Goal: Transaction & Acquisition: Purchase product/service

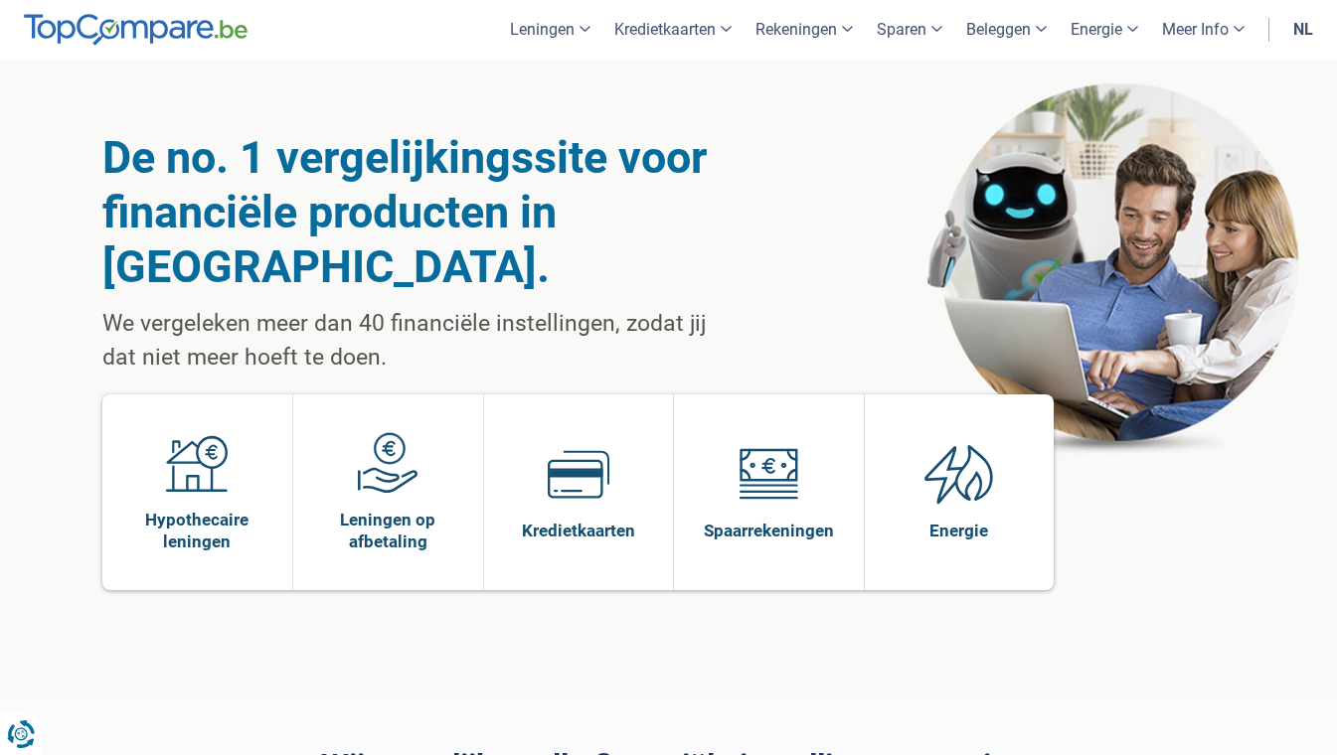
click at [1299, 26] on link "nl" at bounding box center [1303, 29] width 44 height 59
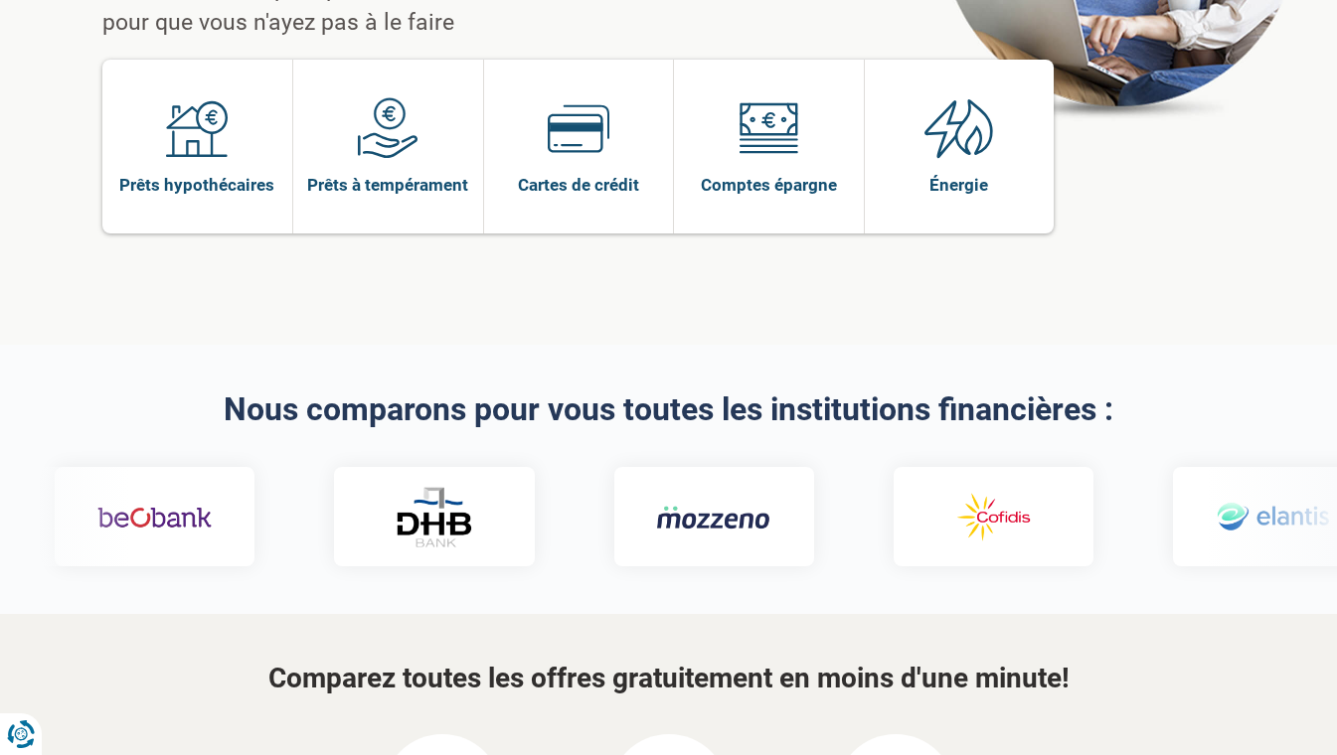
scroll to position [336, 0]
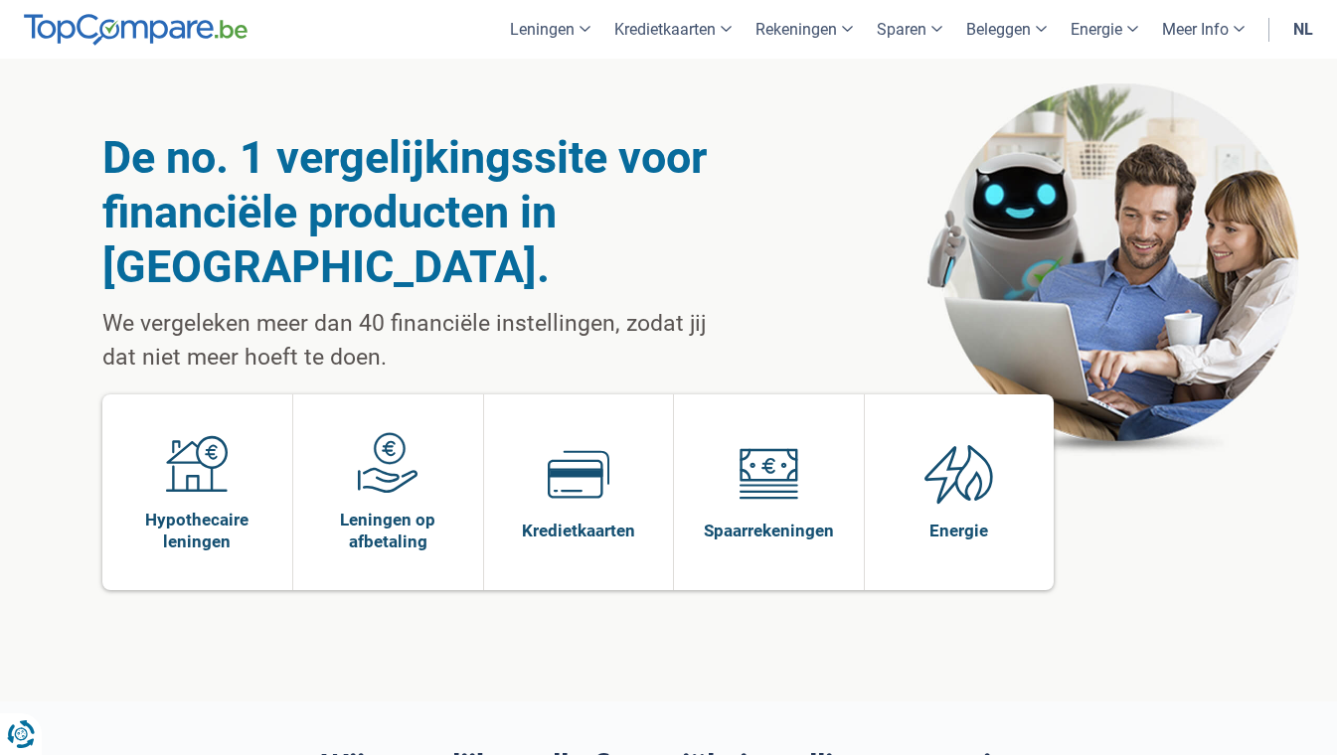
click at [1297, 32] on link "nl" at bounding box center [1303, 29] width 44 height 59
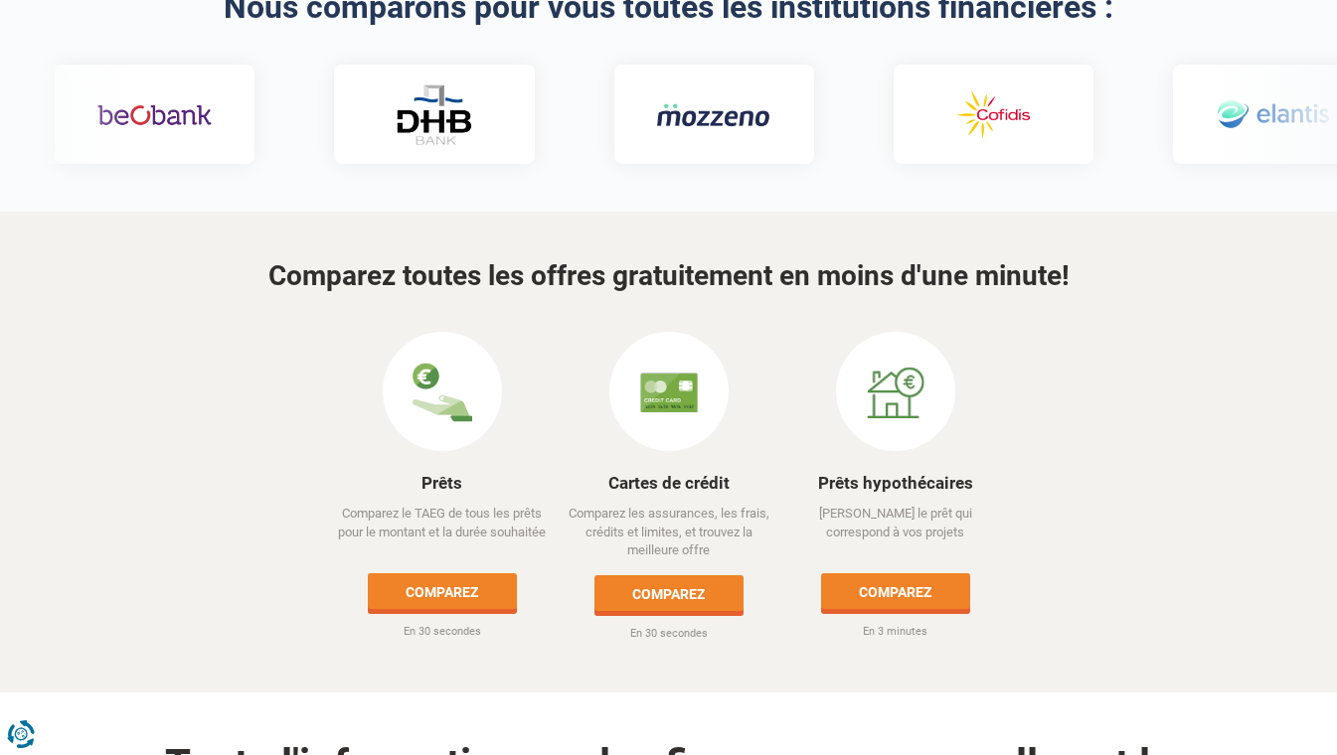
scroll to position [497, 0]
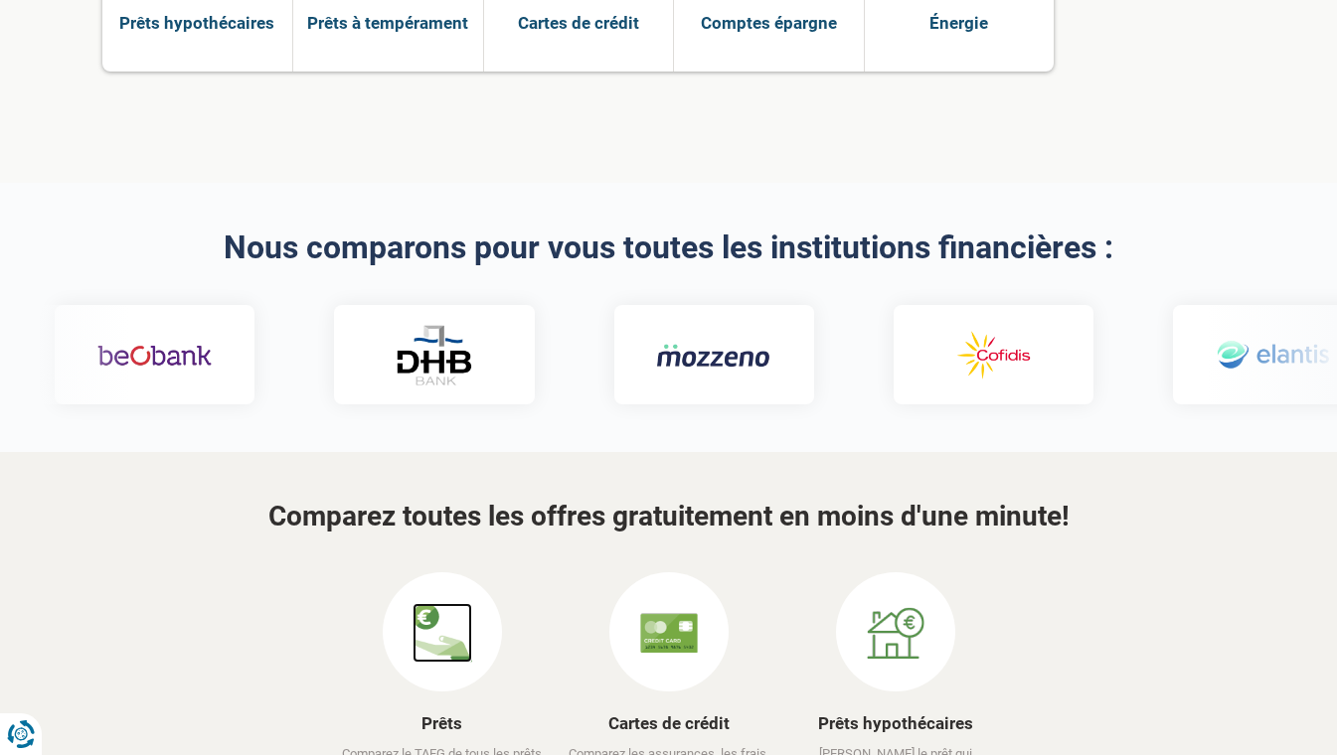
click at [463, 603] on img at bounding box center [443, 633] width 60 height 60
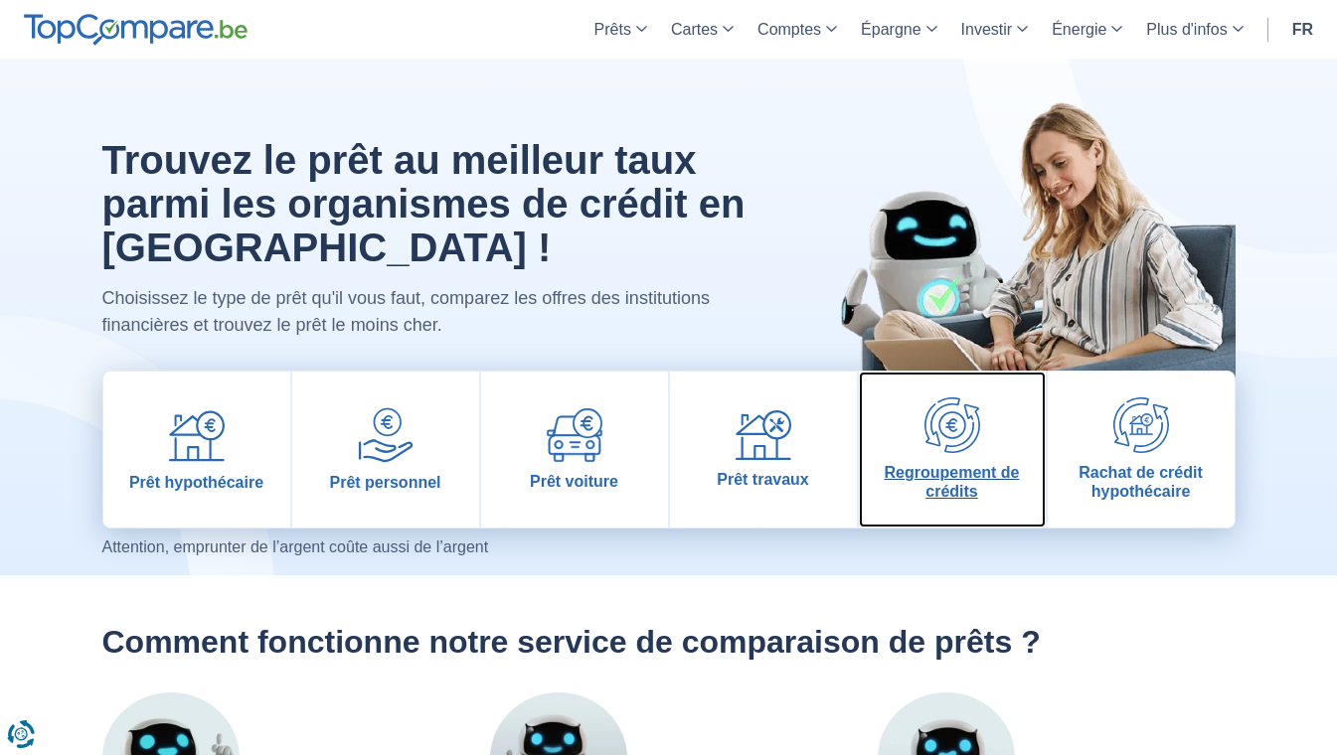
click at [911, 464] on span "Regroupement de crédits" at bounding box center [952, 482] width 171 height 38
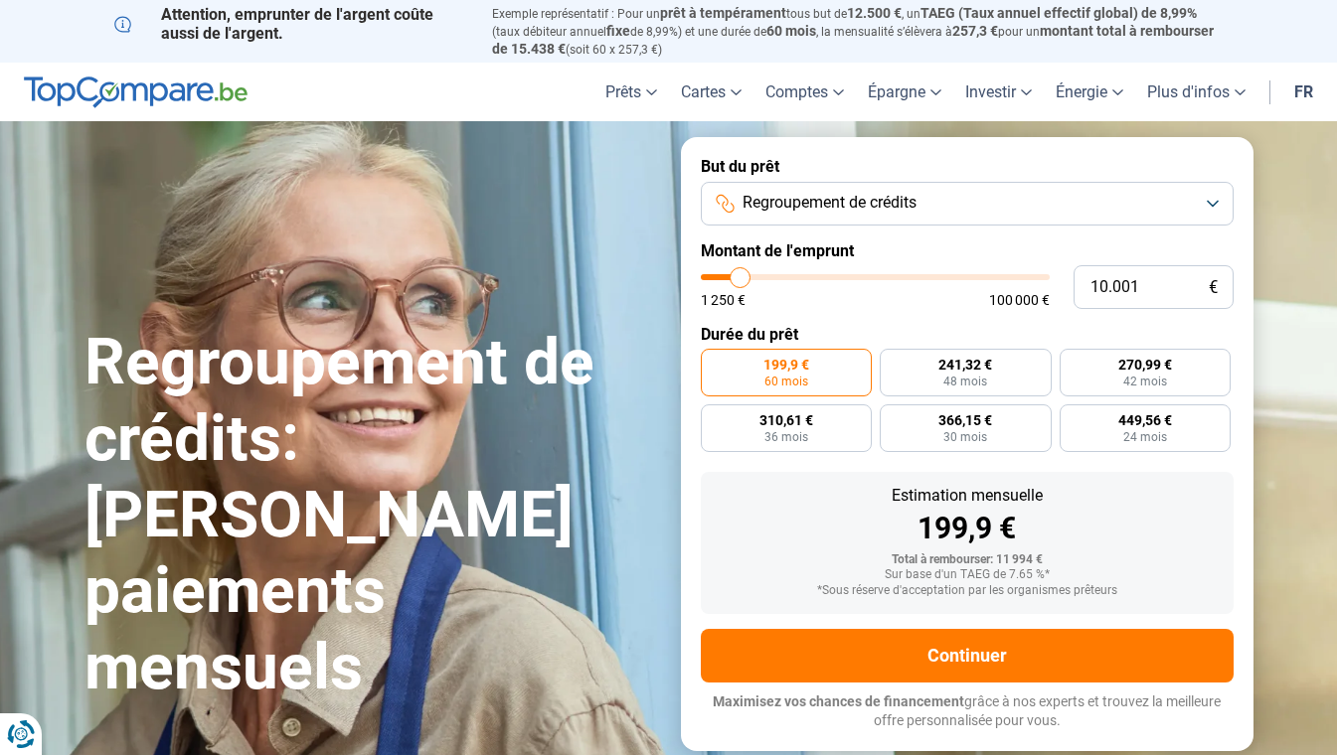
type input "9.750"
type input "9750"
type input "10.250"
type input "10250"
type input "13.250"
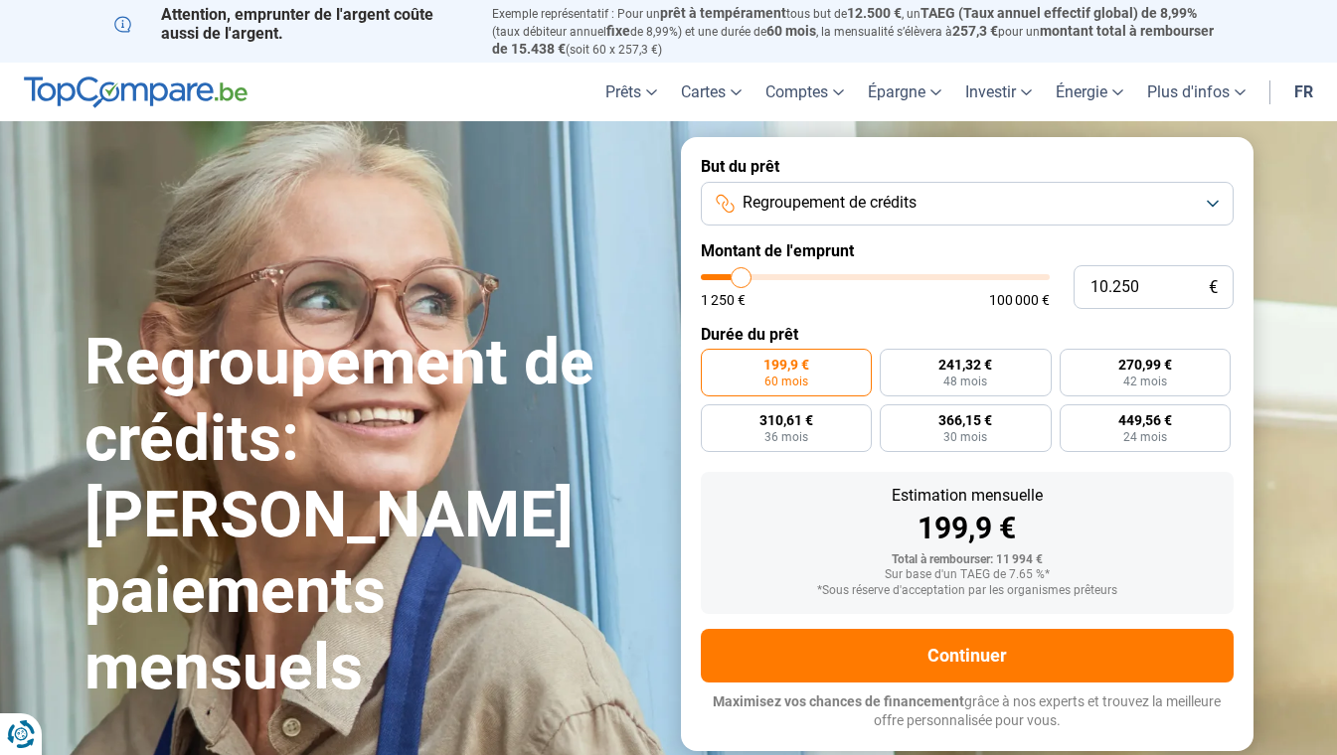
type input "13250"
type input "22.000"
type input "22000"
type input "34.250"
type input "34250"
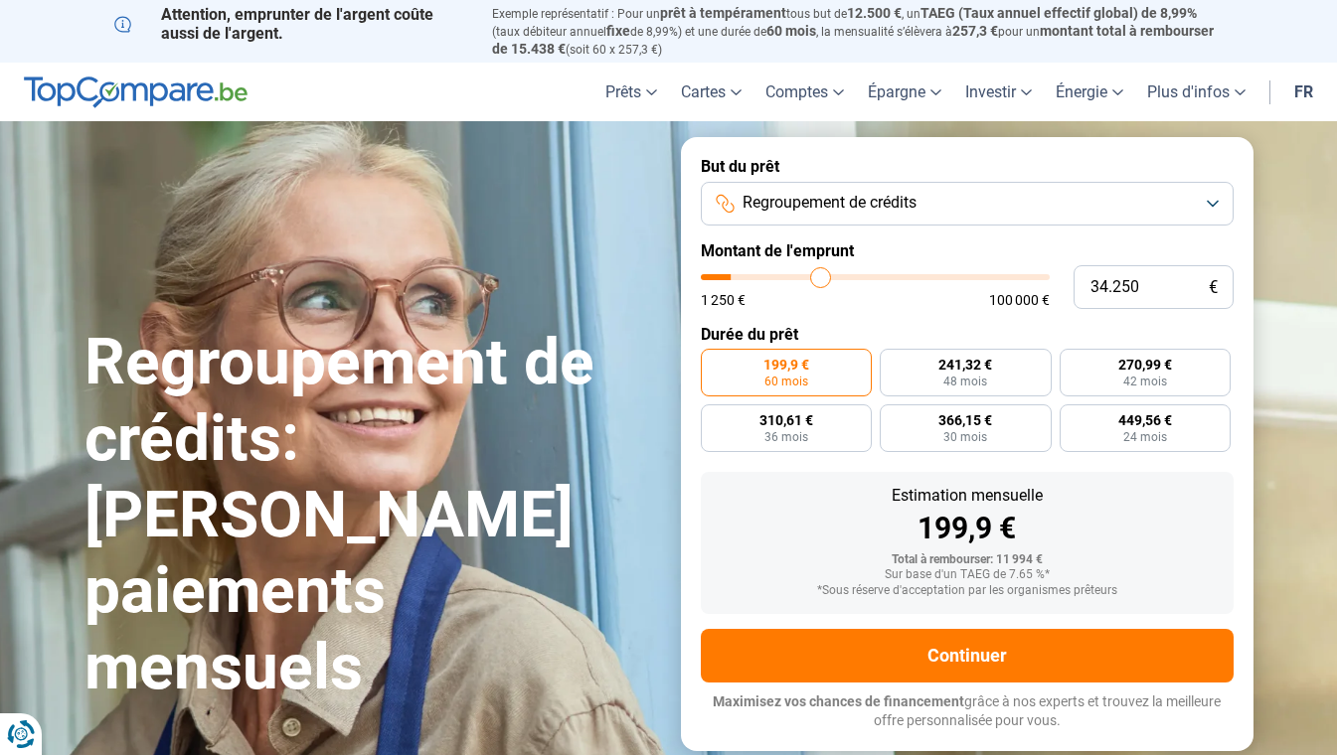
type input "47.500"
type input "47500"
type input "58.500"
type input "58500"
type input "65.250"
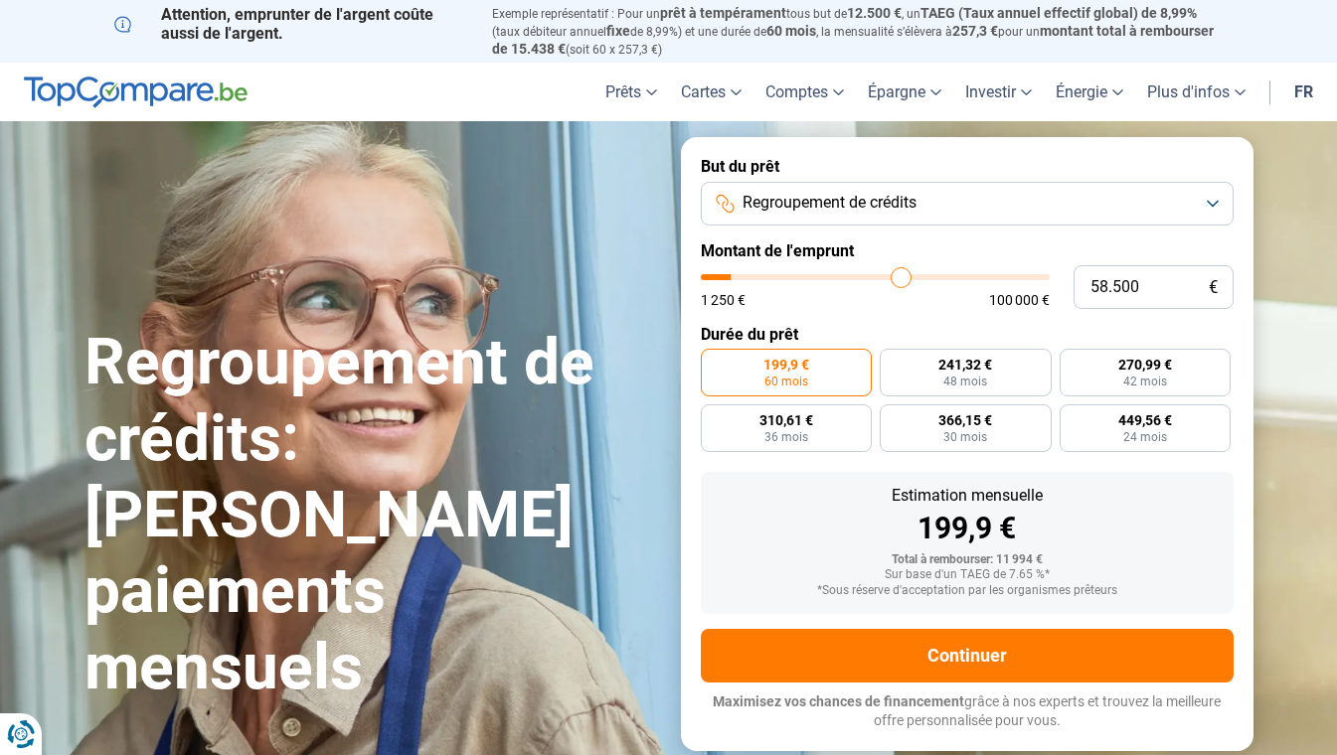
type input "65250"
type input "65.750"
type input "65750"
type input "66.000"
type input "66000"
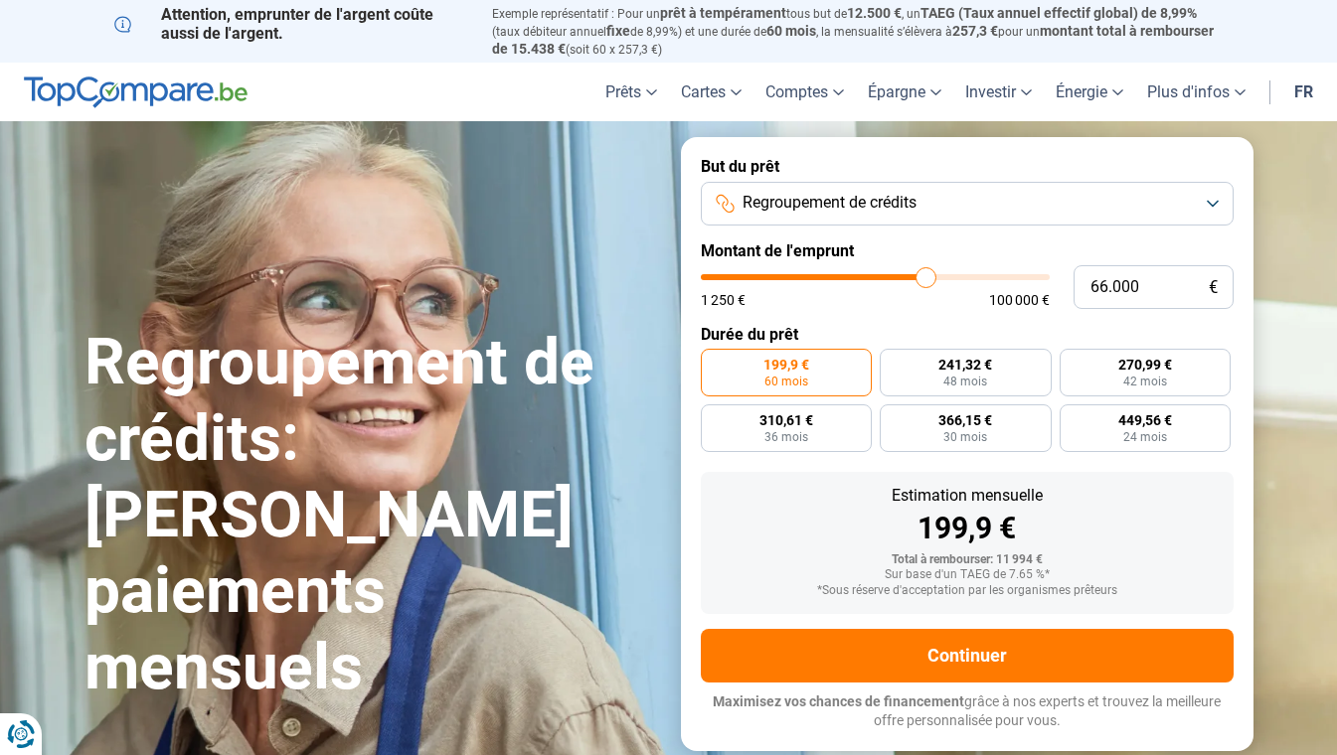
type input "66.750"
type input "66750"
type input "68.750"
type input "68750"
type input "72.250"
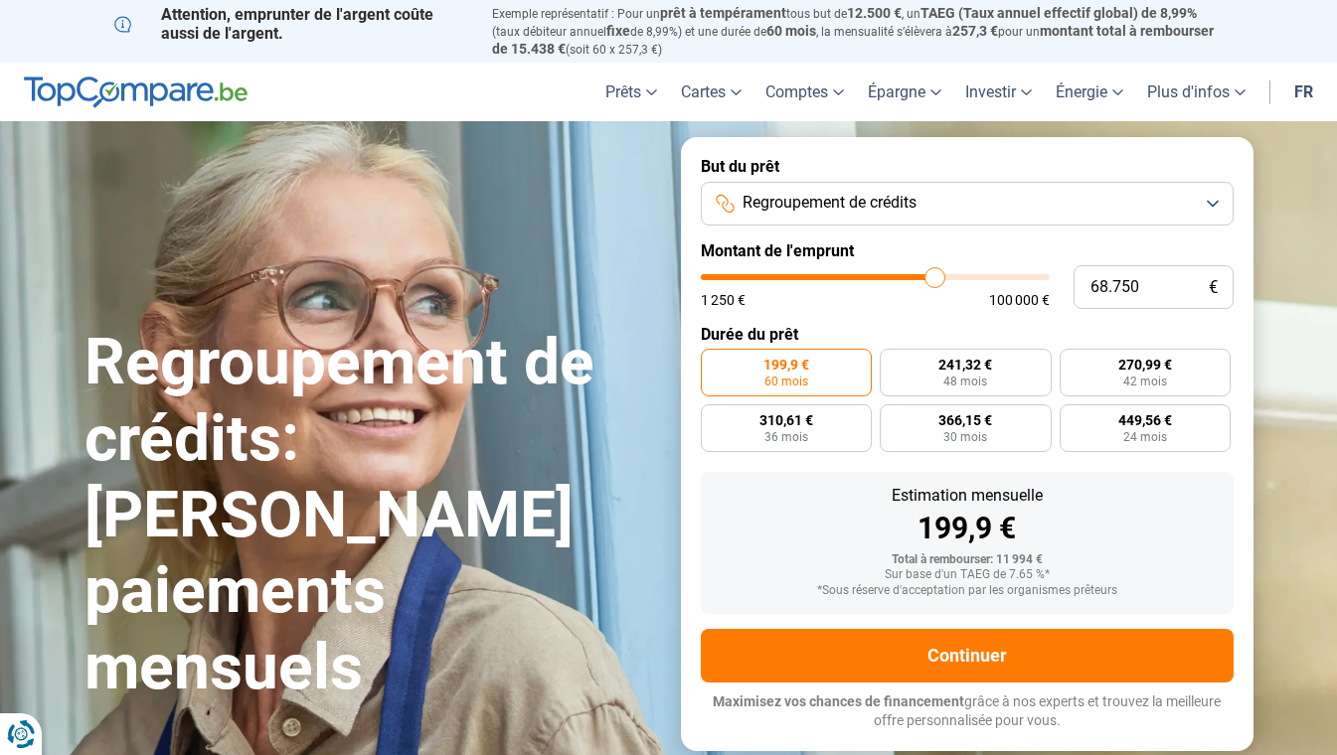
type input "72250"
type input "75.500"
type input "75500"
type input "77.000"
type input "77000"
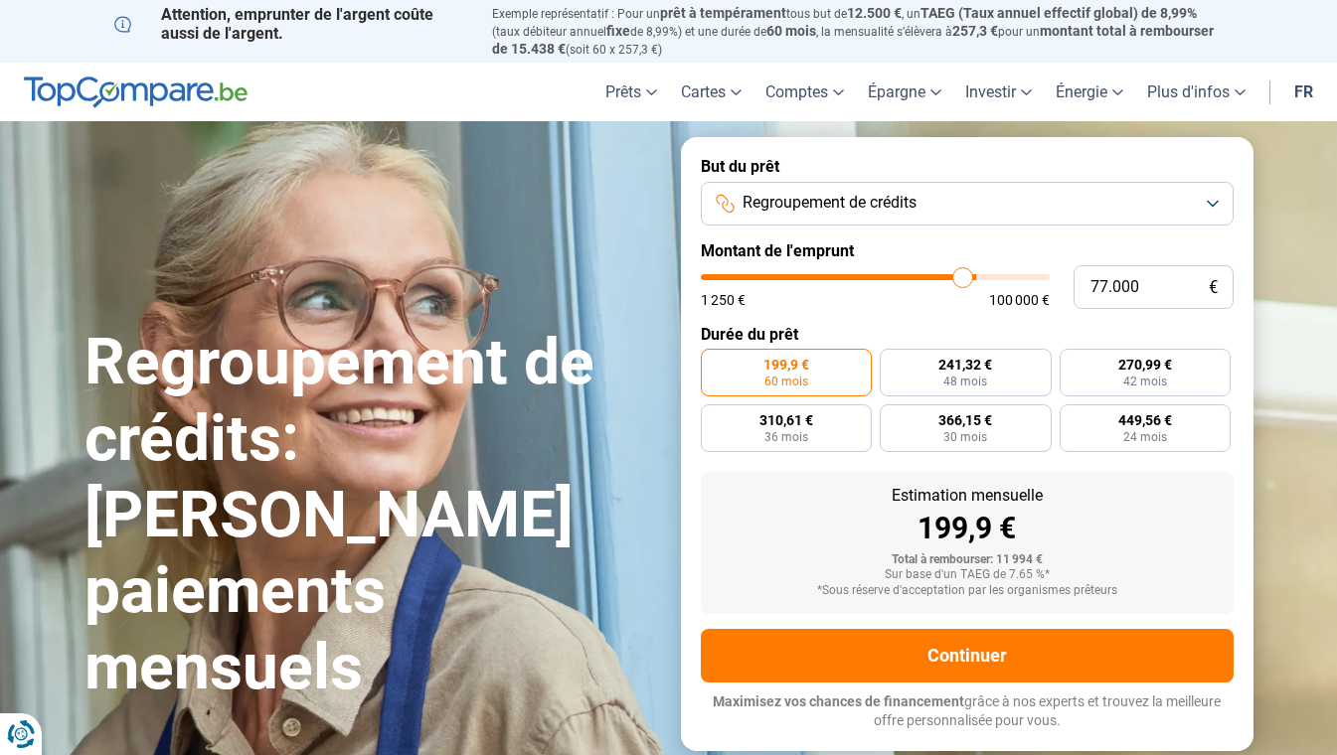
type input "79.250"
type input "79250"
type input "80.250"
drag, startPoint x: 740, startPoint y: 278, endPoint x: 972, endPoint y: 276, distance: 232.6
type input "80250"
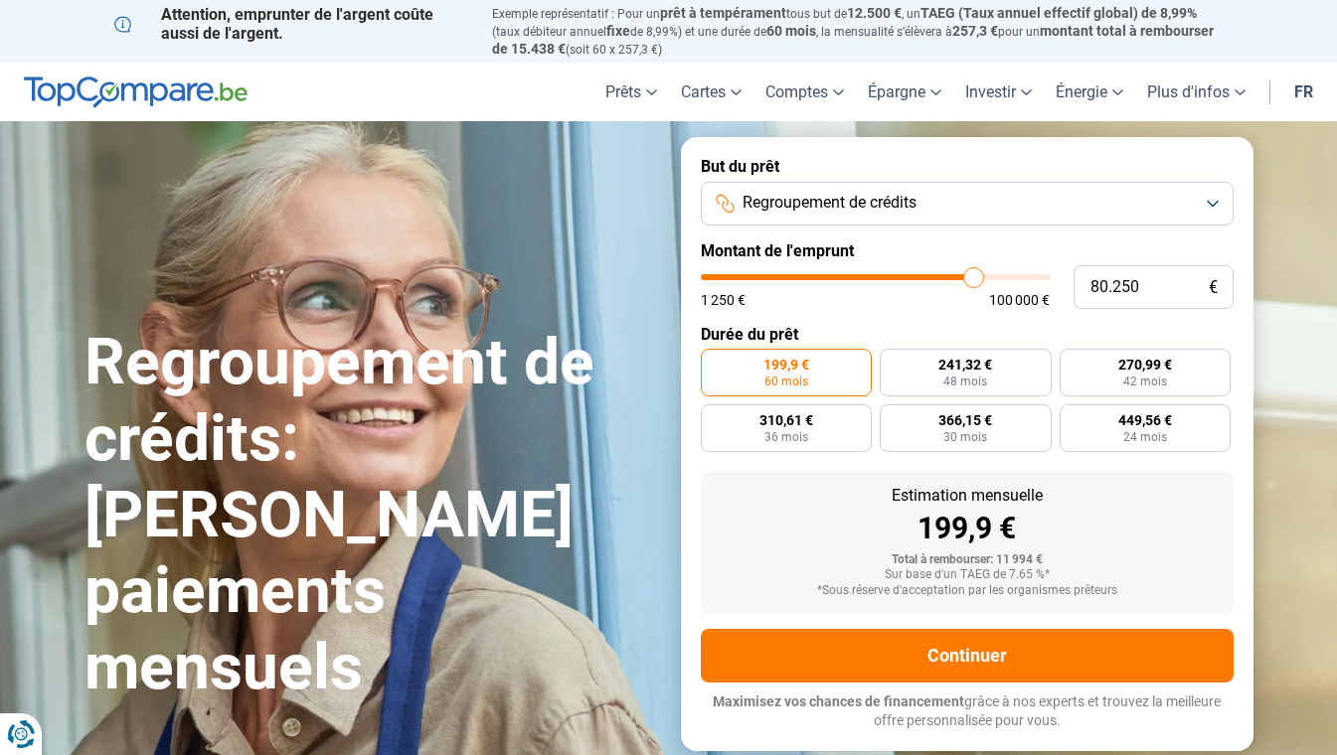
click at [972, 276] on input "range" at bounding box center [875, 277] width 349 height 6
radio input "false"
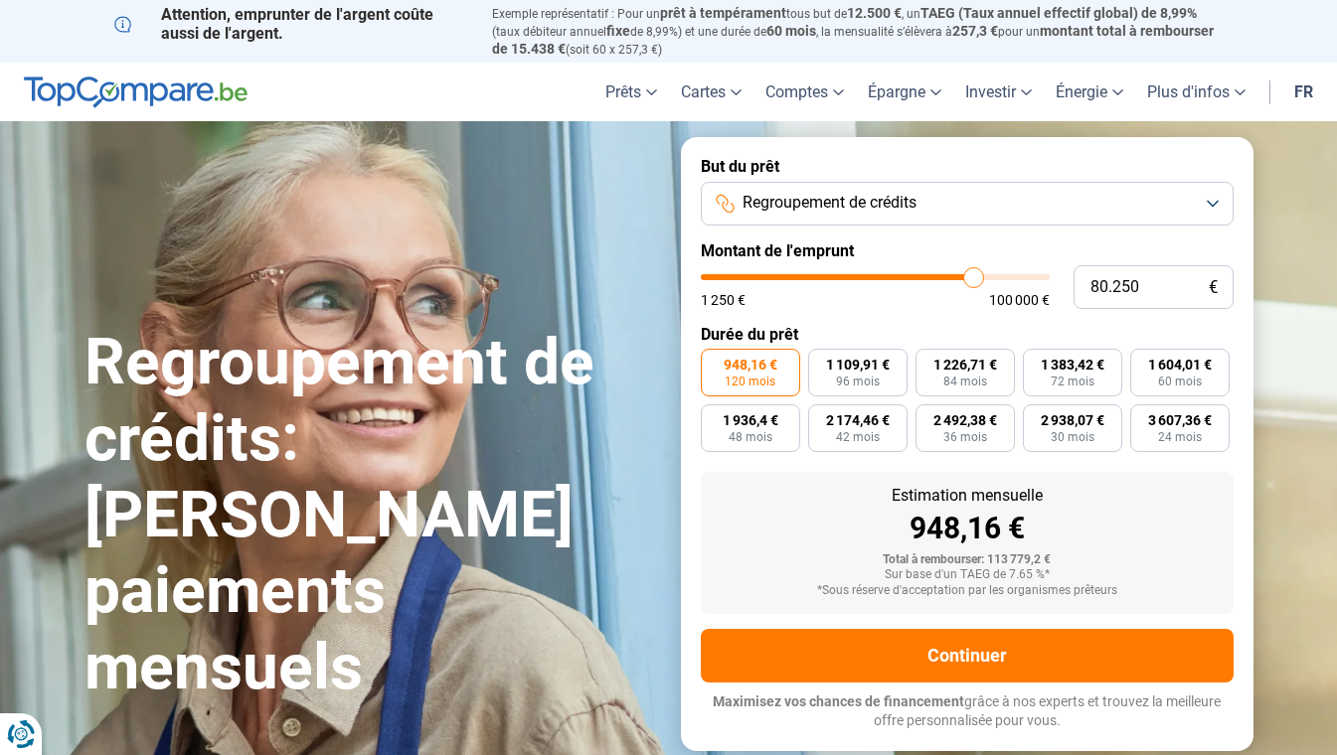
type input "80.500"
type input "80500"
type input "80.750"
type input "80750"
type input "81.000"
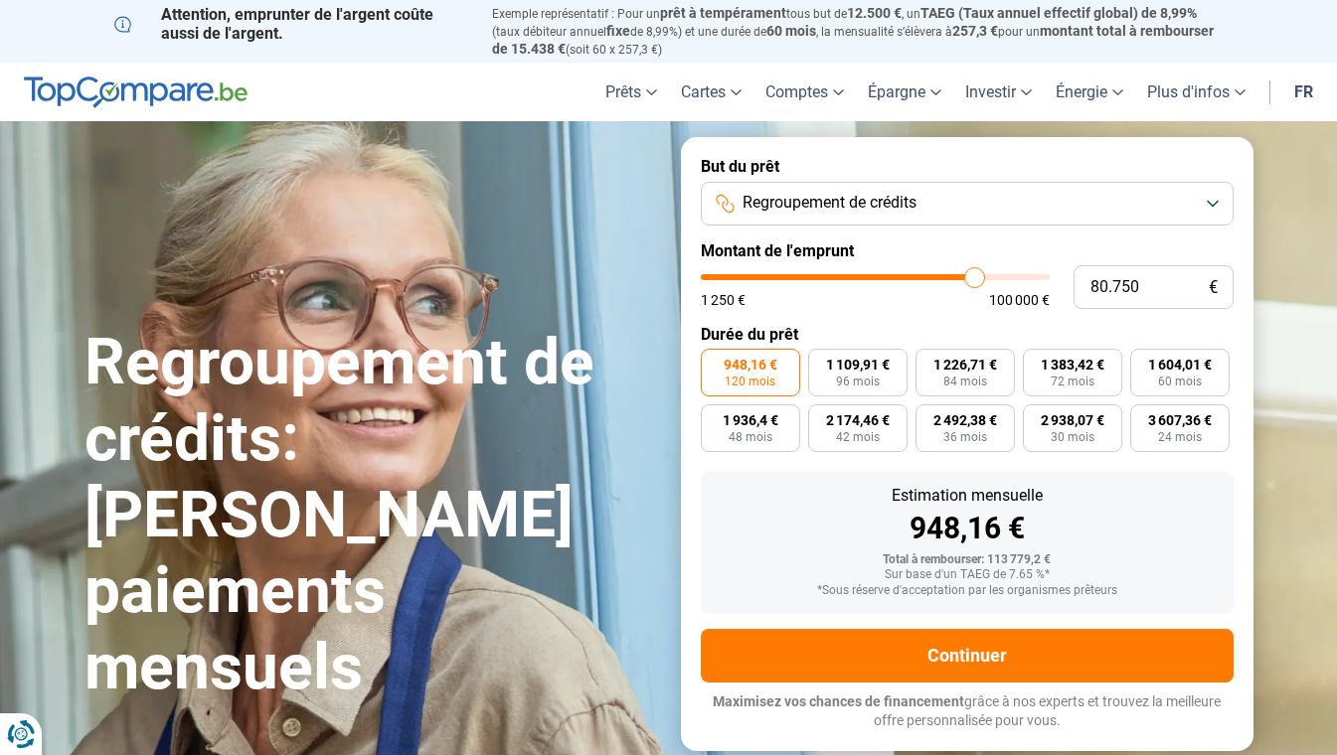
type input "81000"
type input "81.250"
type input "81250"
type input "81.750"
type input "81750"
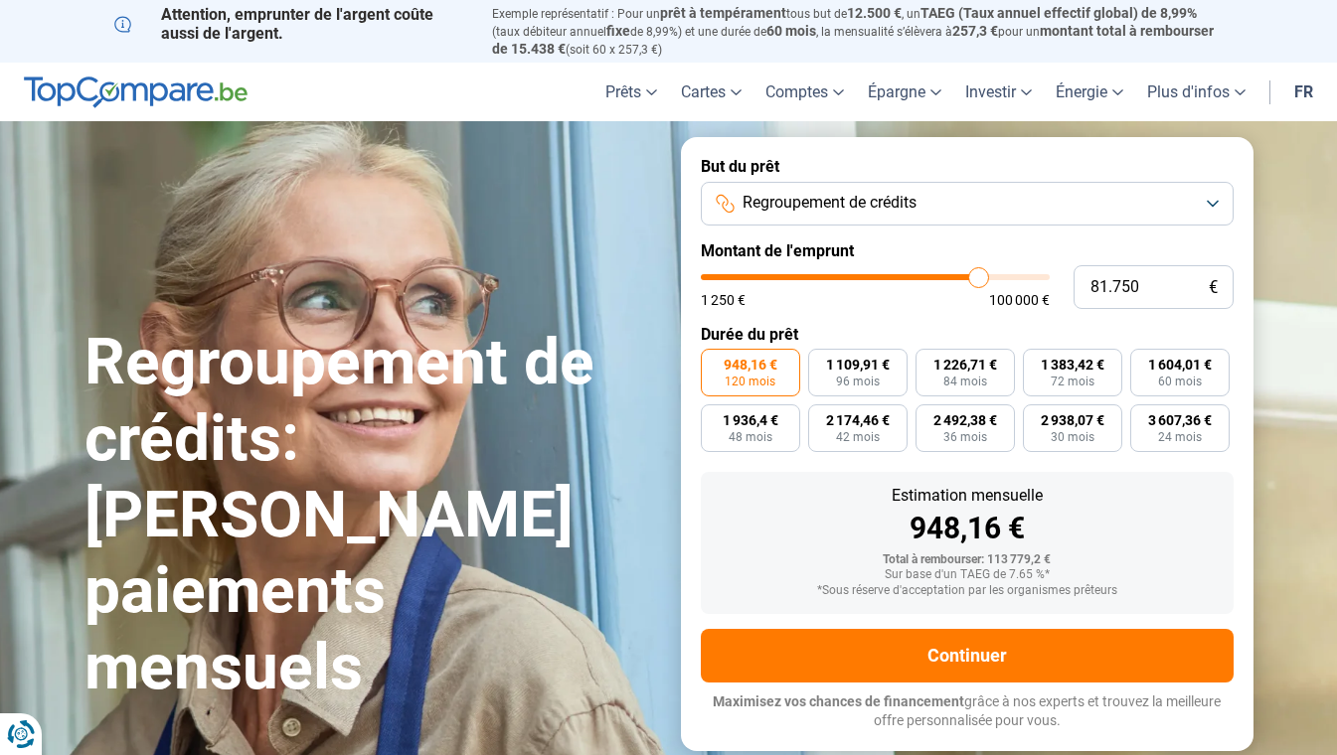
type input "82.000"
type input "82000"
type input "82.250"
type input "82250"
type input "82.500"
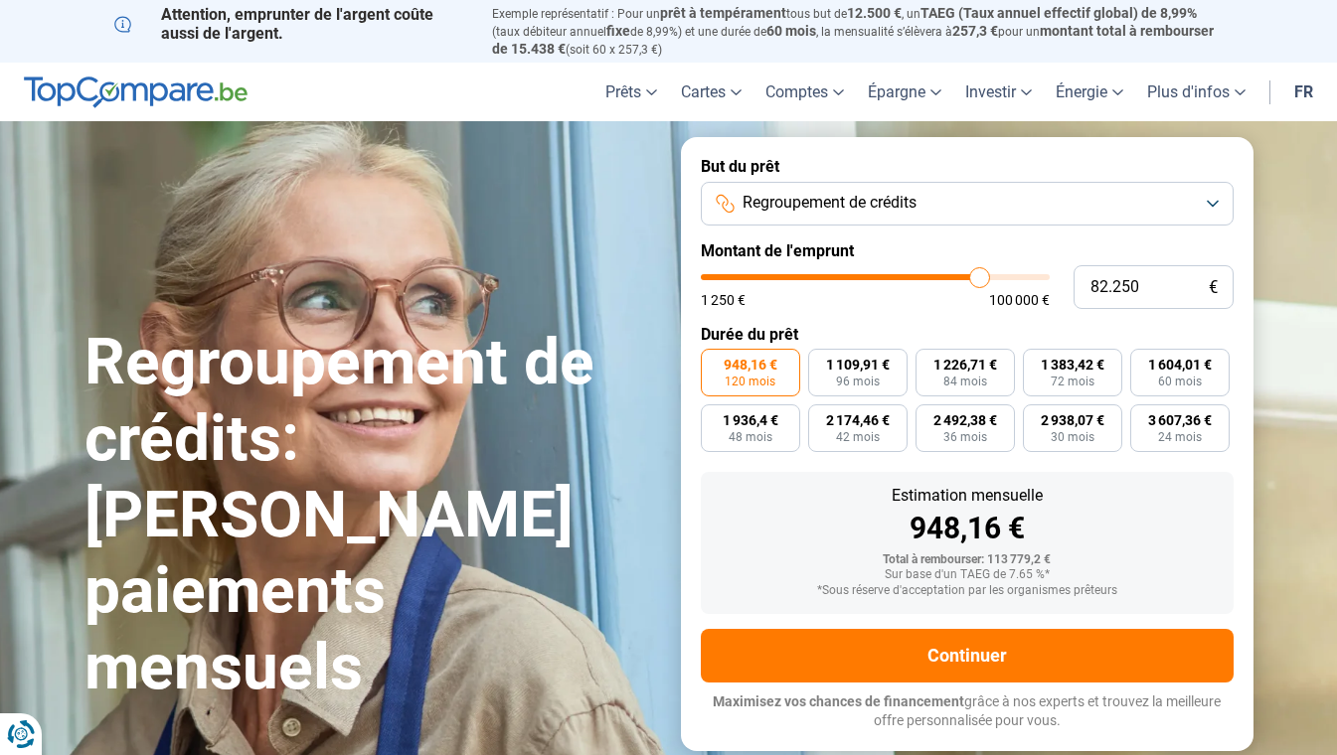
type input "82500"
type input "82.750"
type input "82750"
type input "83.000"
type input "83000"
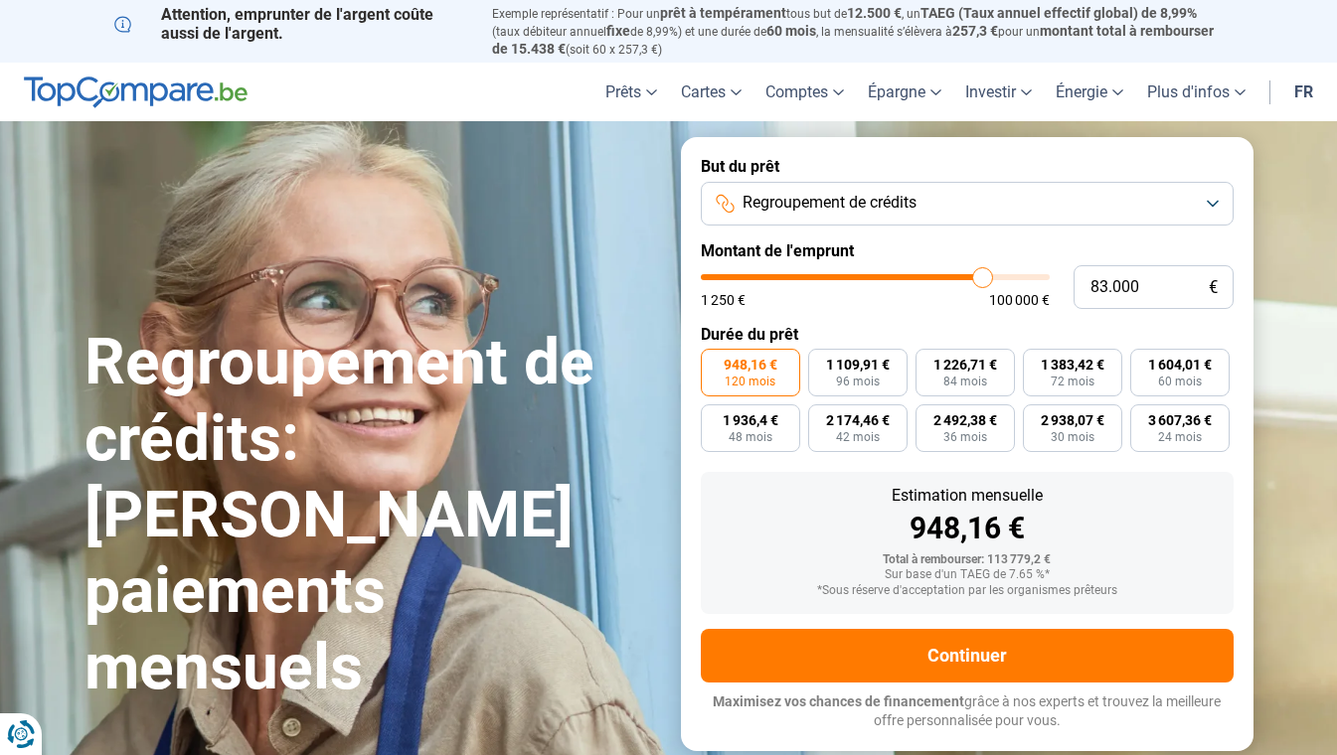
type input "83.250"
type input "83250"
type input "83.500"
type input "83500"
type input "83.750"
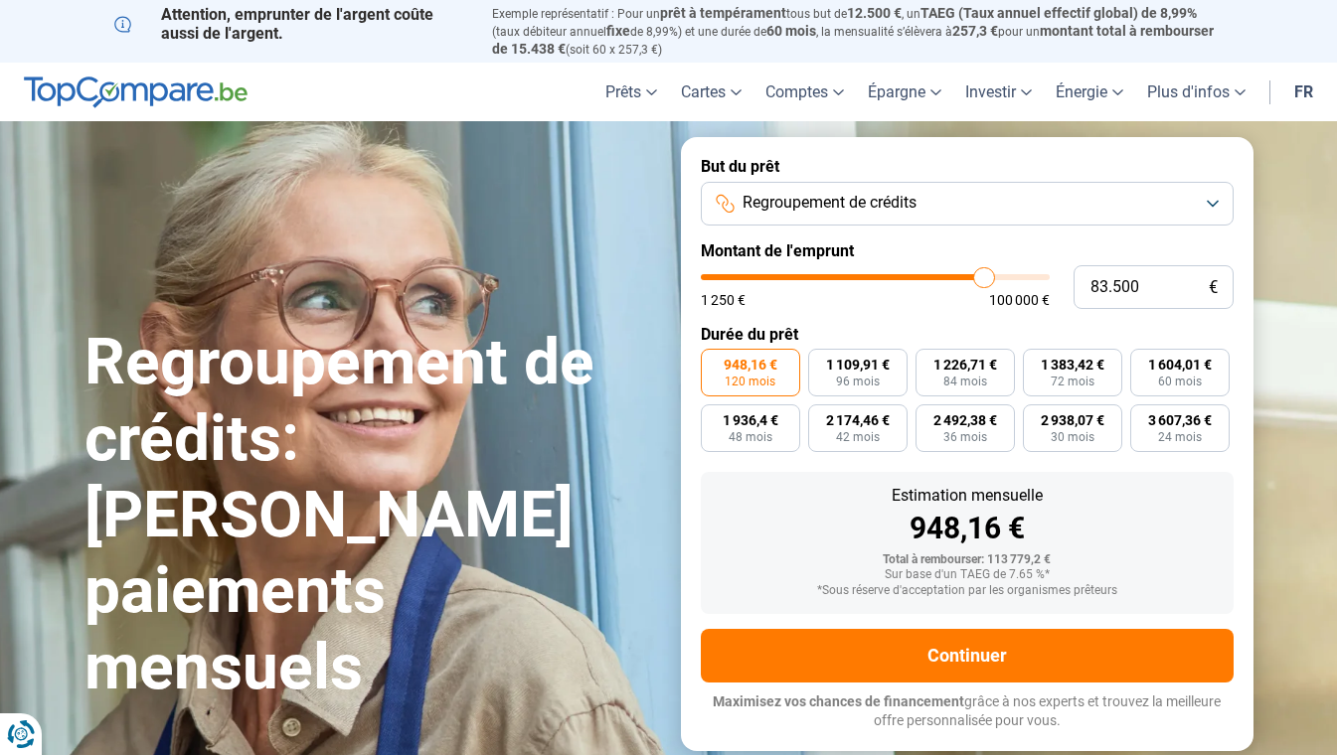
type input "83750"
type input "84.000"
type input "84000"
type input "84.250"
type input "84250"
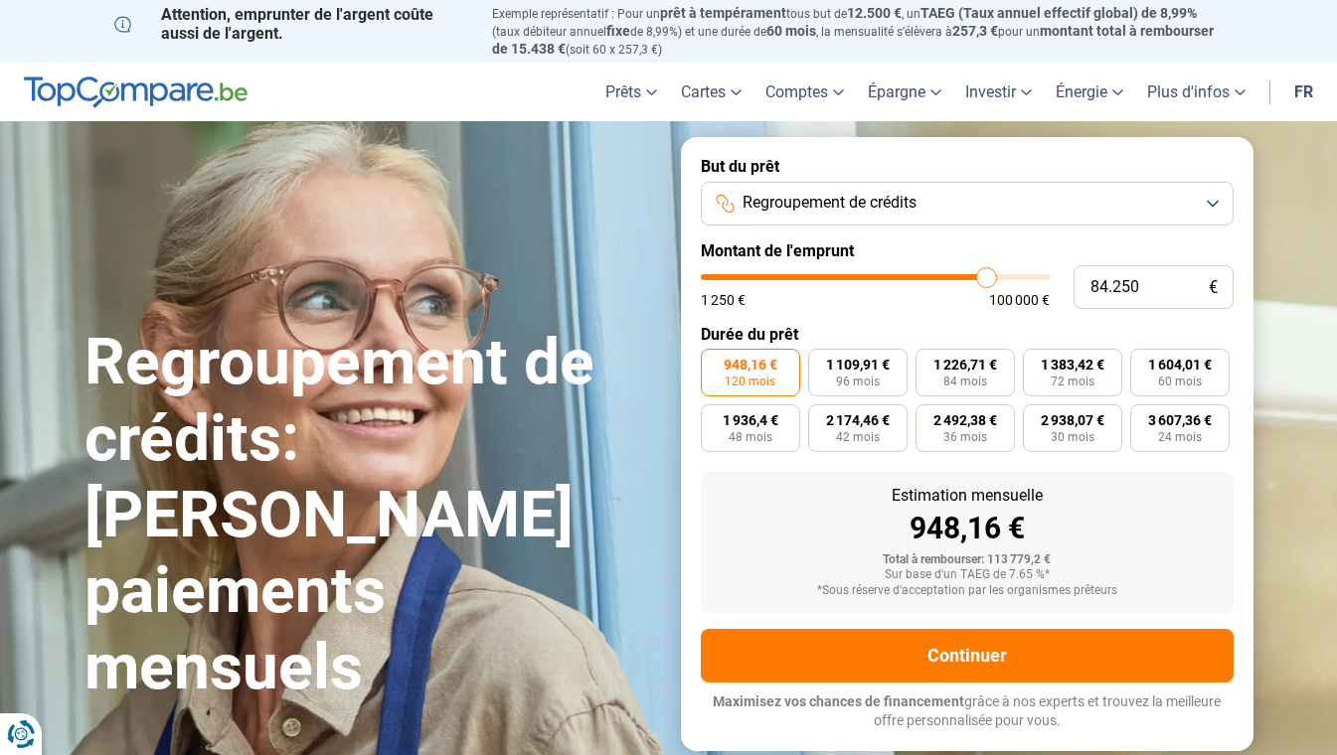
type input "84.500"
type input "84500"
type input "84.750"
drag, startPoint x: 972, startPoint y: 276, endPoint x: 987, endPoint y: 270, distance: 16.1
type input "84750"
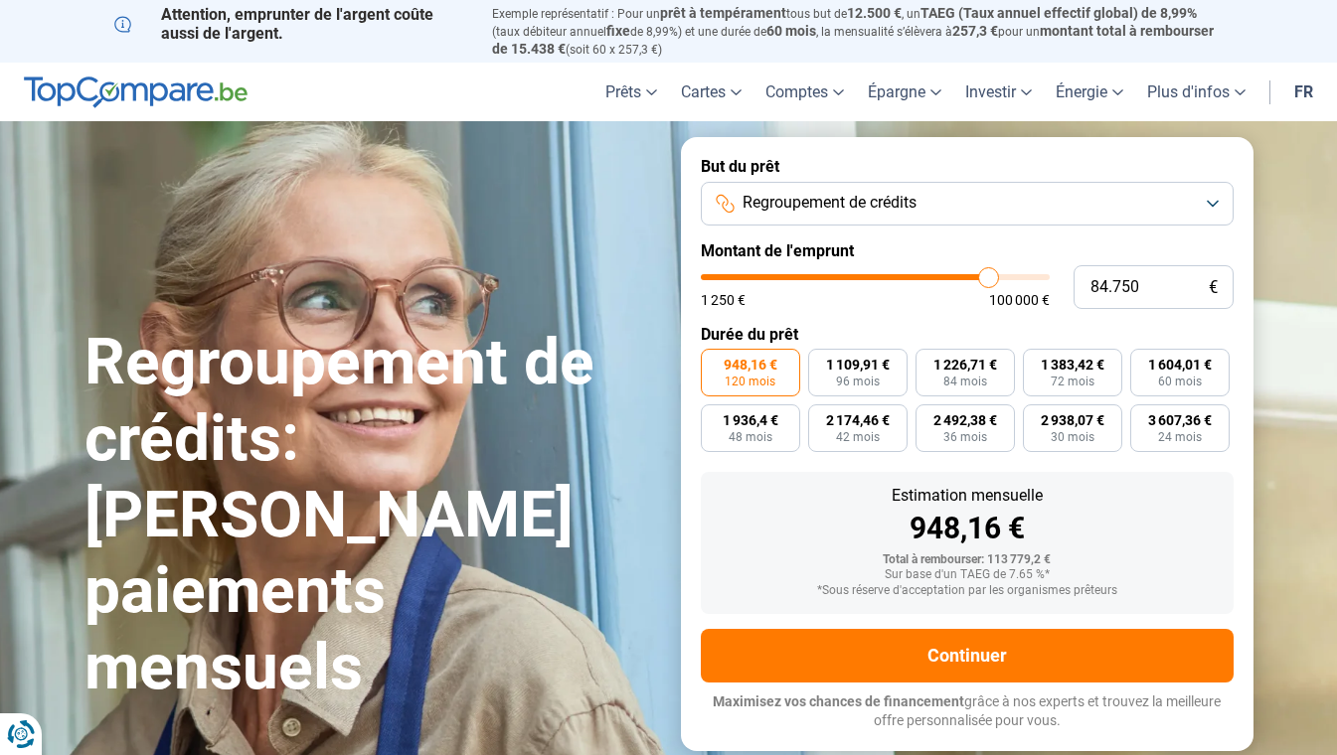
click at [987, 274] on input "range" at bounding box center [875, 277] width 349 height 6
type input "84.500"
type input "84500"
type input "84.000"
type input "84000"
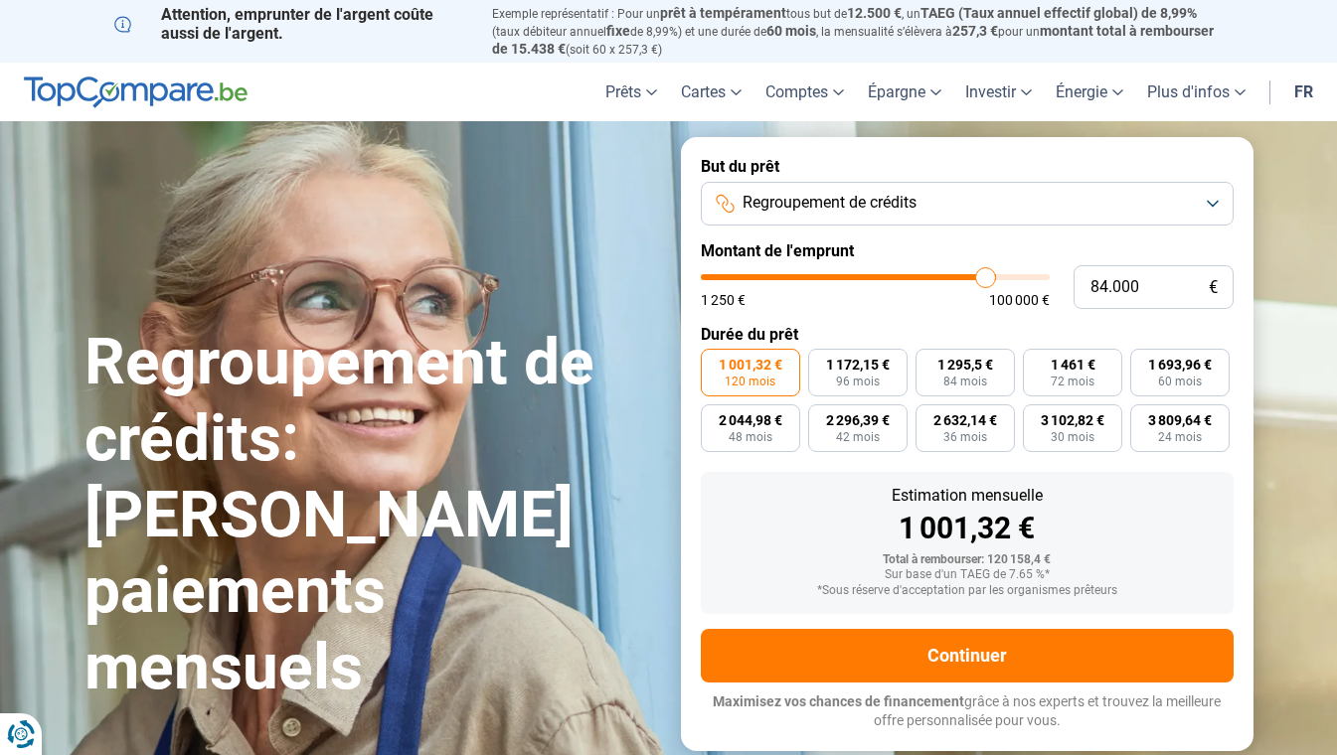
type input "83.750"
type input "83750"
type input "83.500"
type input "83500"
type input "83.250"
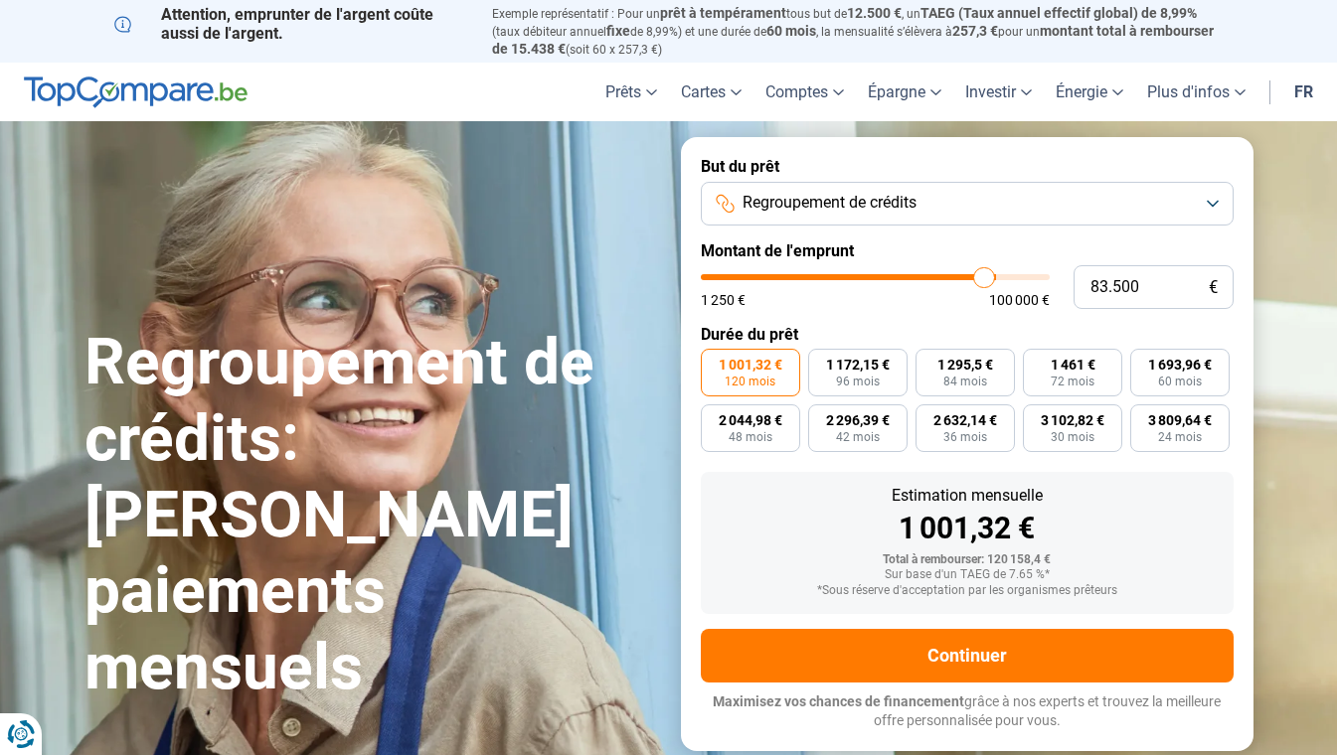
type input "83250"
type input "83.000"
type input "83000"
type input "82.750"
type input "82750"
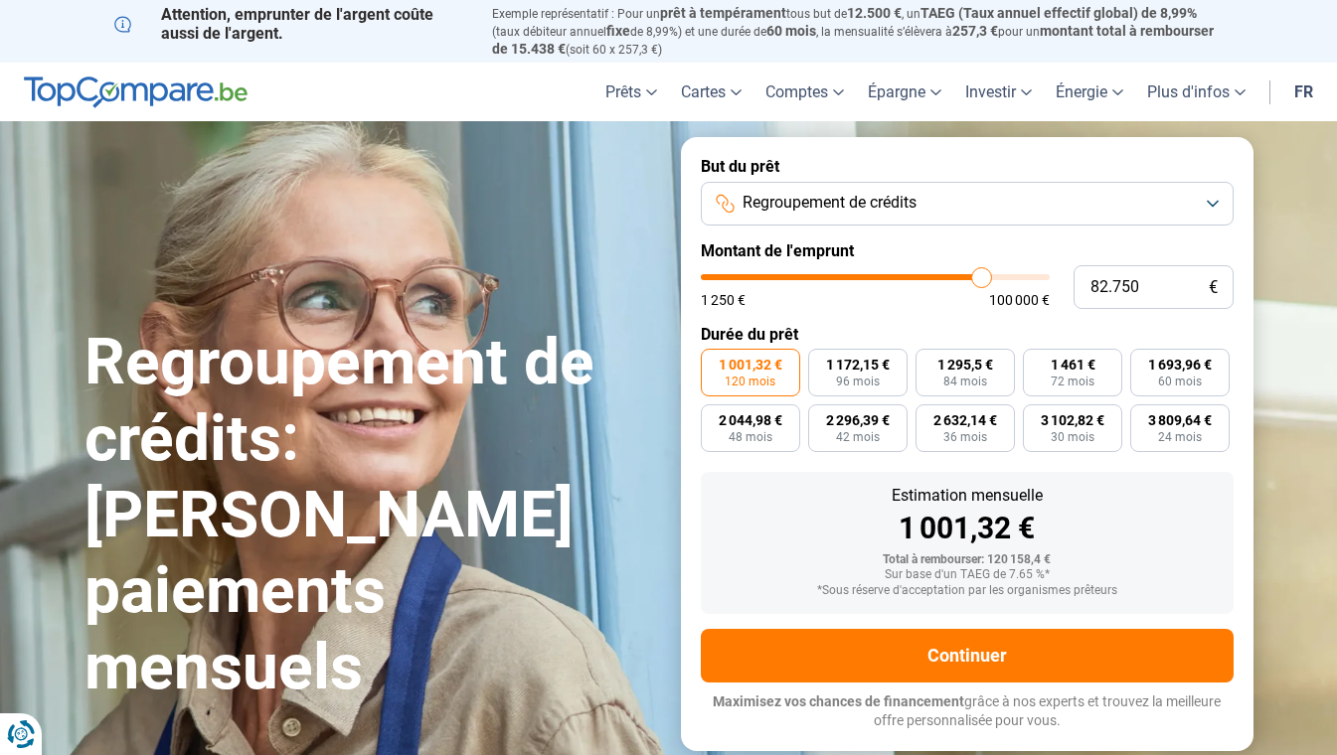
type input "82.500"
type input "82500"
type input "82.250"
type input "82250"
click at [979, 274] on input "range" at bounding box center [875, 277] width 349 height 6
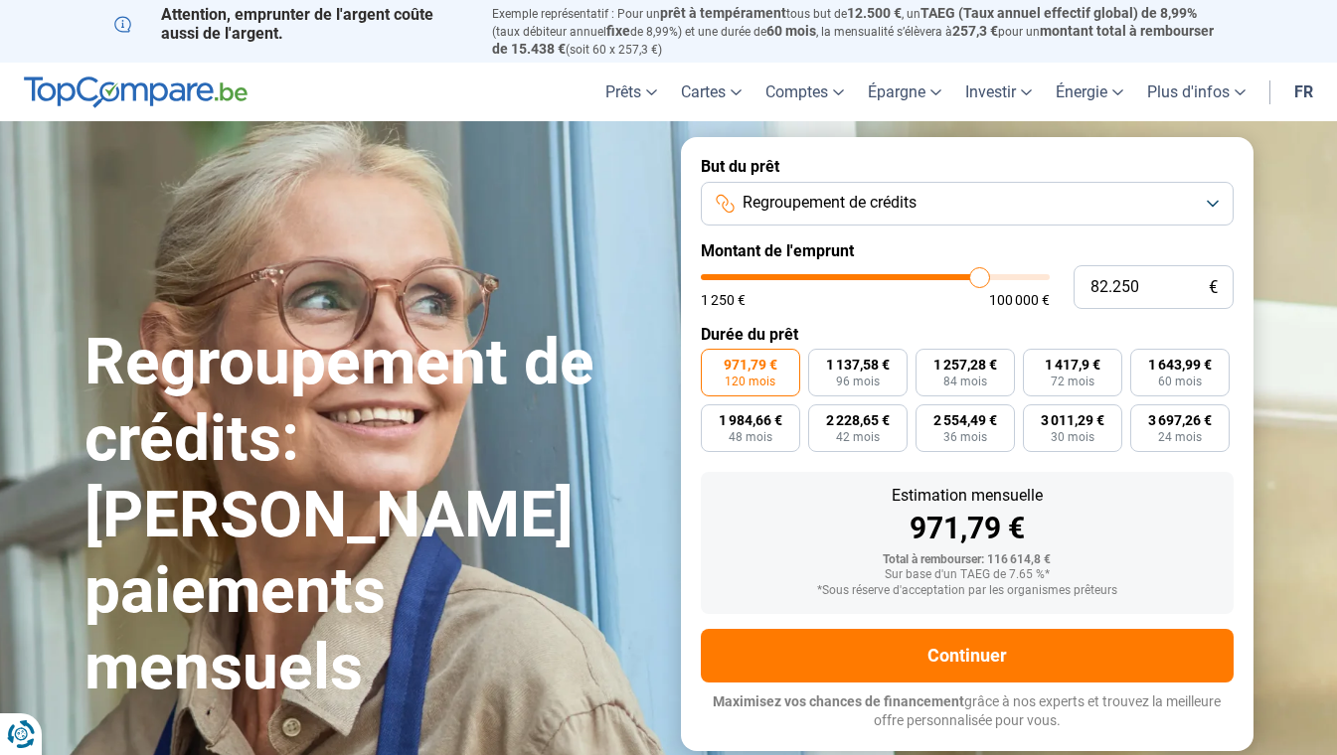
click at [1124, 501] on div "Estimation mensuelle" at bounding box center [967, 496] width 501 height 16
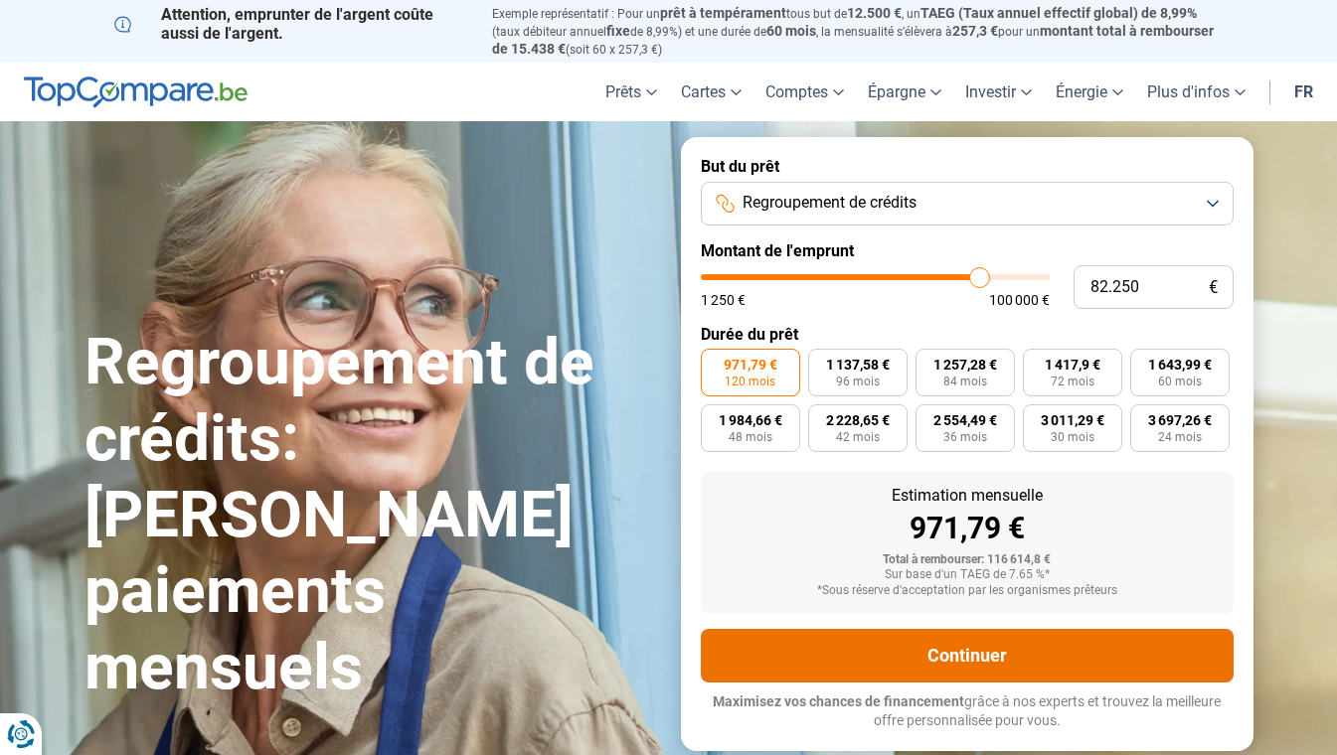
click at [977, 632] on button "Continuer" at bounding box center [967, 656] width 533 height 54
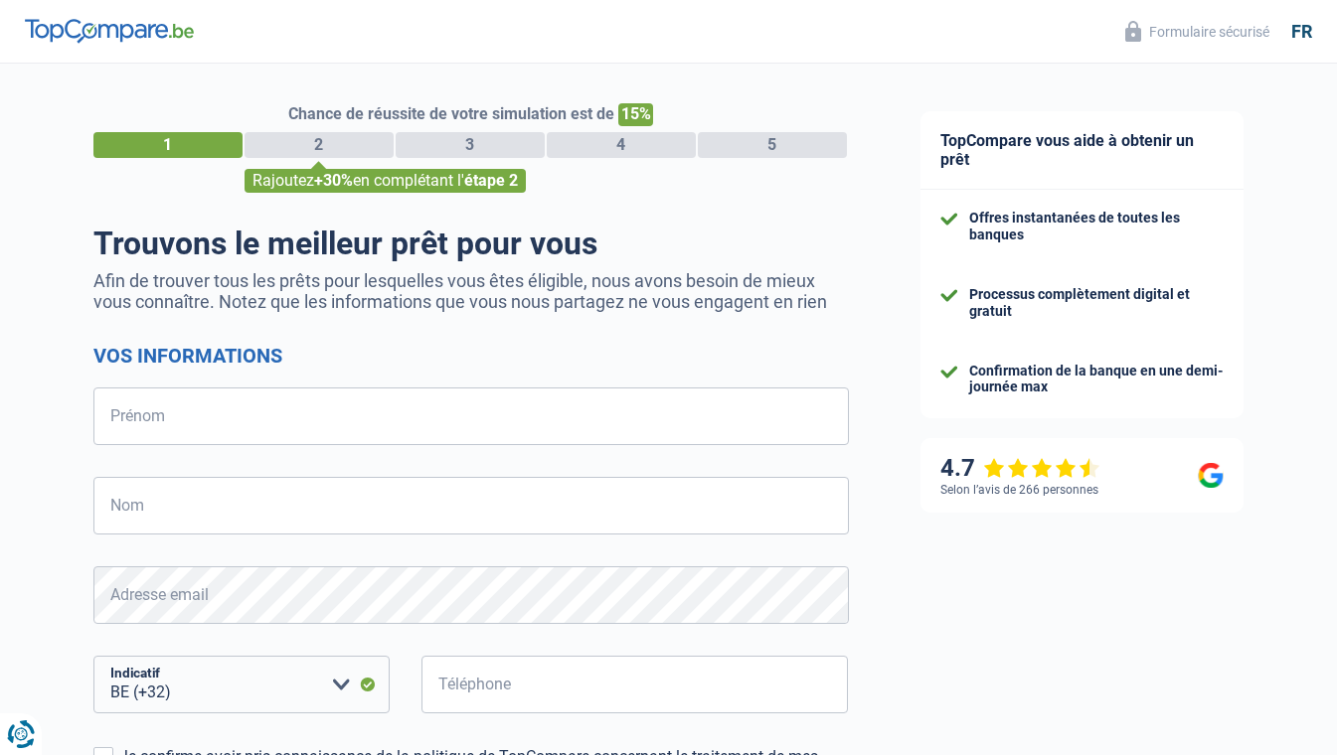
select select "32"
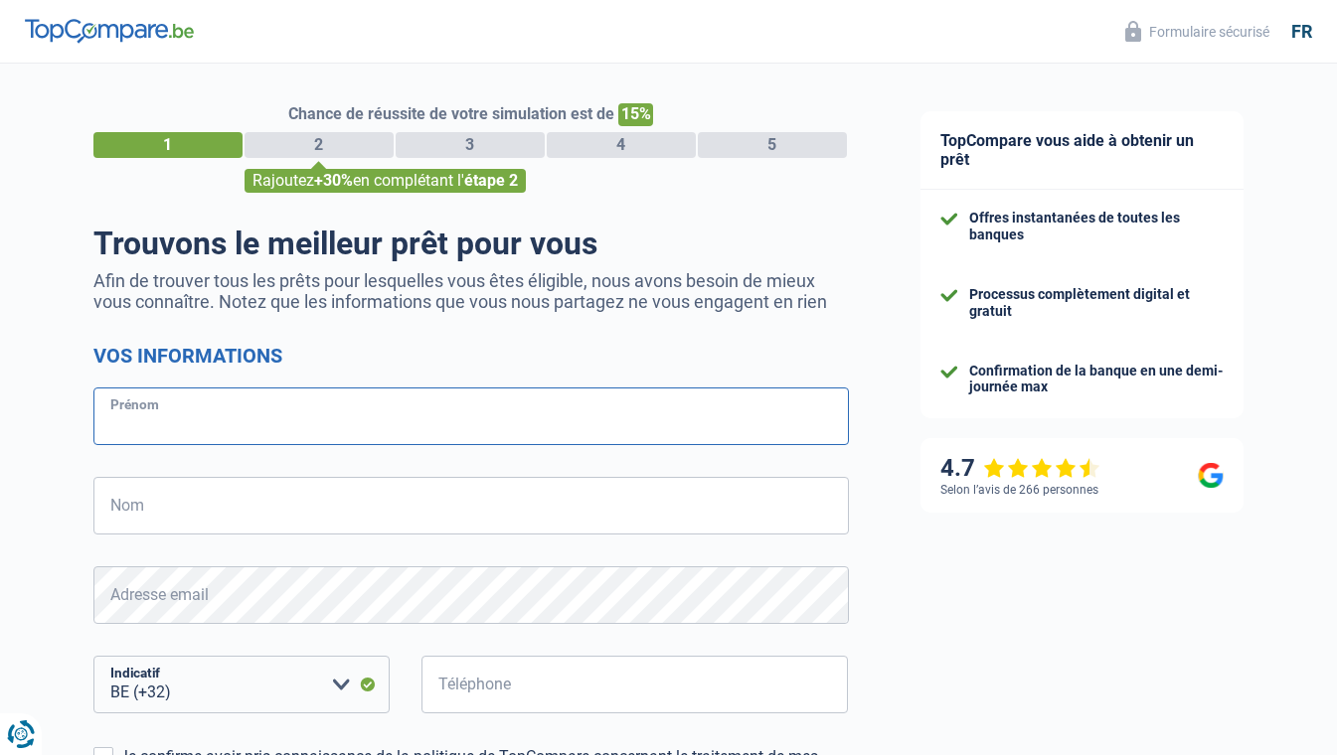
click at [331, 421] on input "Prénom" at bounding box center [470, 417] width 755 height 58
type input "Anna Maria"
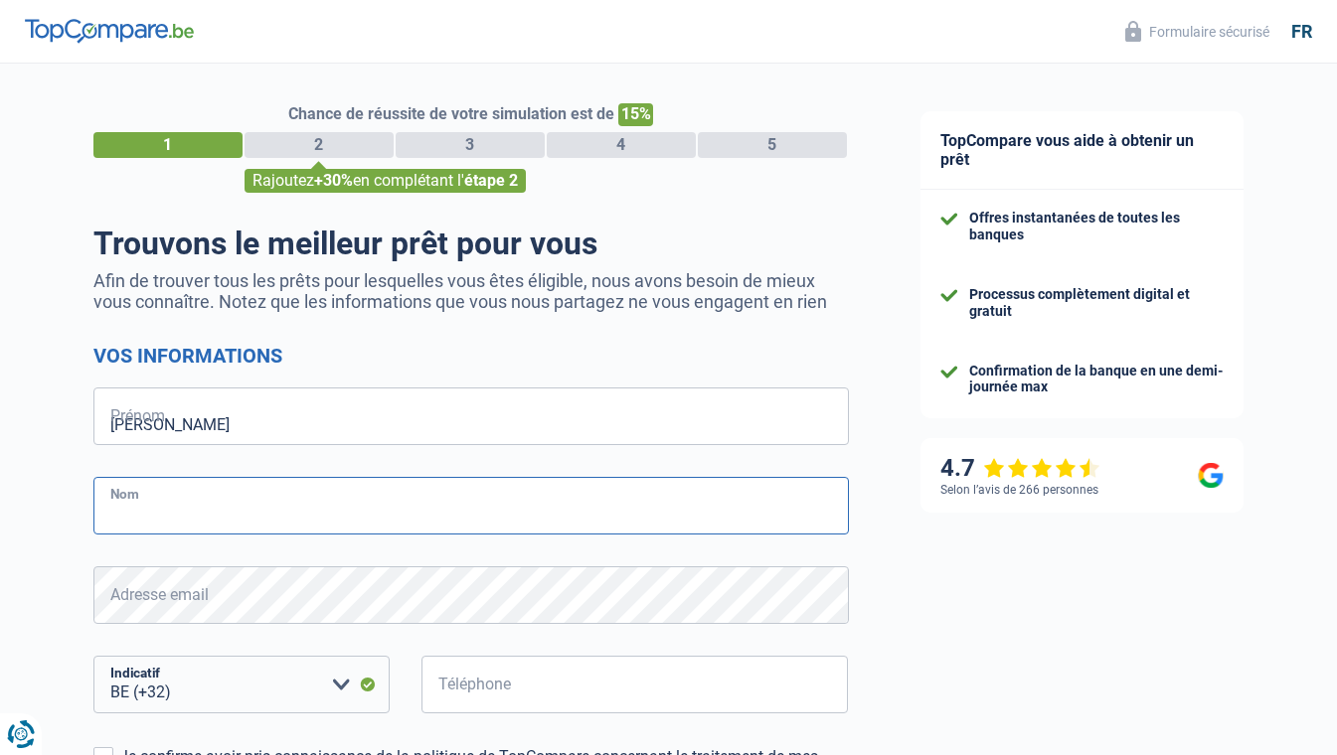
type input "Mitropoulou"
type input "479886999"
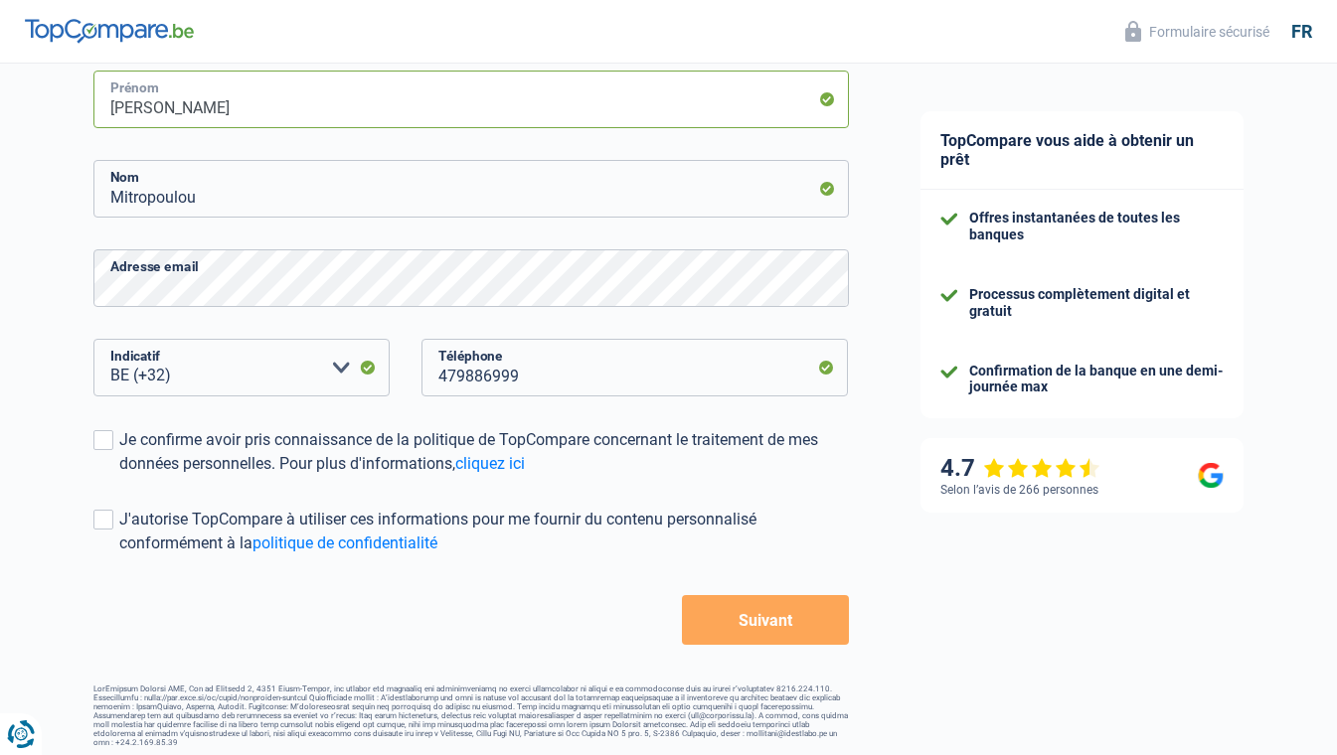
scroll to position [320, 0]
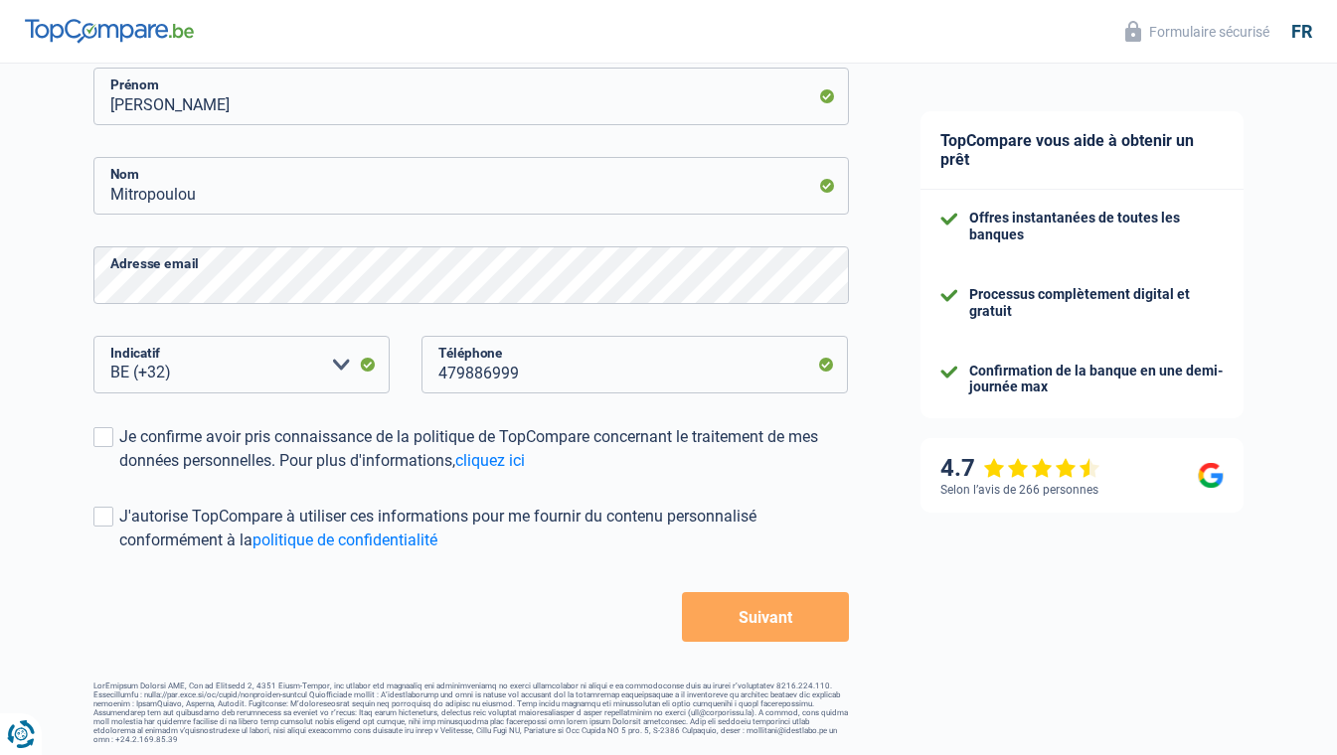
click at [107, 525] on span at bounding box center [103, 517] width 20 height 20
click at [119, 553] on input "J'autorise TopCompare à utiliser ces informations pour me fournir du contenu pe…" at bounding box center [119, 553] width 0 height 0
click at [102, 430] on span at bounding box center [103, 437] width 20 height 20
click at [119, 473] on input "Je confirme avoir pris connaissance de la politique de TopCompare concernant le…" at bounding box center [119, 473] width 0 height 0
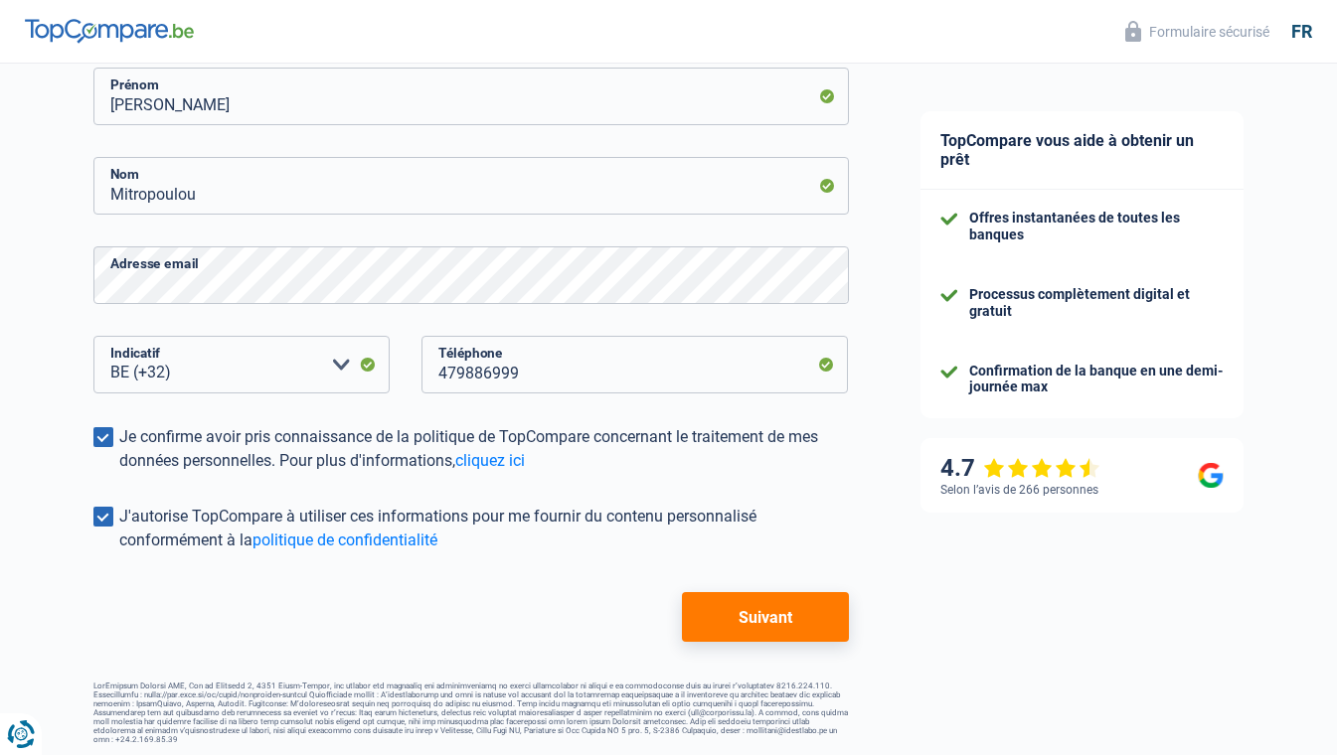
click at [767, 608] on button "Suivant" at bounding box center [765, 617] width 166 height 50
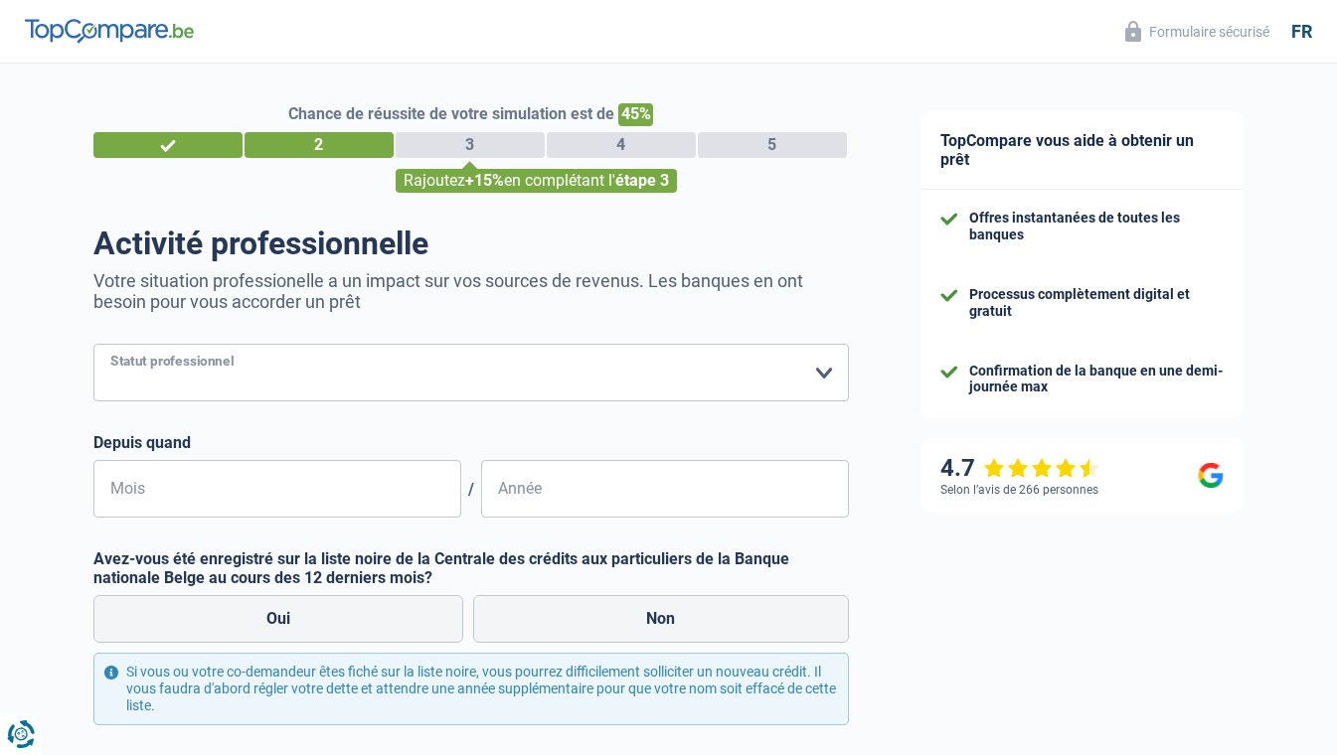
click at [405, 377] on select "Ouvrier Employé privé Employé public Invalide Indépendant Pensionné Chômeur Mut…" at bounding box center [470, 373] width 755 height 58
select select "publicEmployee"
click at [93, 345] on select "Ouvrier Employé privé Employé public Invalide Indépendant Pensionné Chômeur Mut…" at bounding box center [470, 373] width 755 height 58
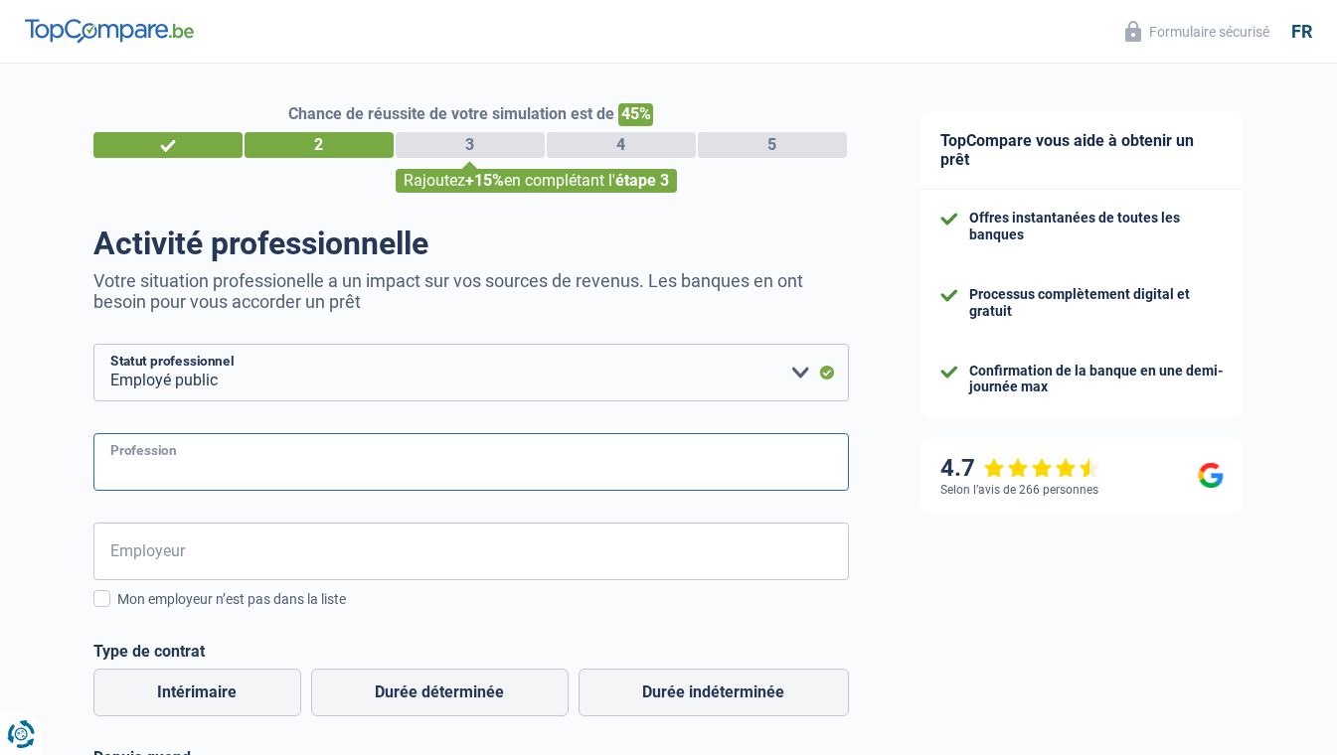
click at [273, 476] on input "Profession" at bounding box center [470, 462] width 755 height 58
type input "Fonctionnaire"
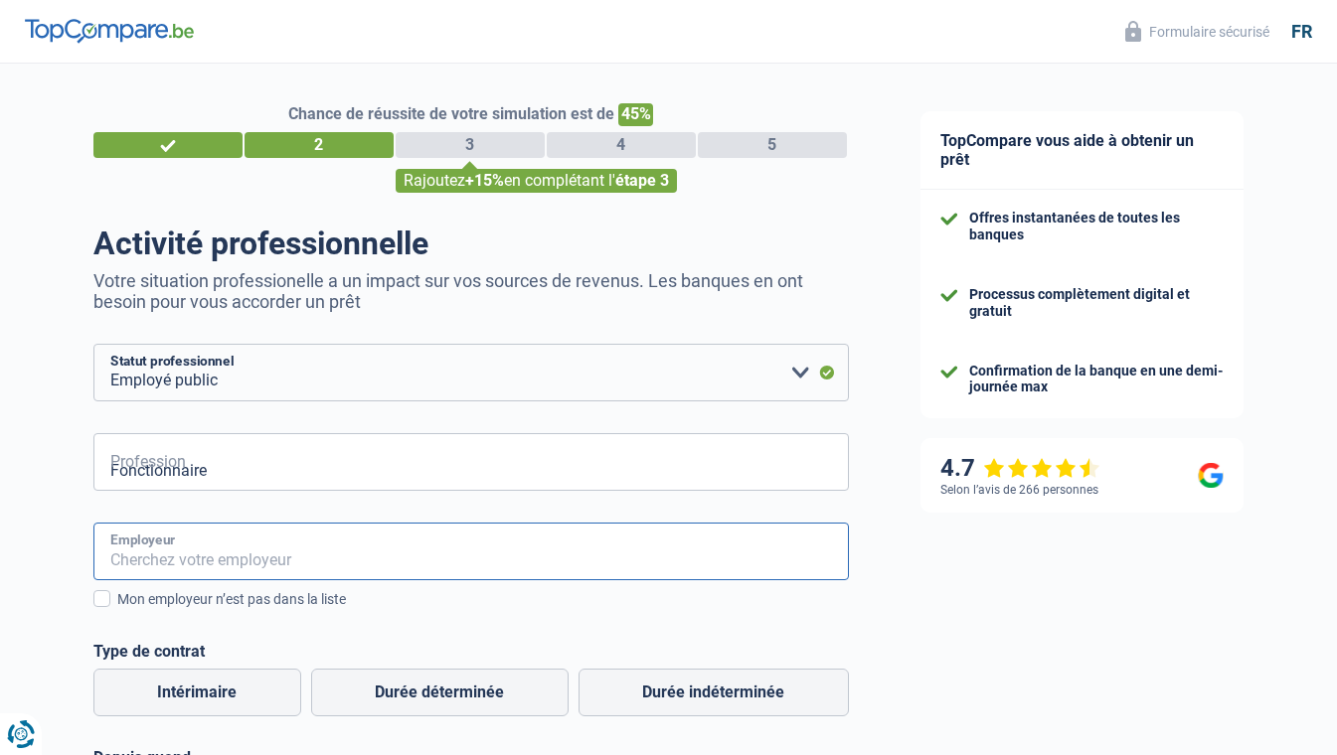
type input "Parlement Europeen"
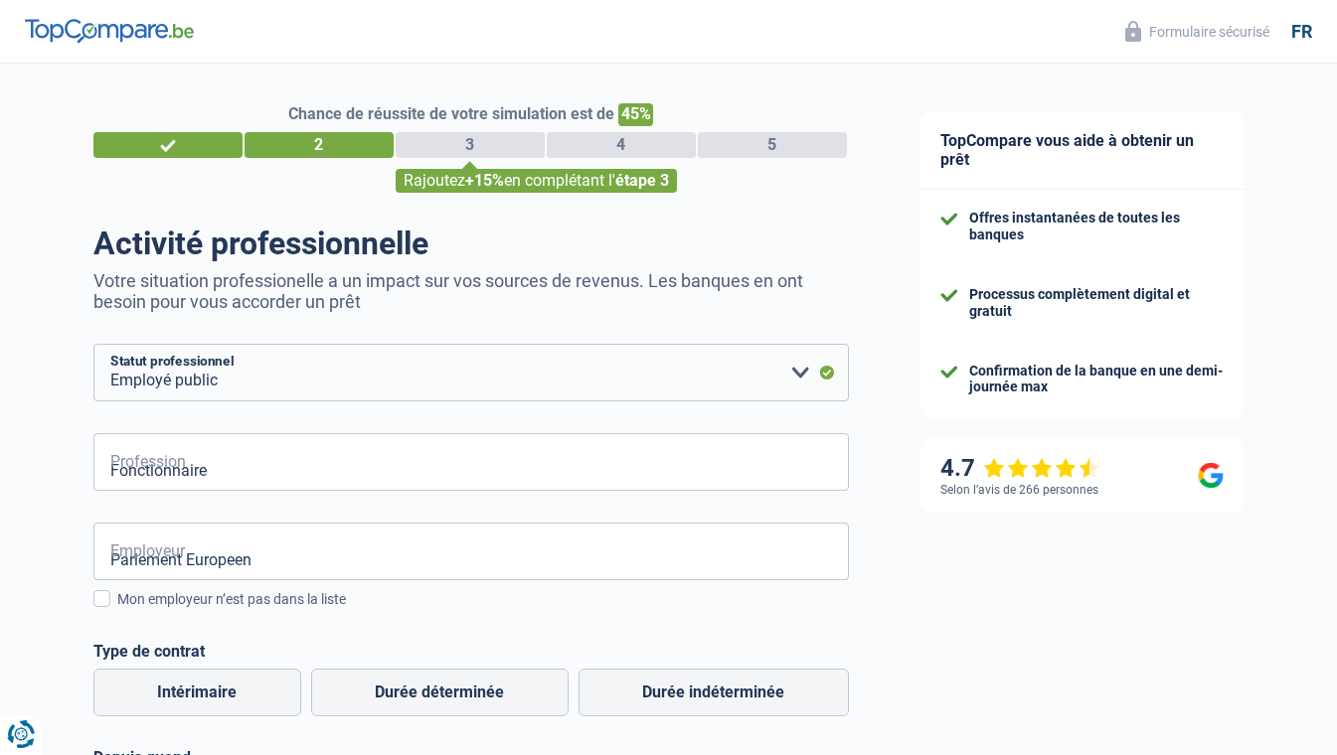
type input "12"
type input "2011"
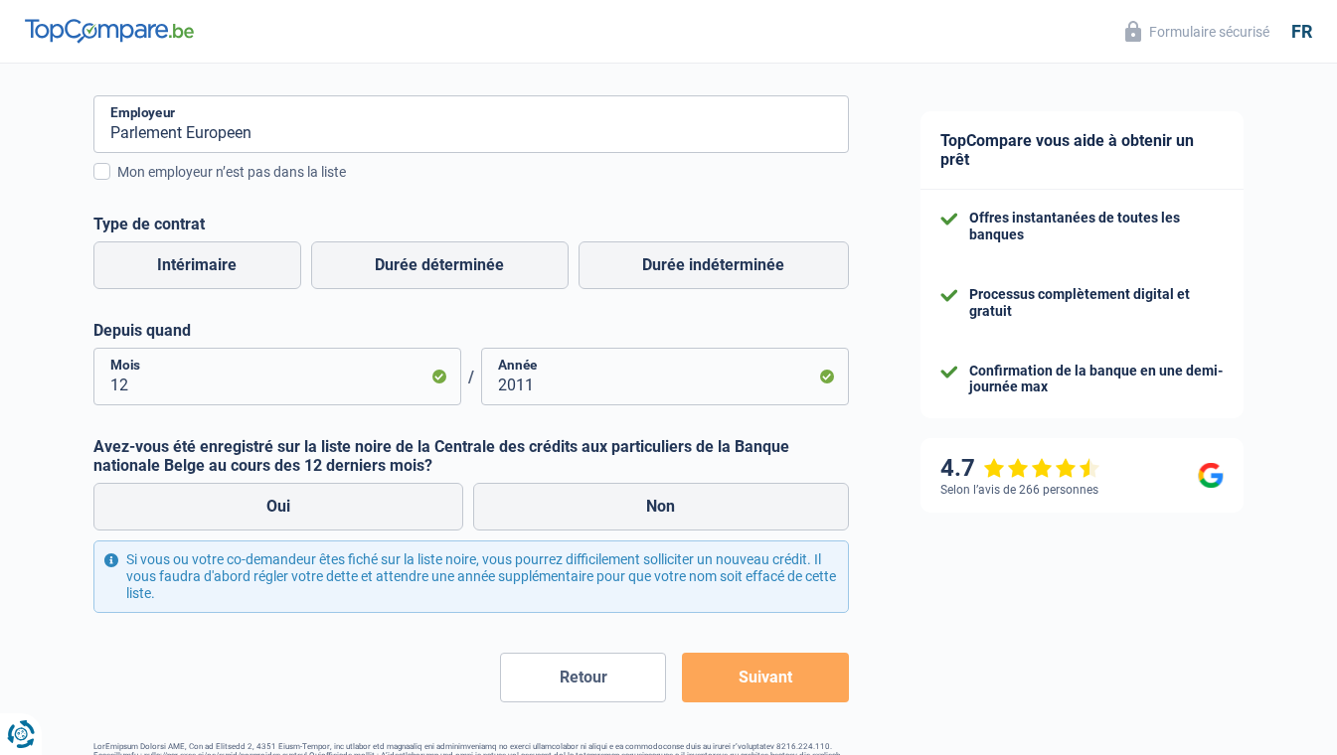
click at [653, 270] on label "Durée indéterminée" at bounding box center [714, 266] width 270 height 48
click at [653, 270] on input "Durée indéterminée" at bounding box center [714, 266] width 270 height 48
radio input "true"
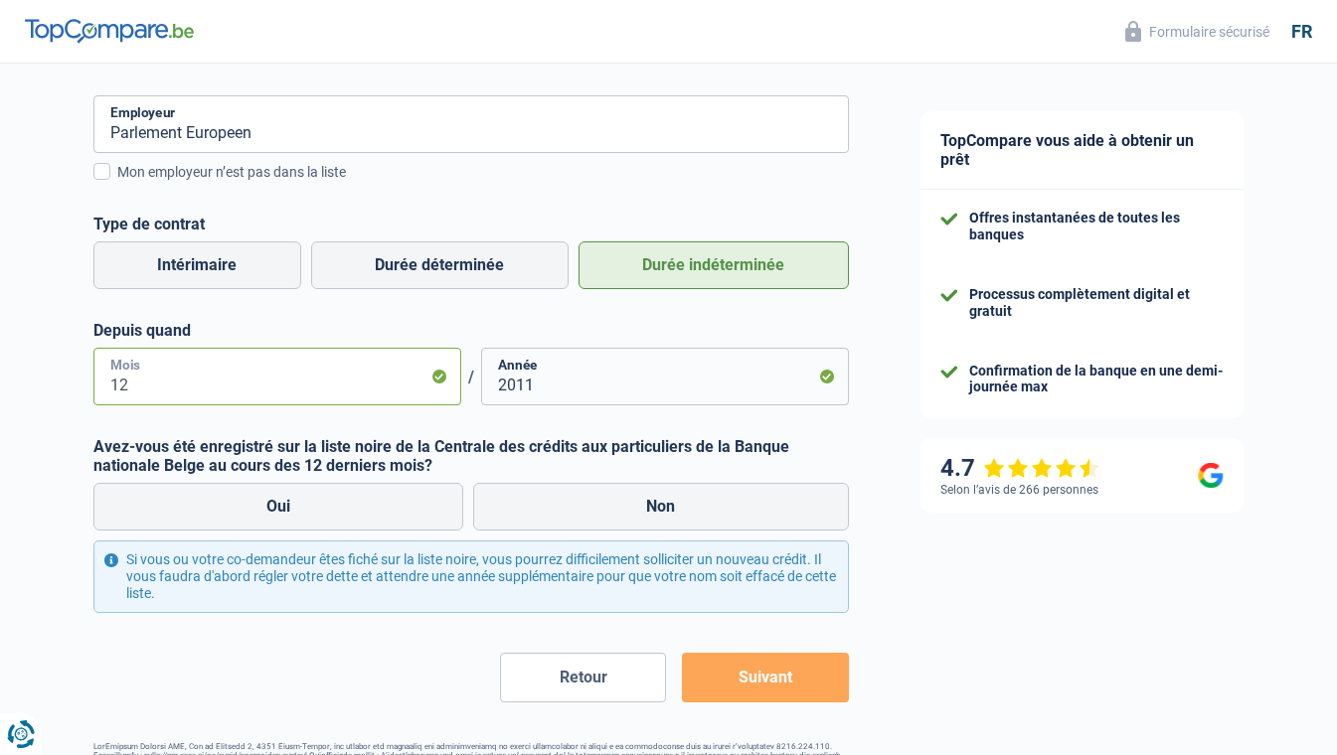
click at [264, 382] on input "12" at bounding box center [277, 377] width 368 height 58
drag, startPoint x: 264, startPoint y: 382, endPoint x: 86, endPoint y: 378, distance: 178.0
click at [86, 378] on div "Chance de réussite de votre simulation est de 45% 1 2 3 4 5 Rajoutez +15% en co…" at bounding box center [442, 220] width 885 height 1185
type input "12"
click at [611, 381] on input "2011" at bounding box center [665, 377] width 368 height 58
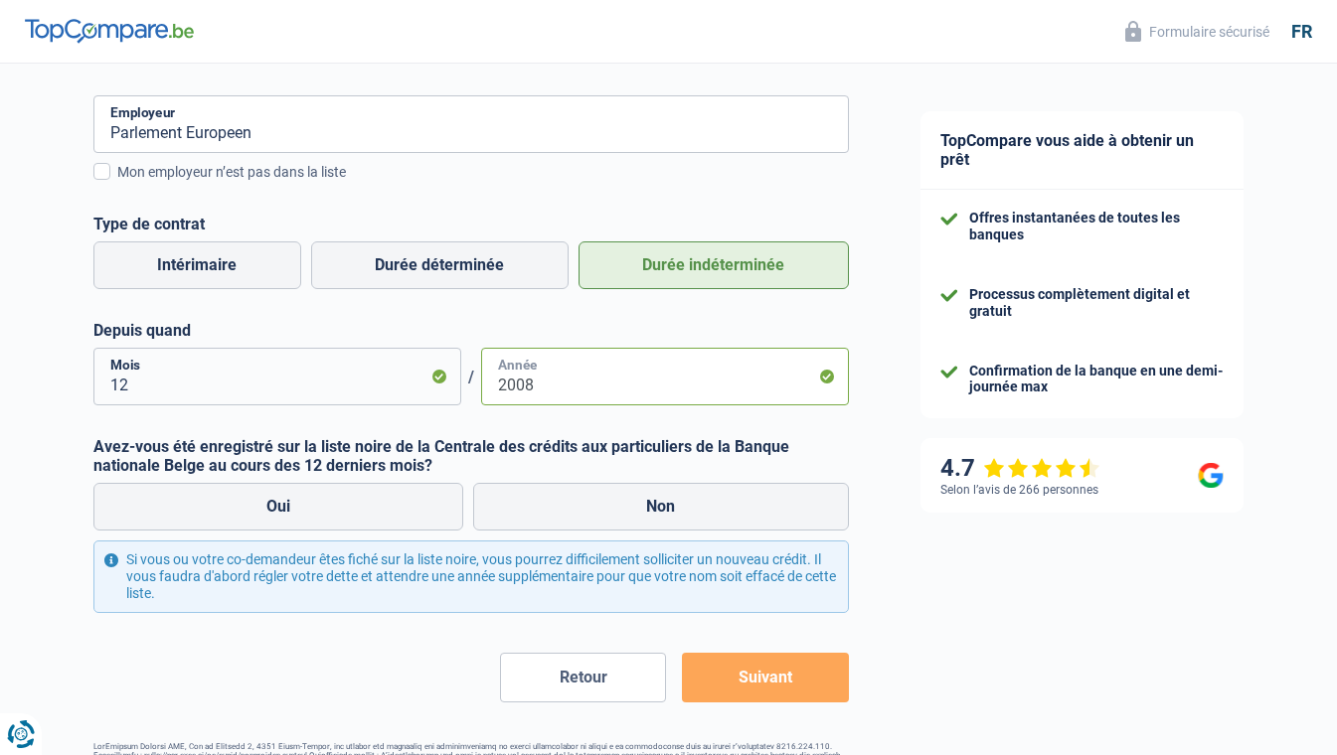
type input "2008"
click at [593, 511] on label "Non" at bounding box center [661, 507] width 376 height 48
click at [593, 511] on input "Non" at bounding box center [661, 507] width 376 height 48
radio input "true"
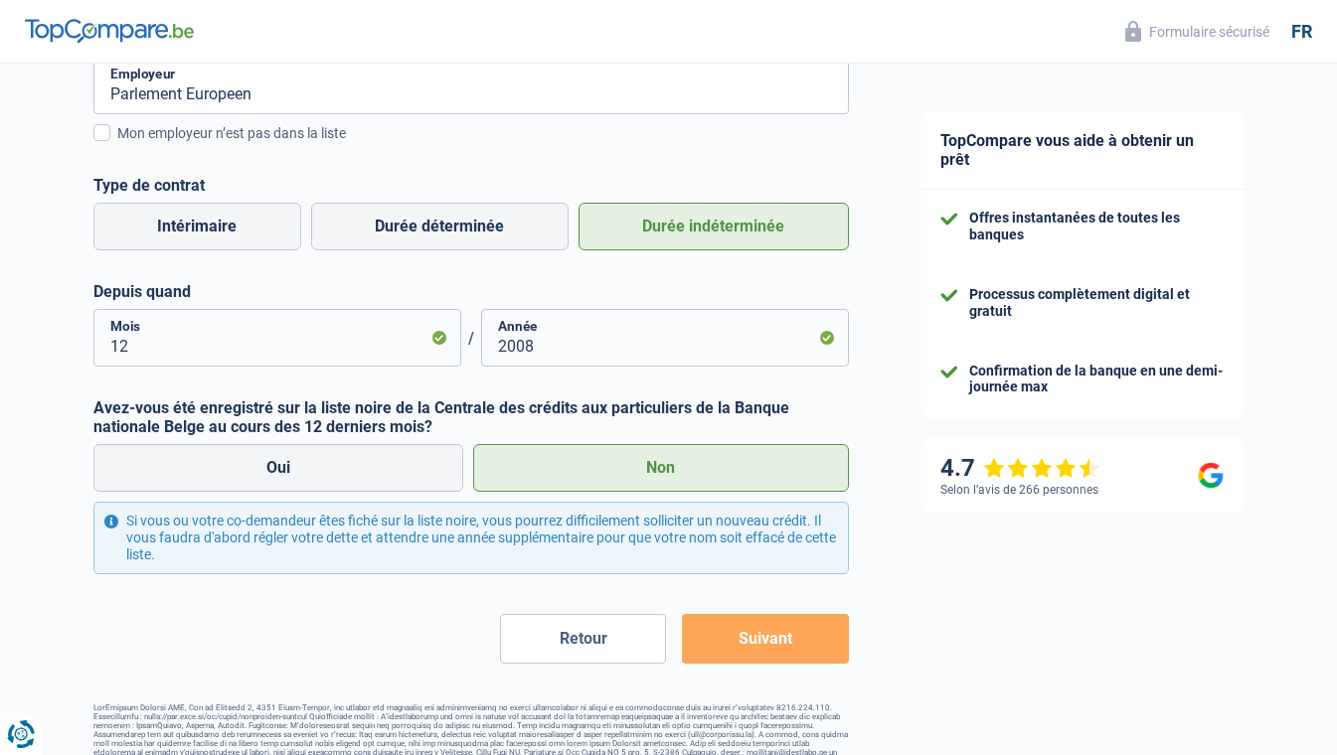
scroll to position [487, 0]
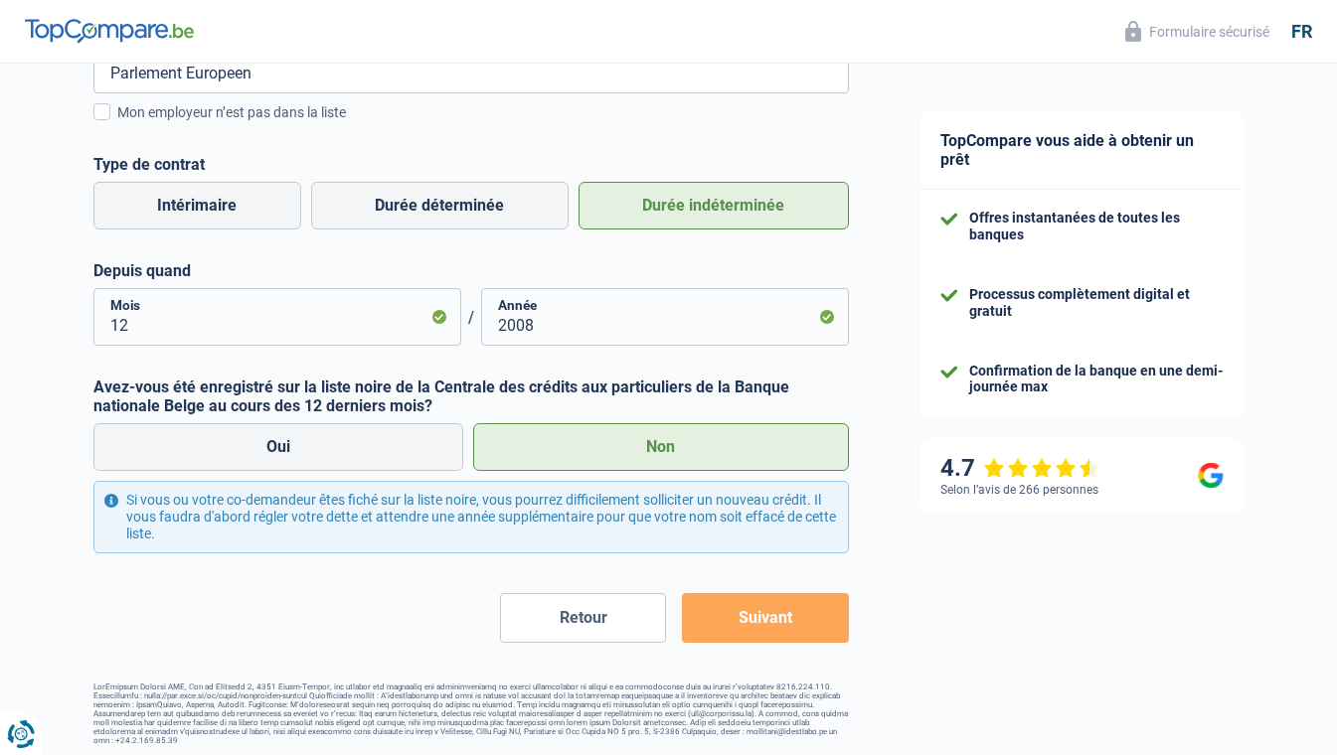
click at [769, 618] on button "Suivant" at bounding box center [765, 618] width 166 height 50
click at [774, 612] on button "Suivant" at bounding box center [765, 618] width 166 height 50
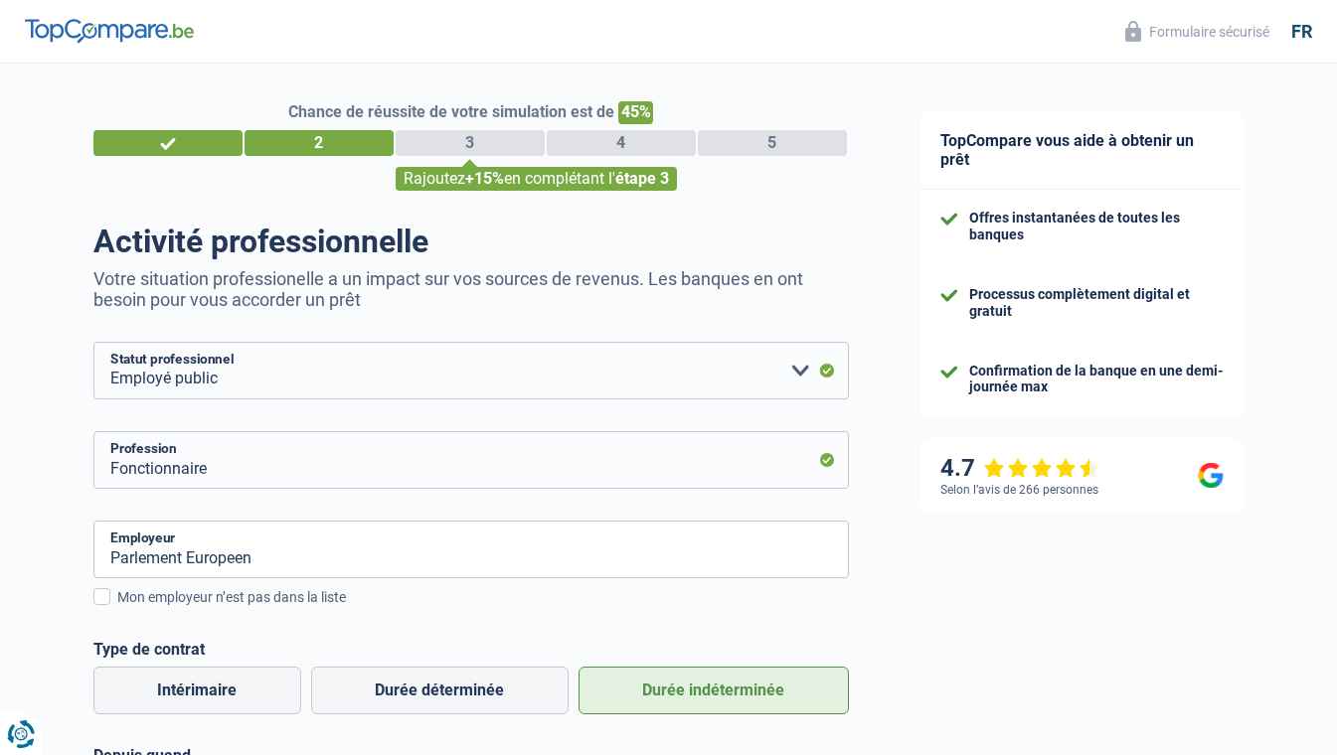
scroll to position [0, 0]
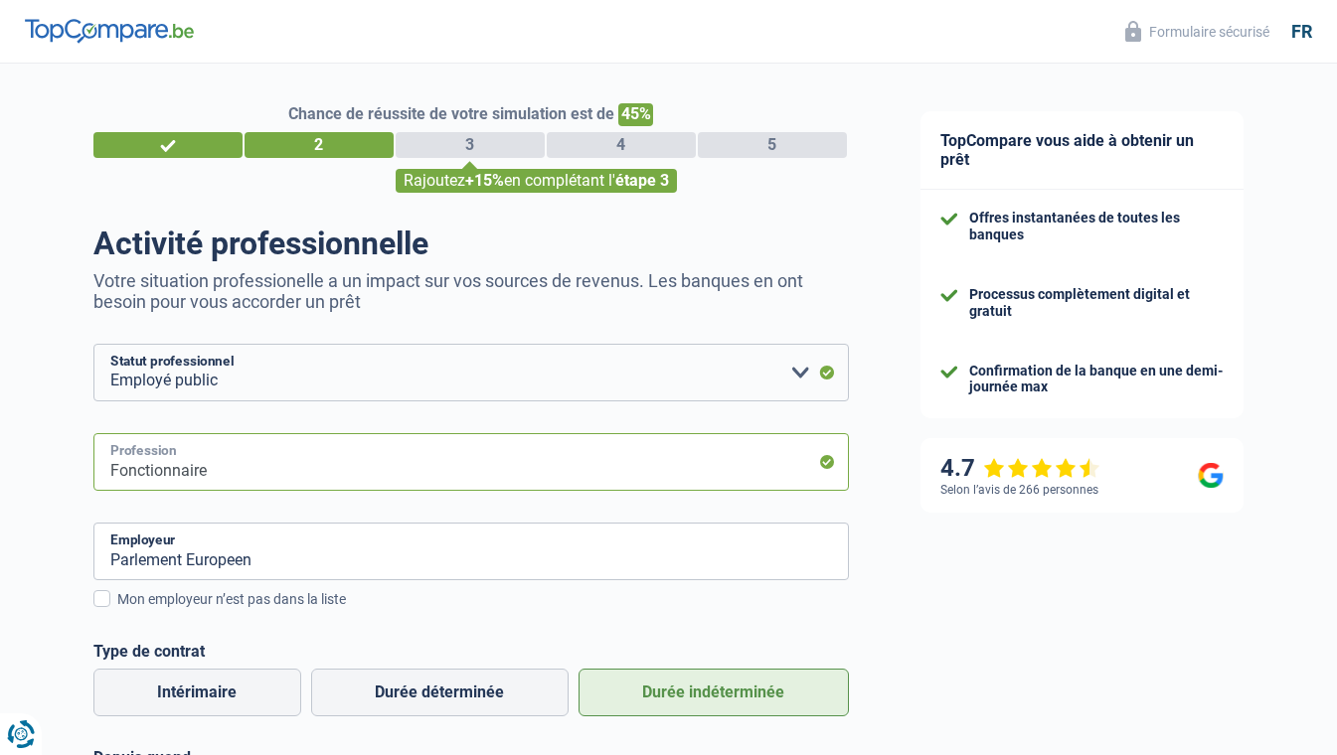
click at [322, 471] on input "Fonctionnaire" at bounding box center [470, 462] width 755 height 58
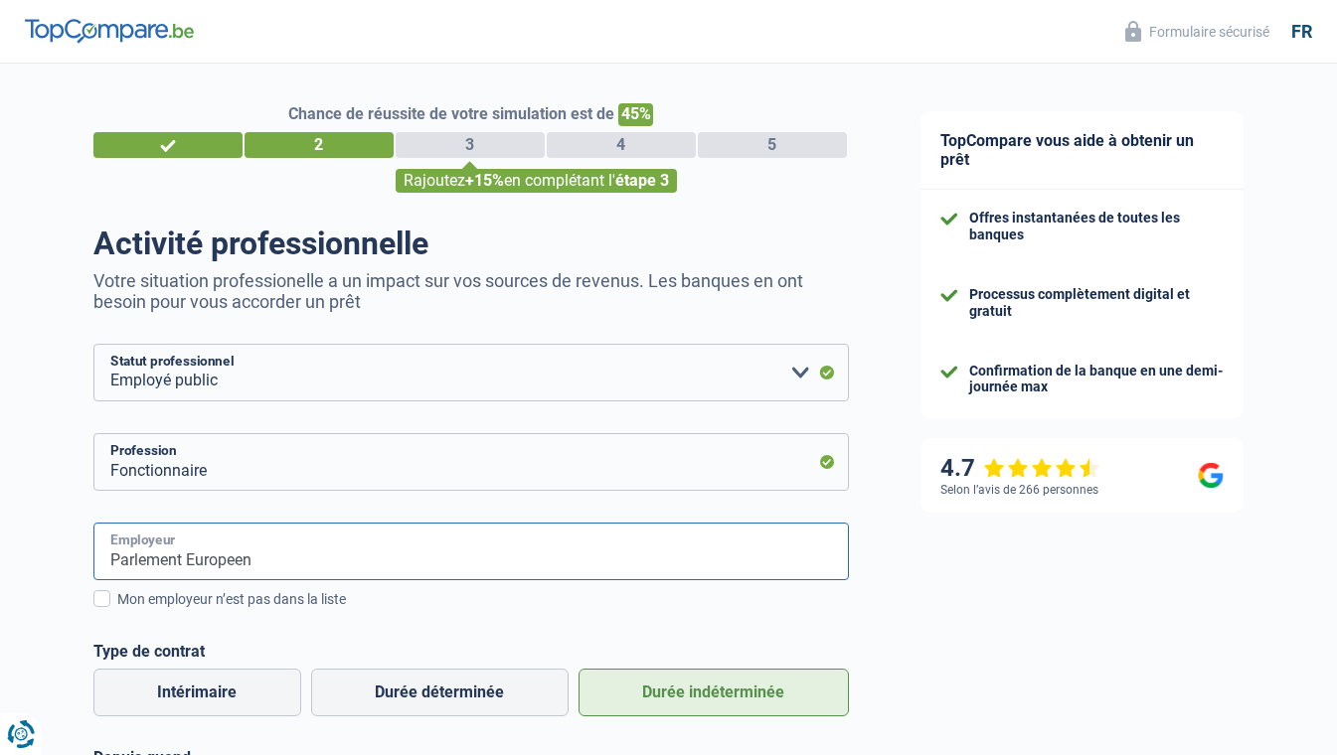
click at [318, 553] on input "Parlement Europeen" at bounding box center [470, 552] width 755 height 58
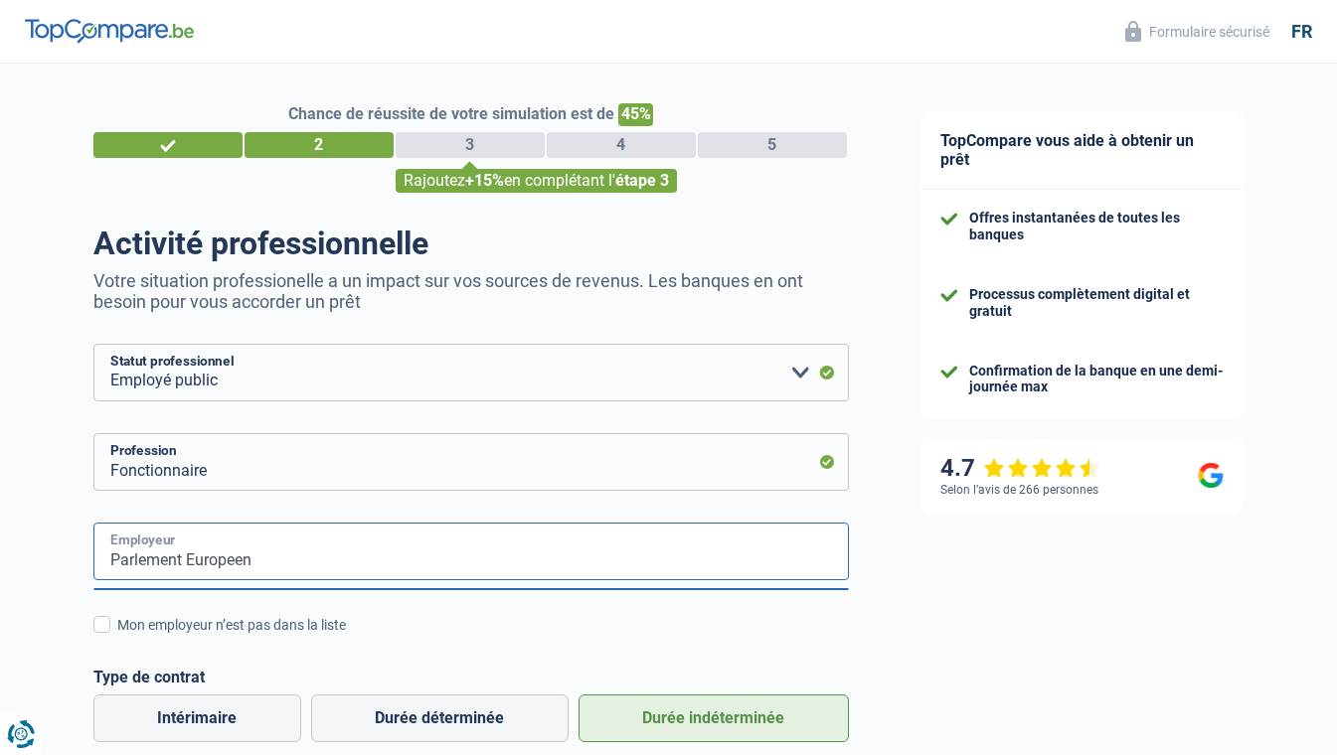
click at [318, 553] on input "Parlement Europeen" at bounding box center [470, 552] width 755 height 58
drag, startPoint x: 318, startPoint y: 553, endPoint x: 74, endPoint y: 561, distance: 244.7
click at [74, 561] on div "Chance de réussite de votre simulation est de 45% 1 2 3 4 5 Rajoutez +15% en co…" at bounding box center [442, 661] width 885 height 1211
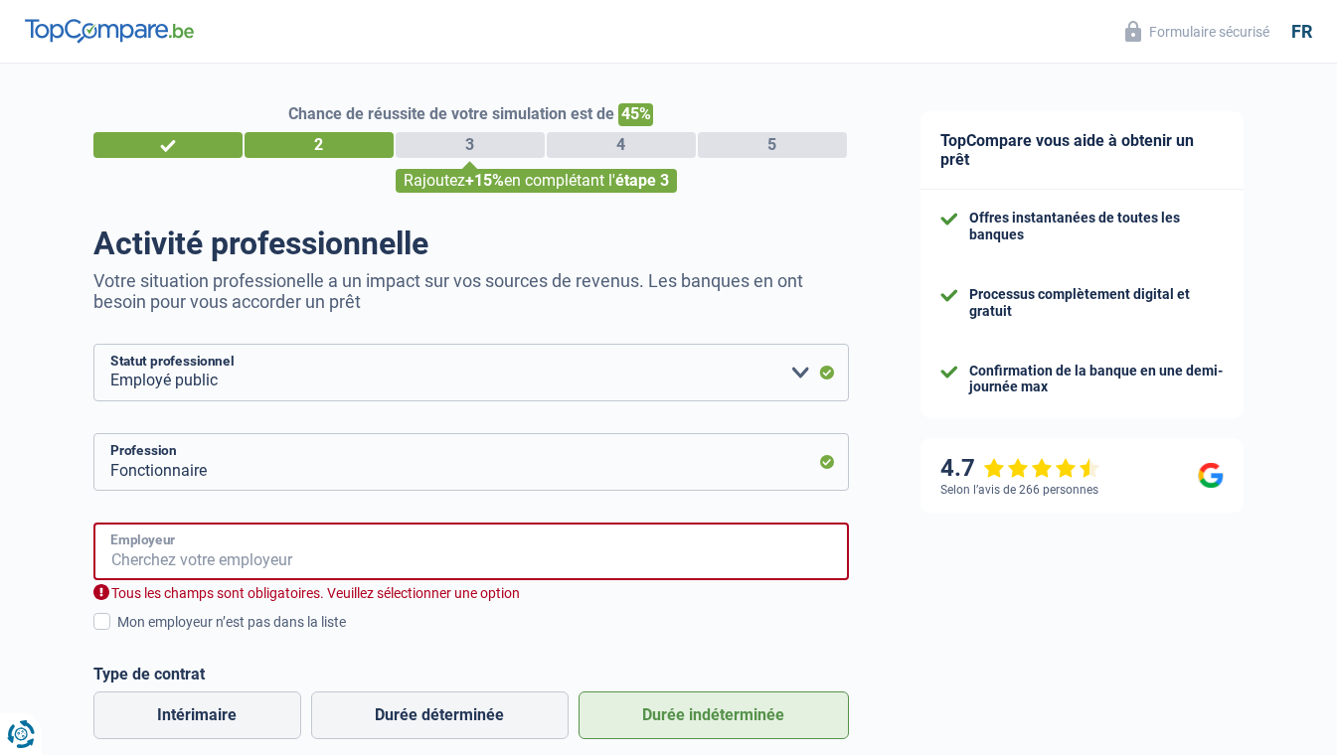
click at [722, 558] on input "Employeur" at bounding box center [470, 552] width 755 height 58
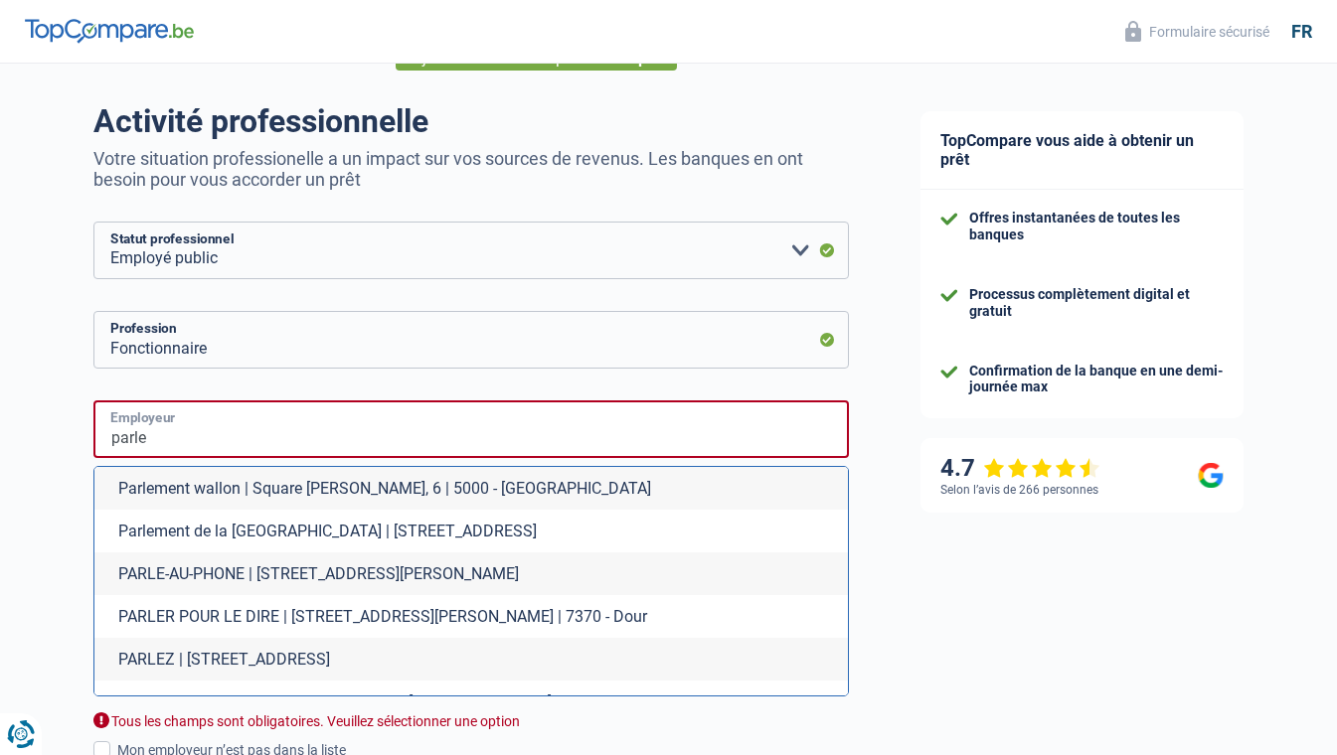
scroll to position [99, 0]
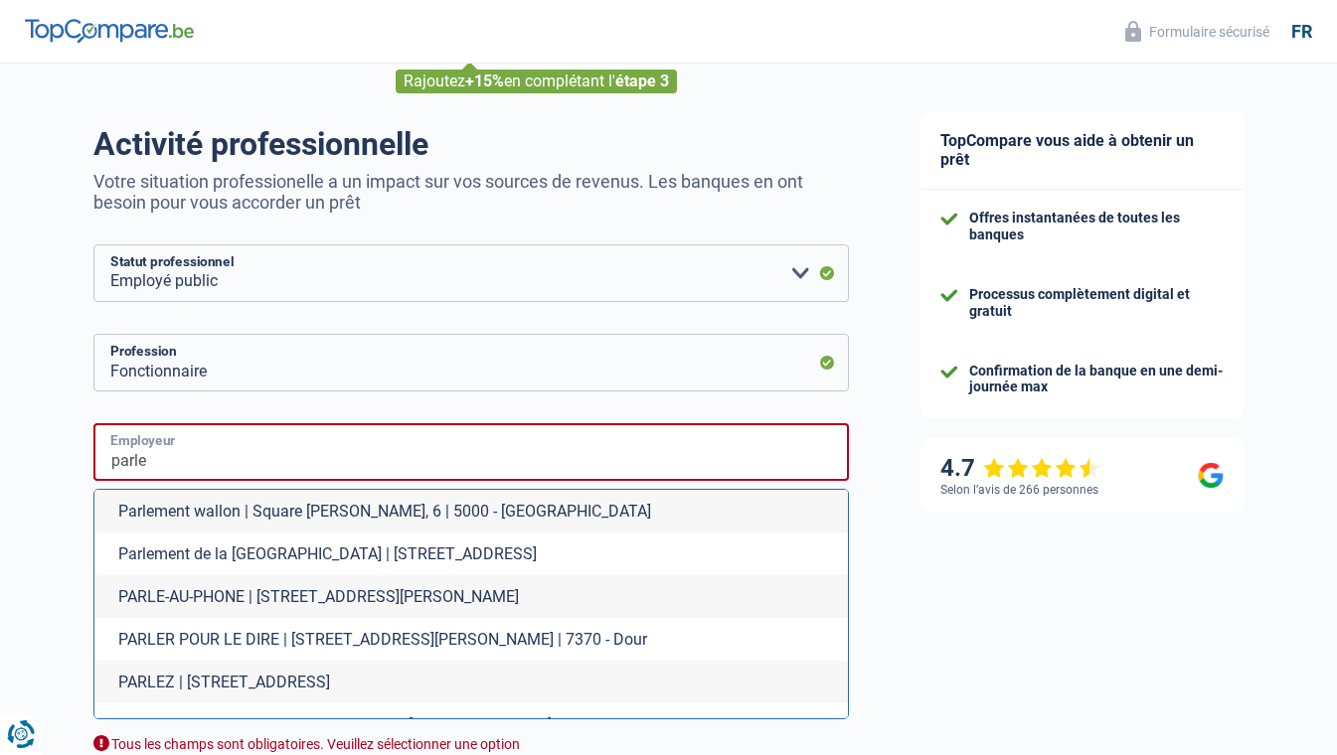
type input "parle"
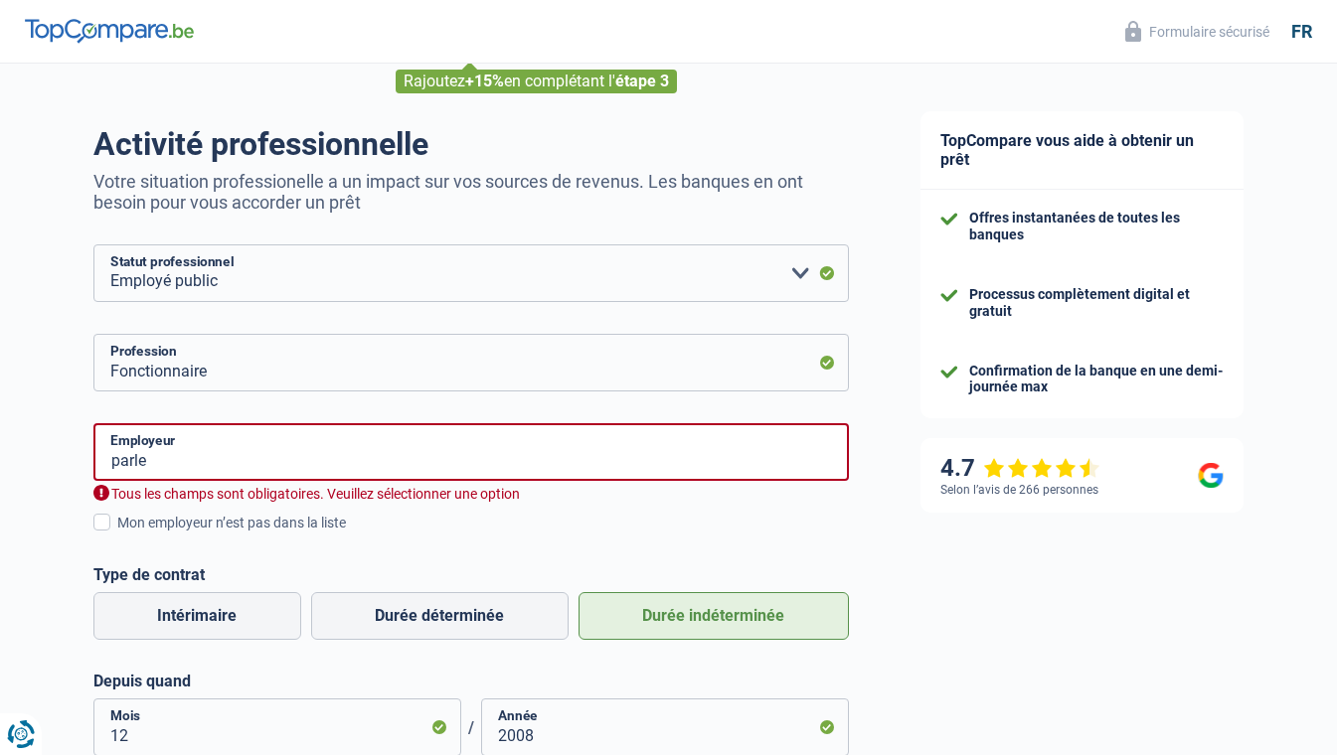
click at [100, 520] on span at bounding box center [101, 522] width 17 height 17
click at [117, 534] on input "Mon employeur n’est pas dans la liste" at bounding box center [117, 534] width 0 height 0
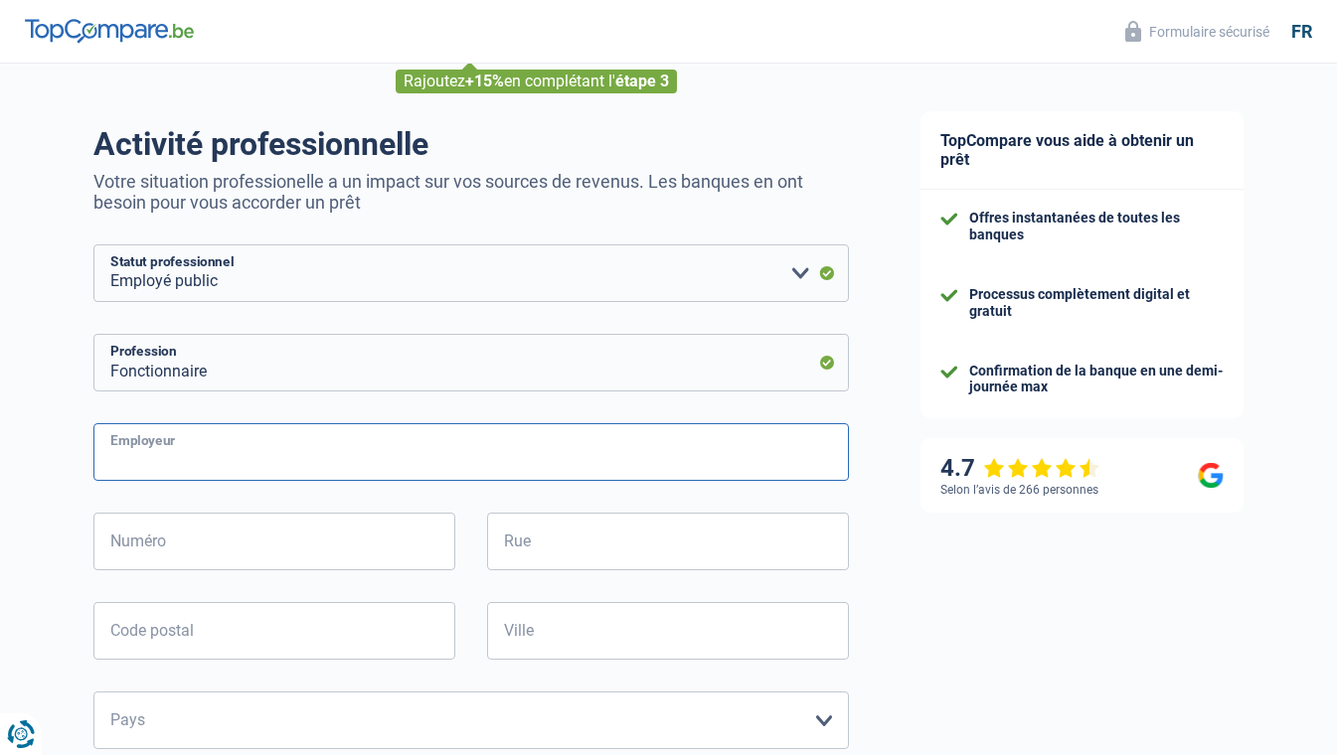
click at [226, 454] on input "Employeur" at bounding box center [470, 452] width 755 height 58
type input "Parlement Europeen"
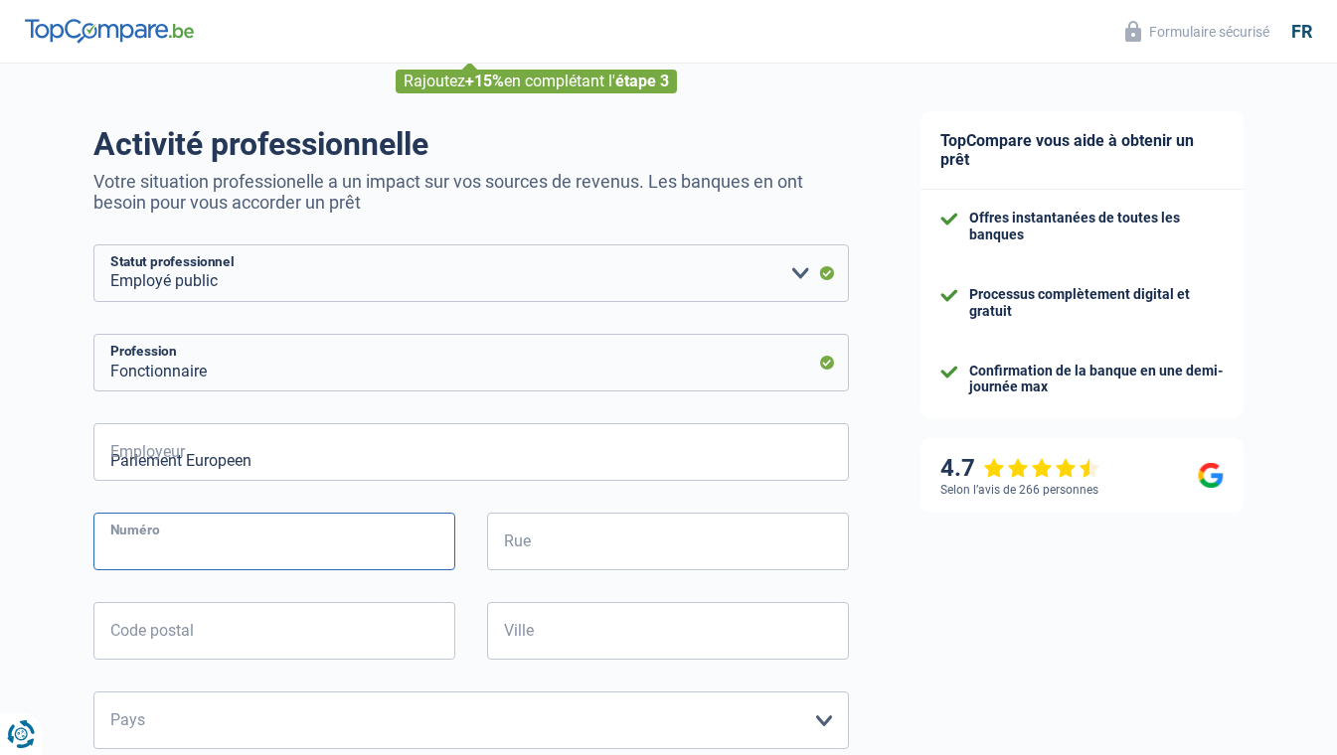
type input "8"
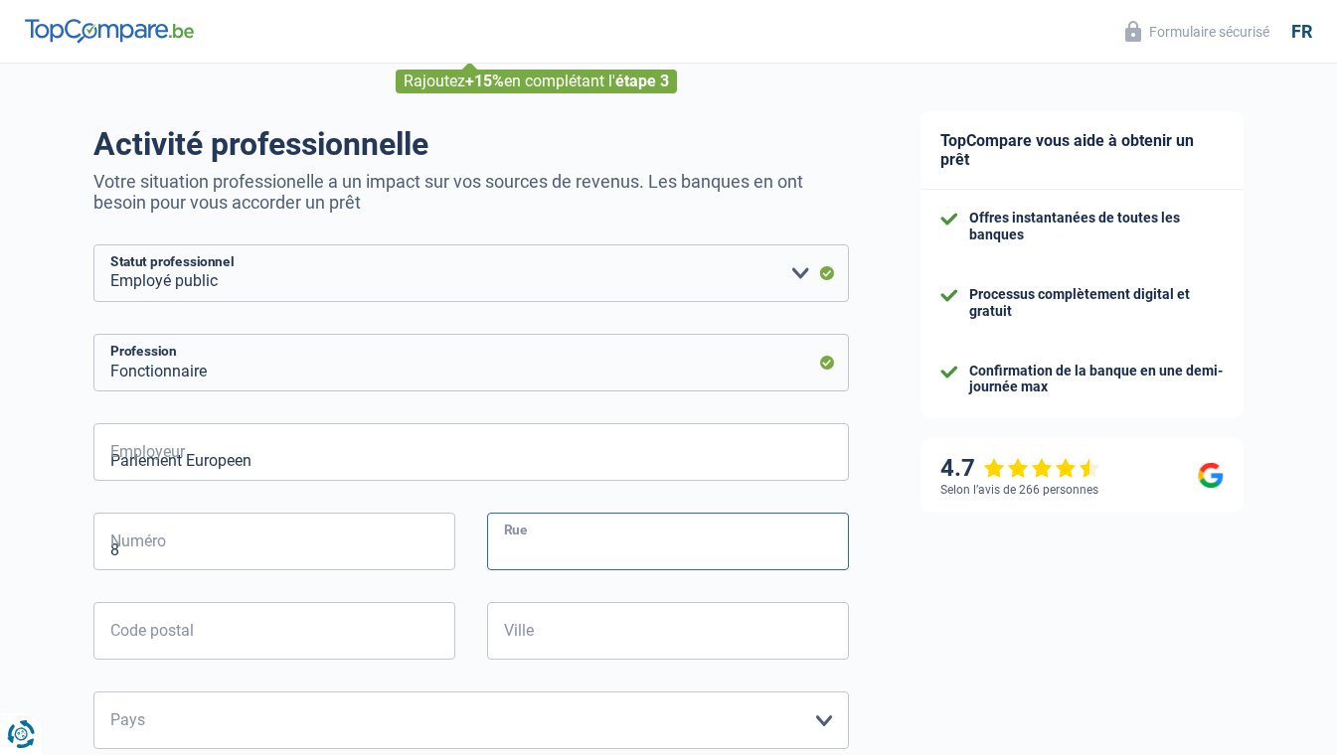
type input "Square Meeus"
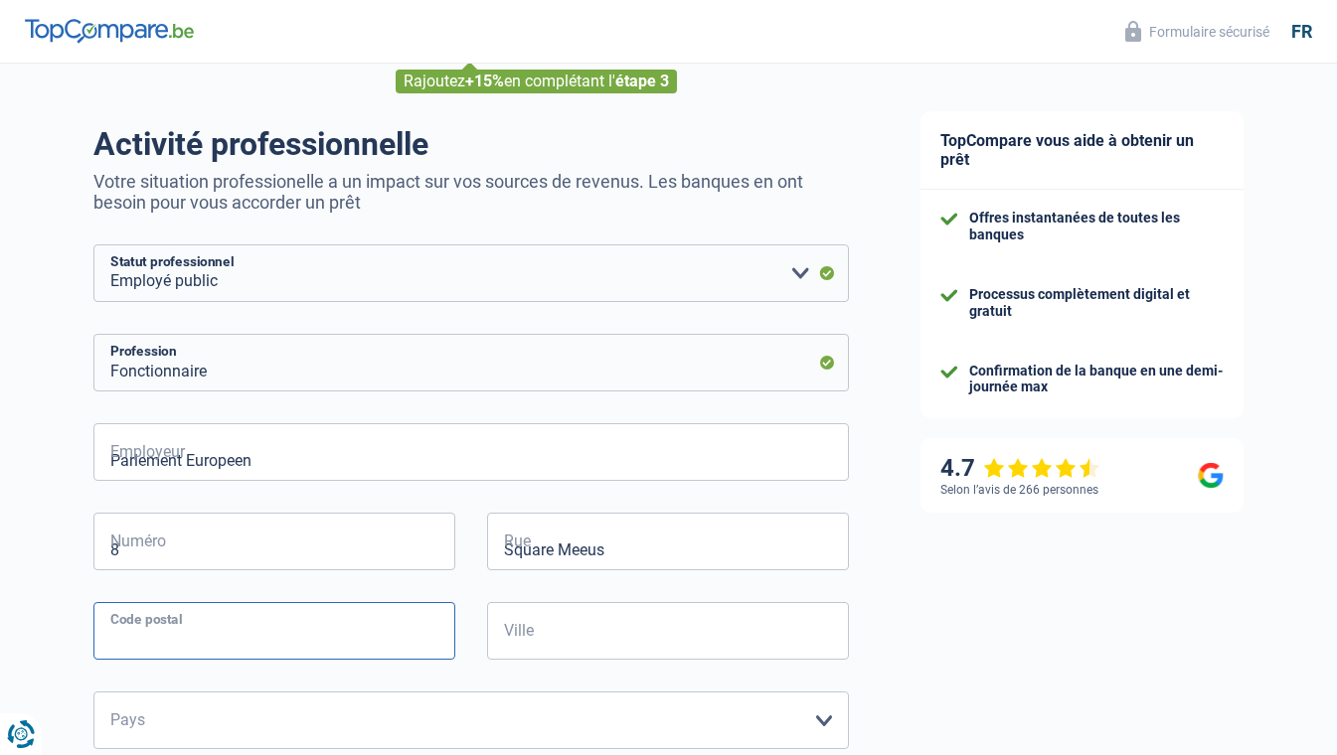
type input "1000"
type input "Bruxelles"
select select "BE"
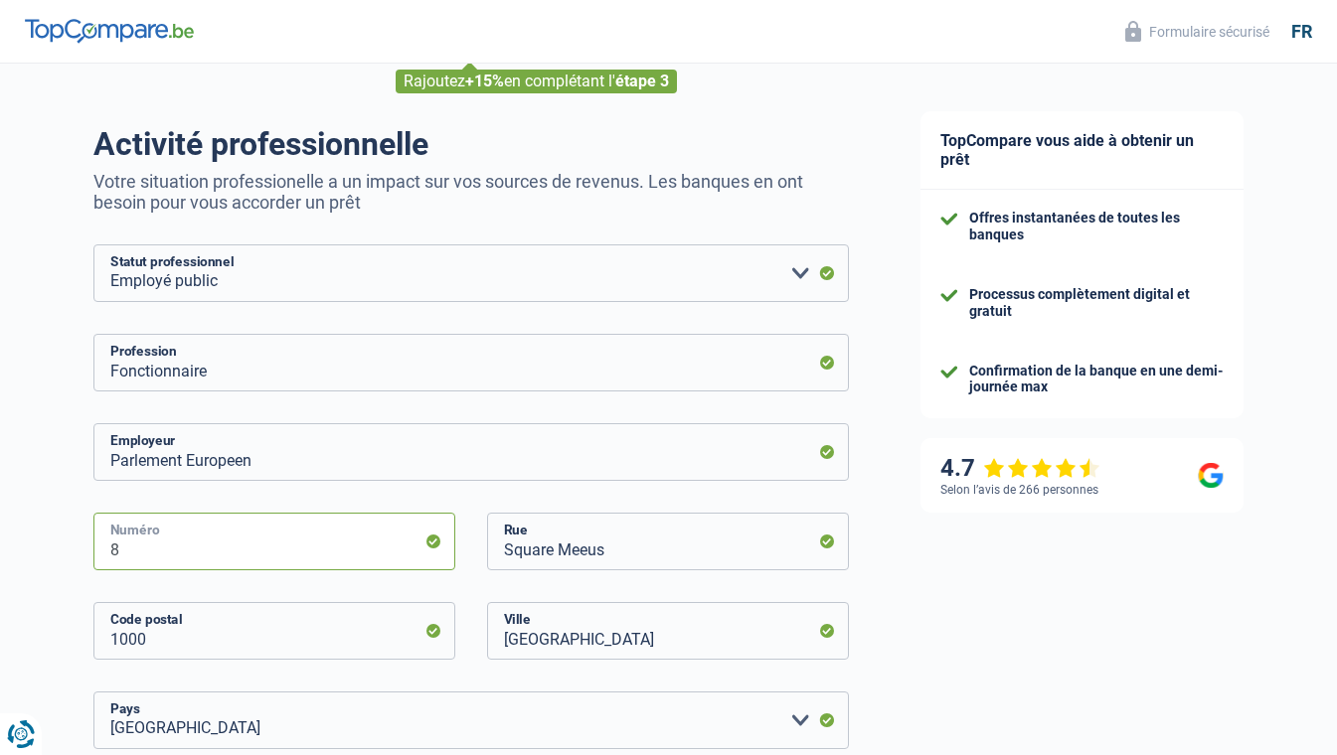
drag, startPoint x: 299, startPoint y: 548, endPoint x: 113, endPoint y: 548, distance: 185.9
click at [113, 548] on input "8" at bounding box center [274, 542] width 362 height 58
type input "60"
drag, startPoint x: 666, startPoint y: 552, endPoint x: 411, endPoint y: 553, distance: 255.5
click at [411, 553] on div "60 Numéro Square Meeus Rue" at bounding box center [471, 557] width 785 height 89
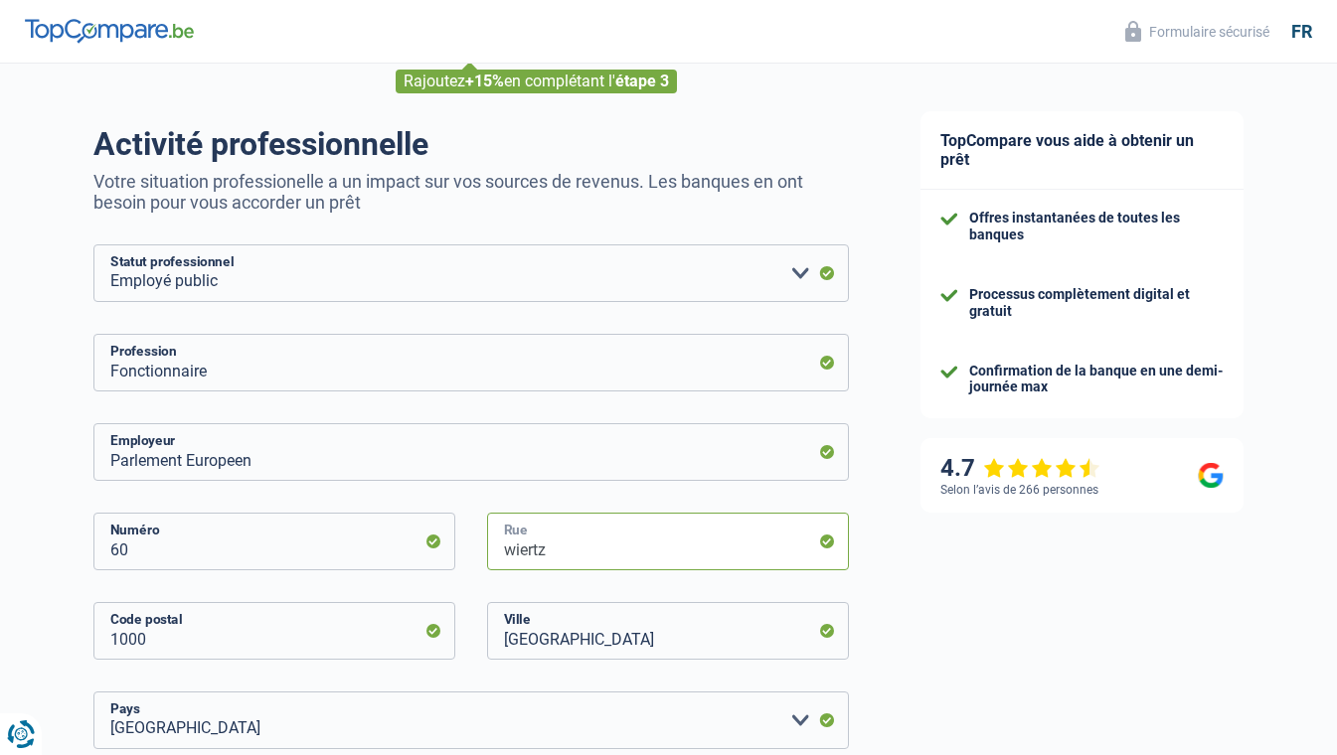
type input "wiertz"
click at [194, 631] on input "1000" at bounding box center [274, 631] width 362 height 58
type input "1047"
click at [538, 454] on input "Parlement Europeen" at bounding box center [470, 452] width 755 height 58
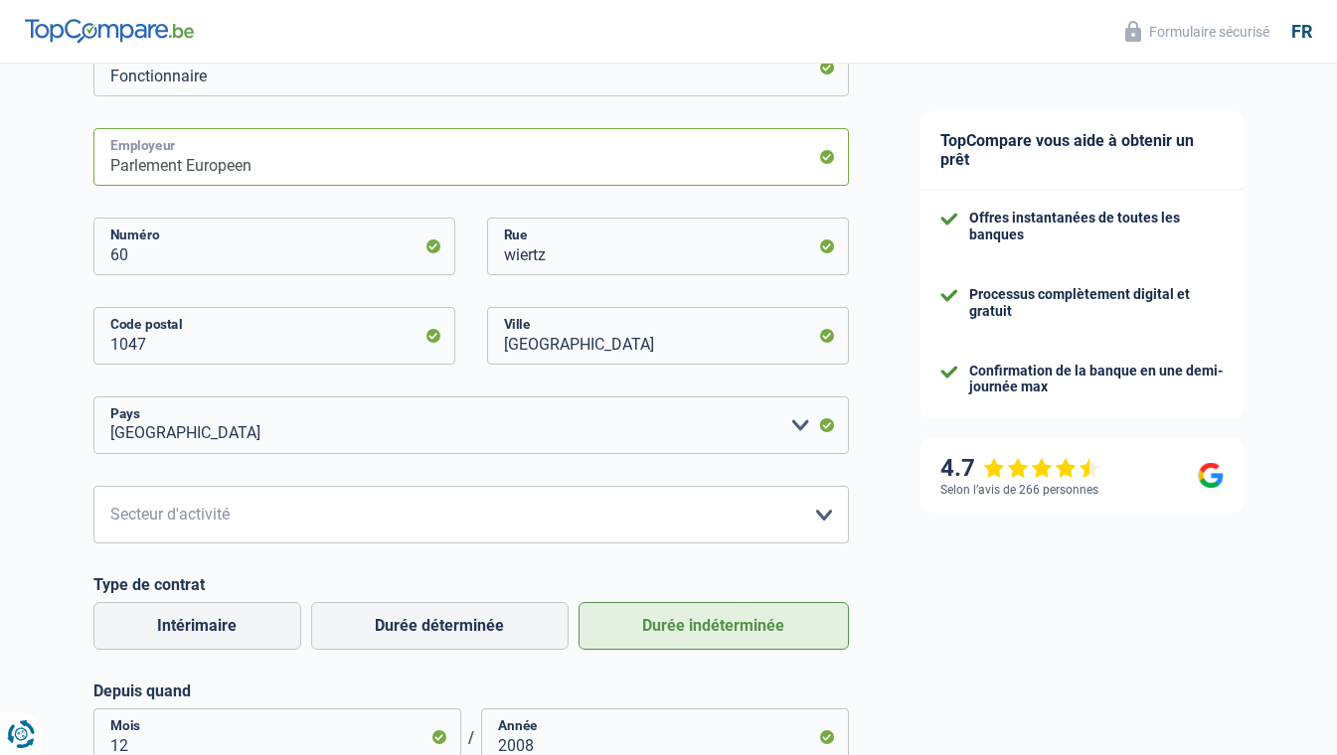
scroll to position [398, 0]
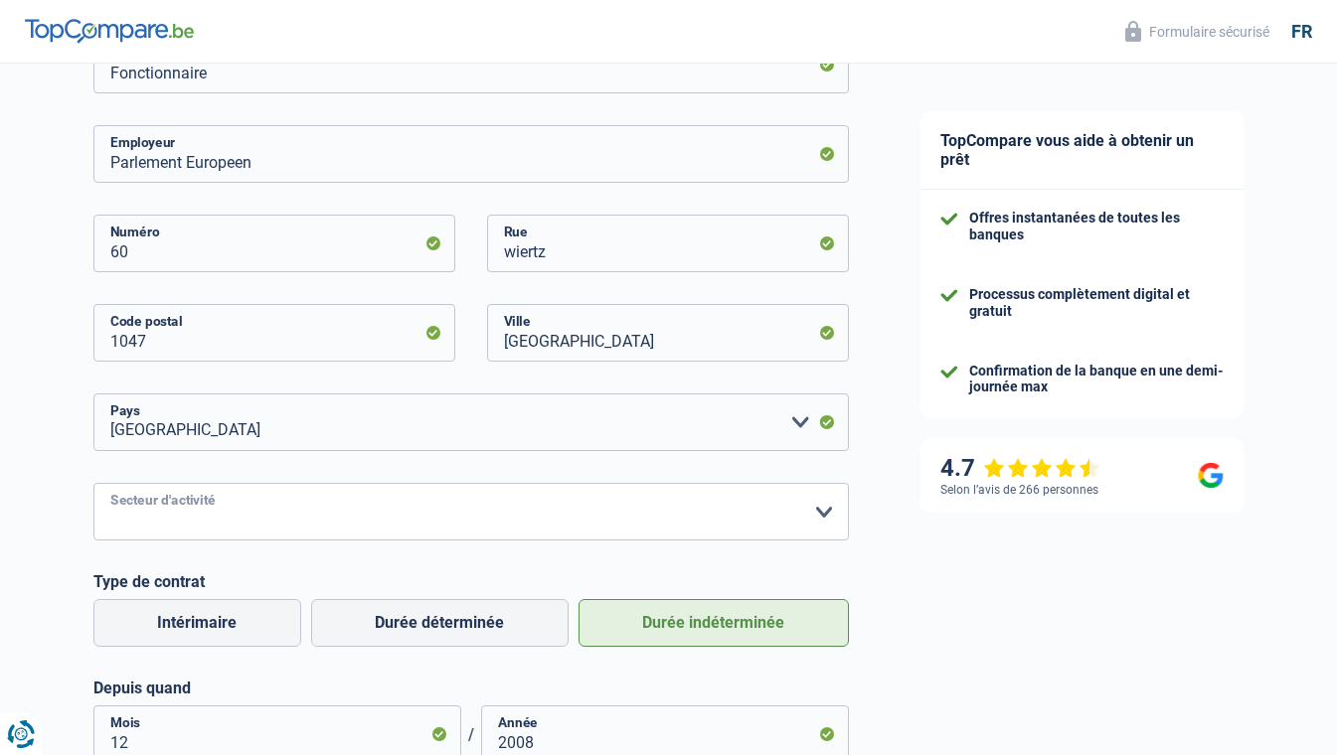
click at [399, 521] on select "Agriculture/Pêche Industrie Horeca Courier/Fitness/Taxi Construction Banques/As…" at bounding box center [470, 512] width 755 height 58
select select "otherInstitutions"
click at [93, 484] on select "Agriculture/Pêche Industrie Horeca Courier/Fitness/Taxi Construction Banques/As…" at bounding box center [470, 512] width 755 height 58
click at [420, 555] on div "Parlement Europeen Employeur 60 Numéro wiertz Rue 1047 Code postal Bruxelles Vi…" at bounding box center [470, 444] width 755 height 638
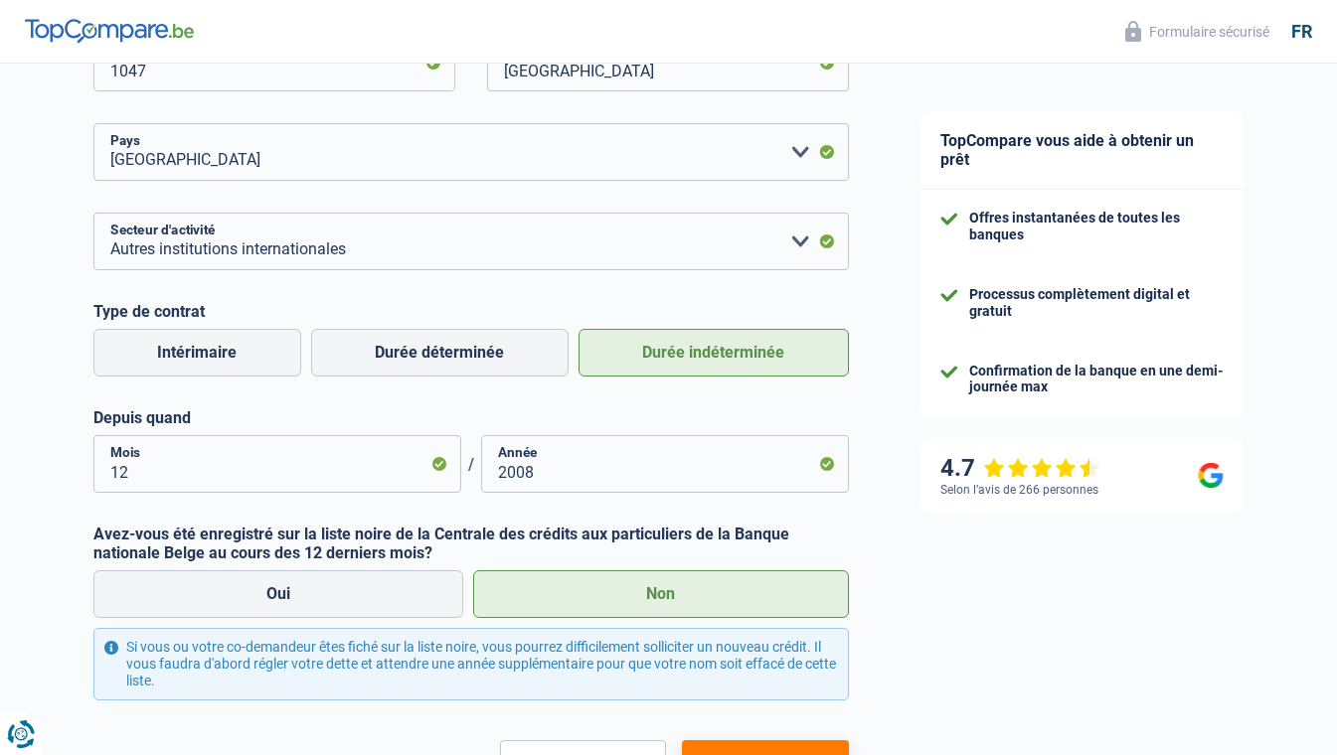
scroll to position [795, 0]
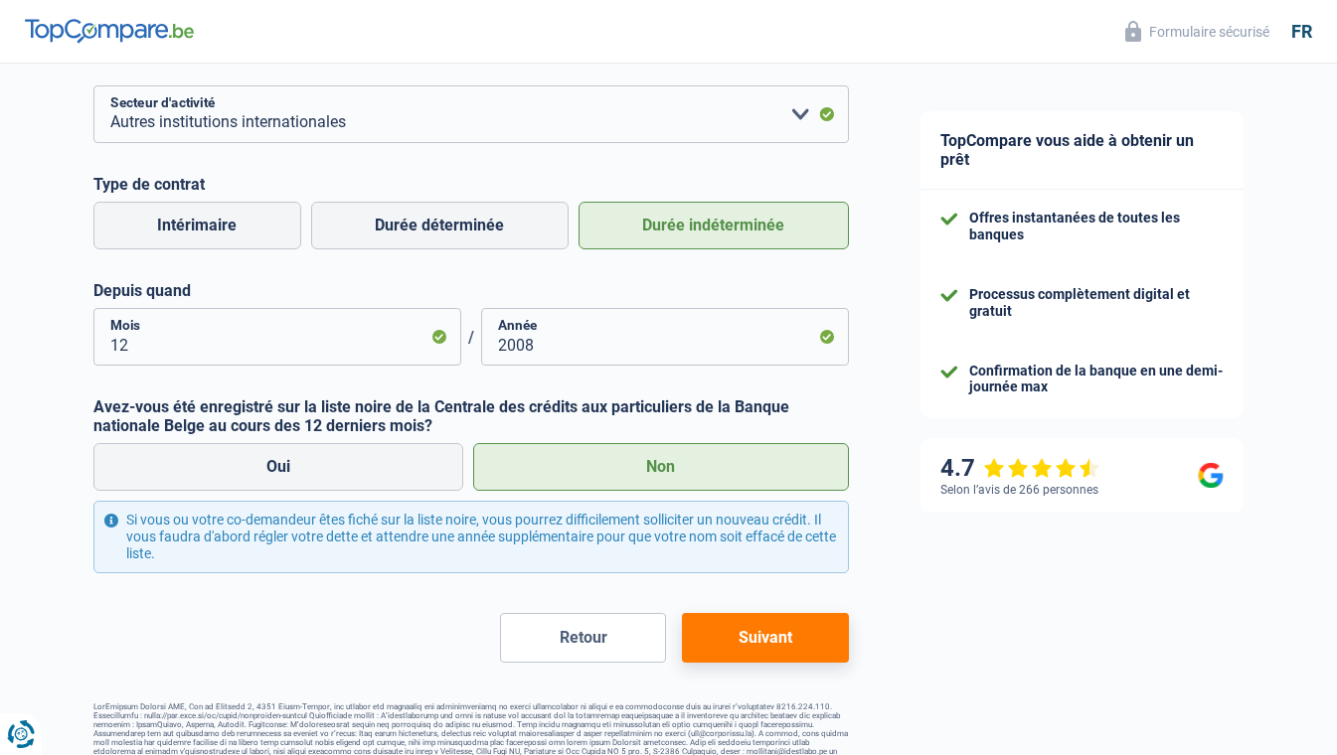
click at [786, 644] on button "Suivant" at bounding box center [765, 638] width 166 height 50
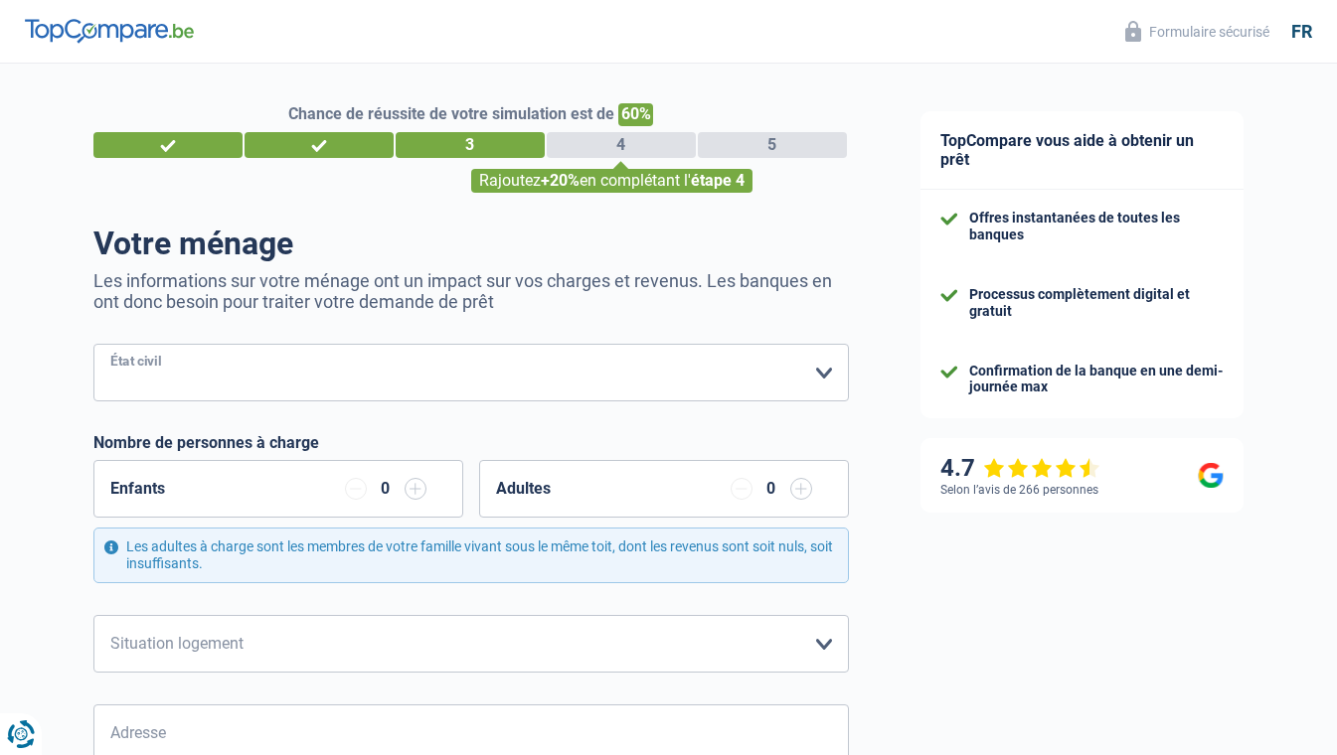
click at [382, 374] on select "Célibataire Marié(e) Cohabitant(e) légal(e) Divorcé(e) Veuf(ve) Séparé (de fait…" at bounding box center [470, 373] width 755 height 58
select select "single"
click at [93, 345] on select "Célibataire Marié(e) Cohabitant(e) légal(e) Divorcé(e) Veuf(ve) Séparé (de fait…" at bounding box center [470, 373] width 755 height 58
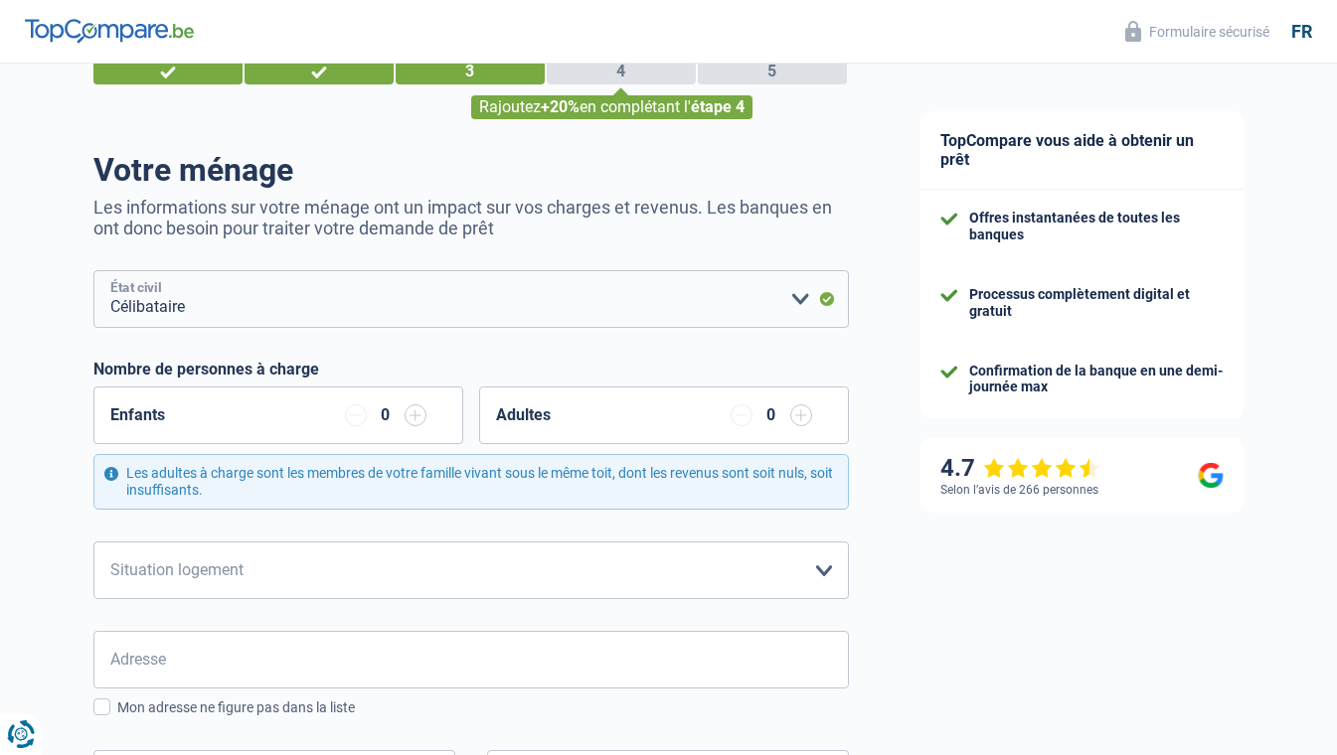
scroll to position [199, 0]
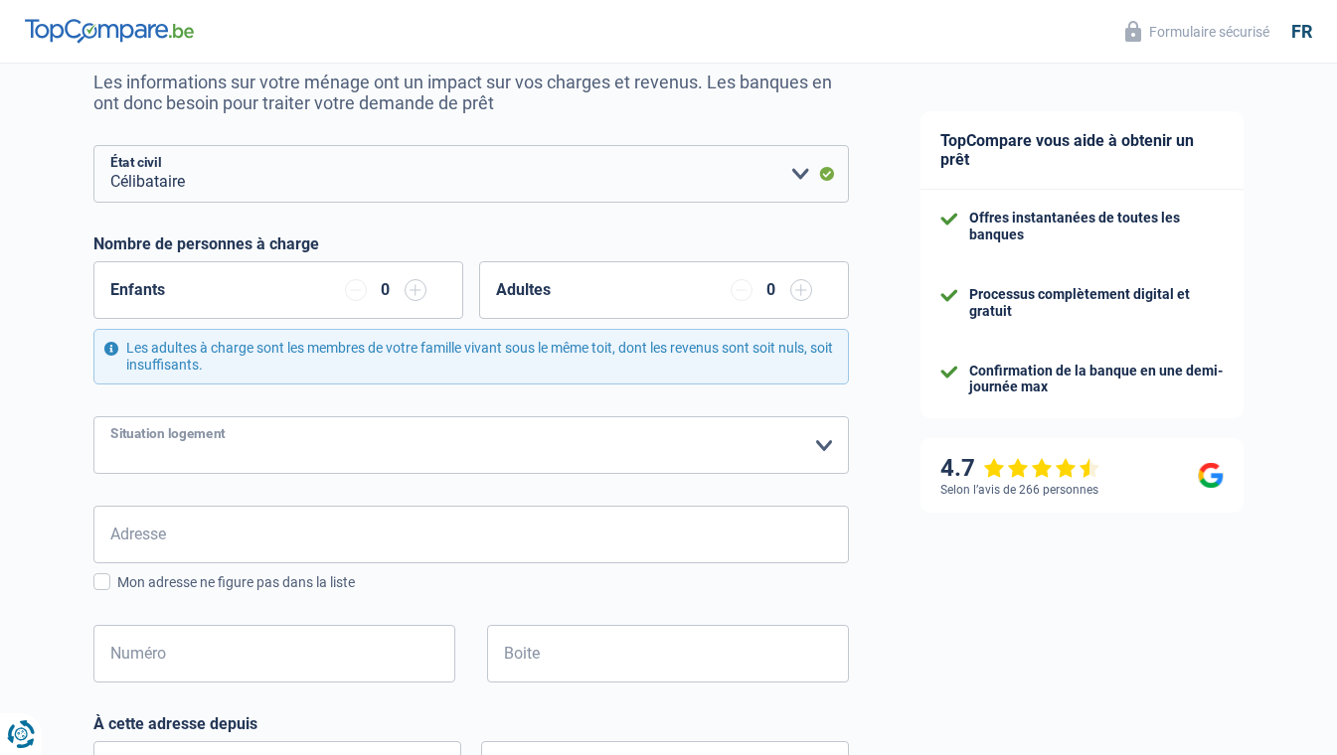
click at [254, 445] on select "Locataire Propriétaire avec prêt hypothécaire Propriétaire sans prêt hypothécai…" at bounding box center [470, 445] width 755 height 58
select select "rents"
click at [93, 416] on select "Locataire Propriétaire avec prêt hypothécaire Propriétaire sans prêt hypothécai…" at bounding box center [470, 445] width 755 height 58
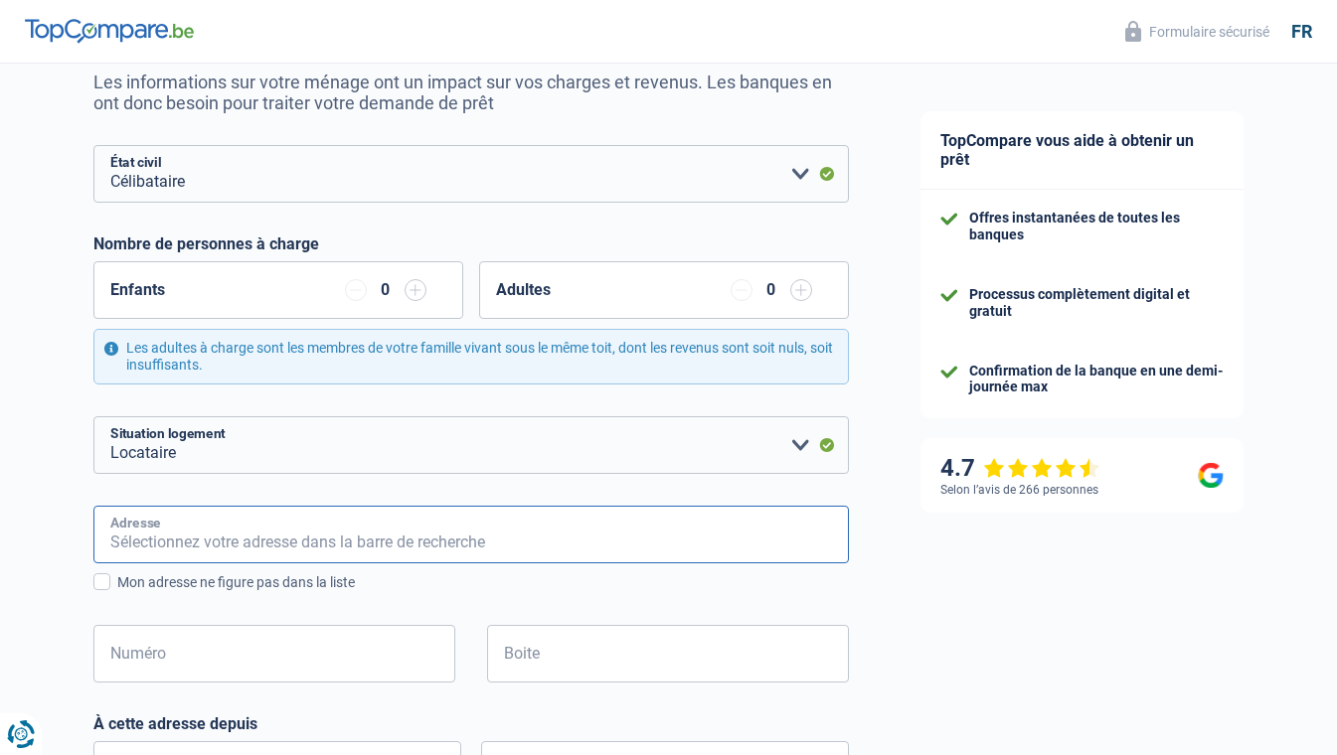
click at [229, 546] on input "Adresse" at bounding box center [470, 535] width 755 height 58
type input "rue du Prince Albert"
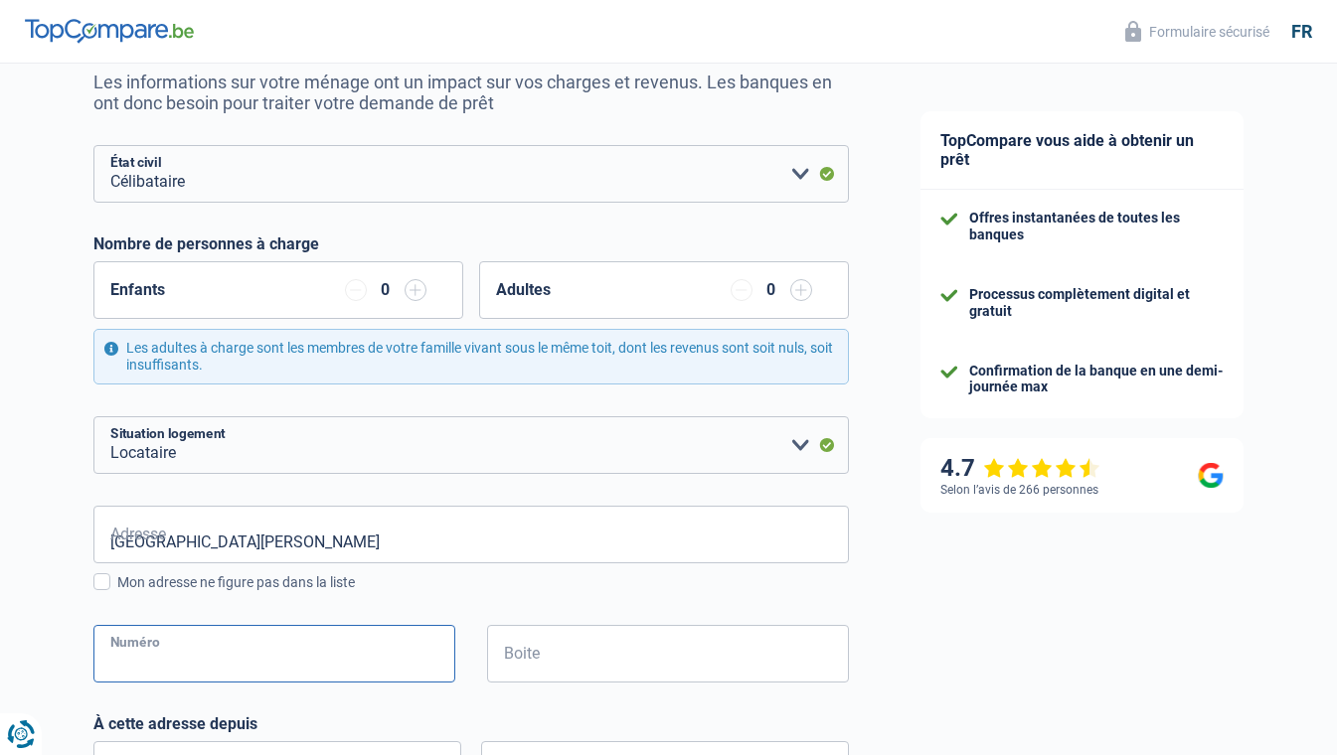
type input "8"
type input "14"
type input "05"
type input "2023"
type input "Grèce"
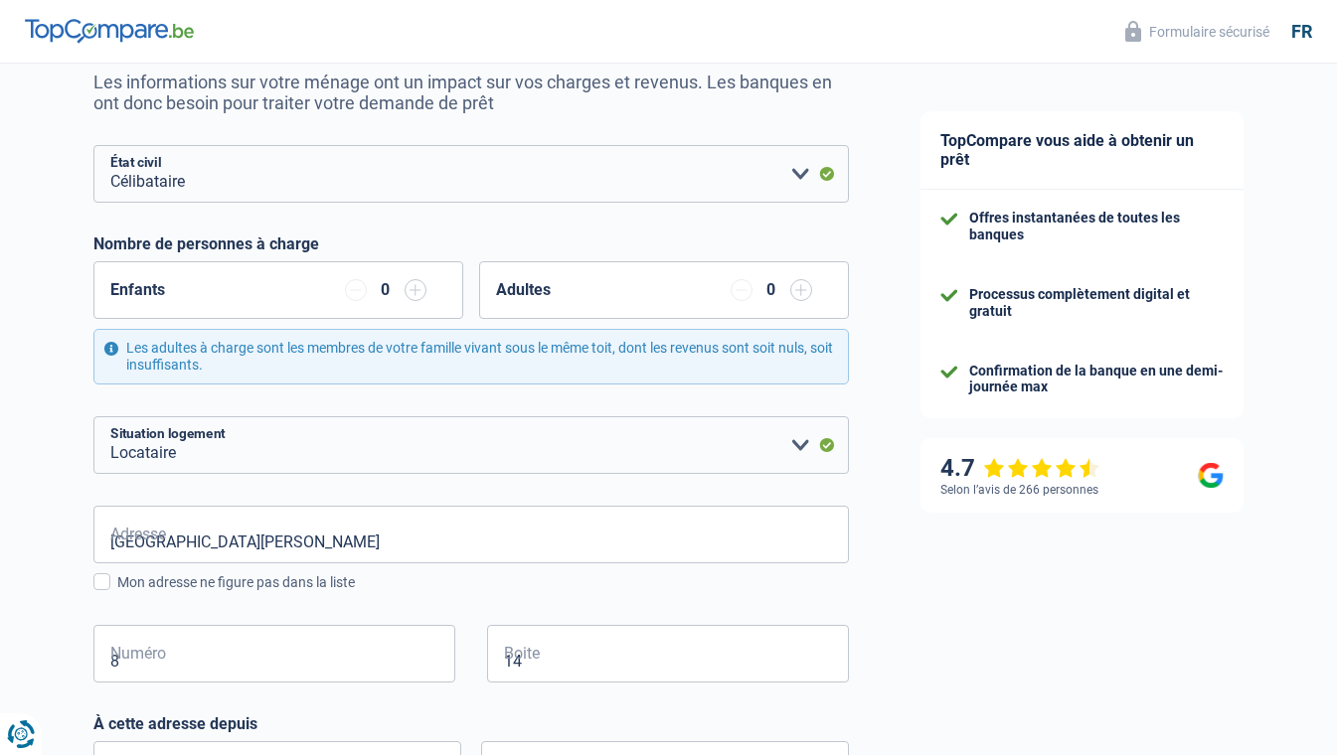
type input "Athenes"
type input "81.06.02-578.38"
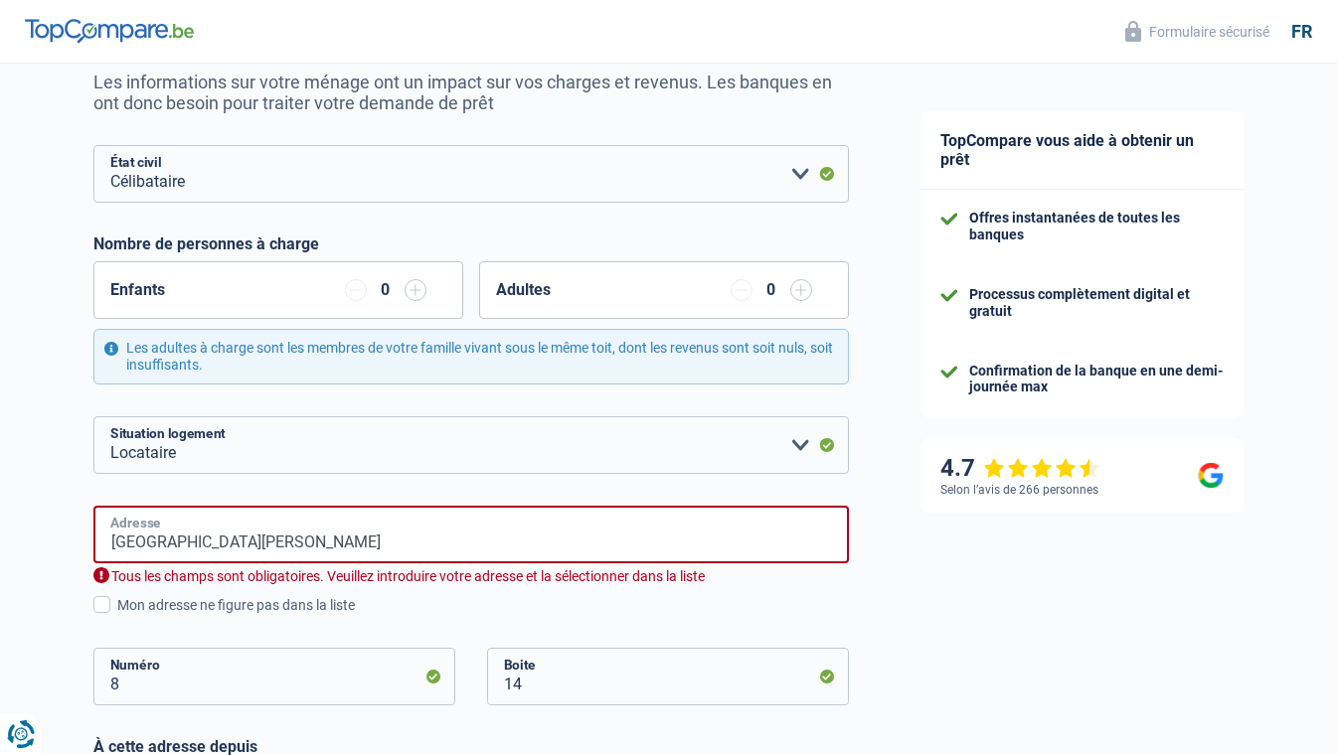
scroll to position [615, 0]
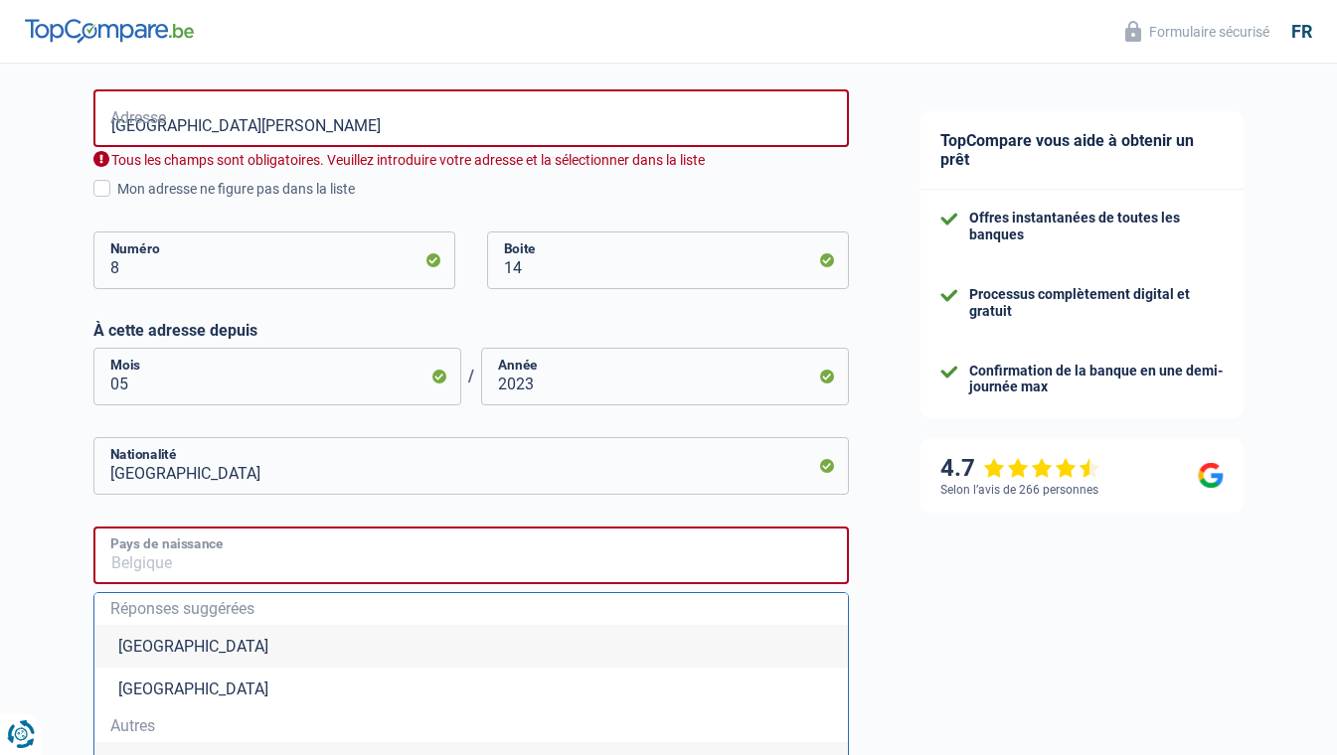
type input "Grèce"
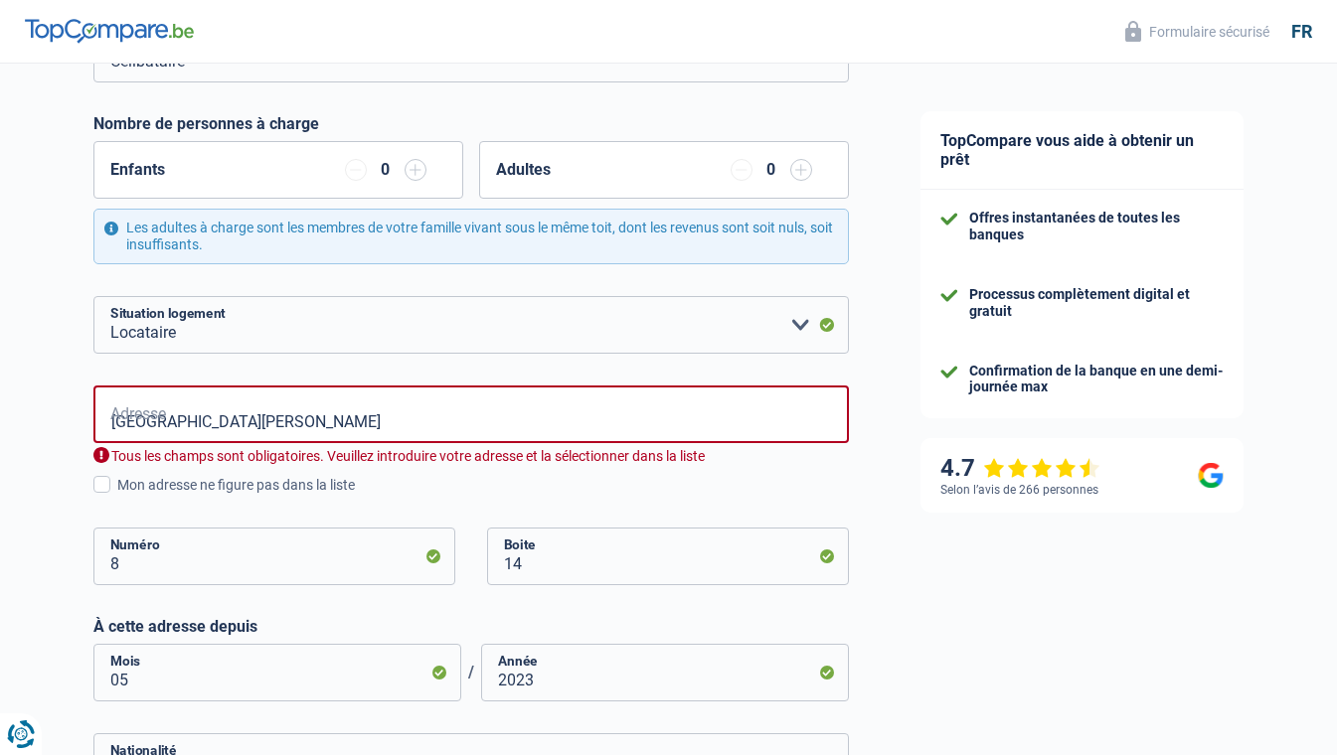
scroll to position [317, 0]
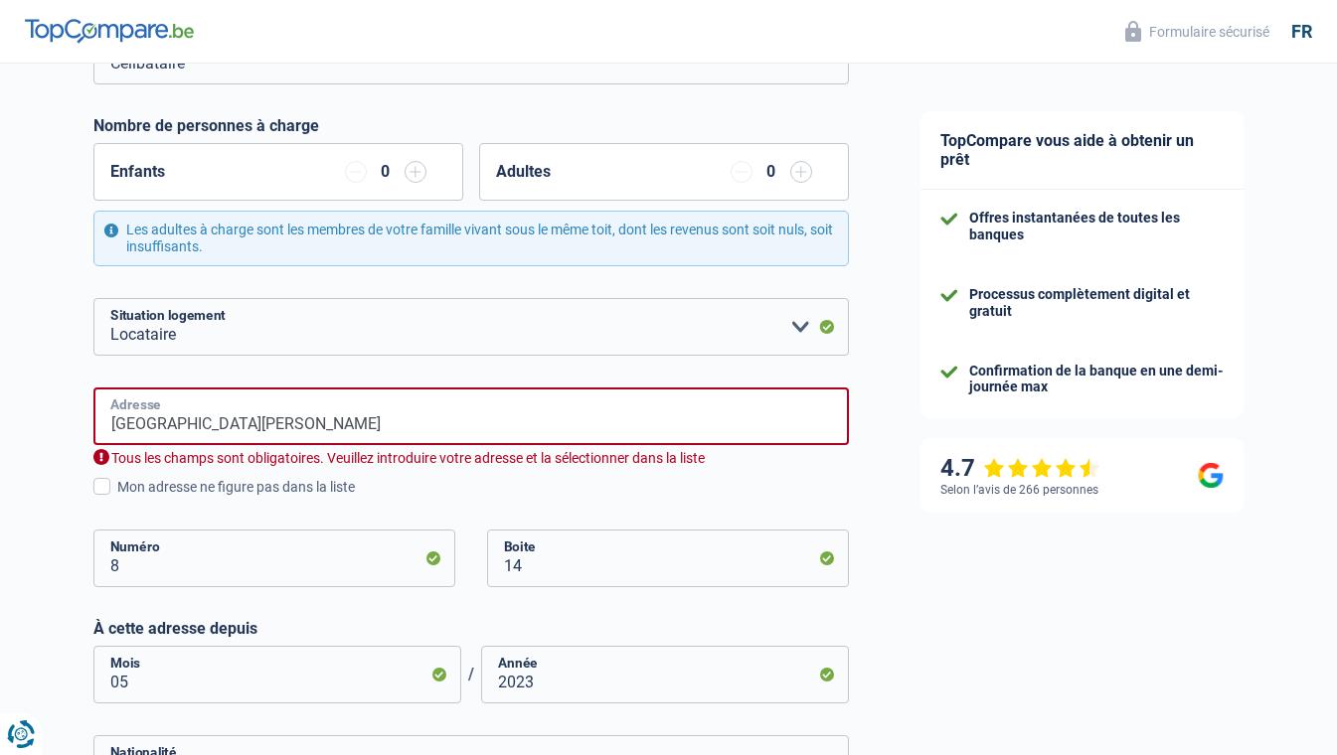
click at [322, 425] on input "rue du Prince Albert" at bounding box center [470, 417] width 755 height 58
click at [366, 427] on input "Rue du Prince Albert 8 boite14" at bounding box center [470, 417] width 755 height 58
click at [305, 618] on div "8 Numéro" at bounding box center [275, 574] width 393 height 89
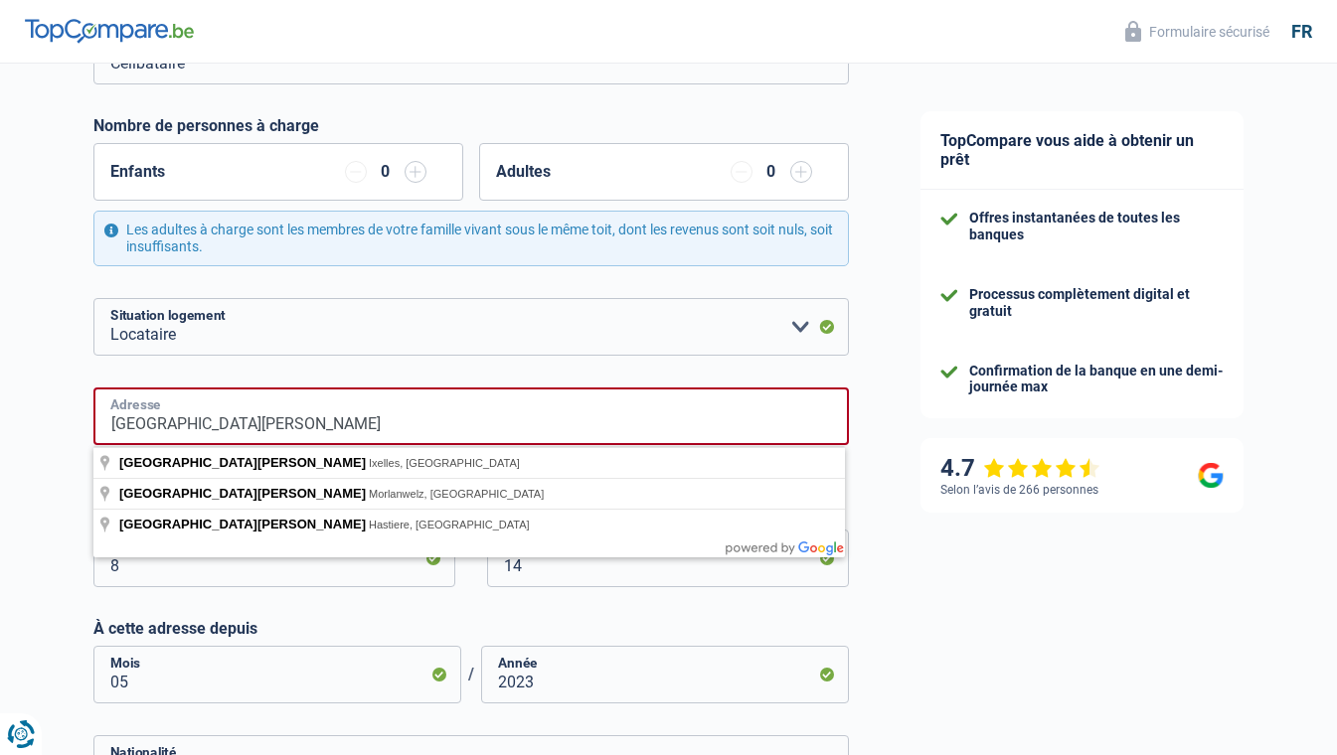
click at [279, 427] on input "rue du Prince Albert" at bounding box center [470, 417] width 755 height 58
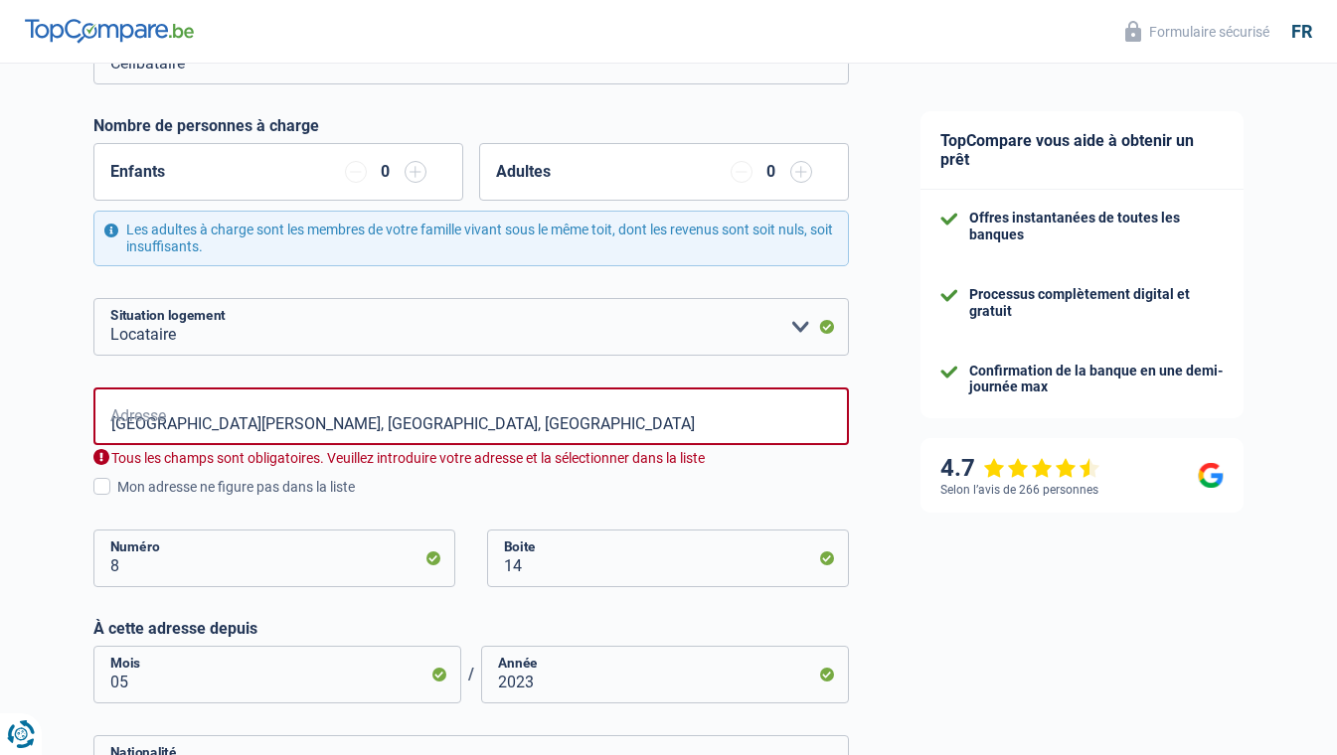
type input "Rue du Prince Albert, 1050, Ixelles, BE"
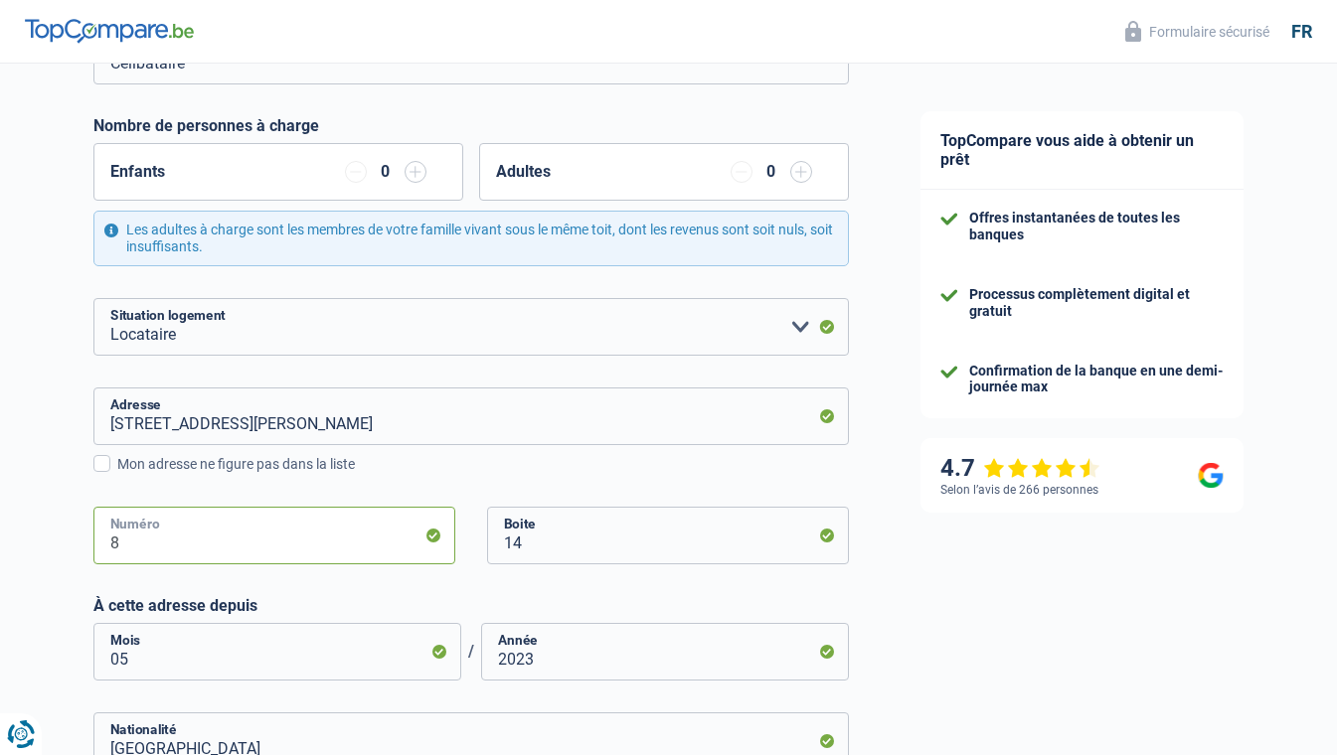
click at [206, 538] on input "8" at bounding box center [274, 536] width 362 height 58
click at [359, 631] on input "05" at bounding box center [277, 652] width 368 height 58
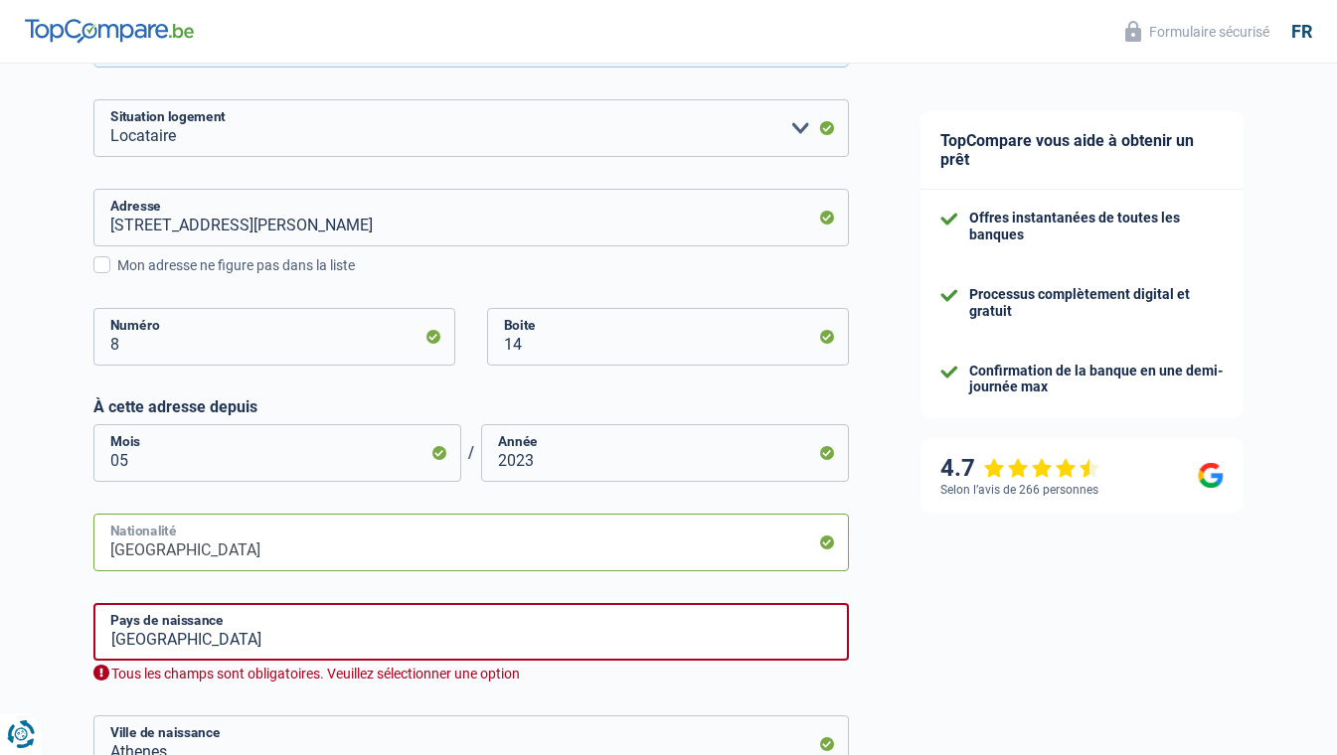
click at [317, 543] on input "Belgique" at bounding box center [470, 543] width 755 height 58
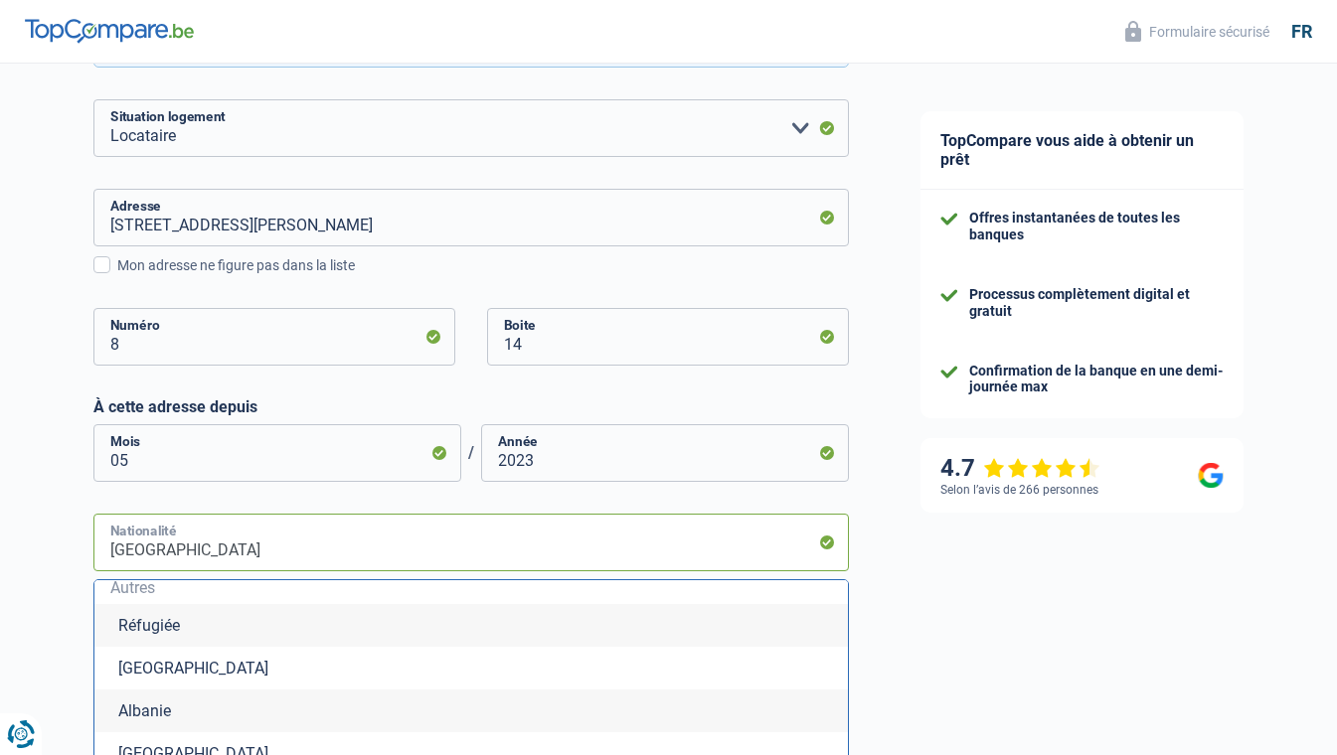
scroll to position [199, 0]
type input "Belgiqueg"
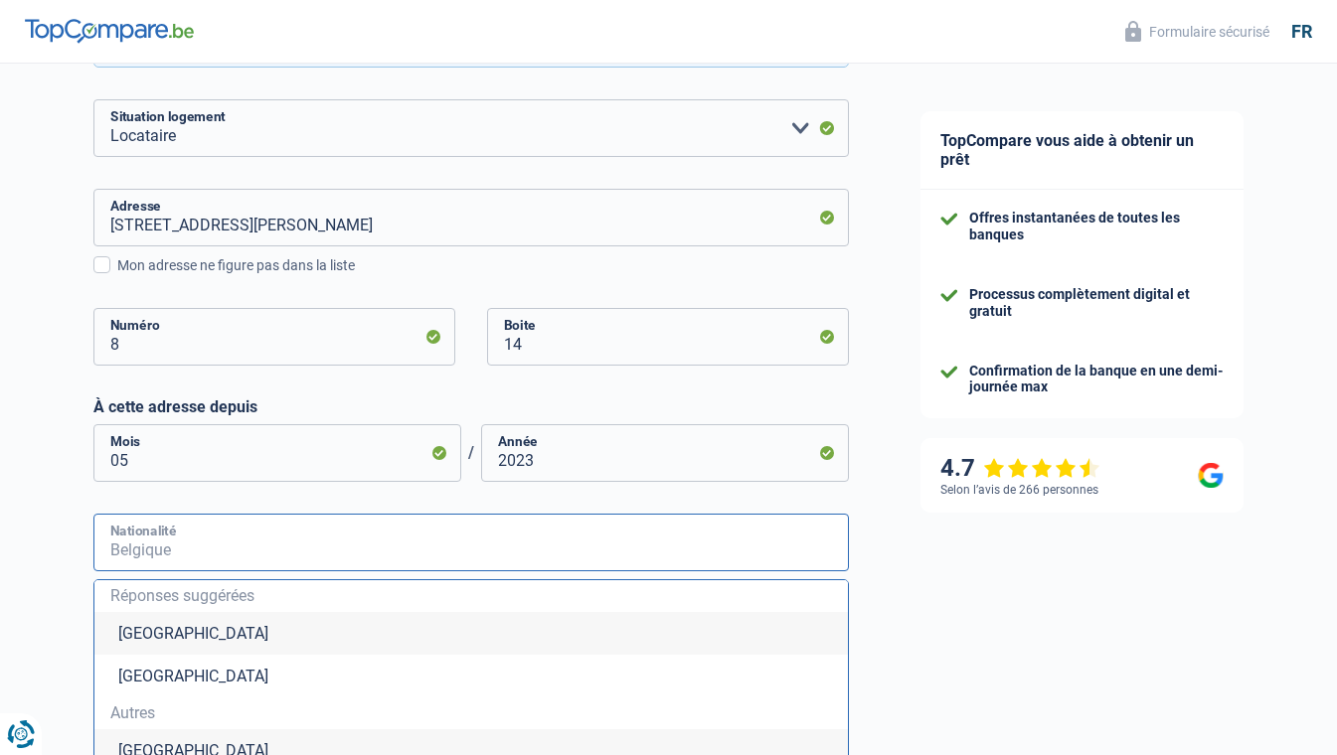
scroll to position [0, 0]
type input "r"
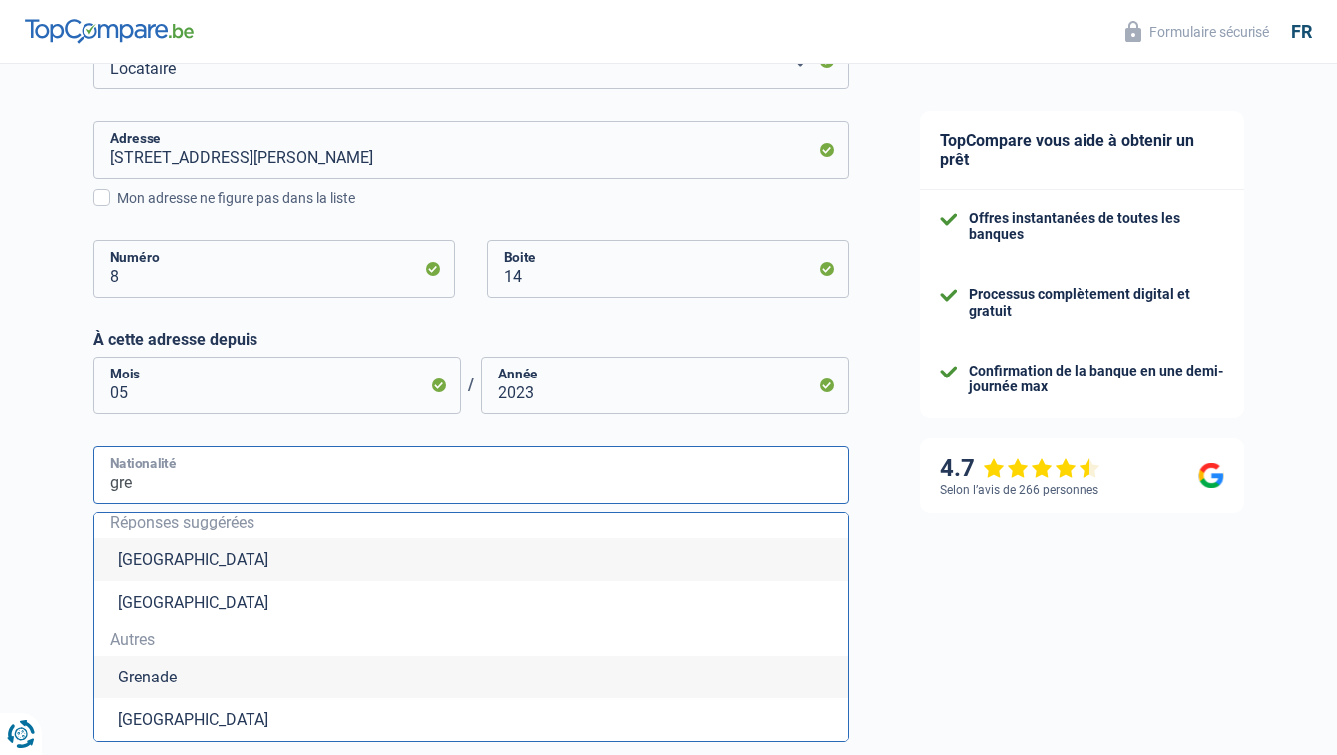
scroll to position [615, 0]
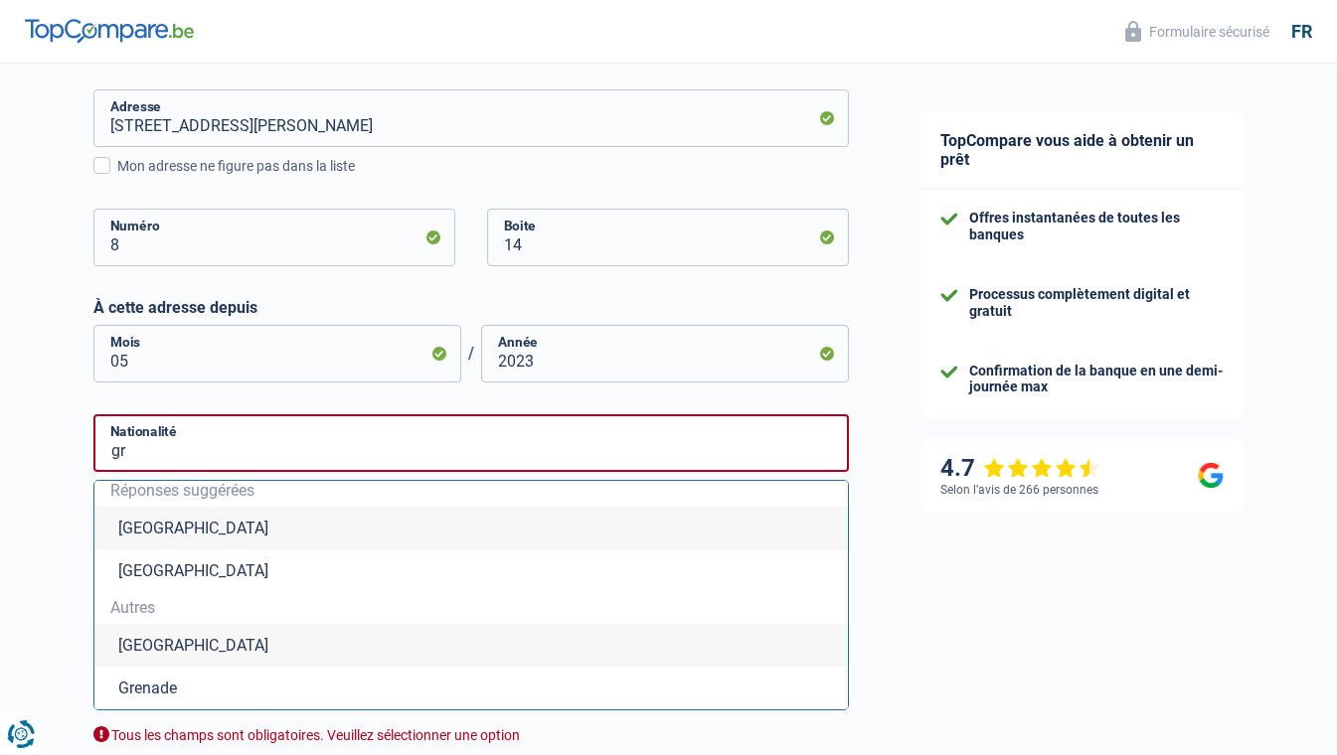
click at [207, 642] on li "Grèce" at bounding box center [470, 645] width 753 height 43
type input "Grèce"
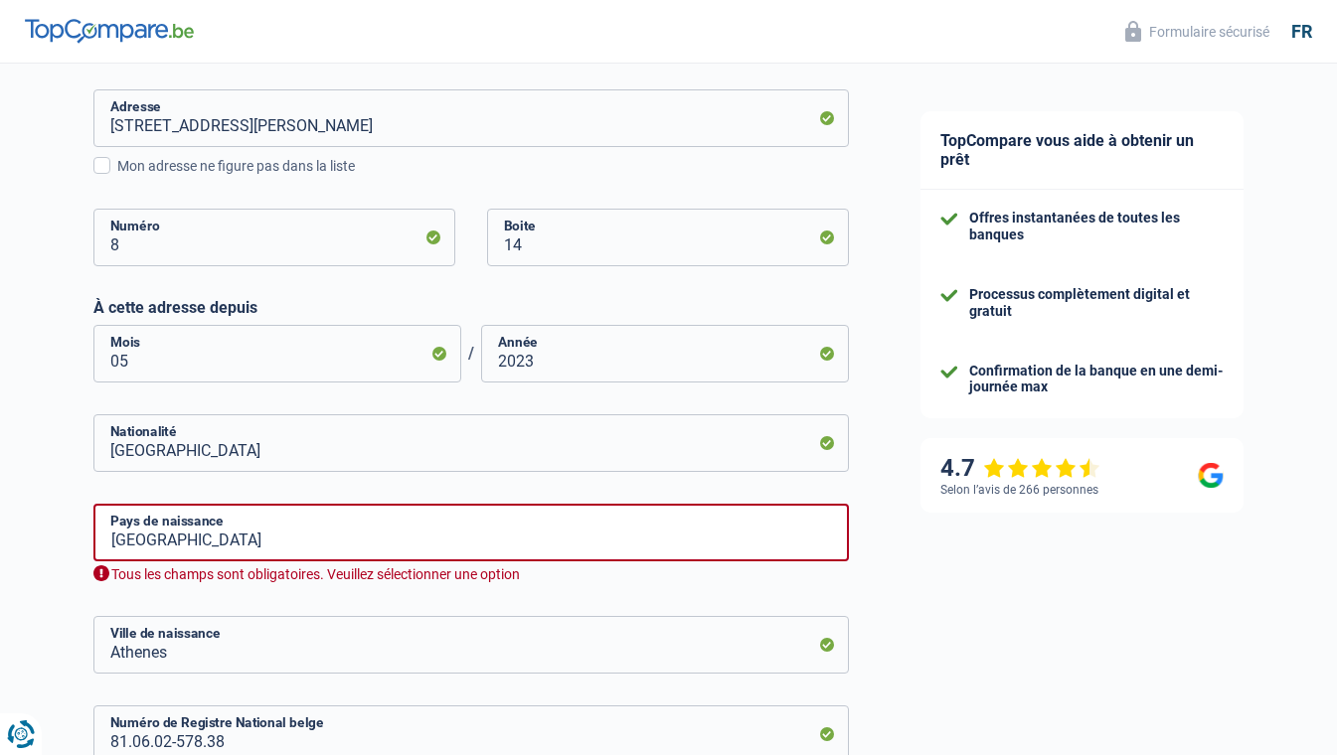
click at [246, 579] on div "Tous les champs sont obligatoires. Veuillez sélectionner une option" at bounding box center [470, 575] width 755 height 19
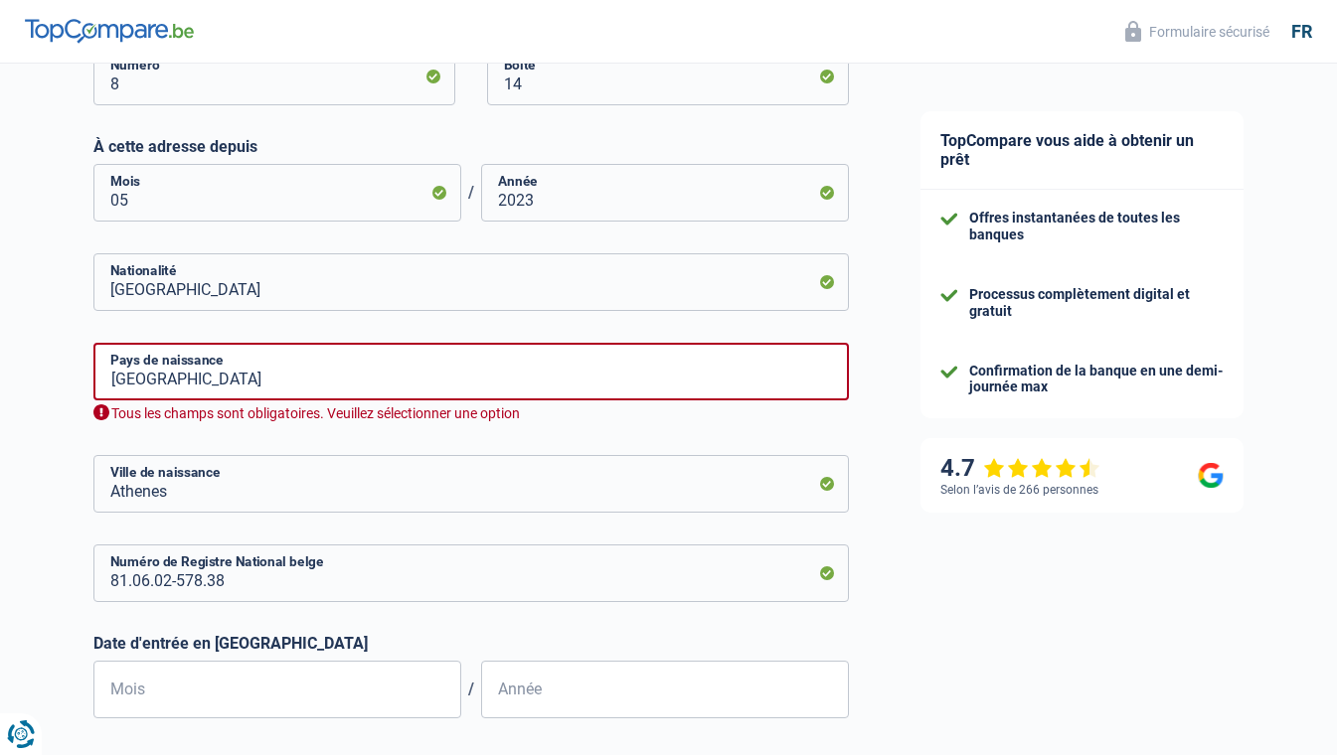
scroll to position [814, 0]
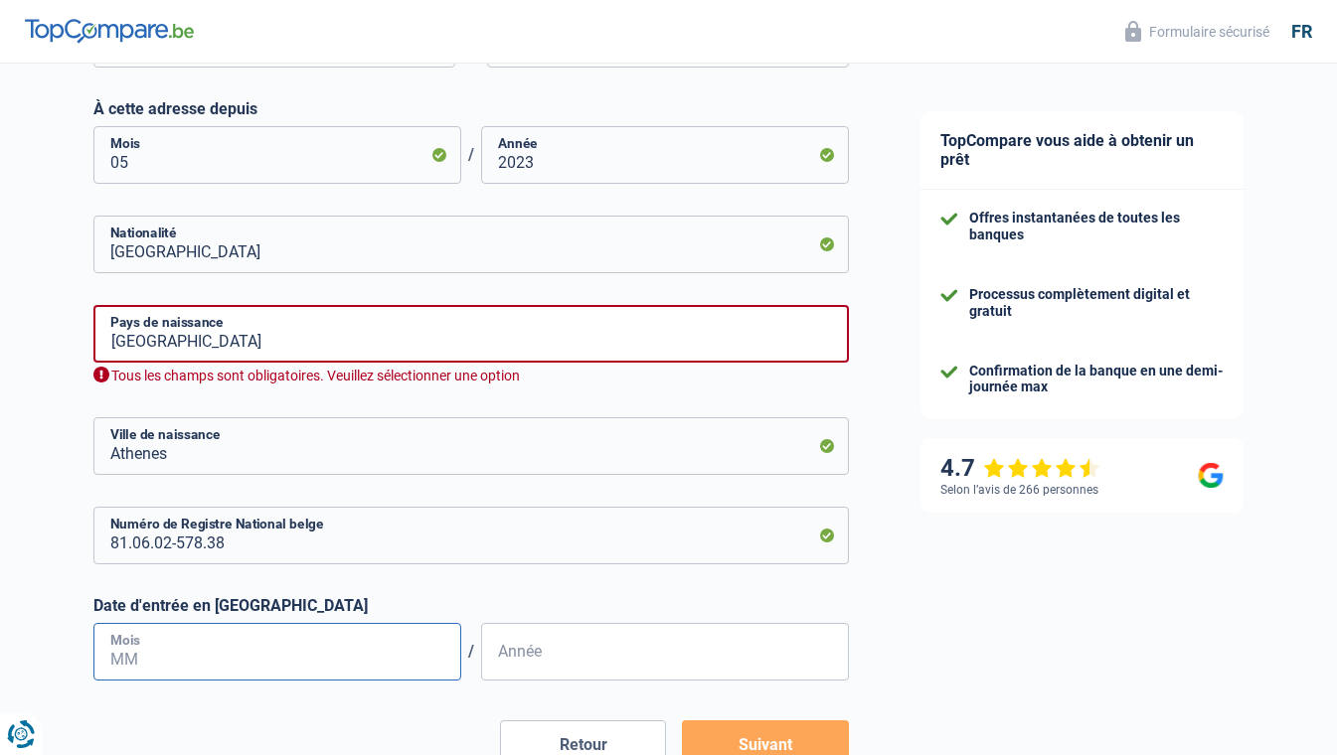
click at [236, 642] on input "Mois" at bounding box center [277, 652] width 368 height 58
type input "09"
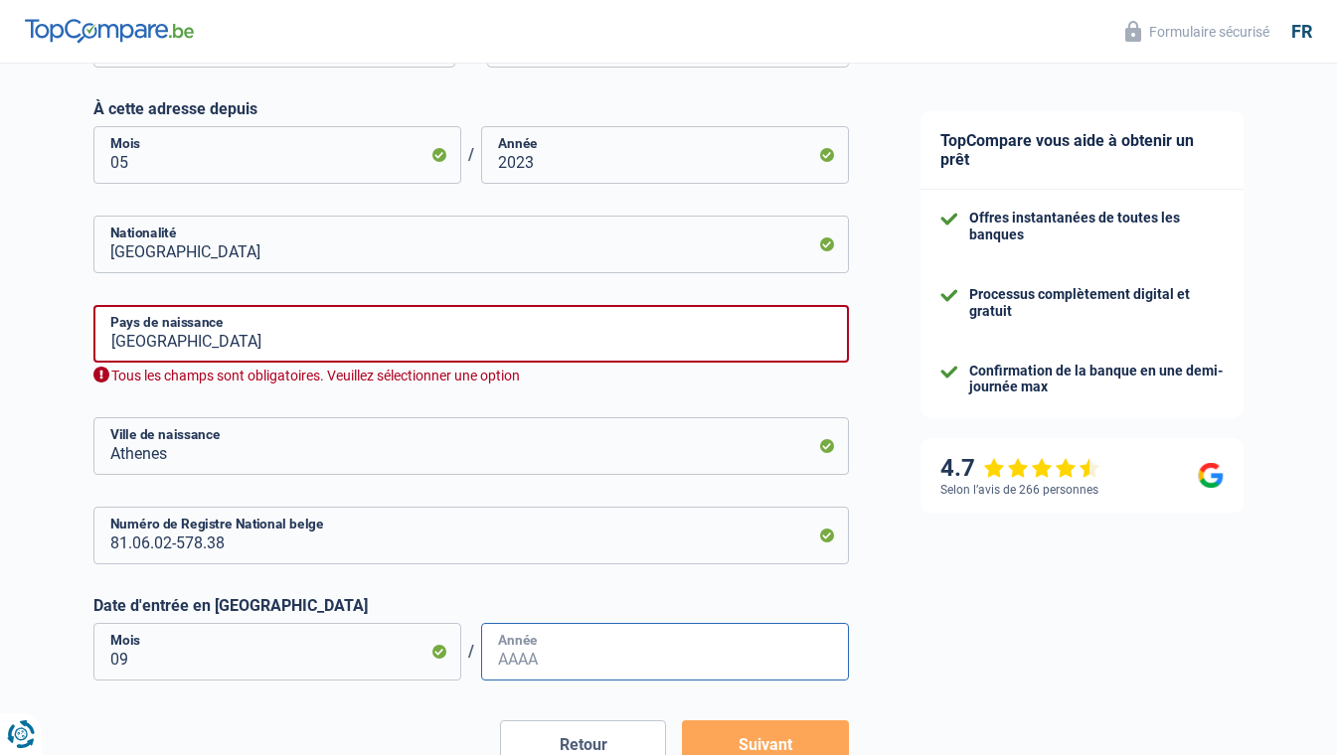
click at [559, 660] on input "Année" at bounding box center [665, 652] width 368 height 58
type input "2008"
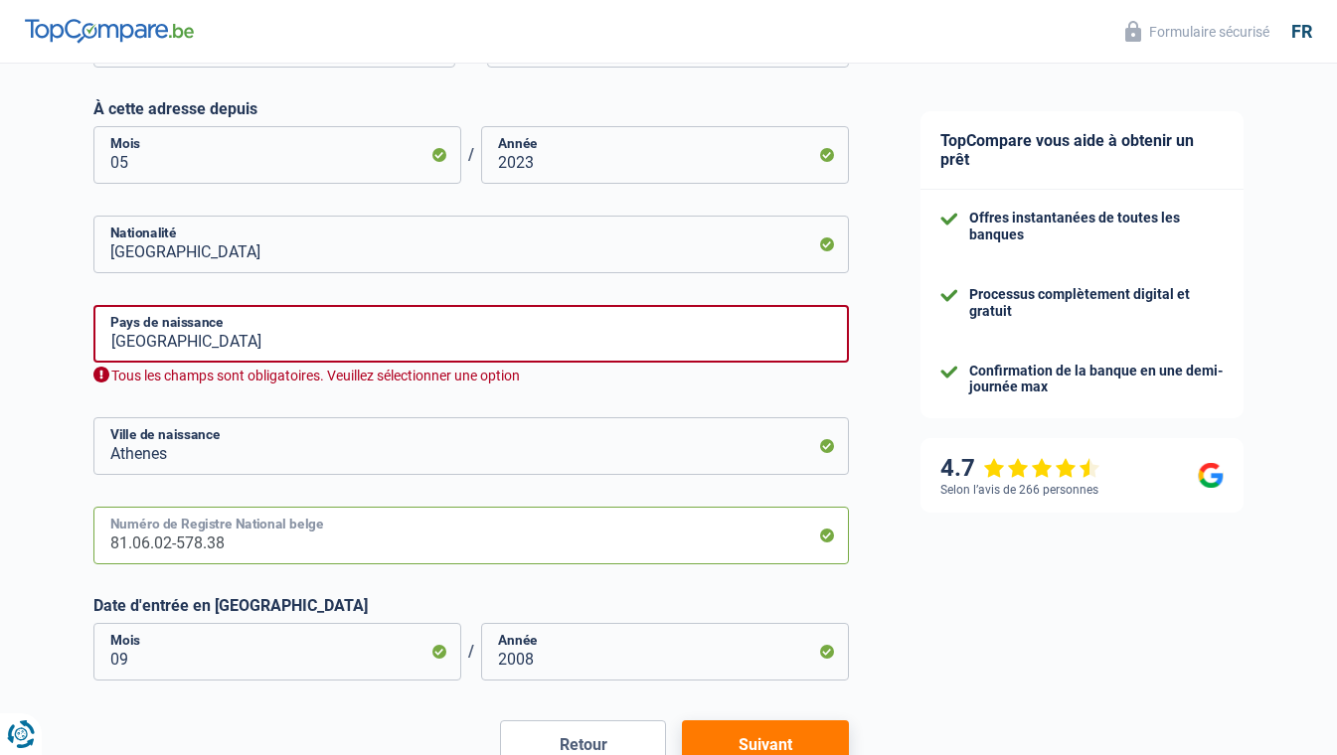
click at [596, 513] on input "81.06.02-578.38" at bounding box center [470, 536] width 755 height 58
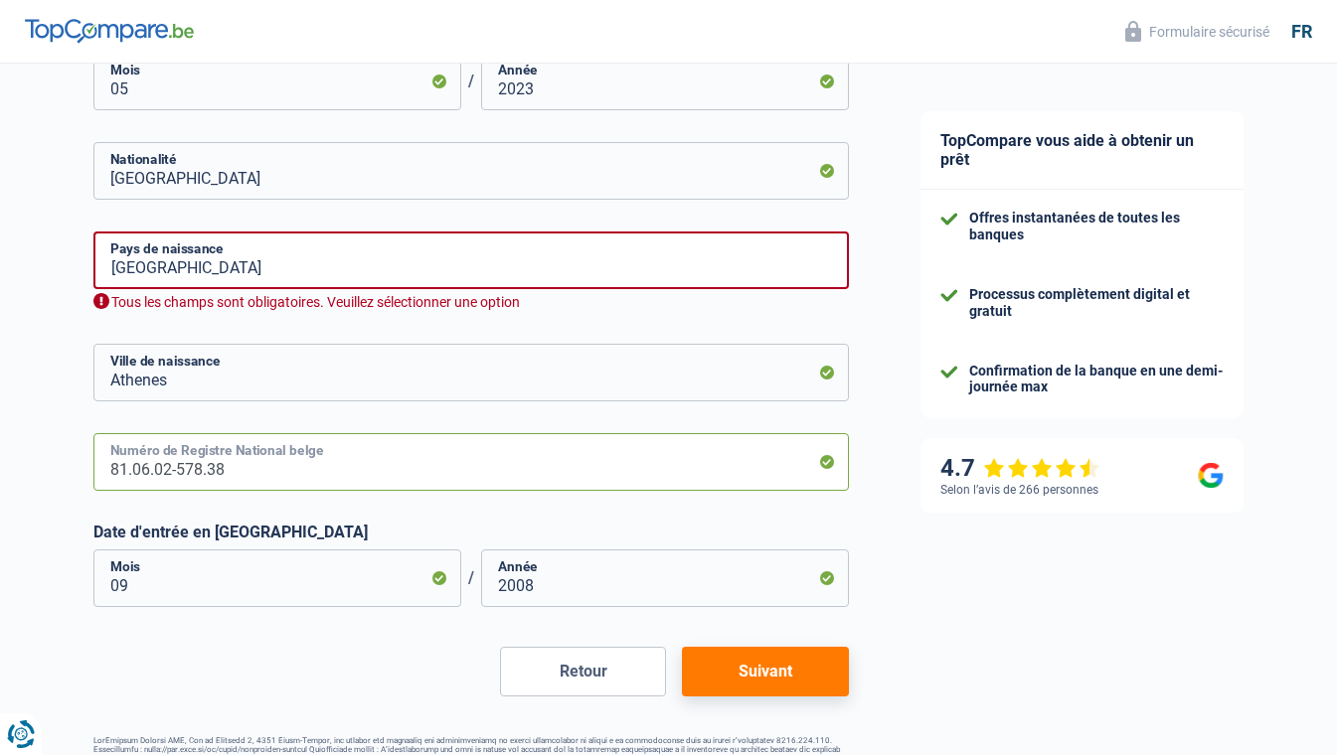
scroll to position [942, 0]
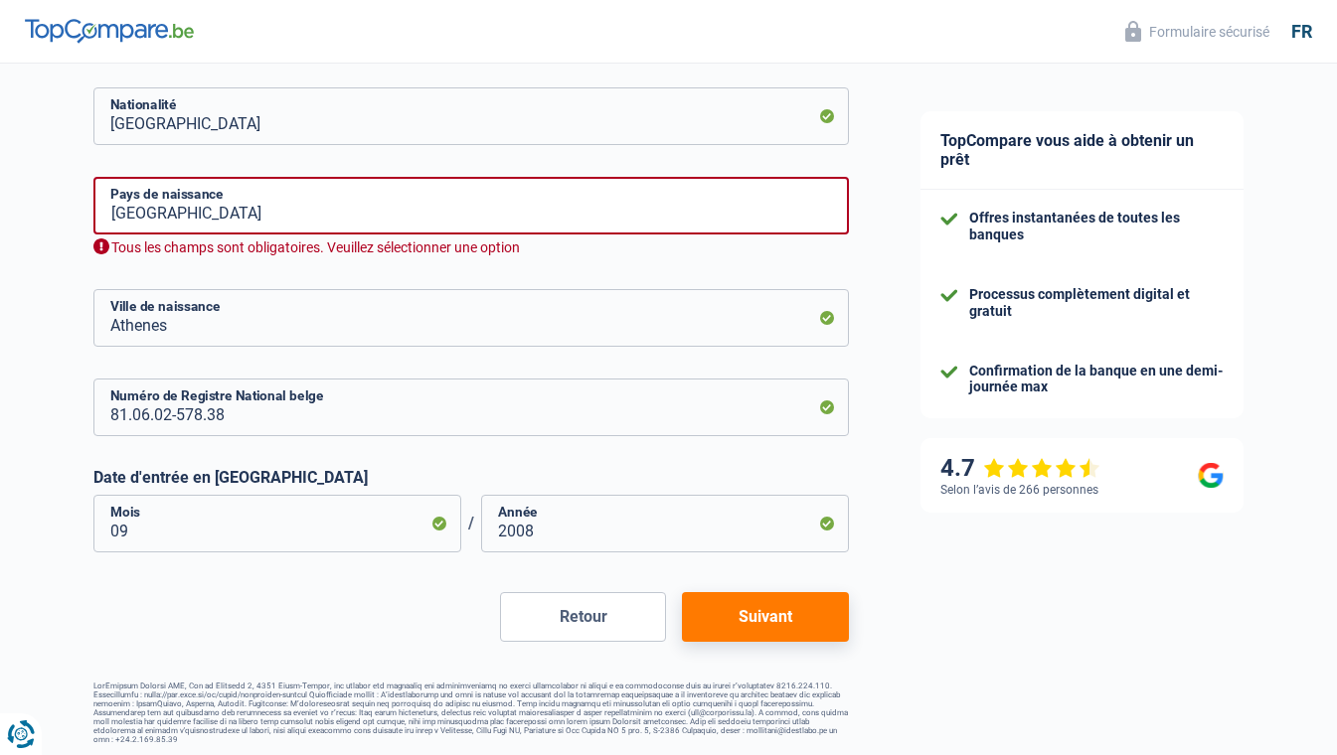
click at [774, 629] on button "Suivant" at bounding box center [765, 617] width 166 height 50
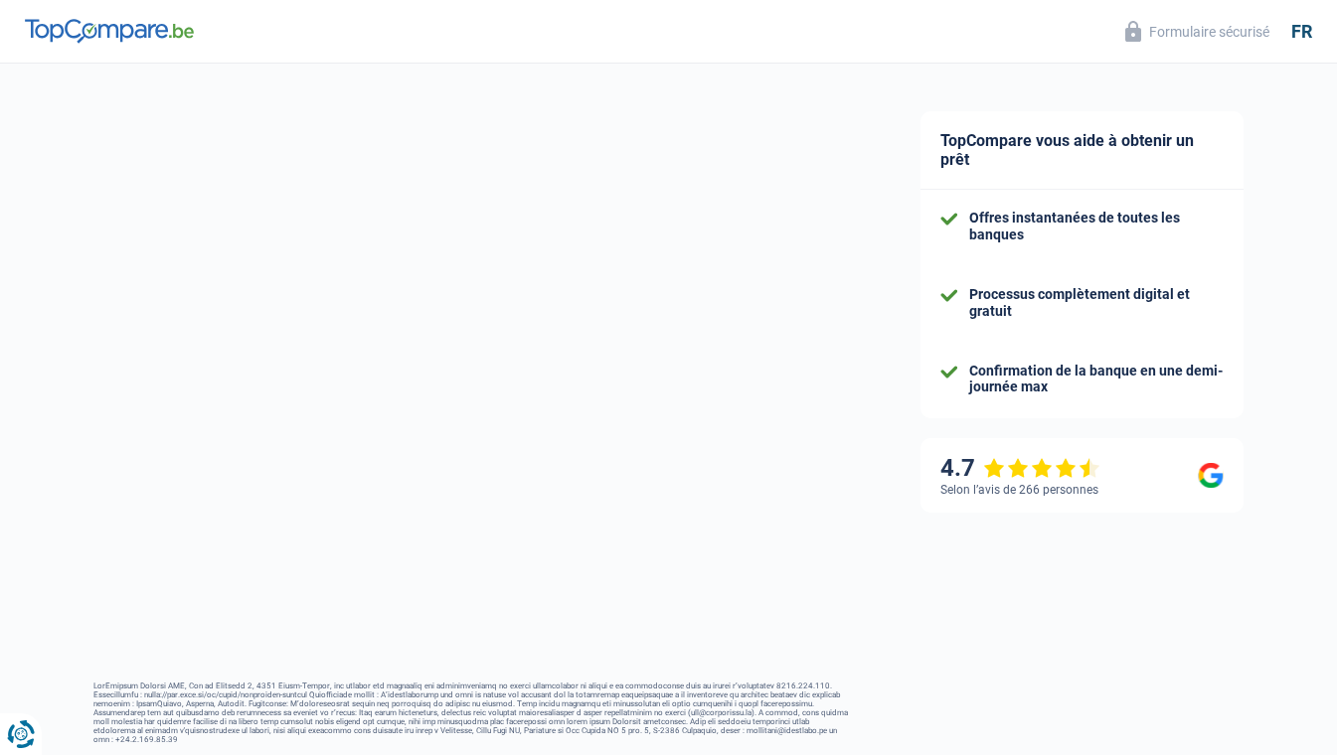
select select "netSalary"
select select "mealVouchers"
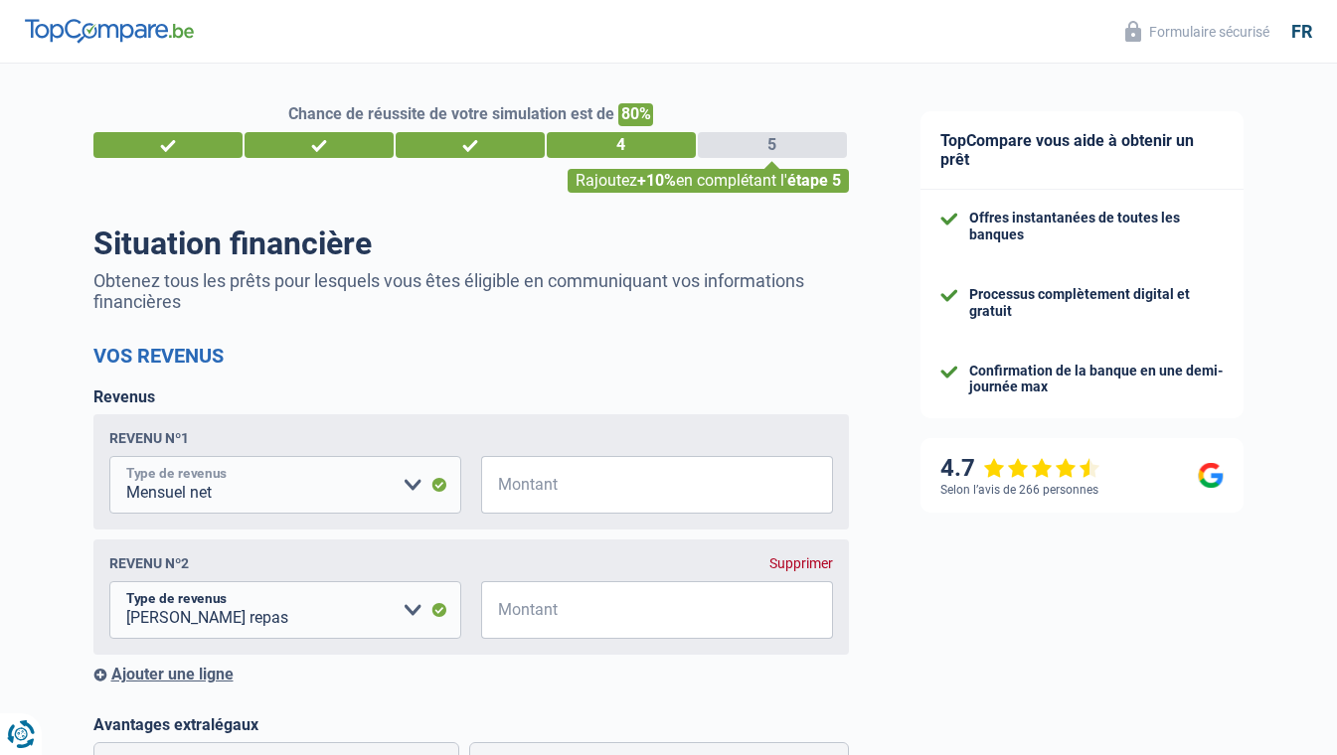
click at [316, 489] on select "Allocation d'handicap Allocations chômage Allocations familiales Chèques repas …" at bounding box center [285, 485] width 352 height 58
click at [109, 458] on select "Allocation d'handicap Allocations chômage Allocations familiales Chèques repas …" at bounding box center [285, 485] width 352 height 58
click at [603, 493] on input "Montant" at bounding box center [669, 485] width 327 height 58
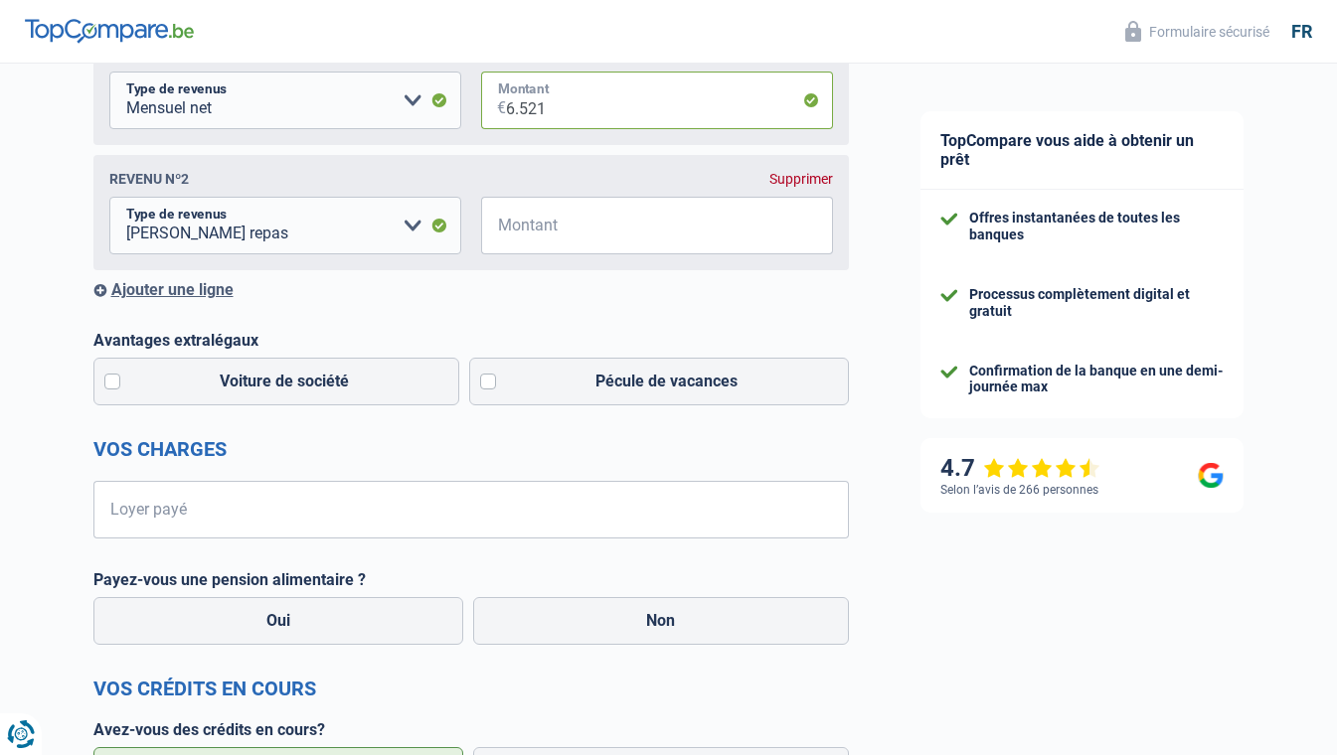
scroll to position [398, 0]
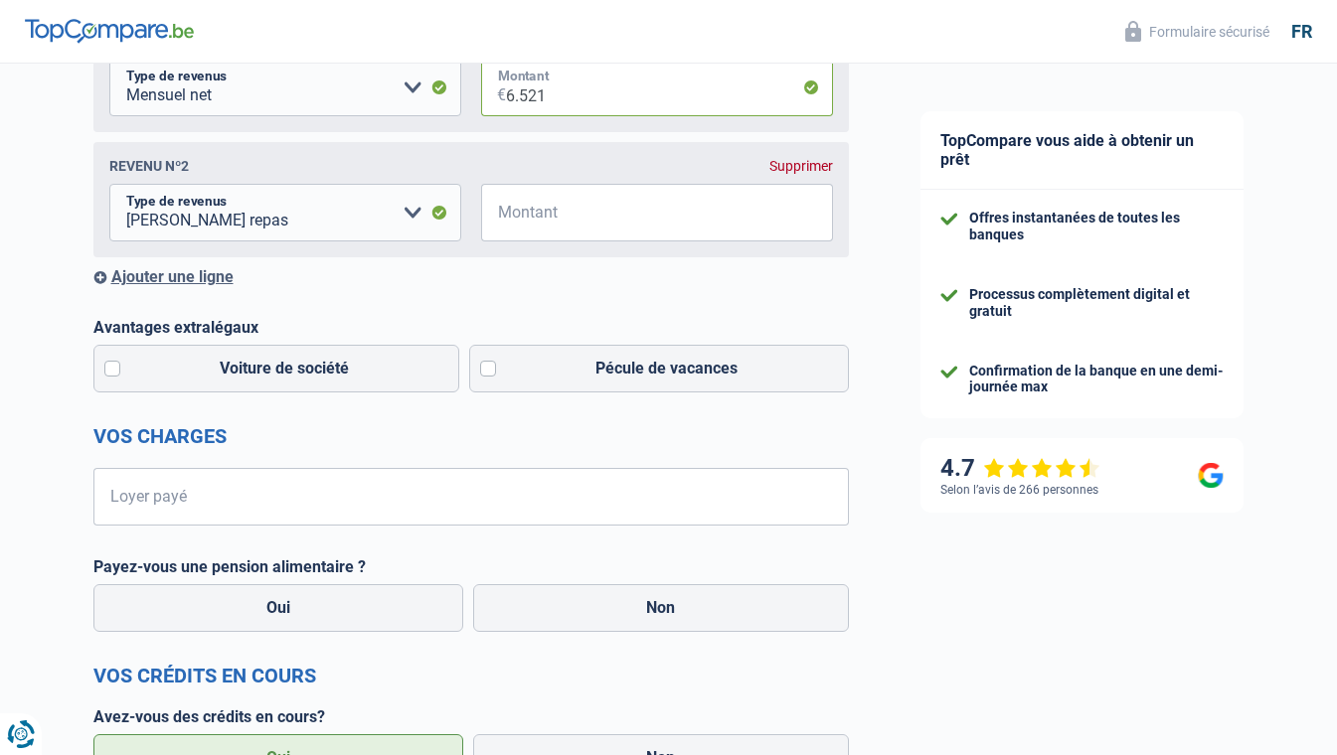
type input "6.521"
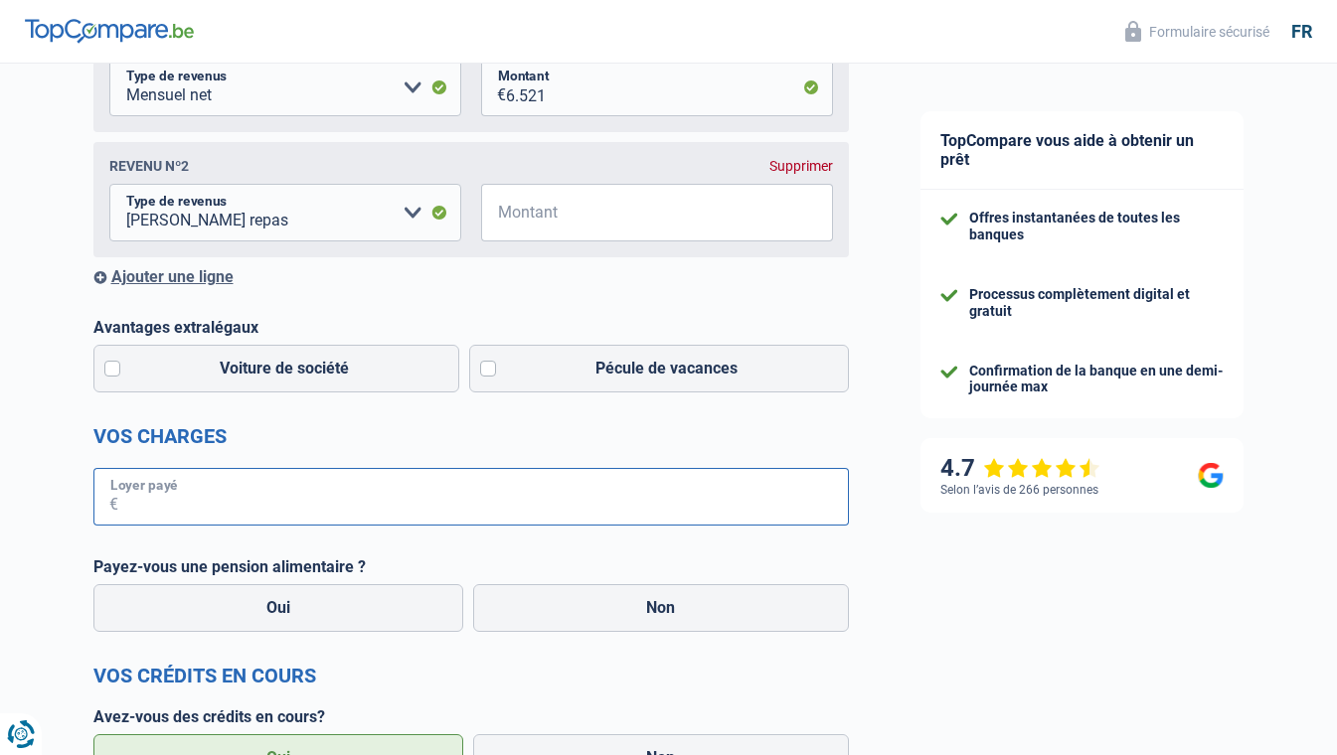
click at [422, 505] on input "Loyer payé" at bounding box center [483, 497] width 731 height 58
type input "1.390"
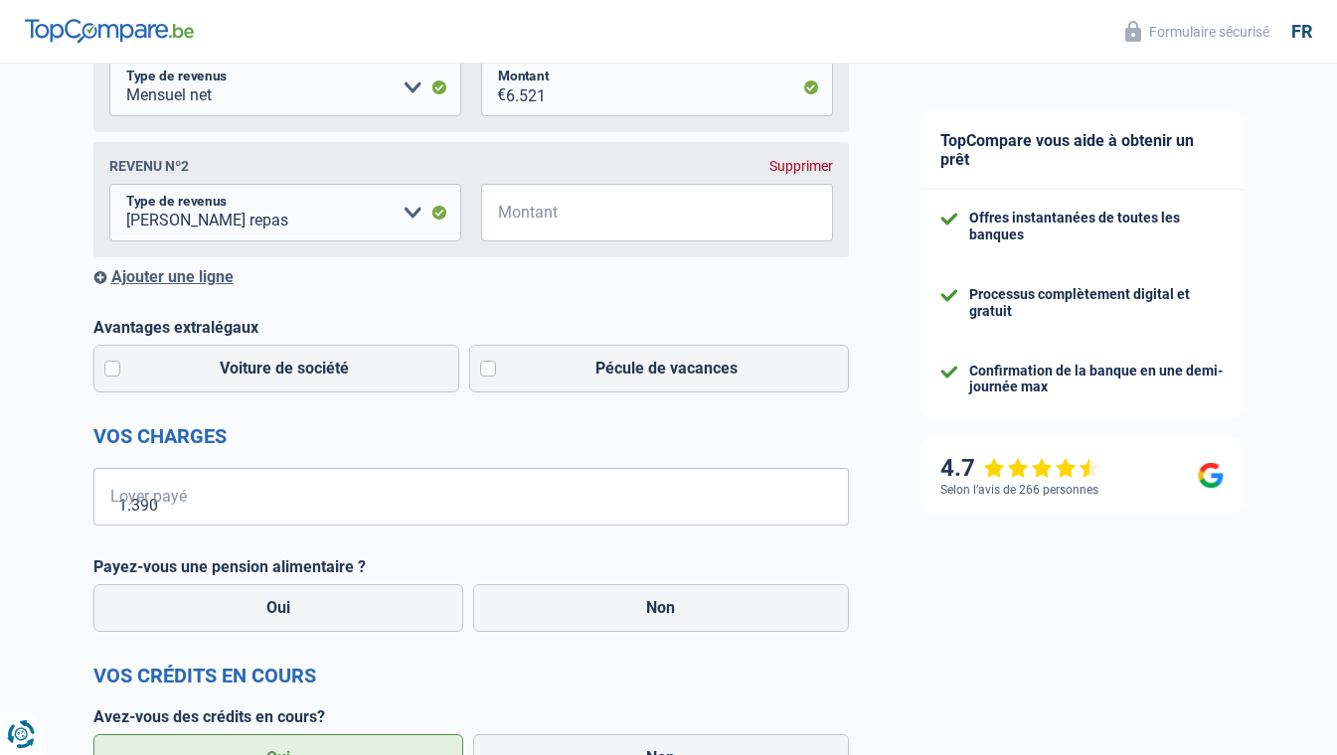
type input "cofidis"
type input "55.000"
type input "710"
type input "05"
type input "2024"
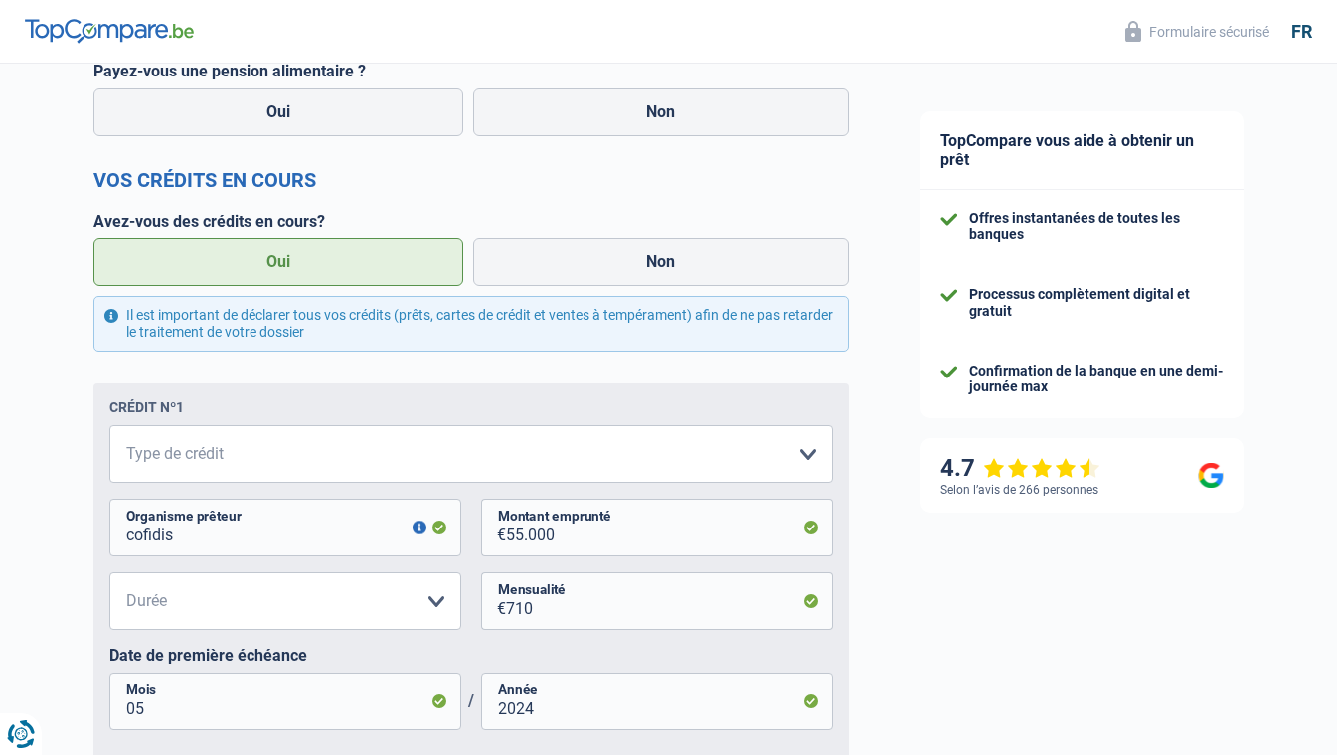
scroll to position [895, 0]
click at [281, 456] on select "Carte ou ouverture de crédit Prêt hypothécaire Vente à tempérament Prêt à tempé…" at bounding box center [471, 453] width 724 height 58
select select "personalLoan"
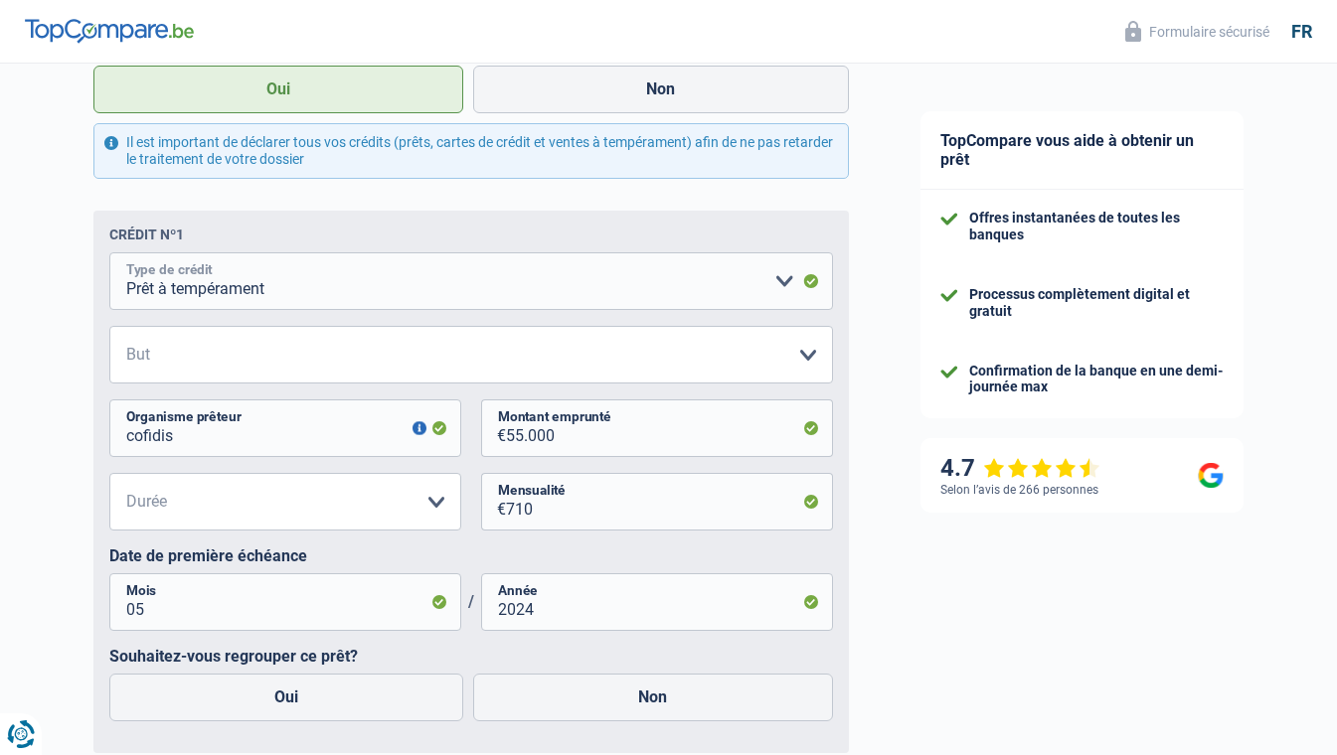
scroll to position [1193, 0]
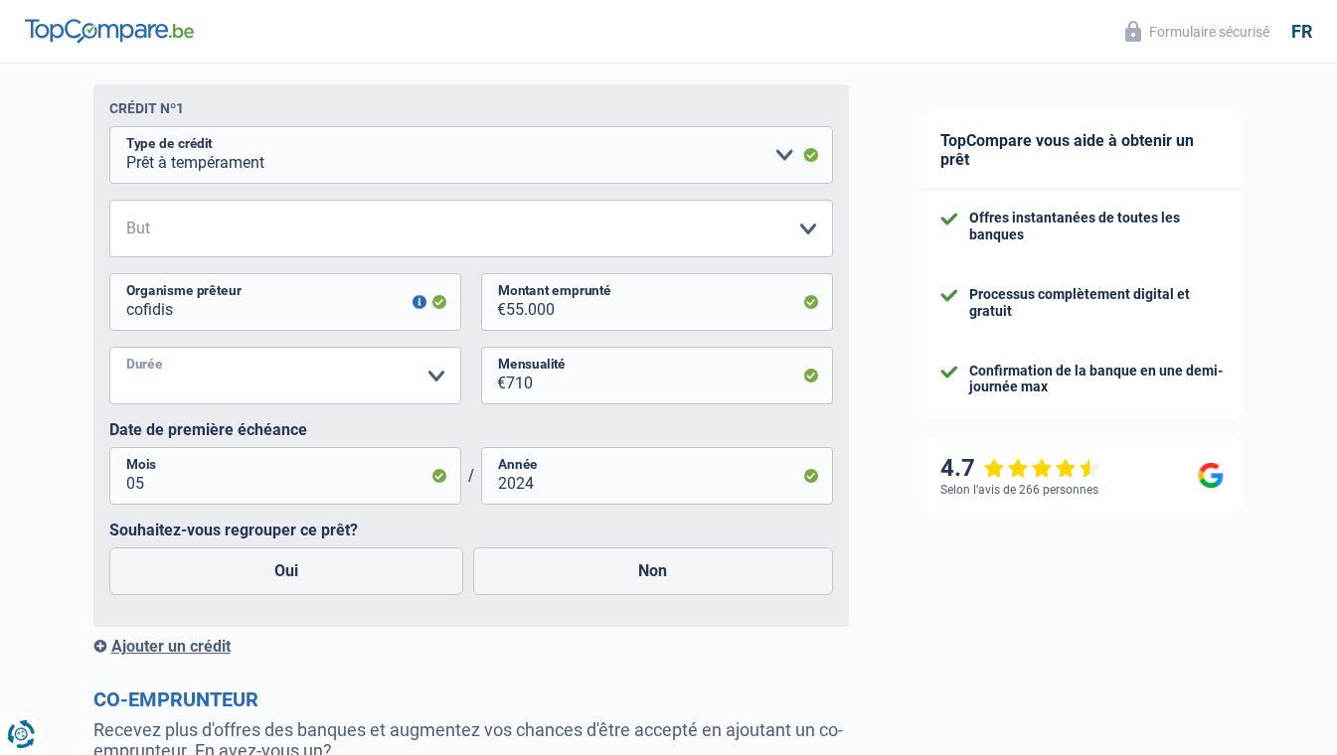
click at [335, 386] on select "12 mois 18 mois 24 mois 30 mois 36 mois 42 mois 48 mois 60 mois 72 mois 84 mois…" at bounding box center [285, 376] width 352 height 58
select select "120"
click at [109, 350] on select "12 mois 18 mois 24 mois 30 mois 36 mois 42 mois 48 mois 60 mois 72 mois 84 mois…" at bounding box center [285, 376] width 352 height 58
click at [378, 617] on div "Crédit nº1 Carte ou ouverture de crédit Prêt hypothécaire Vente à tempérament P…" at bounding box center [470, 355] width 755 height 543
click at [621, 574] on label "Non" at bounding box center [653, 572] width 360 height 48
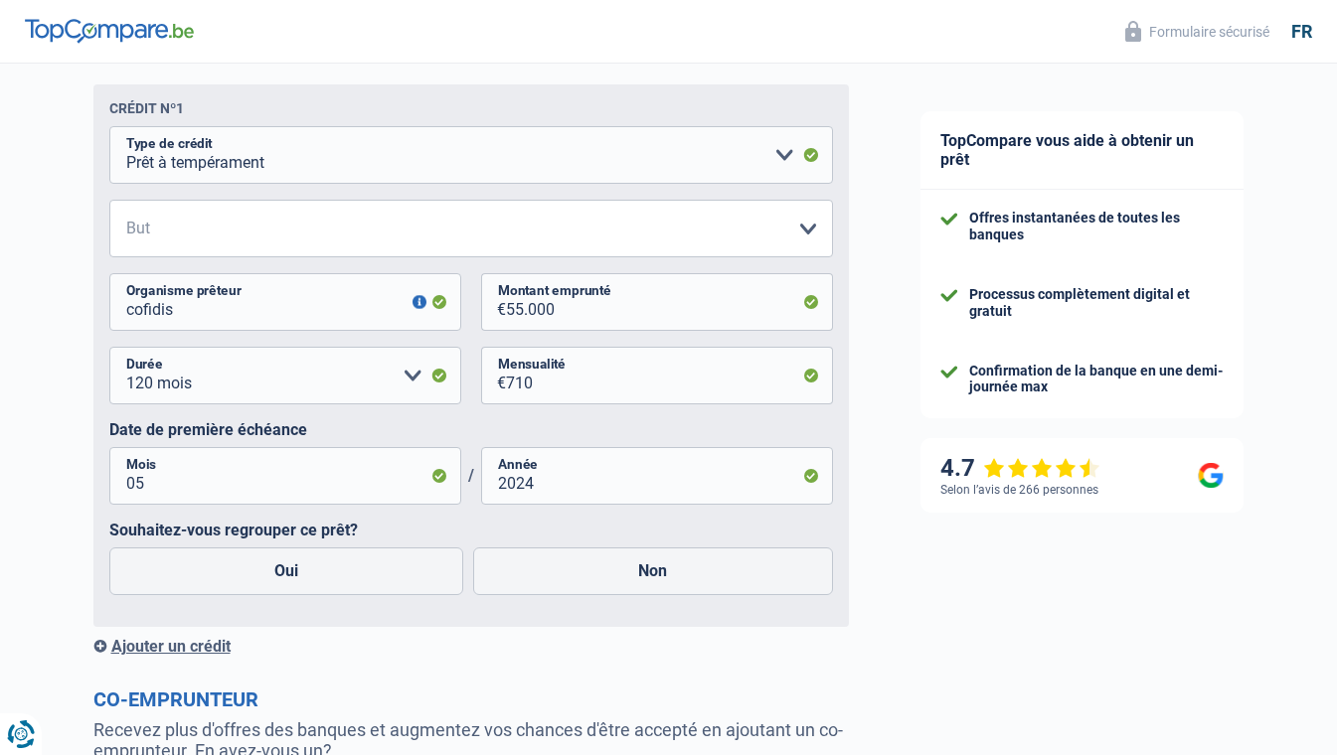
click at [621, 574] on input "Non" at bounding box center [653, 572] width 360 height 48
radio input "true"
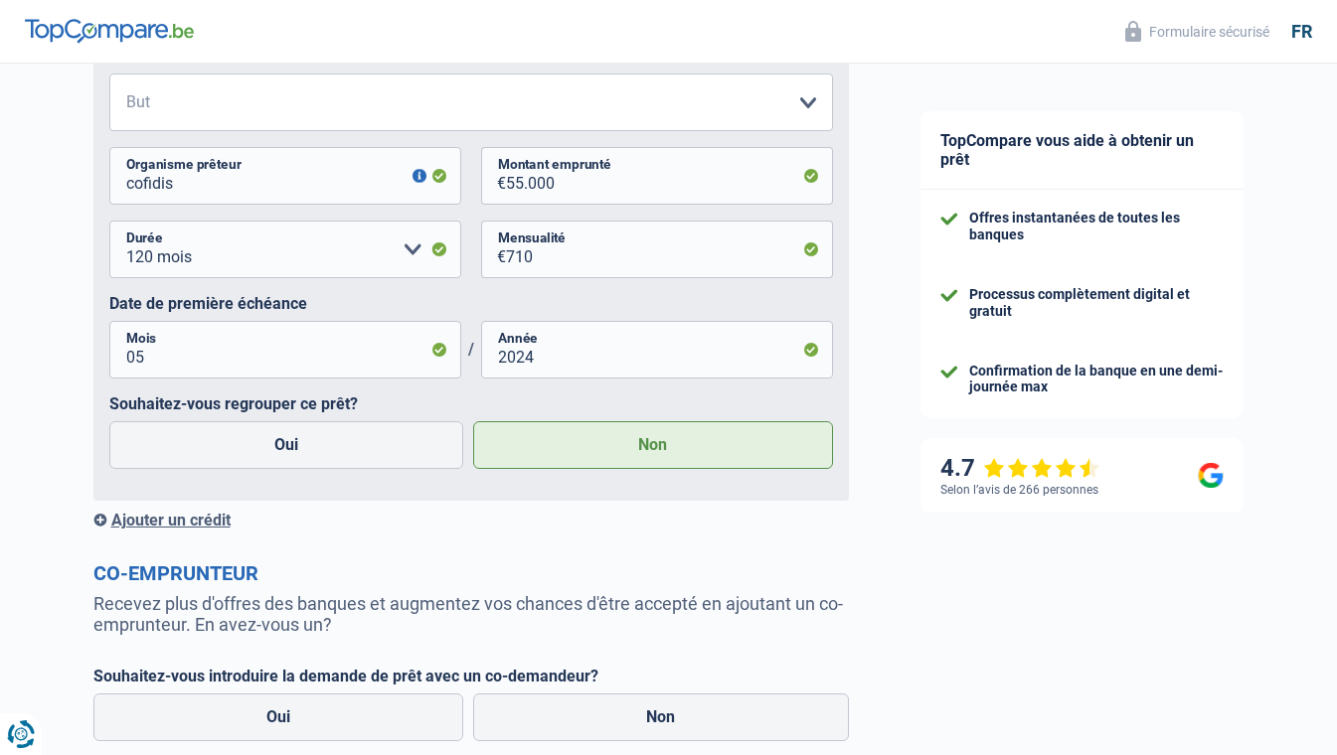
scroll to position [1392, 0]
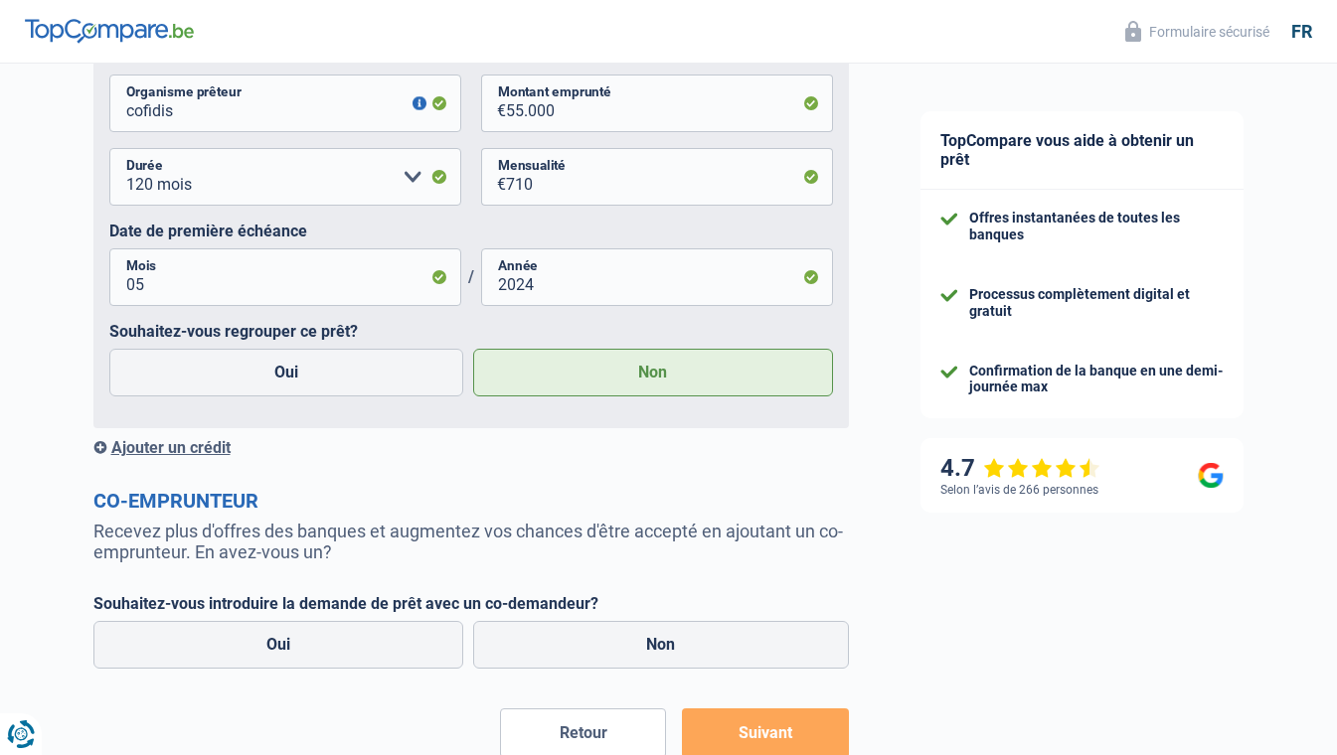
click at [207, 456] on div "Ajouter un crédit" at bounding box center [470, 447] width 755 height 19
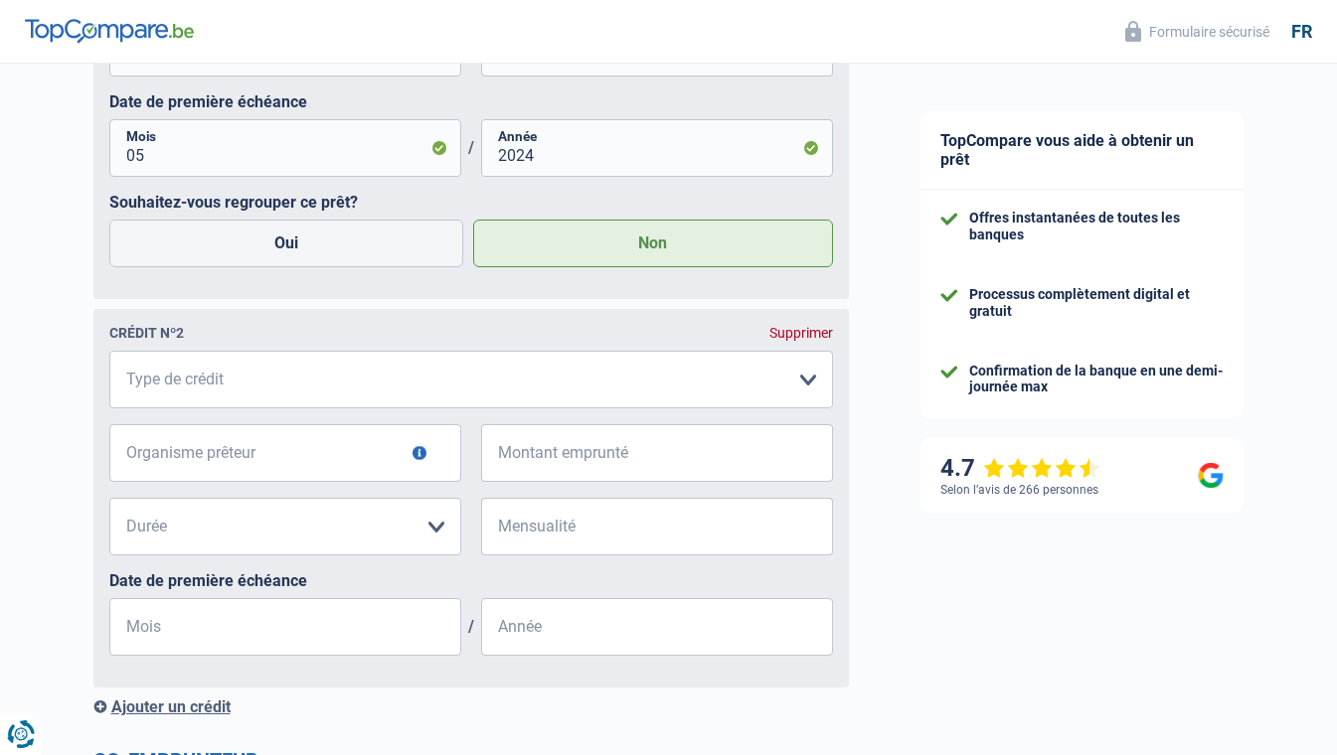
scroll to position [1590, 0]
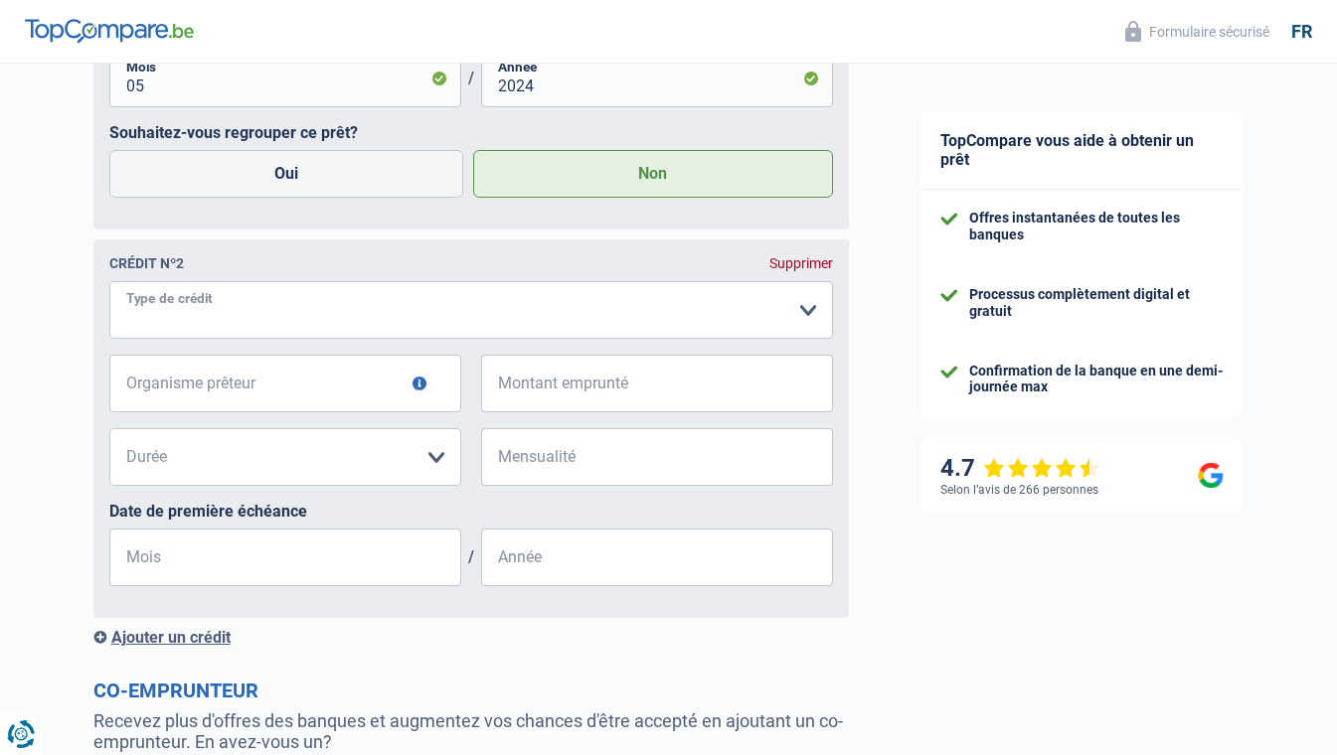
click at [217, 313] on select "Carte ou ouverture de crédit Prêt hypothécaire Vente à tempérament Prêt à tempé…" at bounding box center [471, 310] width 724 height 58
select select "creditConsolidation"
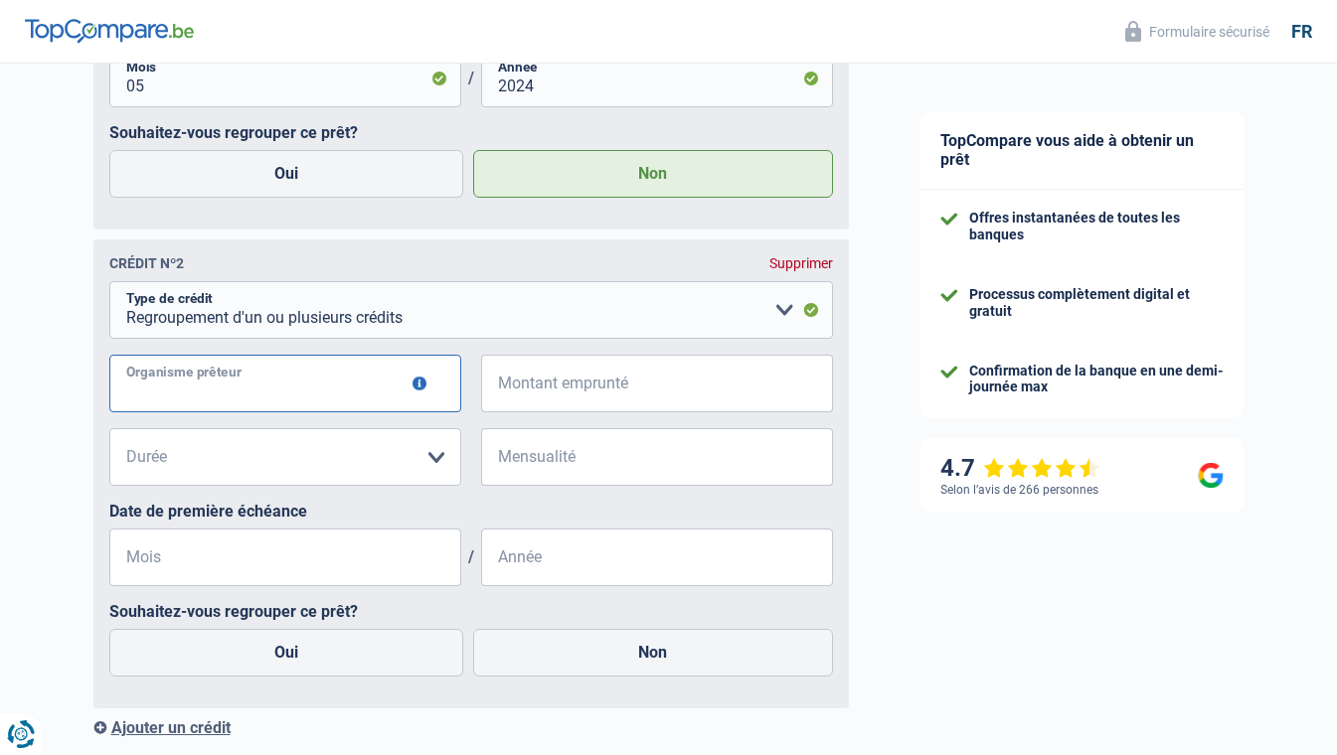
click at [225, 401] on input "Organisme prêteur" at bounding box center [285, 384] width 352 height 58
type input "record credits"
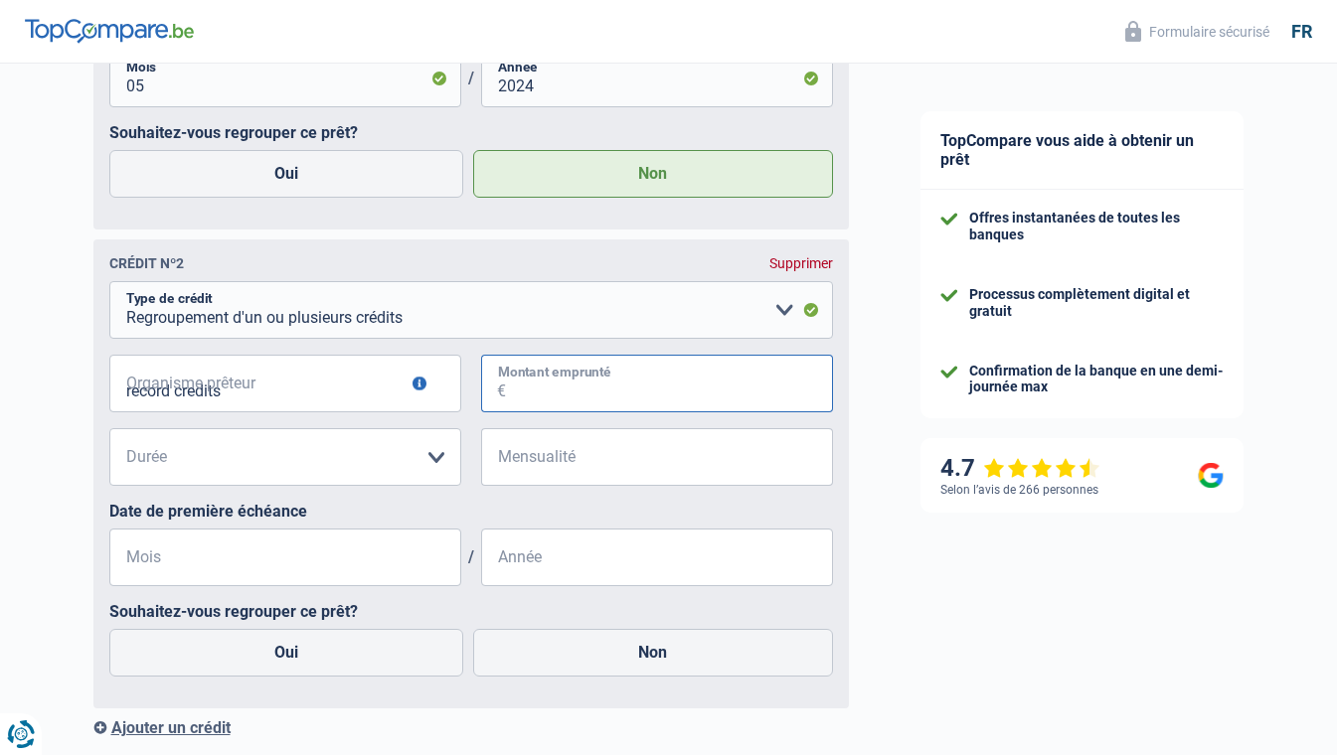
type input "55.000"
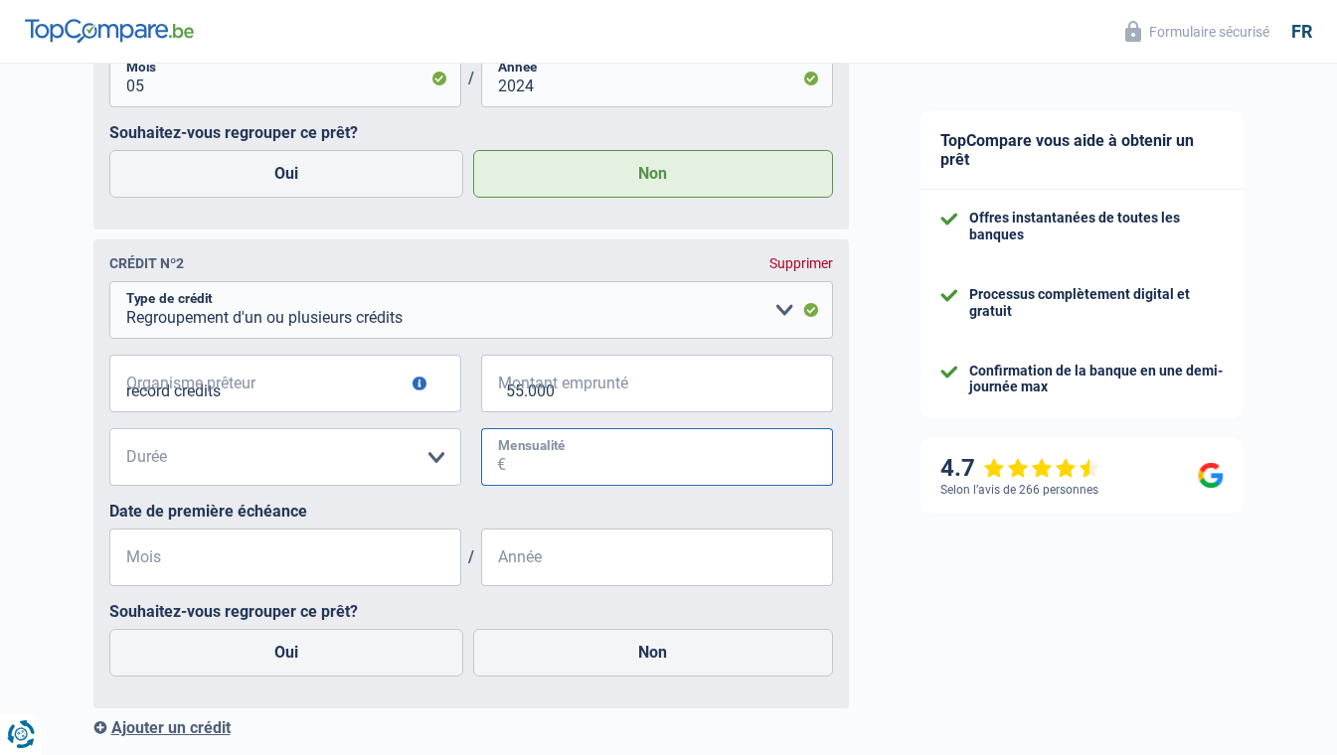
type input "786"
type input "05"
type input "2023"
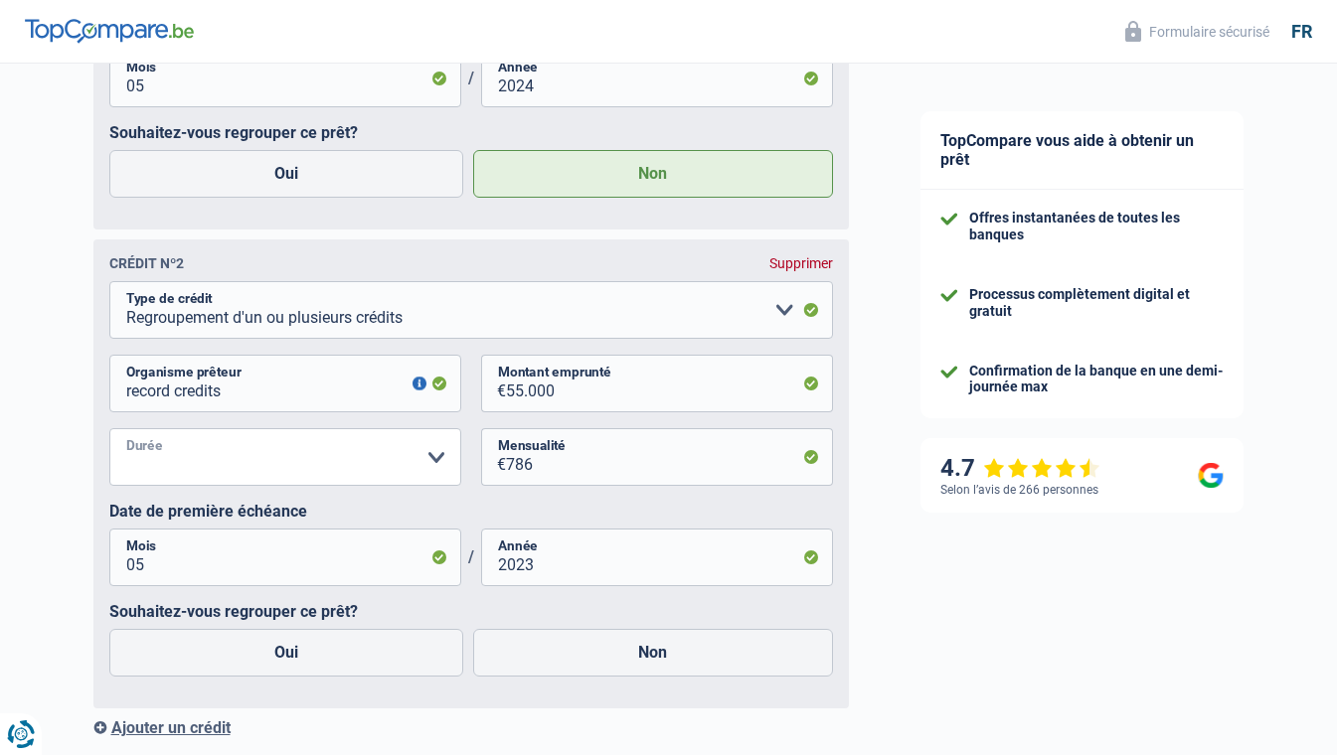
click at [323, 463] on select "12 mois 18 mois 24 mois 30 mois 36 mois 42 mois 48 mois 60 mois 72 mois 84 mois…" at bounding box center [285, 457] width 352 height 58
click at [631, 395] on input "55.000" at bounding box center [669, 384] width 327 height 58
drag, startPoint x: 631, startPoint y: 395, endPoint x: 491, endPoint y: 391, distance: 140.2
click at [491, 391] on div "55.000 € Montant emprunté" at bounding box center [657, 384] width 352 height 58
type input "70.000"
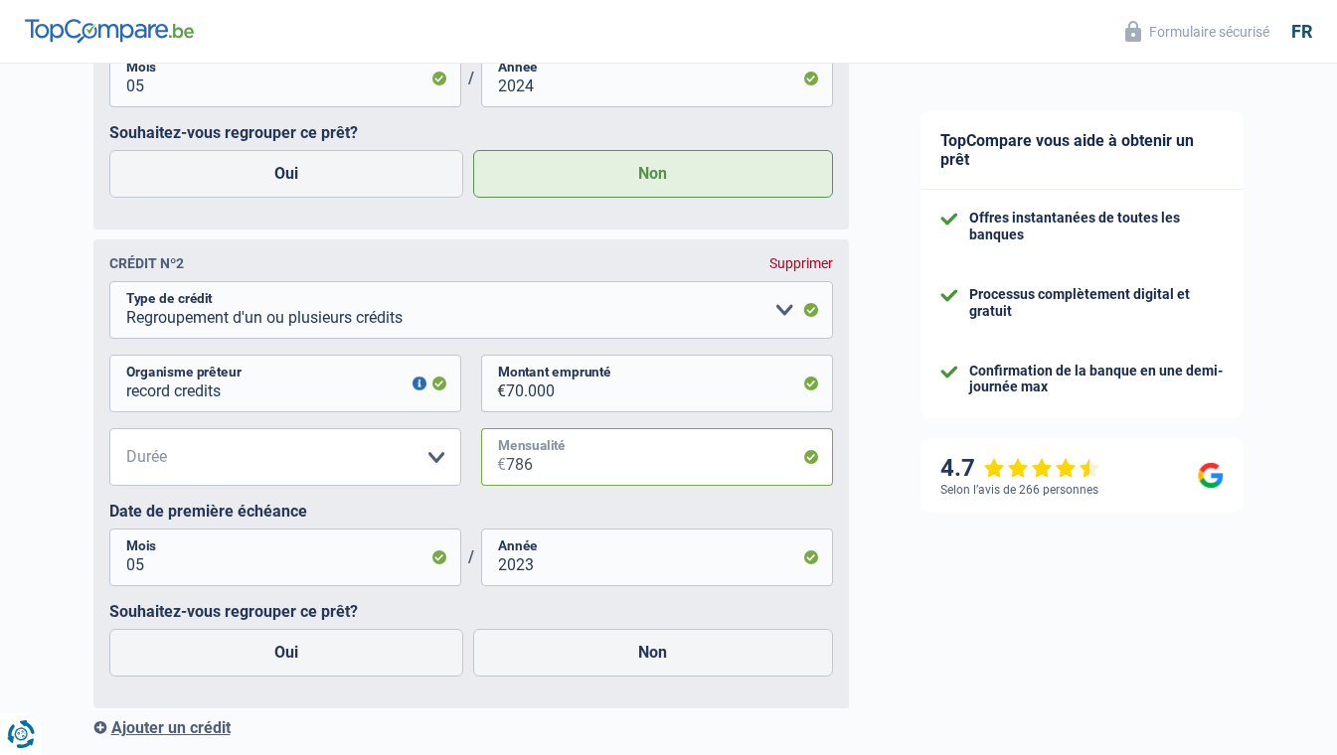
click at [608, 455] on input "786" at bounding box center [669, 457] width 327 height 58
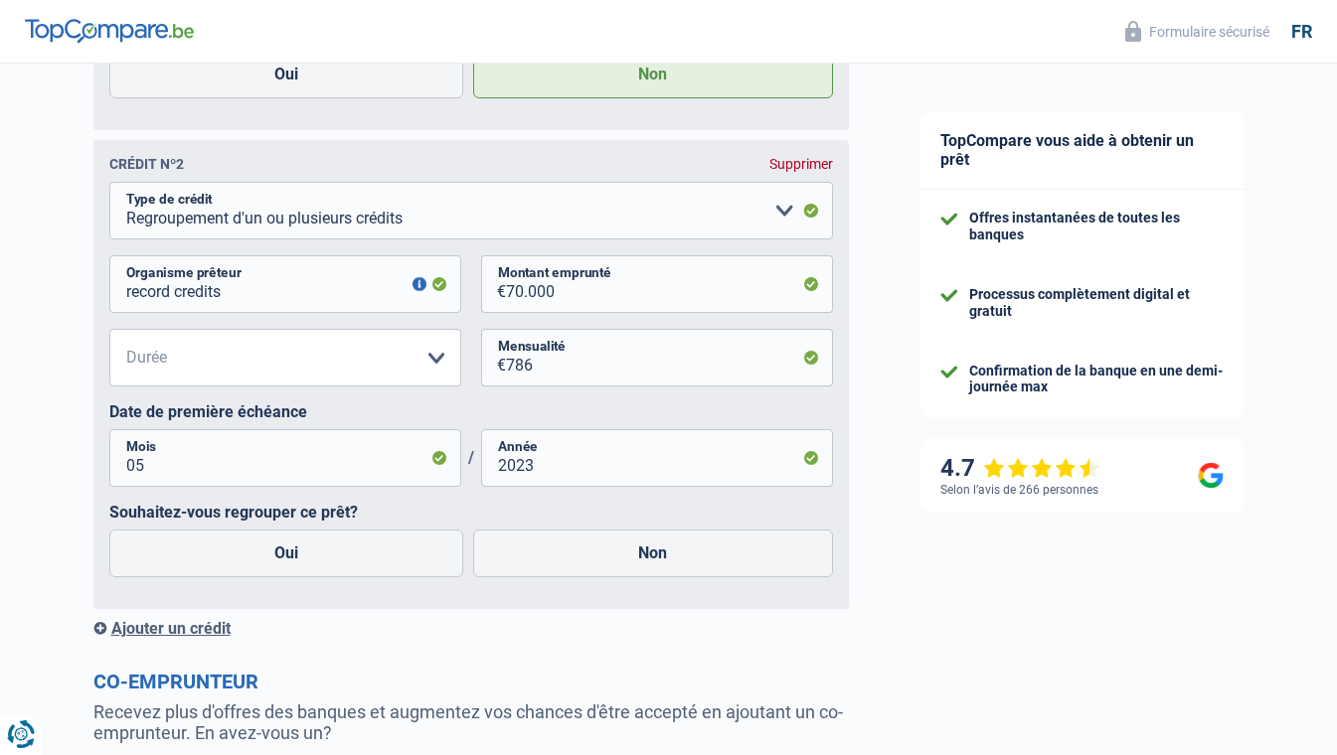
click at [330, 561] on label "Oui" at bounding box center [286, 554] width 355 height 48
click at [330, 561] on input "Oui" at bounding box center [286, 554] width 355 height 48
radio input "true"
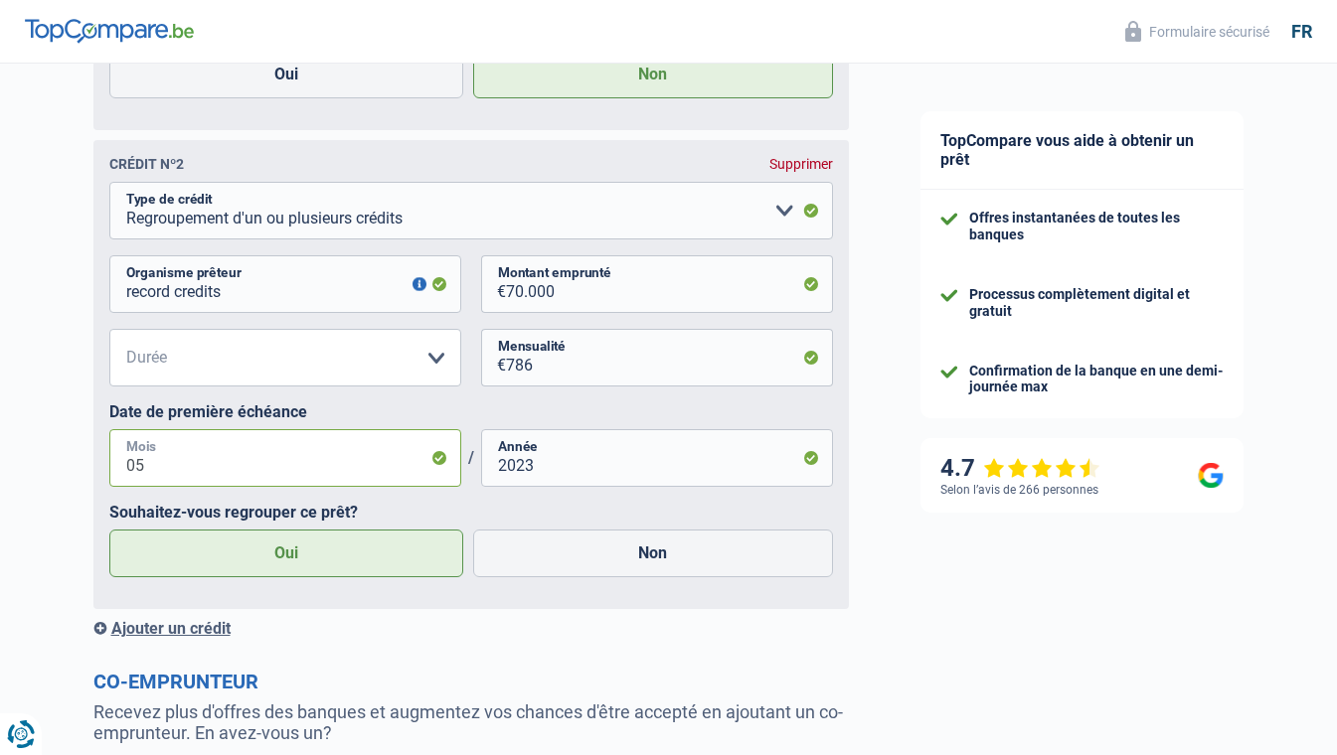
click at [381, 471] on input "05" at bounding box center [285, 458] width 352 height 58
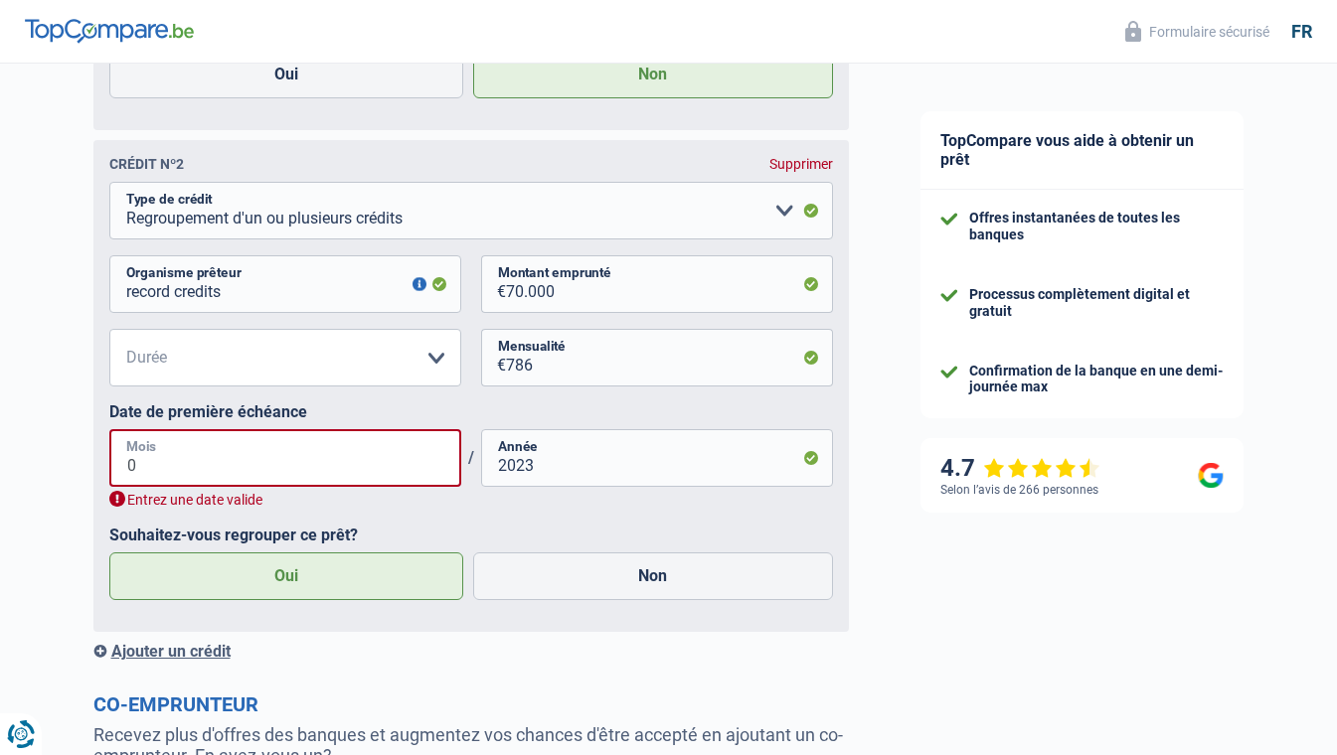
type input "06"
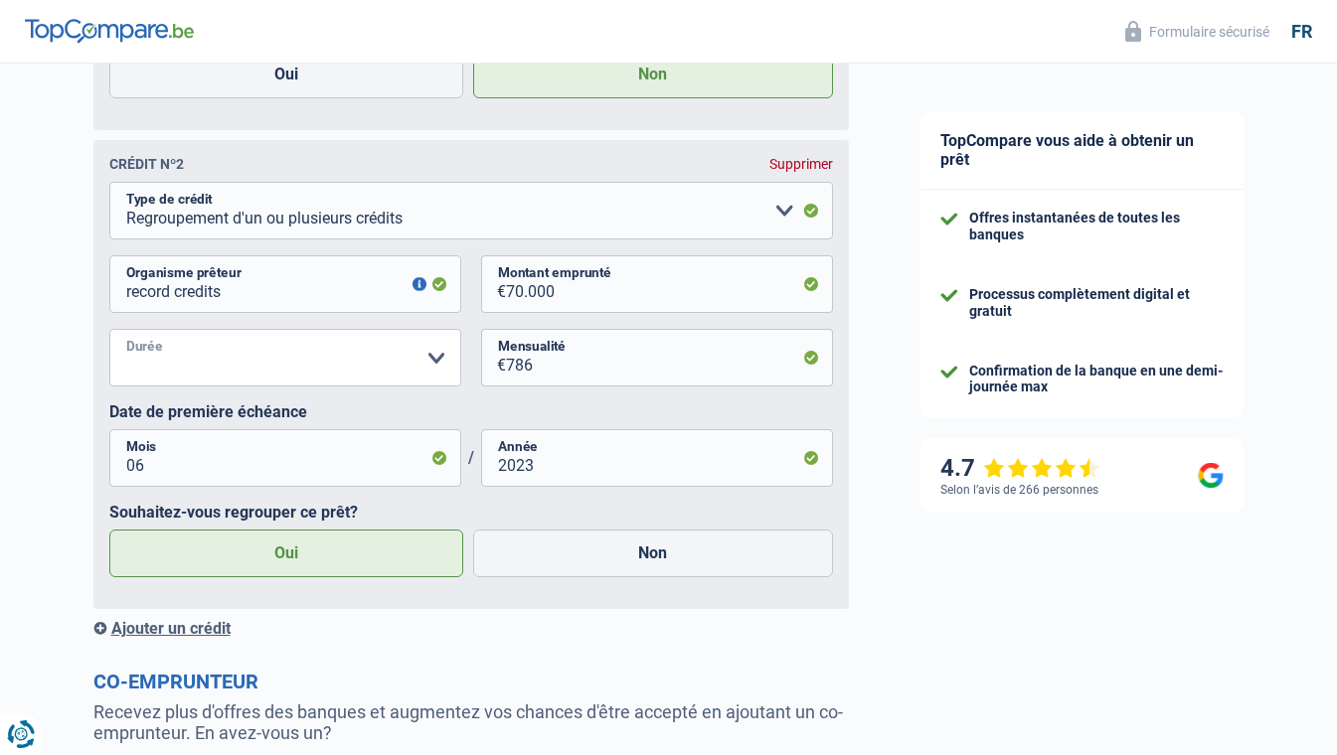
click at [332, 364] on select "12 mois 18 mois 24 mois 30 mois 36 mois 42 mois 48 mois 60 mois 72 mois 84 mois…" at bounding box center [285, 358] width 352 height 58
select select "120"
click at [109, 333] on select "12 mois 18 mois 24 mois 30 mois 36 mois 42 mois 48 mois 60 mois 72 mois 84 mois…" at bounding box center [285, 358] width 352 height 58
click at [200, 626] on div "Ajouter un crédit" at bounding box center [470, 628] width 755 height 19
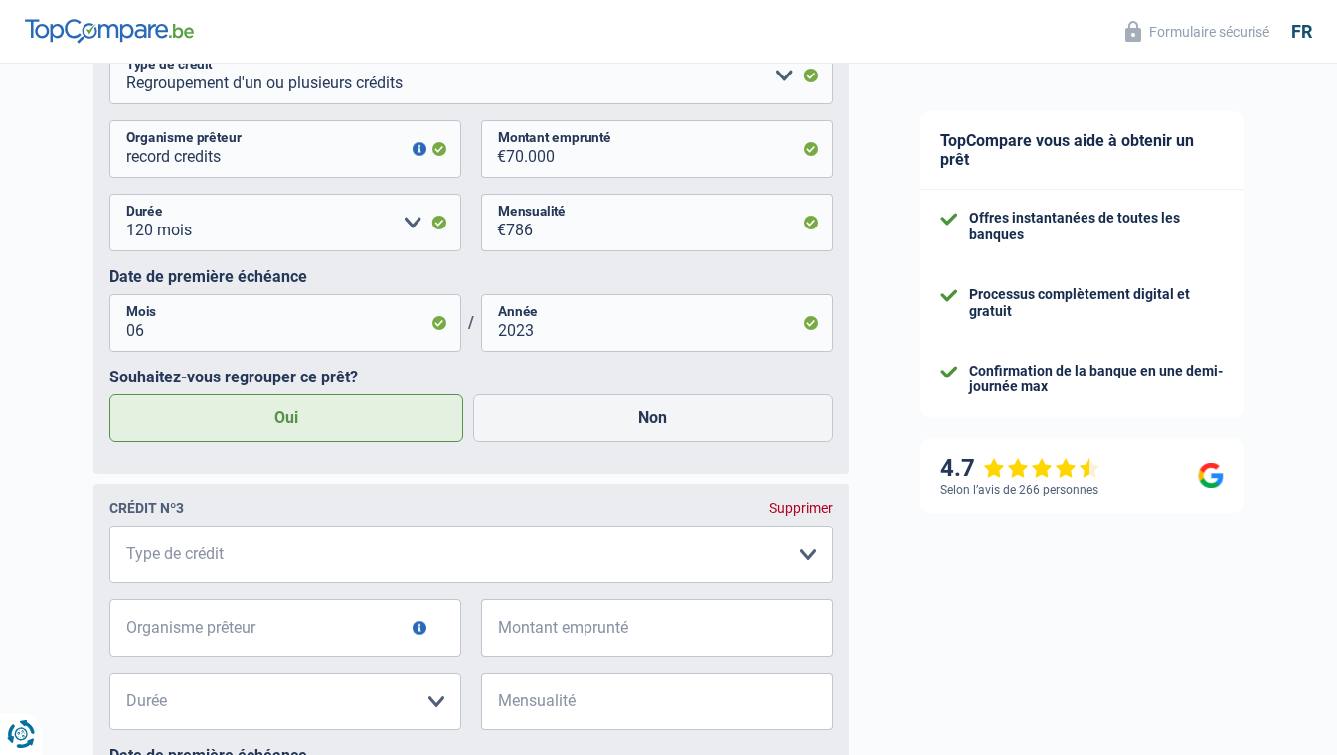
scroll to position [1889, 0]
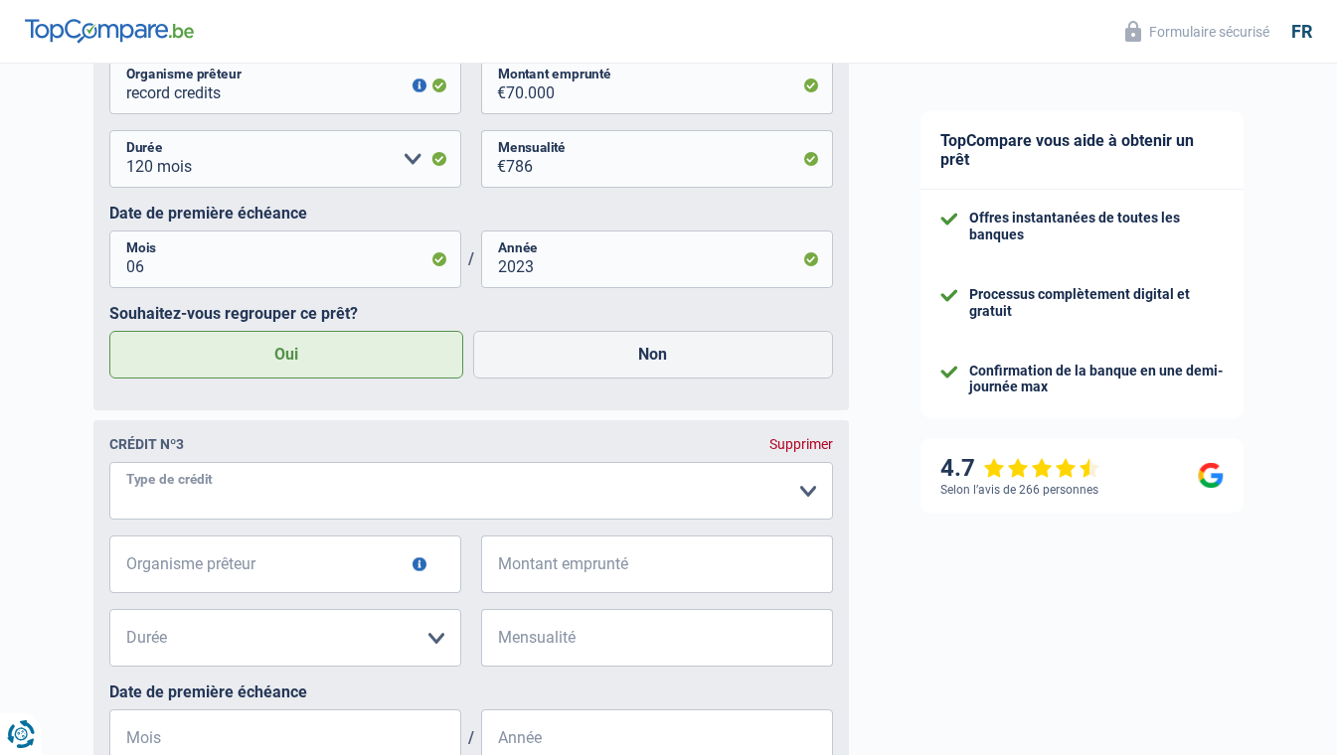
click at [242, 498] on select "Carte ou ouverture de crédit Prêt hypothécaire Vente à tempérament Prêt à tempé…" at bounding box center [471, 491] width 724 height 58
select select "personalSale"
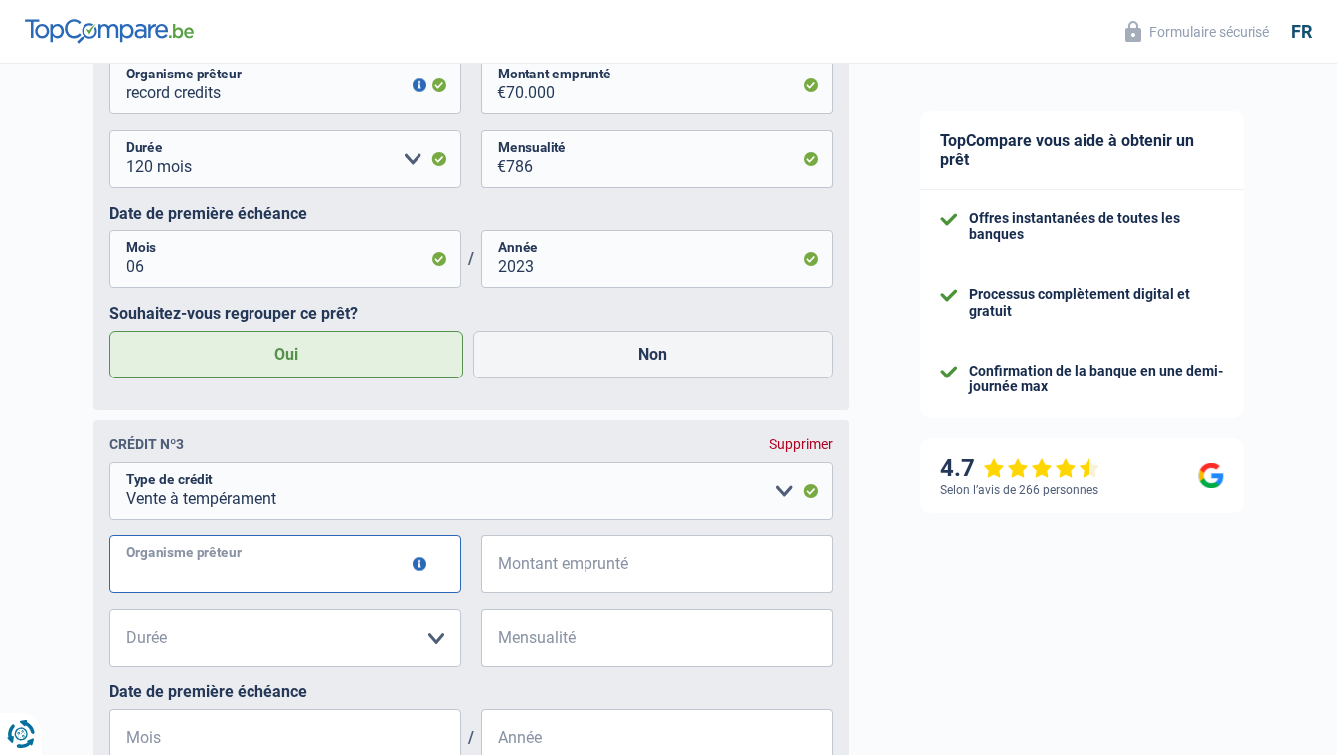
click at [252, 575] on input "Organisme prêteur" at bounding box center [285, 565] width 352 height 58
type input "beobank"
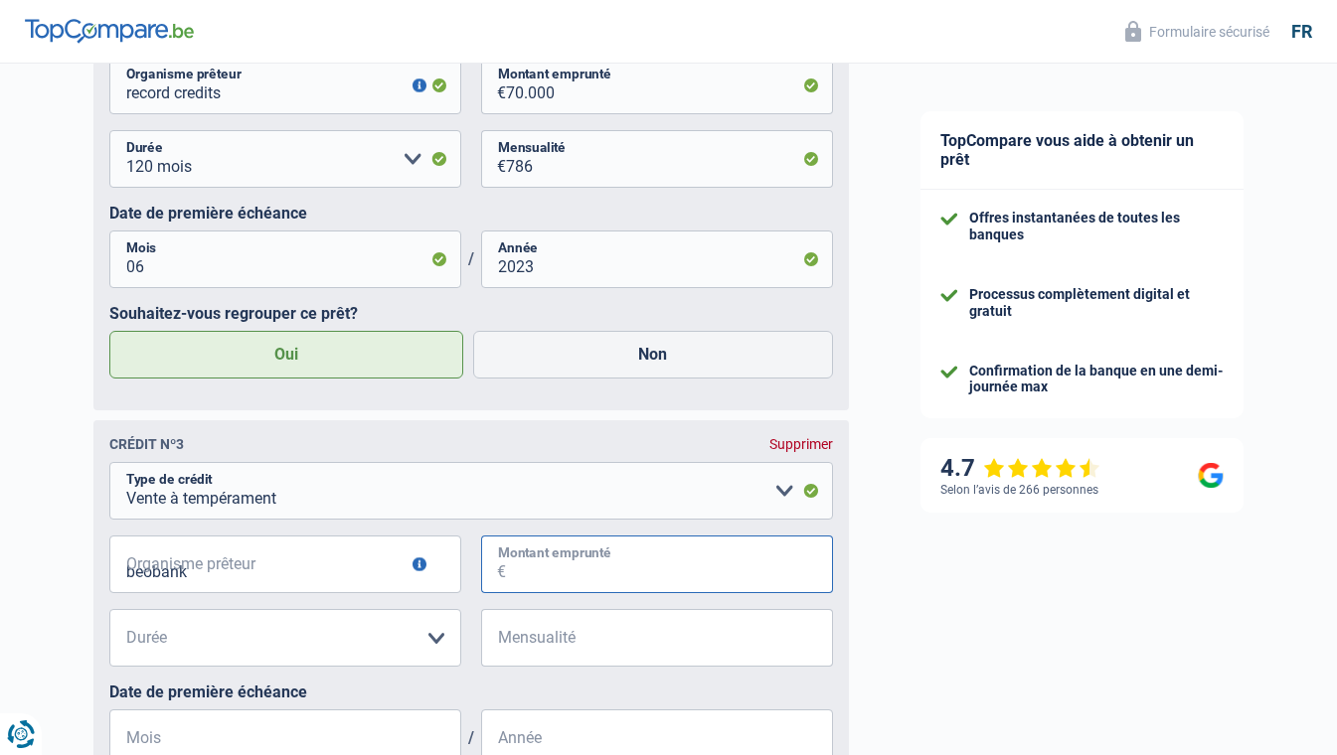
type input "14.000"
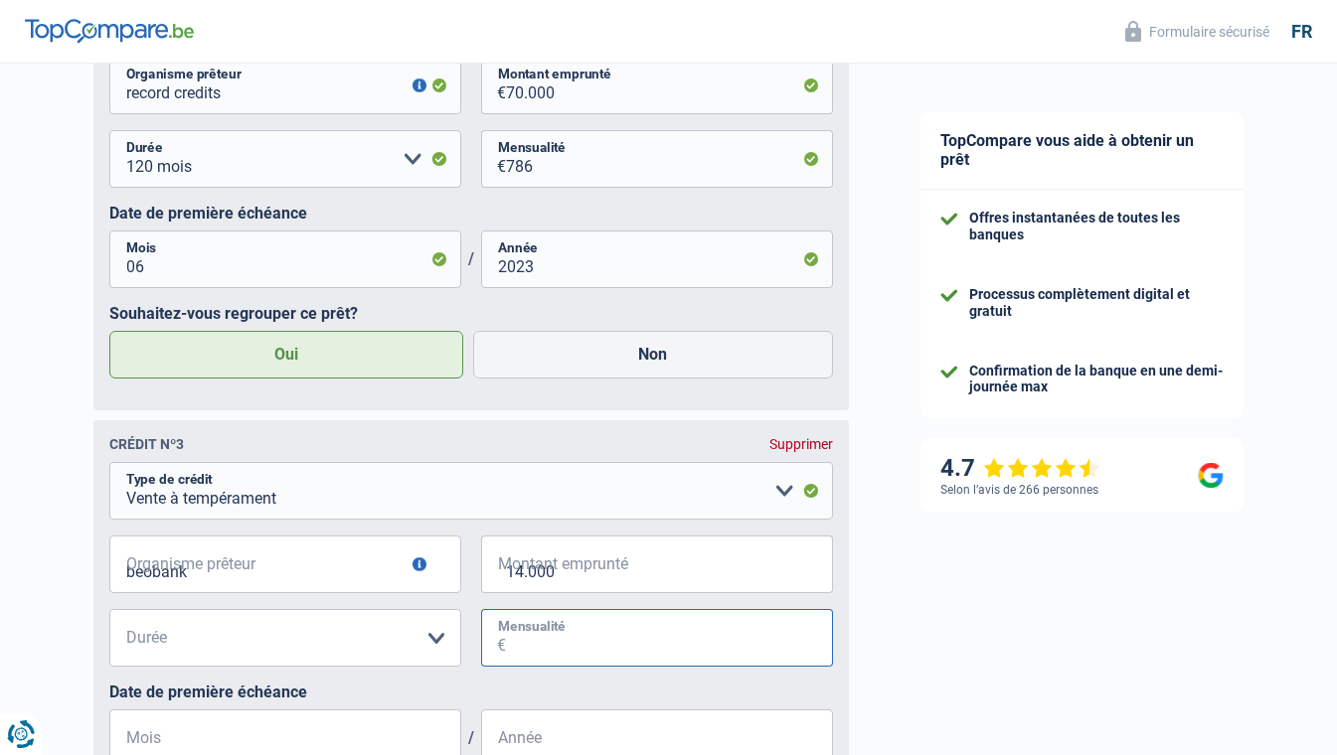
type input "316"
type input "06"
type input "2024"
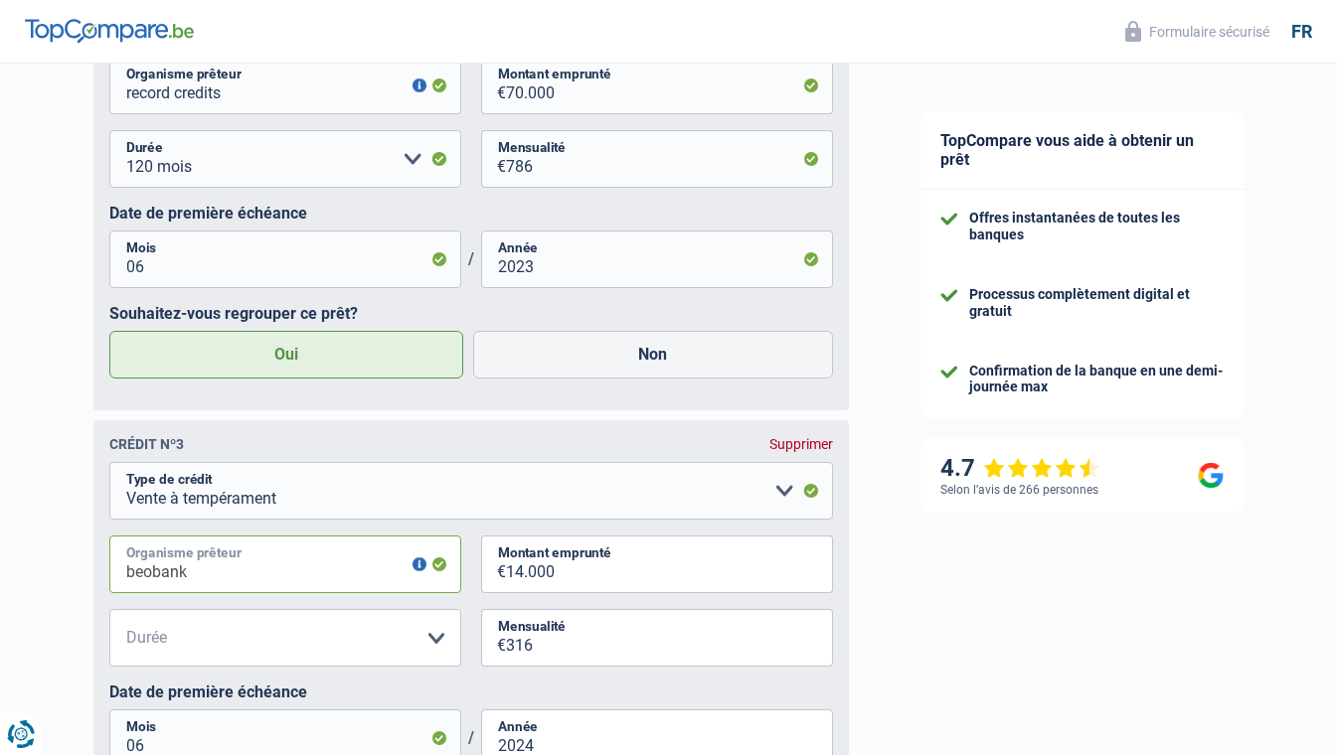
scroll to position [1906, 0]
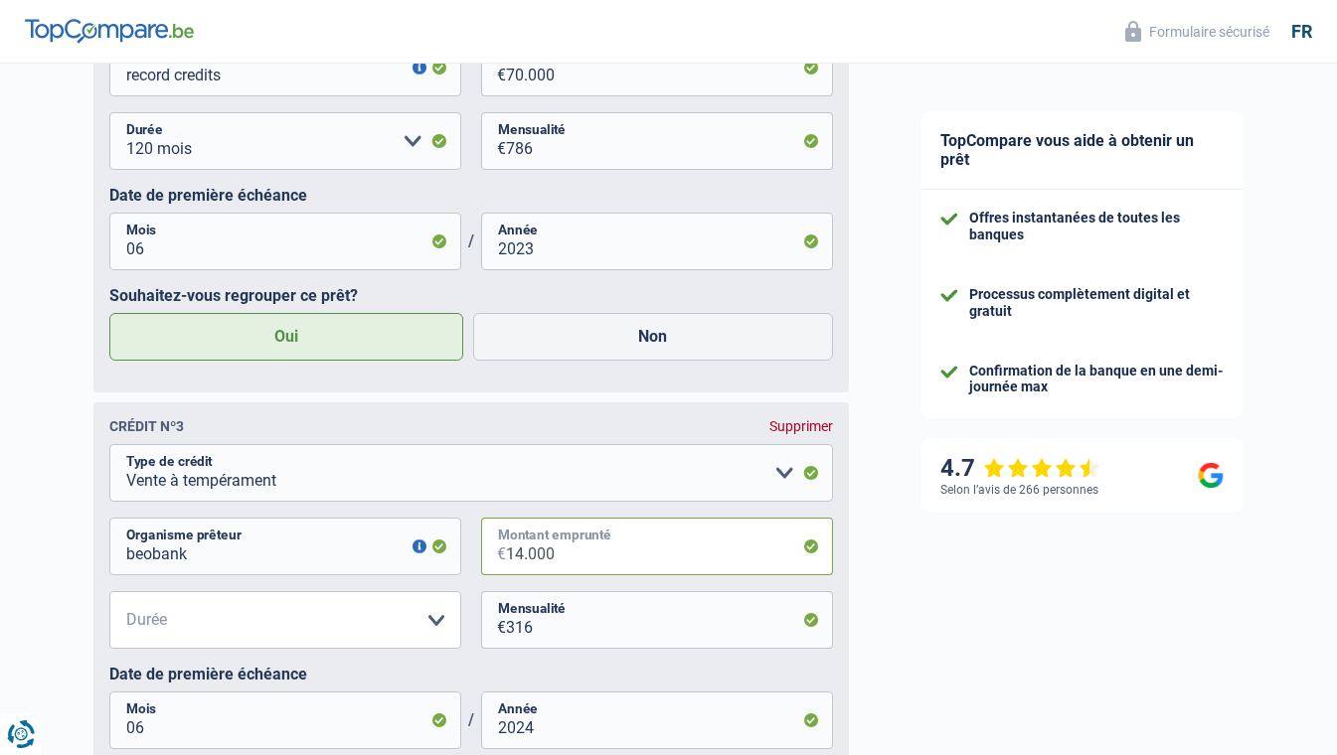
click at [518, 560] on input "14.000" at bounding box center [669, 547] width 327 height 58
type input "15.000"
click at [370, 635] on select "12 mois 18 mois 24 mois 30 mois 36 mois 42 mois 48 mois 60 mois Veuillez sélect…" at bounding box center [285, 620] width 352 height 58
select select "60"
click at [109, 596] on select "12 mois 18 mois 24 mois 30 mois 36 mois 42 mois 48 mois 60 mois Veuillez sélect…" at bounding box center [285, 620] width 352 height 58
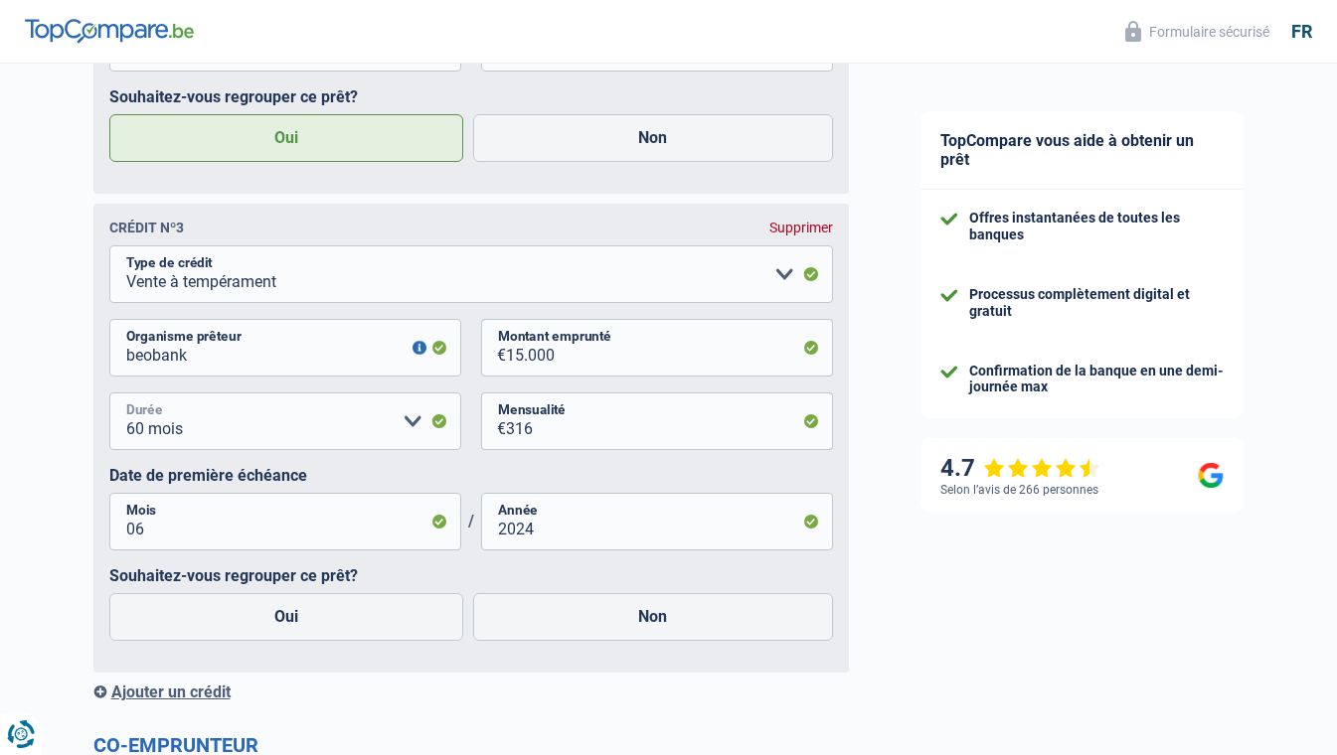
scroll to position [2304, 0]
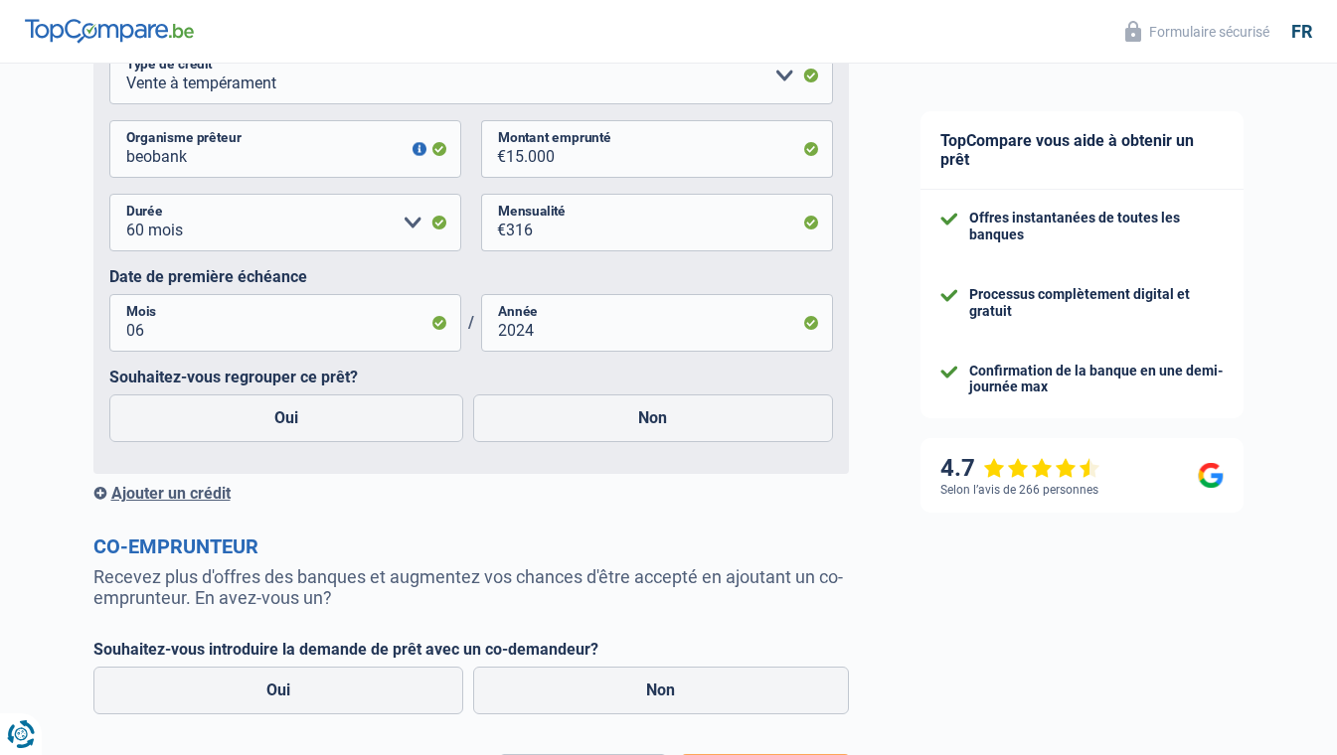
click at [651, 424] on label "Non" at bounding box center [653, 419] width 360 height 48
click at [651, 424] on input "Non" at bounding box center [653, 419] width 360 height 48
radio input "true"
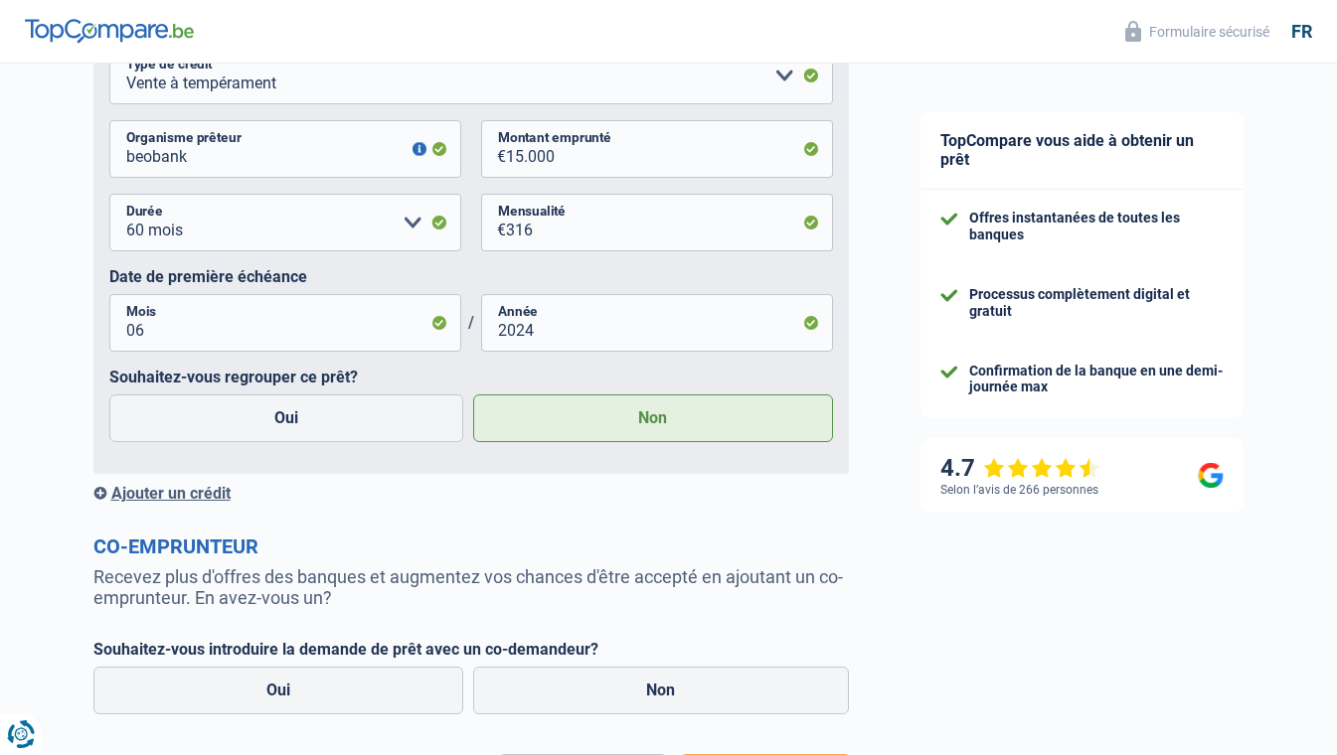
click at [205, 503] on div "Ajouter un crédit" at bounding box center [470, 493] width 755 height 19
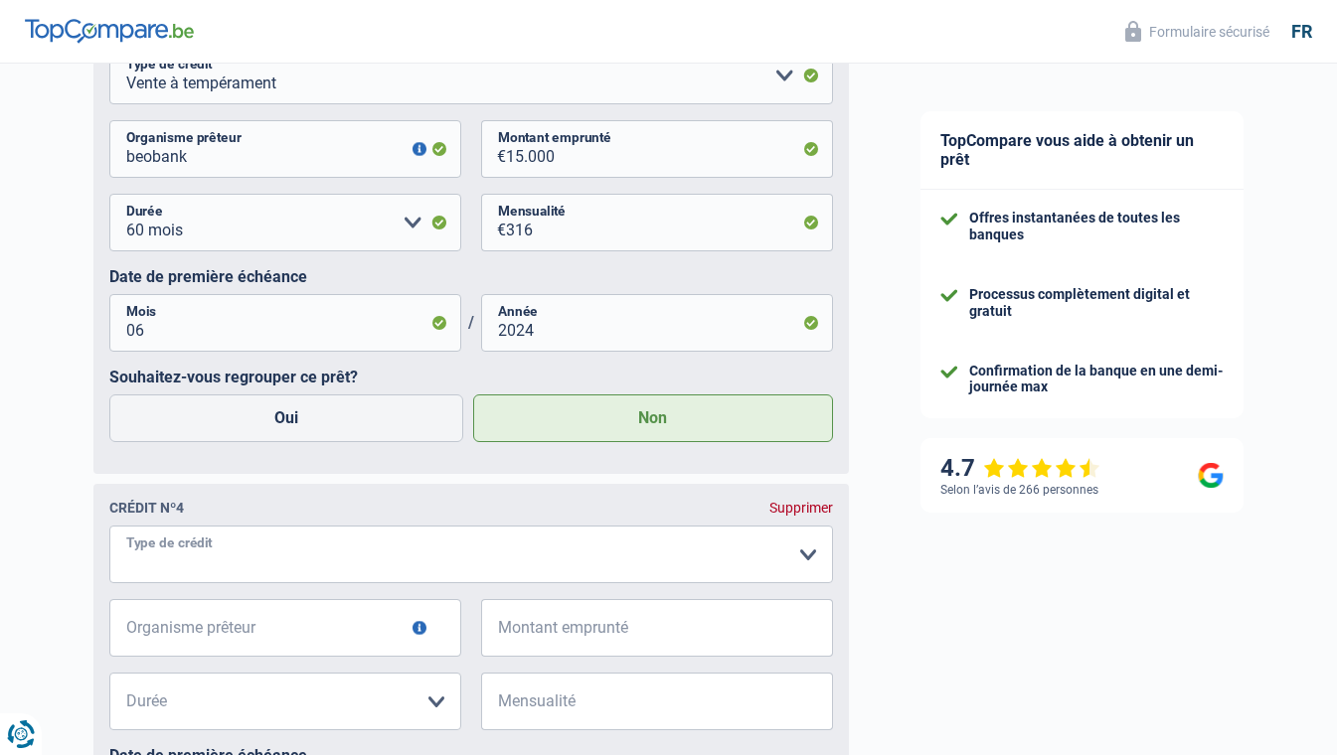
click at [813, 562] on select "Carte ou ouverture de crédit Prêt hypothécaire Vente à tempérament Prêt à tempé…" at bounding box center [471, 555] width 724 height 58
select select "cardOrCredit"
click at [312, 656] on input "Organisme prêteur" at bounding box center [285, 628] width 352 height 58
type input "beobank"
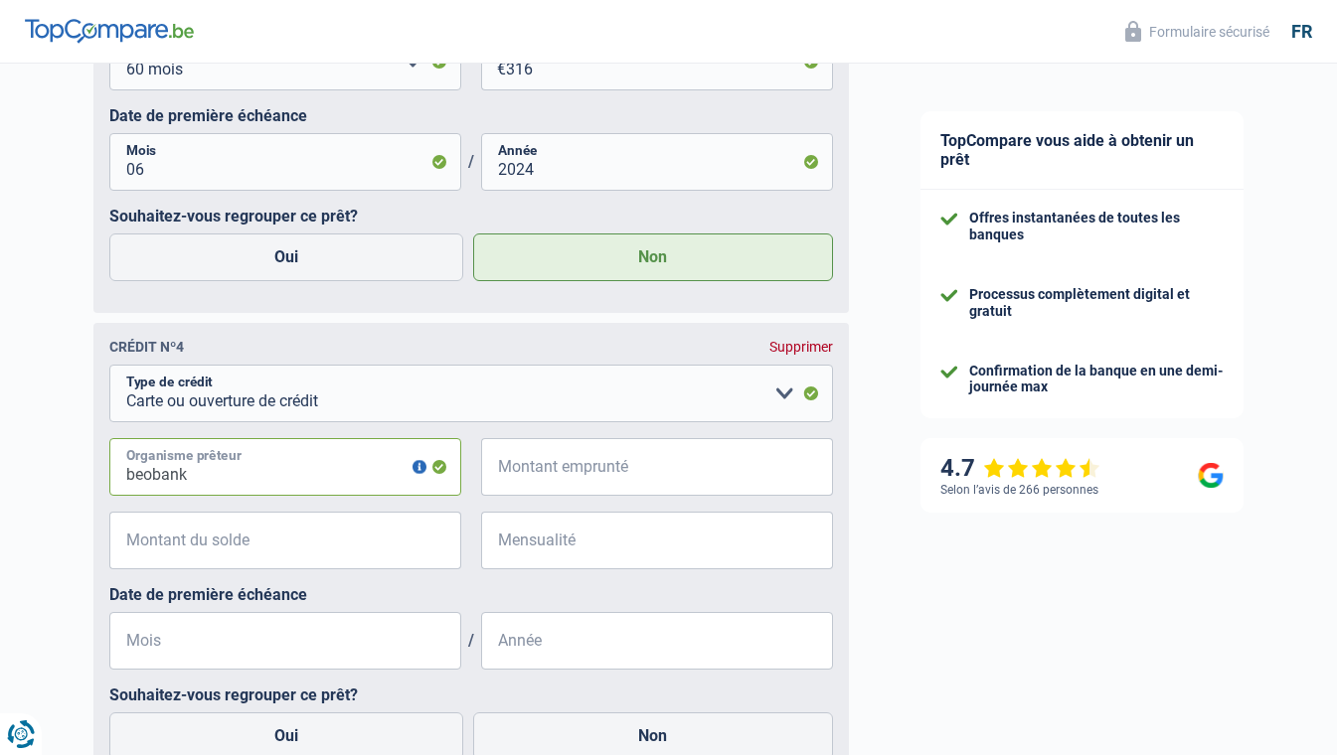
scroll to position [2503, 0]
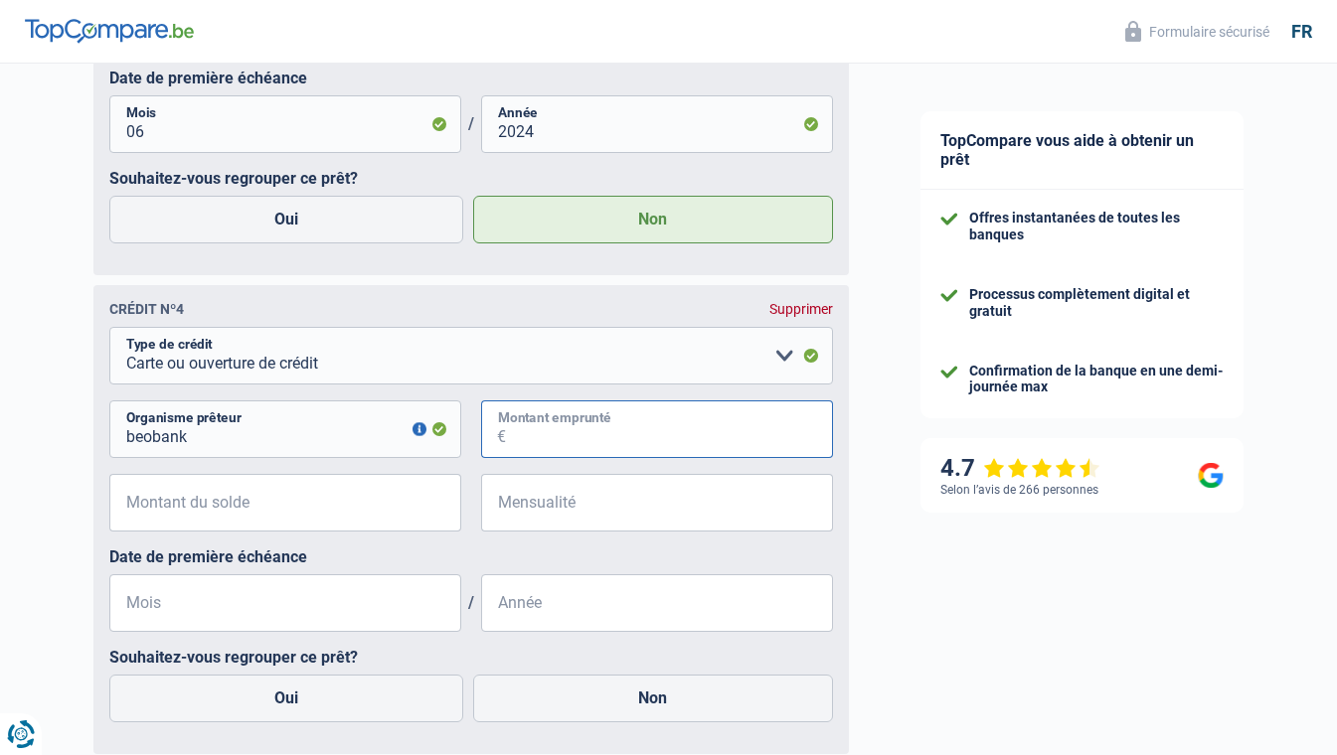
click at [662, 439] on input "Montant emprunté" at bounding box center [669, 430] width 327 height 58
type input "3.000"
click at [630, 508] on input "Mensualité" at bounding box center [669, 503] width 327 height 58
type input "160"
click at [300, 506] on input "Montant du solde" at bounding box center [297, 503] width 327 height 58
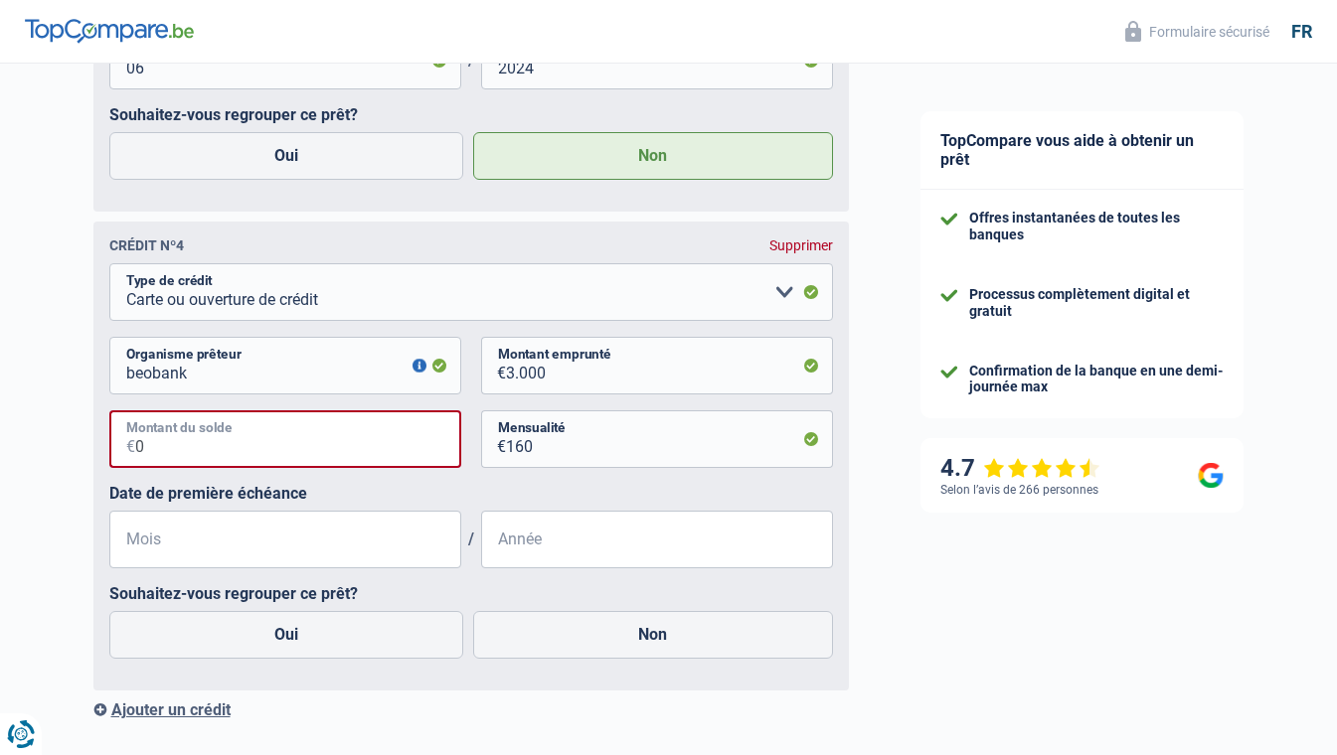
scroll to position [2602, 0]
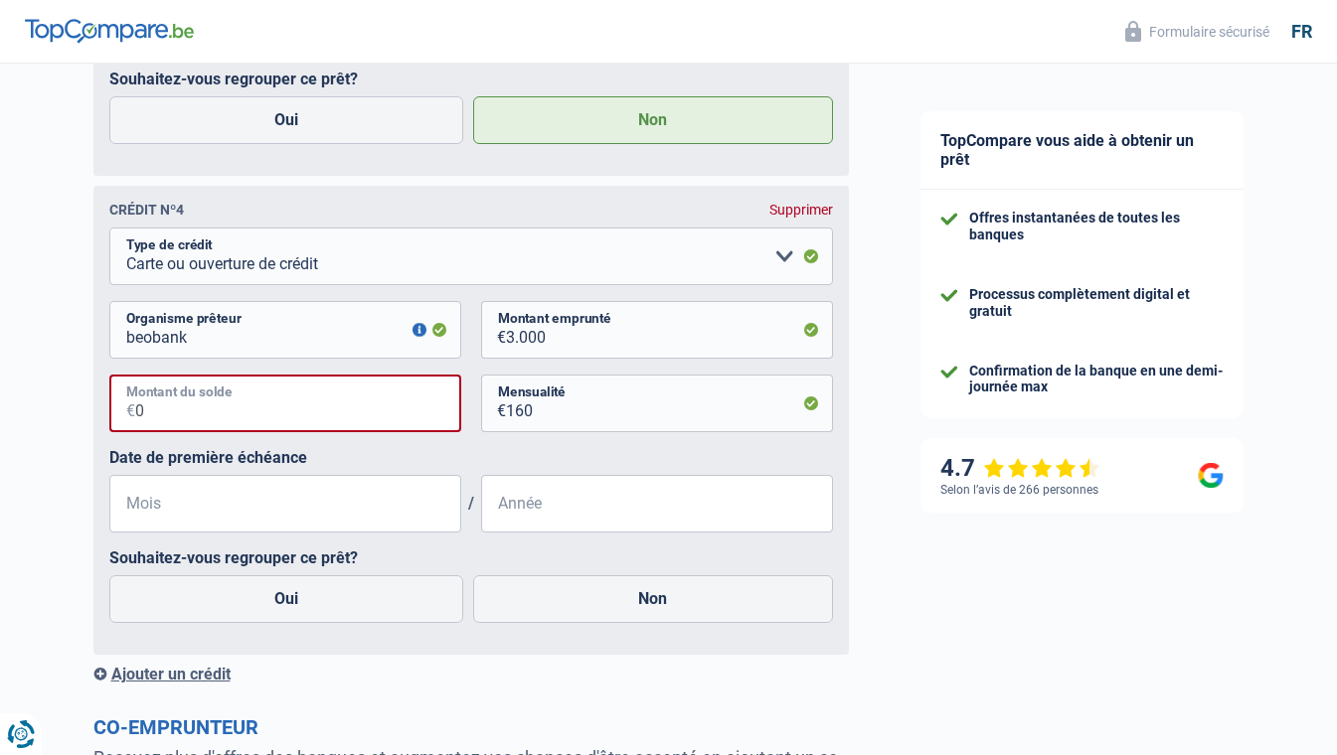
type input "0"
click at [277, 603] on label "Oui" at bounding box center [286, 600] width 355 height 48
click at [277, 603] on input "Oui" at bounding box center [286, 600] width 355 height 48
radio input "true"
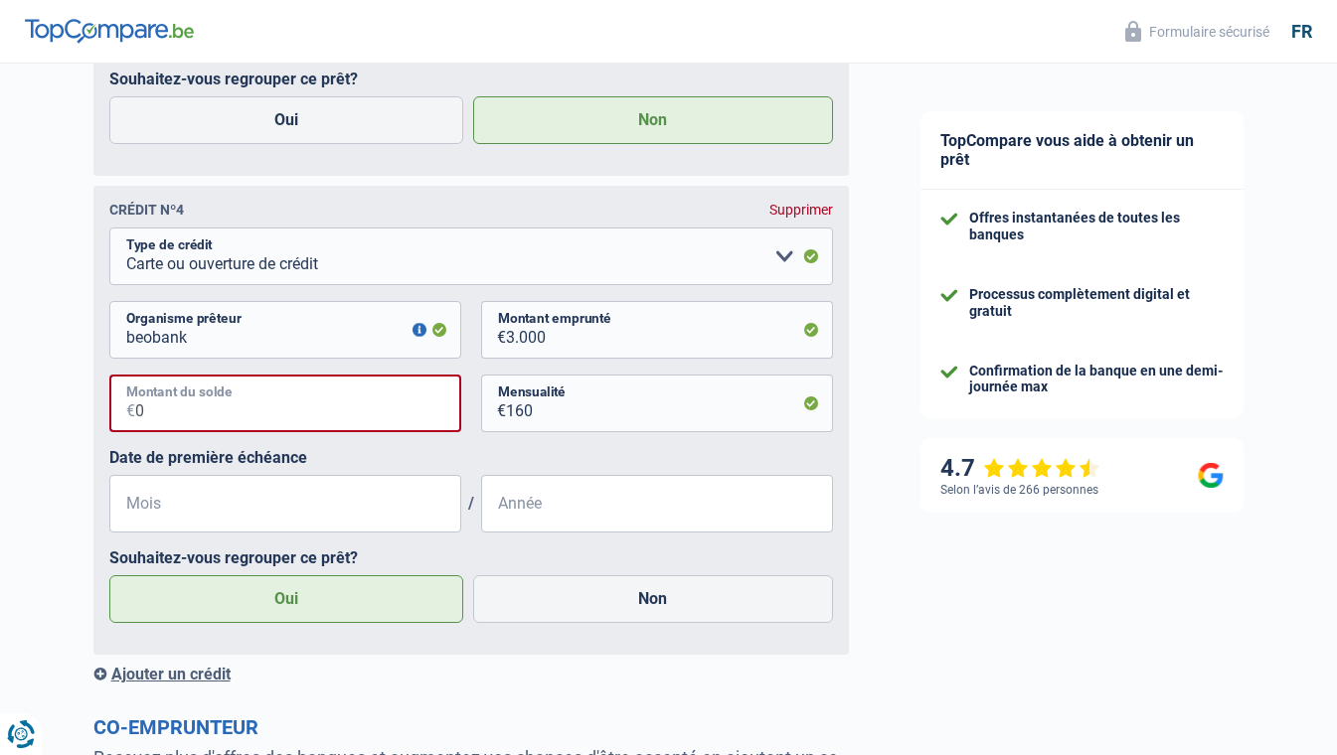
click at [167, 412] on input "0" at bounding box center [298, 404] width 326 height 58
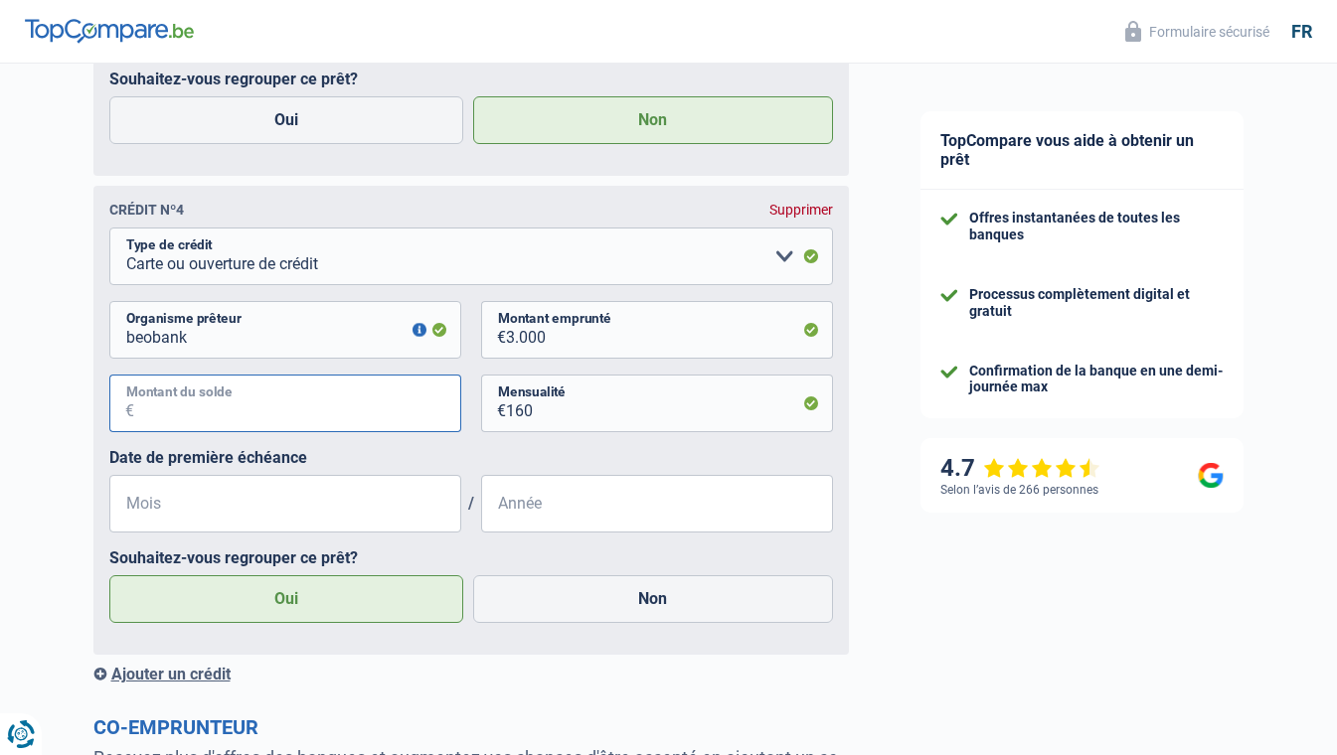
type input "2"
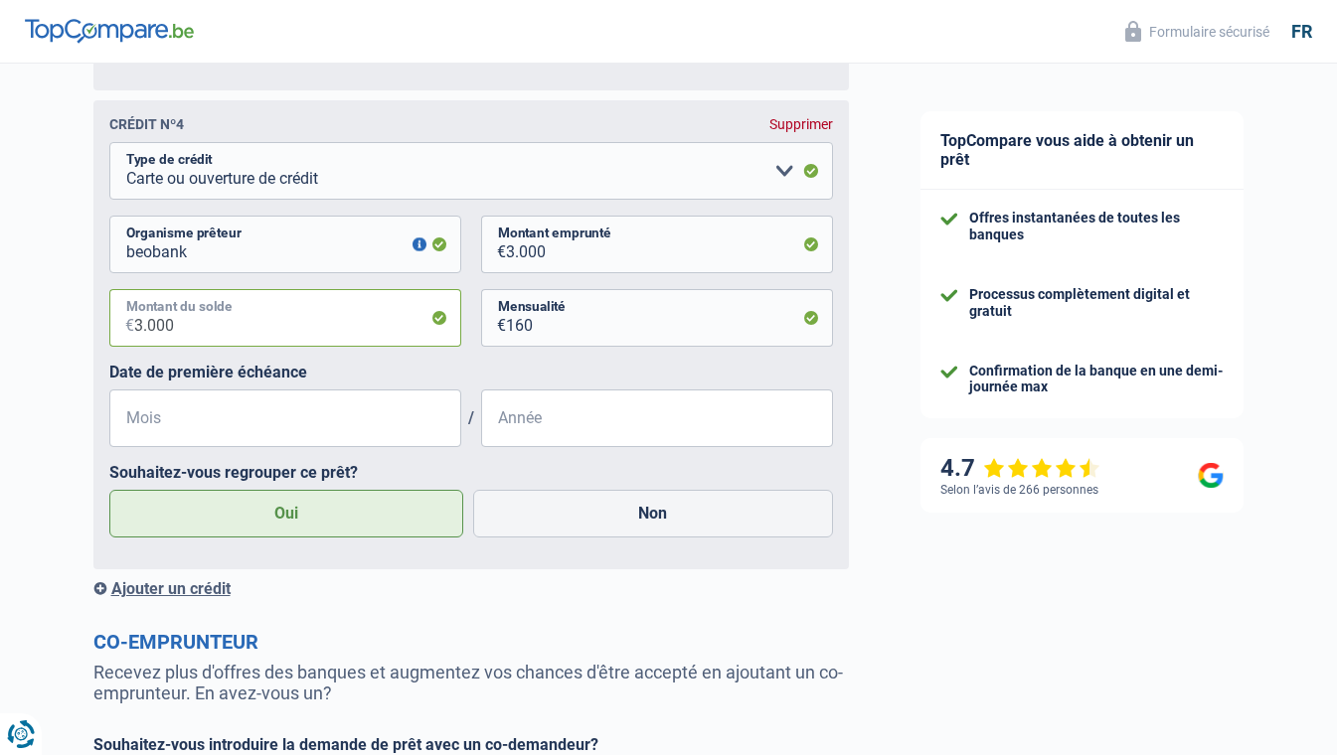
scroll to position [2801, 0]
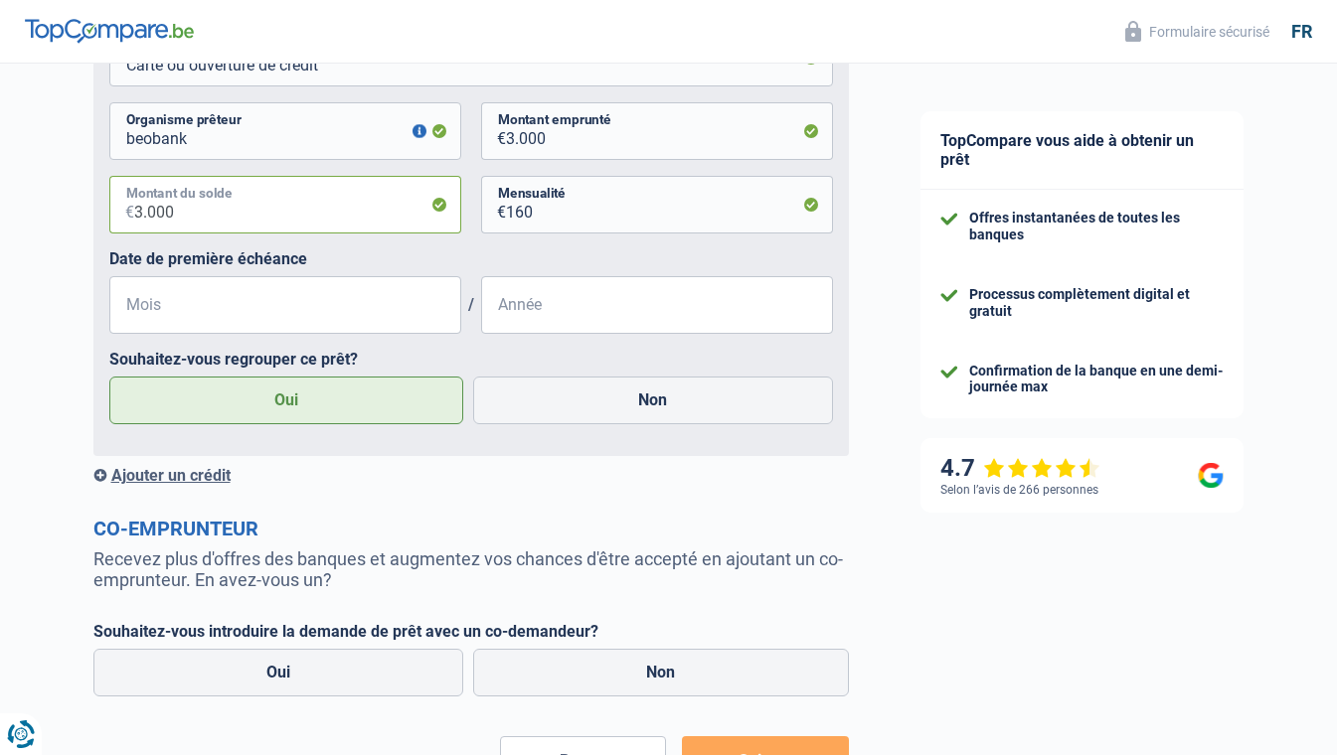
type input "3.000"
click at [210, 480] on div "Ajouter un crédit" at bounding box center [470, 475] width 755 height 19
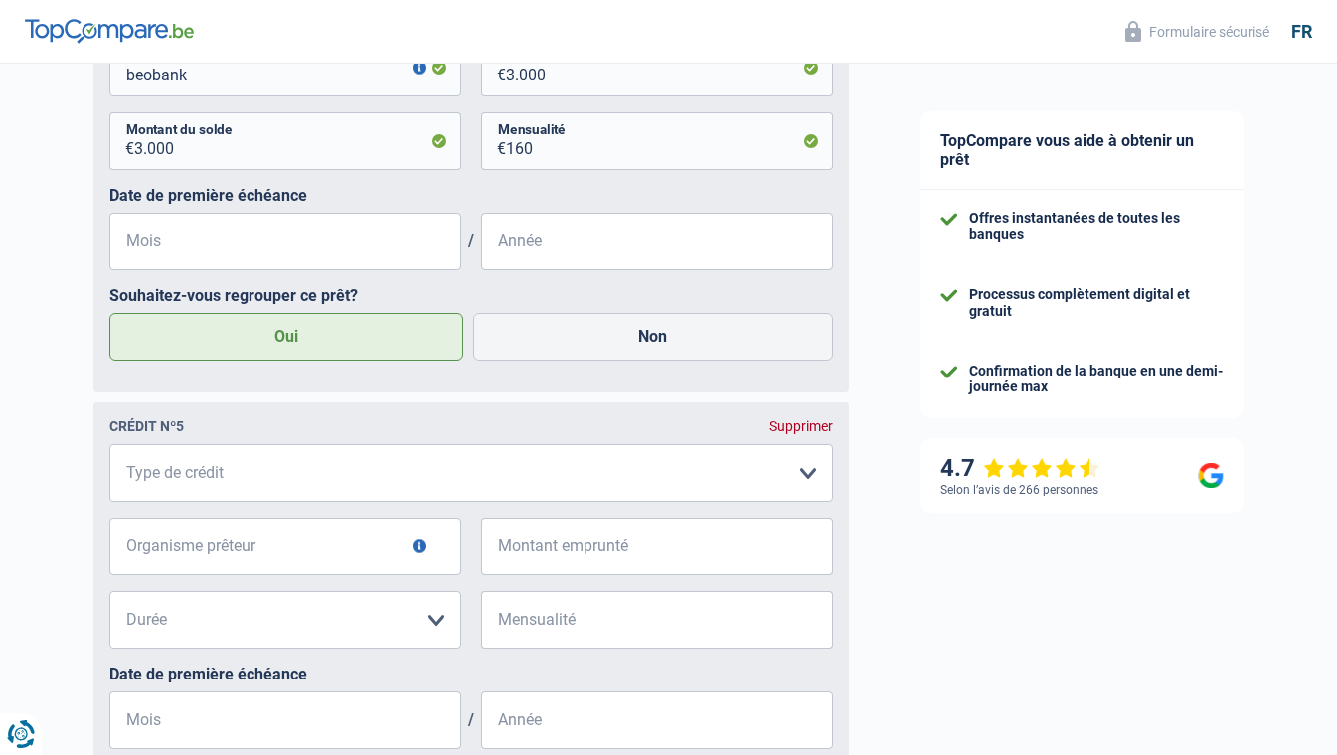
scroll to position [2900, 0]
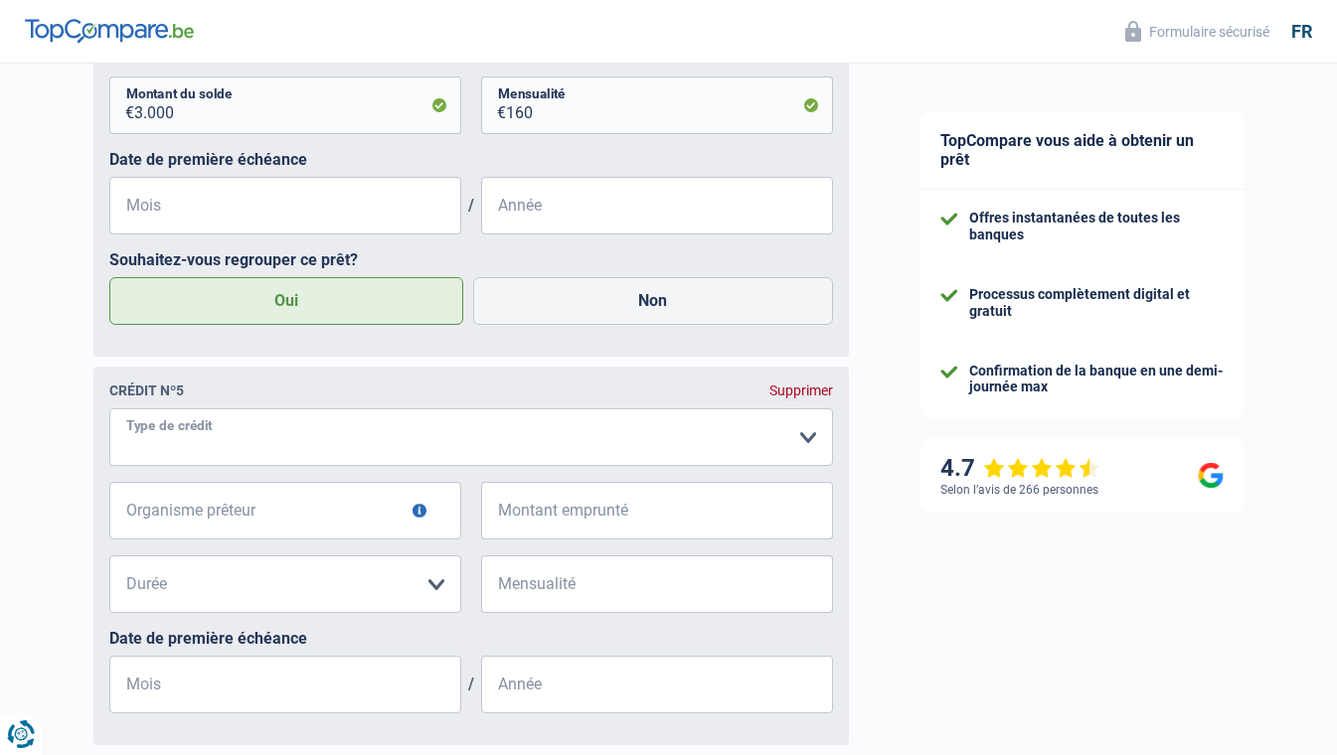
click at [312, 444] on select "Carte ou ouverture de crédit Prêt hypothécaire Vente à tempérament Prêt à tempé…" at bounding box center [471, 438] width 724 height 58
select select "cardOrCredit"
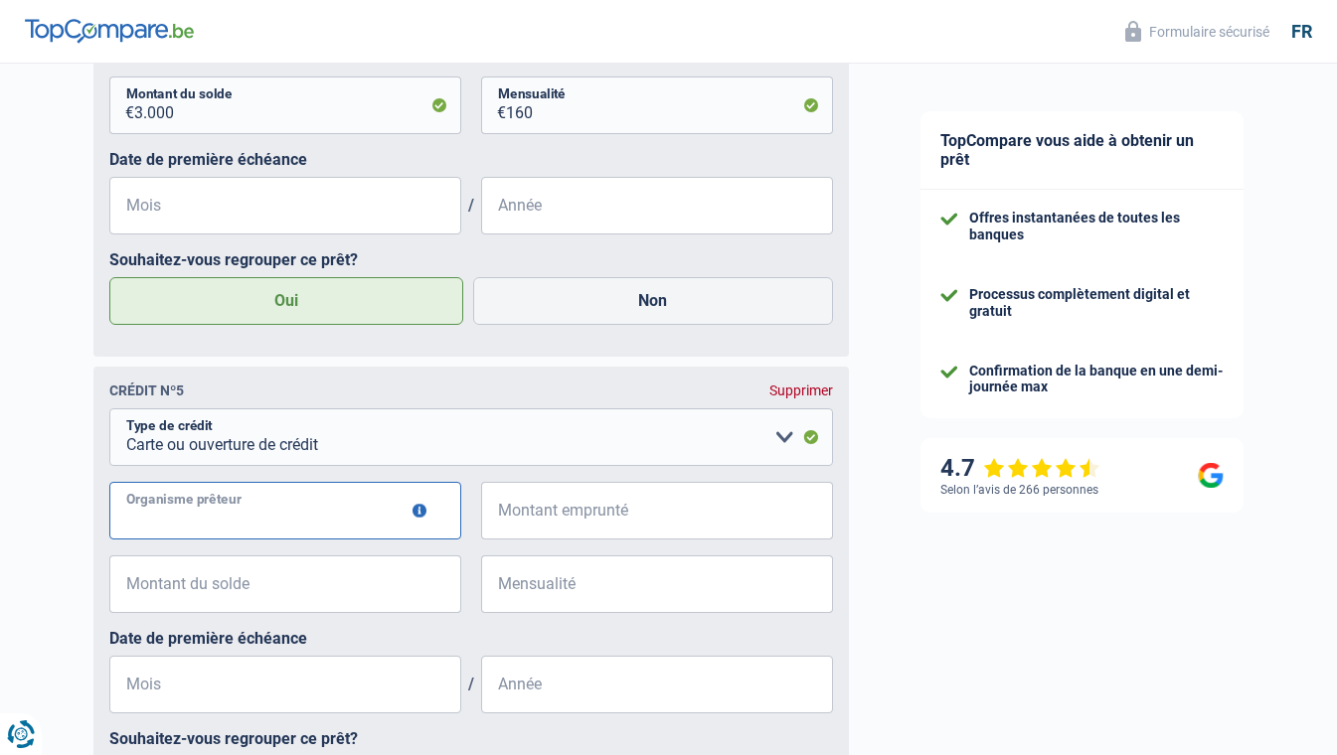
click at [239, 514] on input "Organisme prêteur" at bounding box center [285, 511] width 352 height 58
type input "belfius"
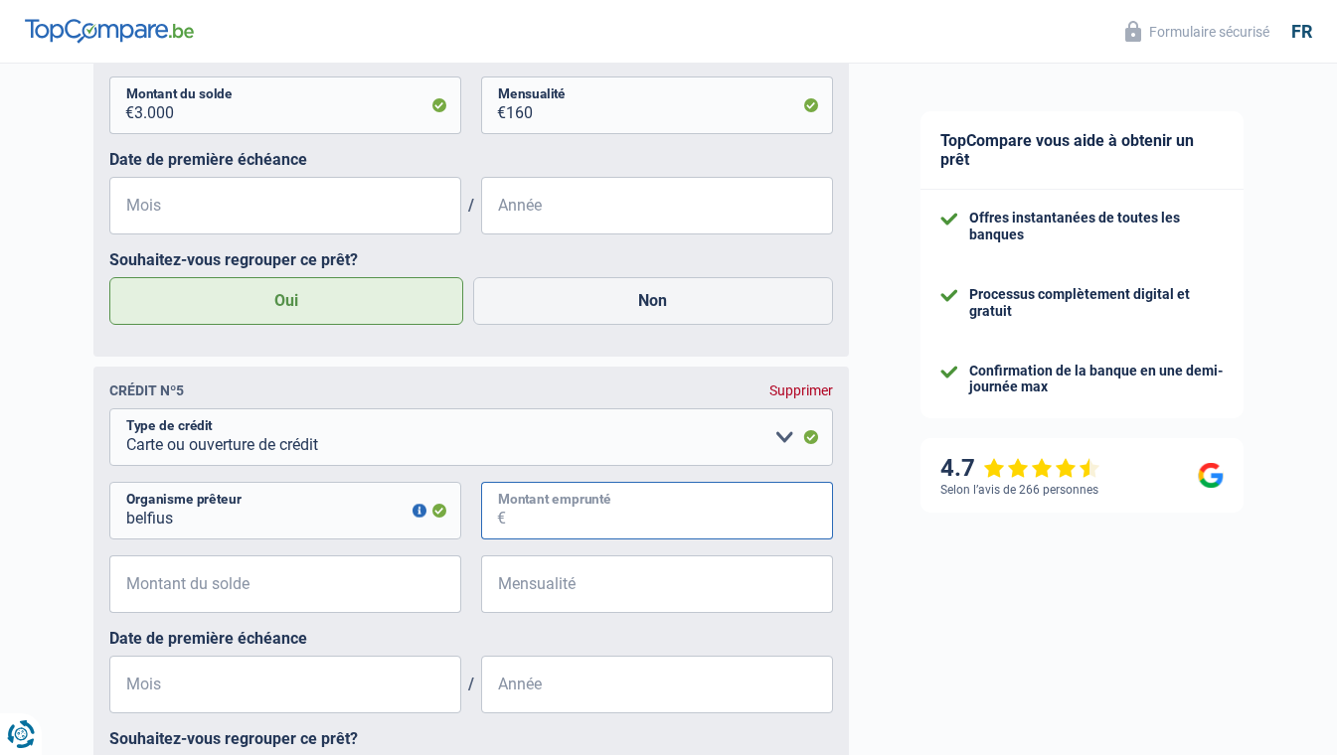
click at [586, 517] on input "Montant emprunté" at bounding box center [669, 511] width 327 height 58
type input "4.000"
click at [378, 590] on input "Montant du solde" at bounding box center [297, 585] width 327 height 58
type input "4.000"
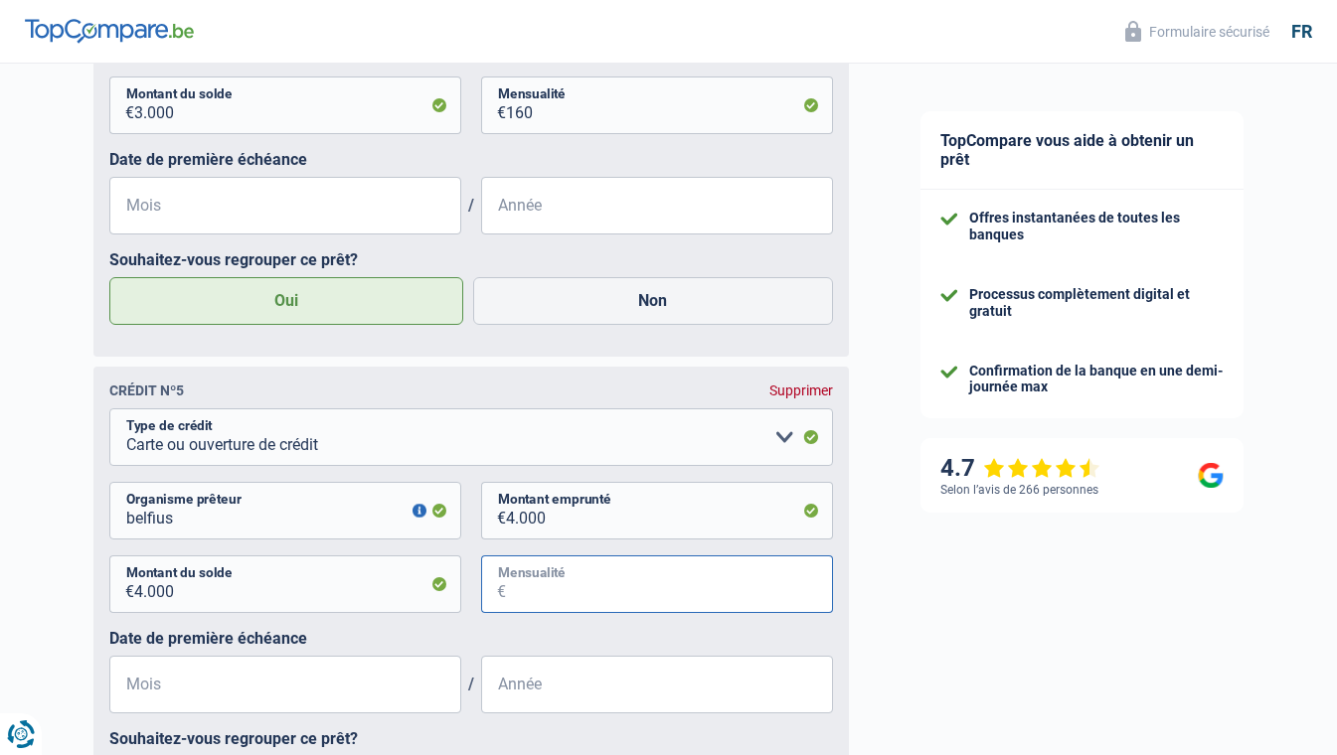
click at [621, 600] on input "Mensualité" at bounding box center [669, 585] width 327 height 58
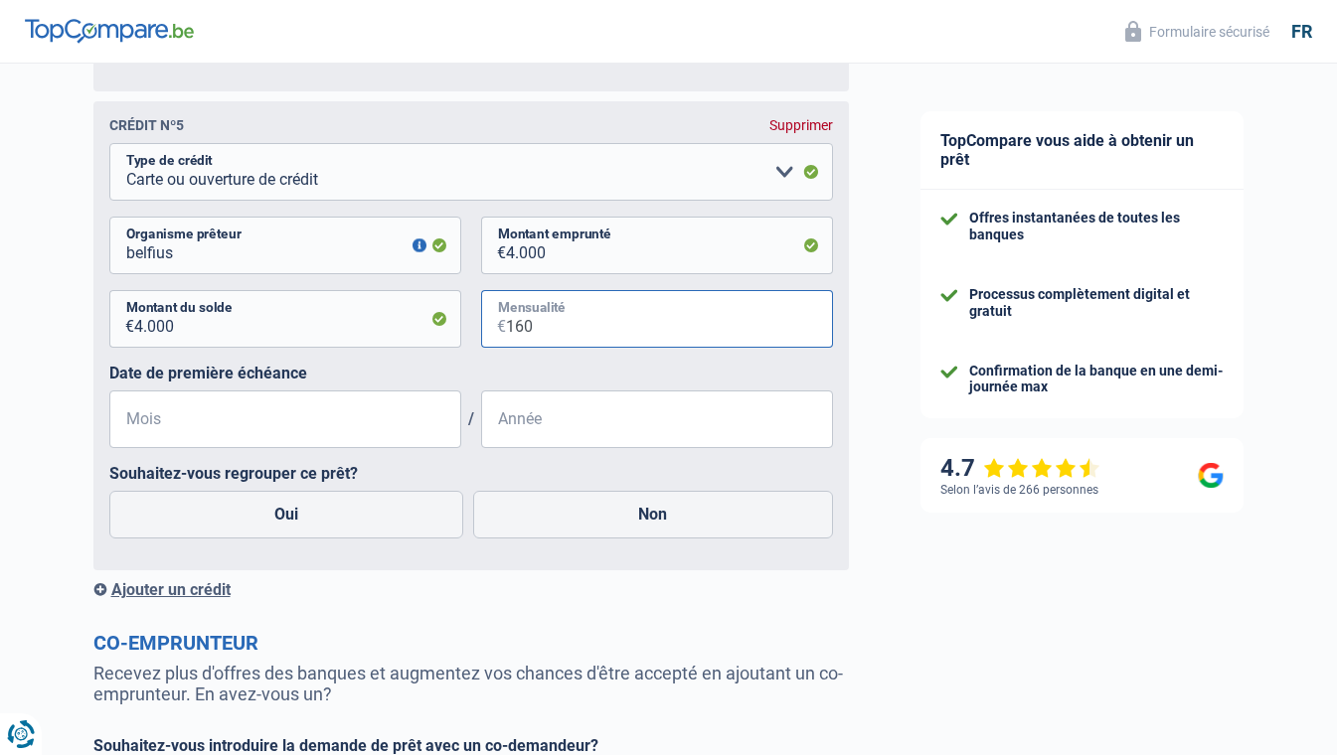
scroll to position [3199, 0]
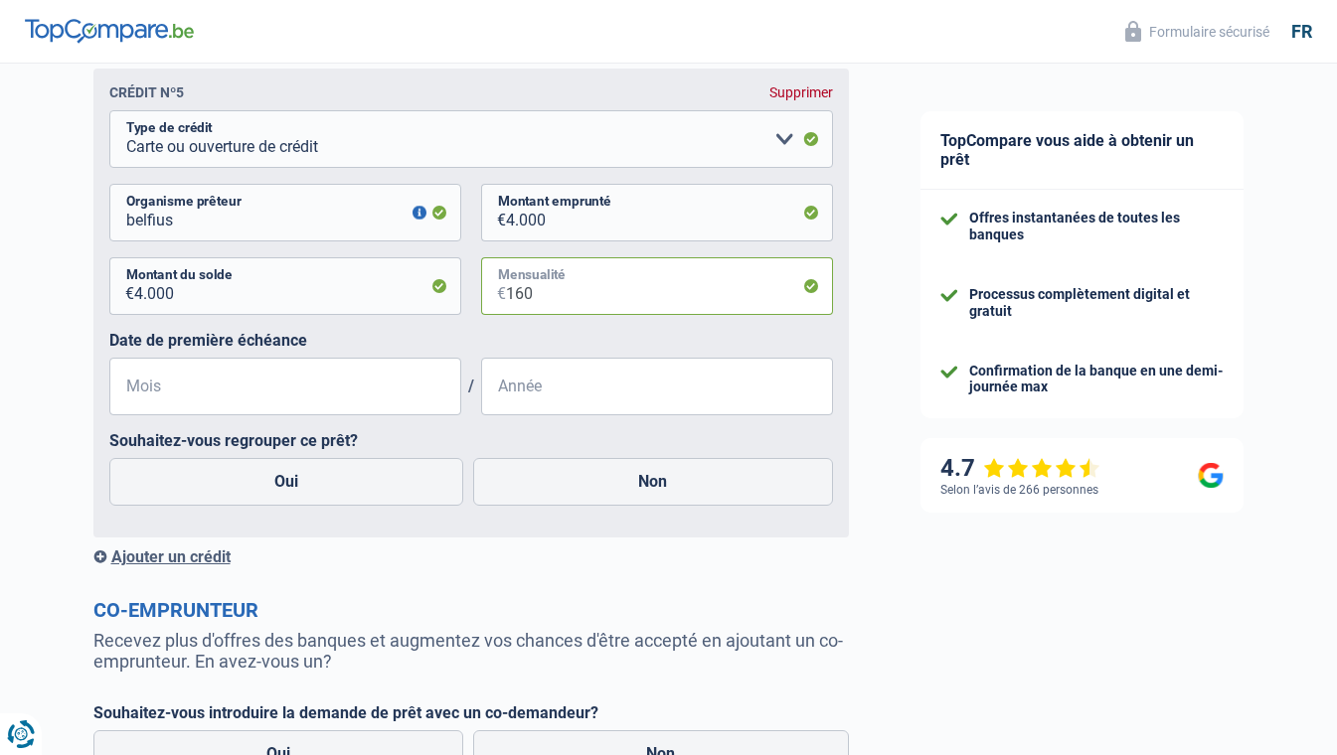
type input "160"
click at [377, 492] on label "Oui" at bounding box center [286, 482] width 355 height 48
click at [377, 492] on input "Oui" at bounding box center [286, 482] width 355 height 48
radio input "true"
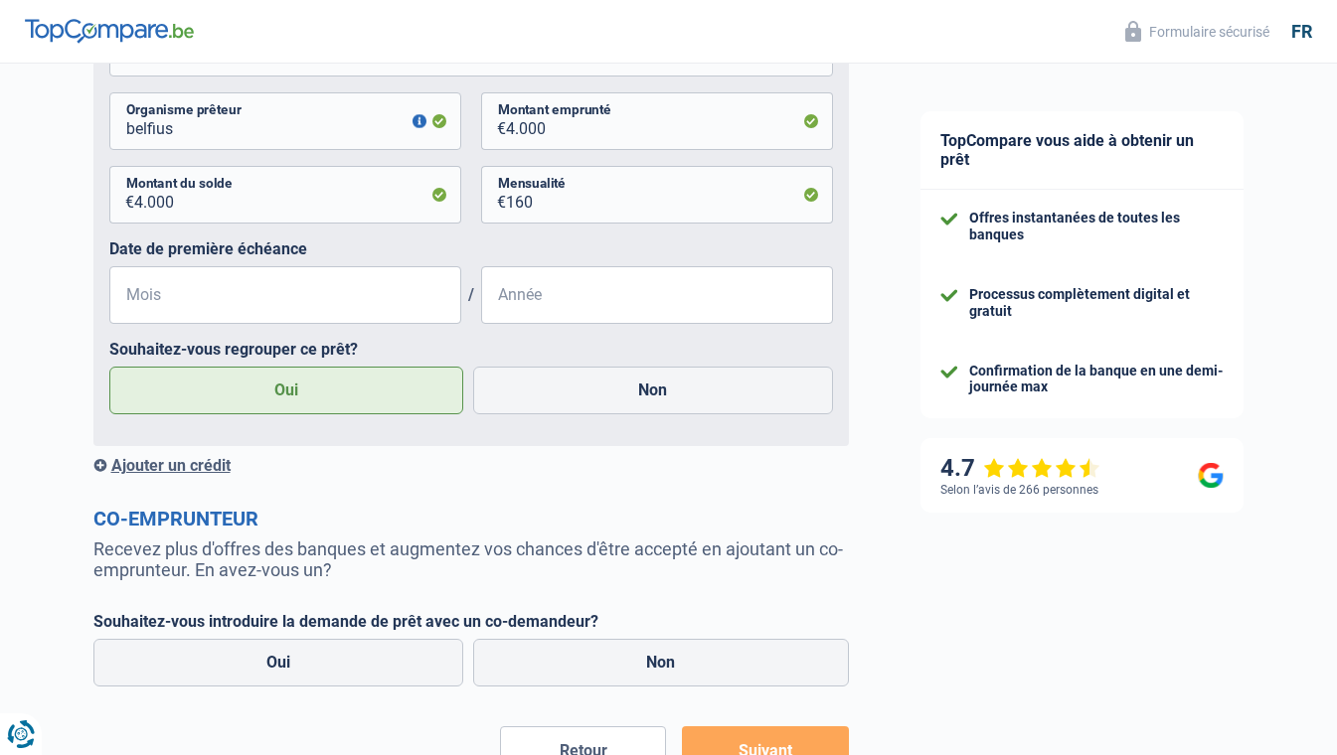
scroll to position [3397, 0]
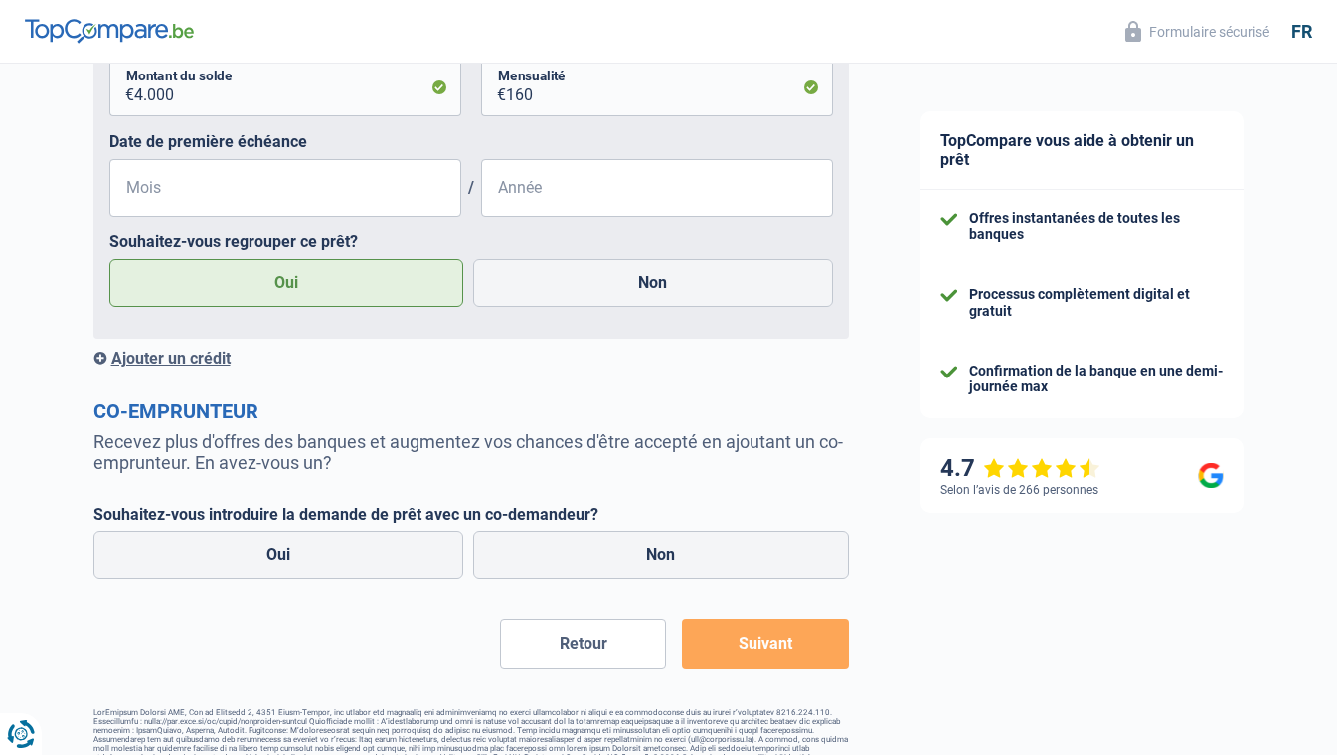
click at [212, 368] on div "Ajouter un crédit" at bounding box center [470, 358] width 755 height 19
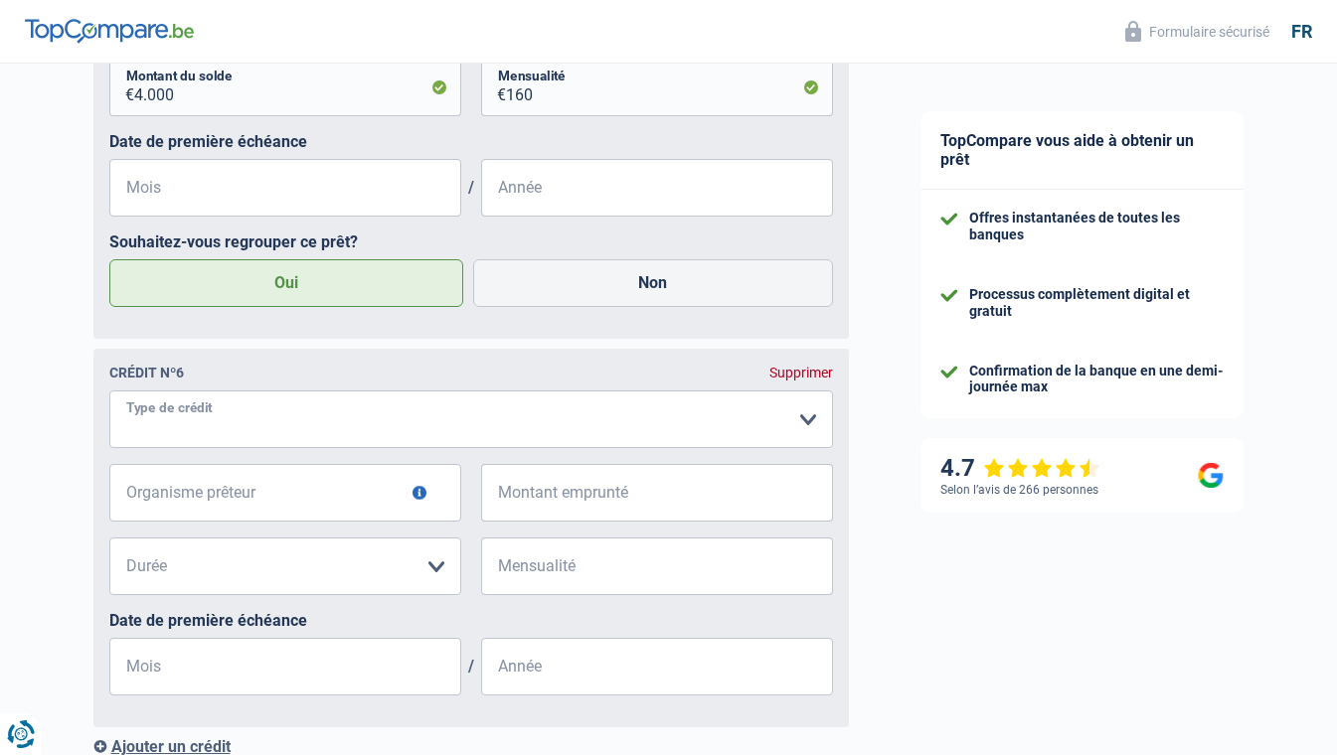
click at [269, 432] on select "Carte ou ouverture de crédit Prêt hypothécaire Vente à tempérament Prêt à tempé…" at bounding box center [471, 420] width 724 height 58
select select "cardOrCredit"
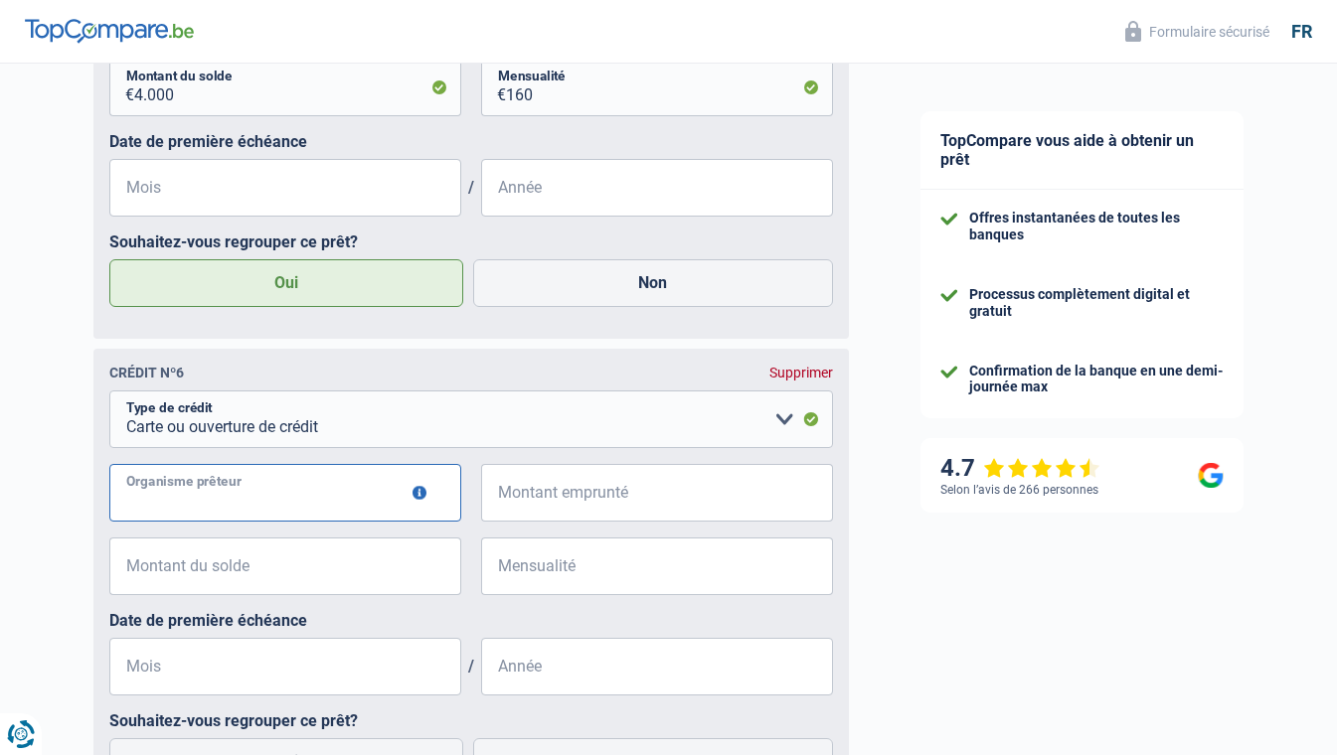
click at [239, 500] on input "Organisme prêteur" at bounding box center [285, 493] width 352 height 58
type input "ing"
click at [556, 511] on input "Montant emprunté" at bounding box center [669, 493] width 327 height 58
type input "3.000"
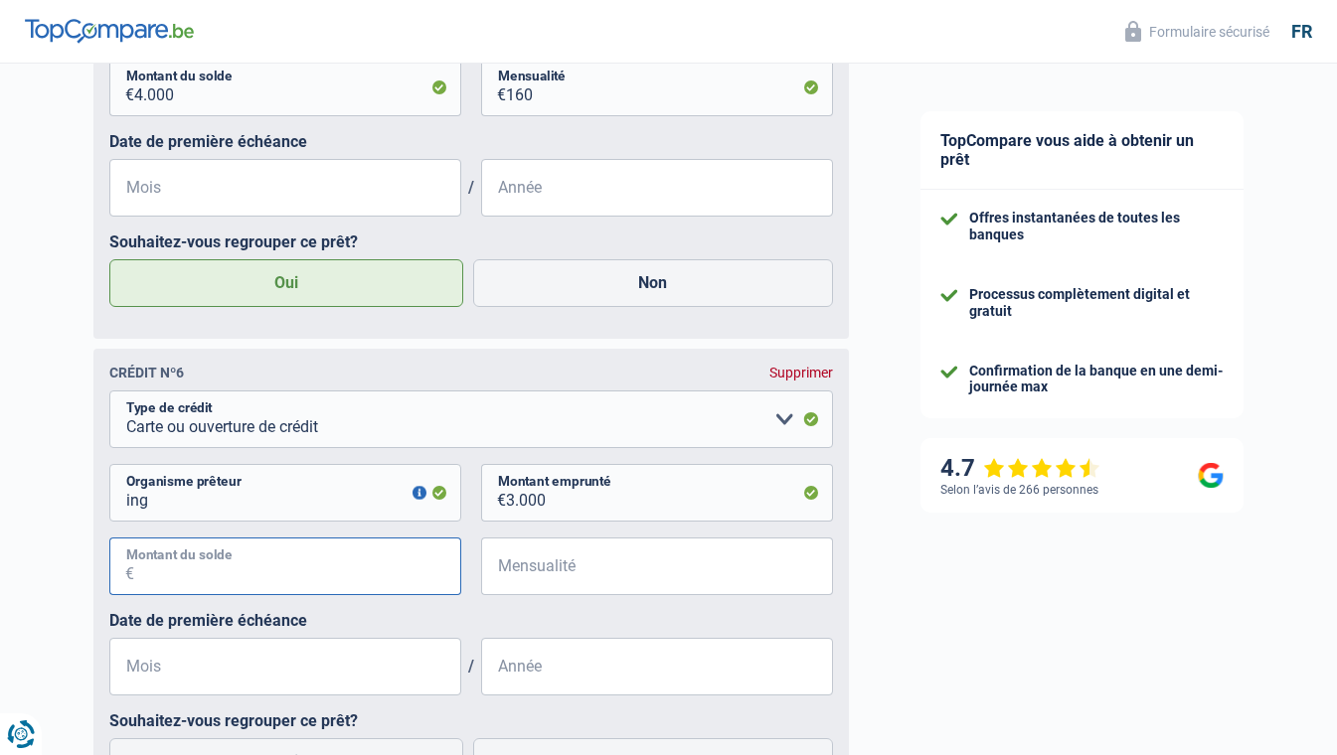
click at [370, 571] on input "Montant du solde" at bounding box center [297, 567] width 327 height 58
type input "3.000"
click at [473, 624] on label "Date de première échéance" at bounding box center [471, 620] width 724 height 19
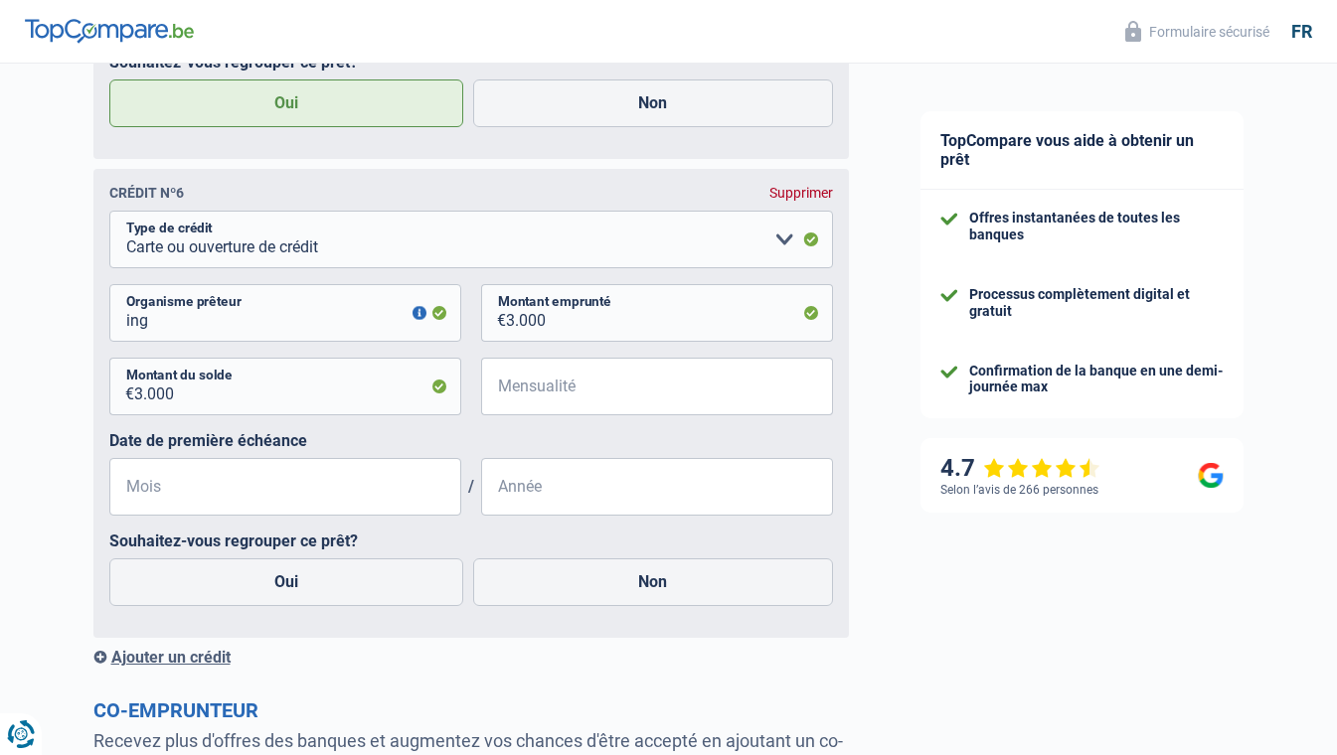
scroll to position [3596, 0]
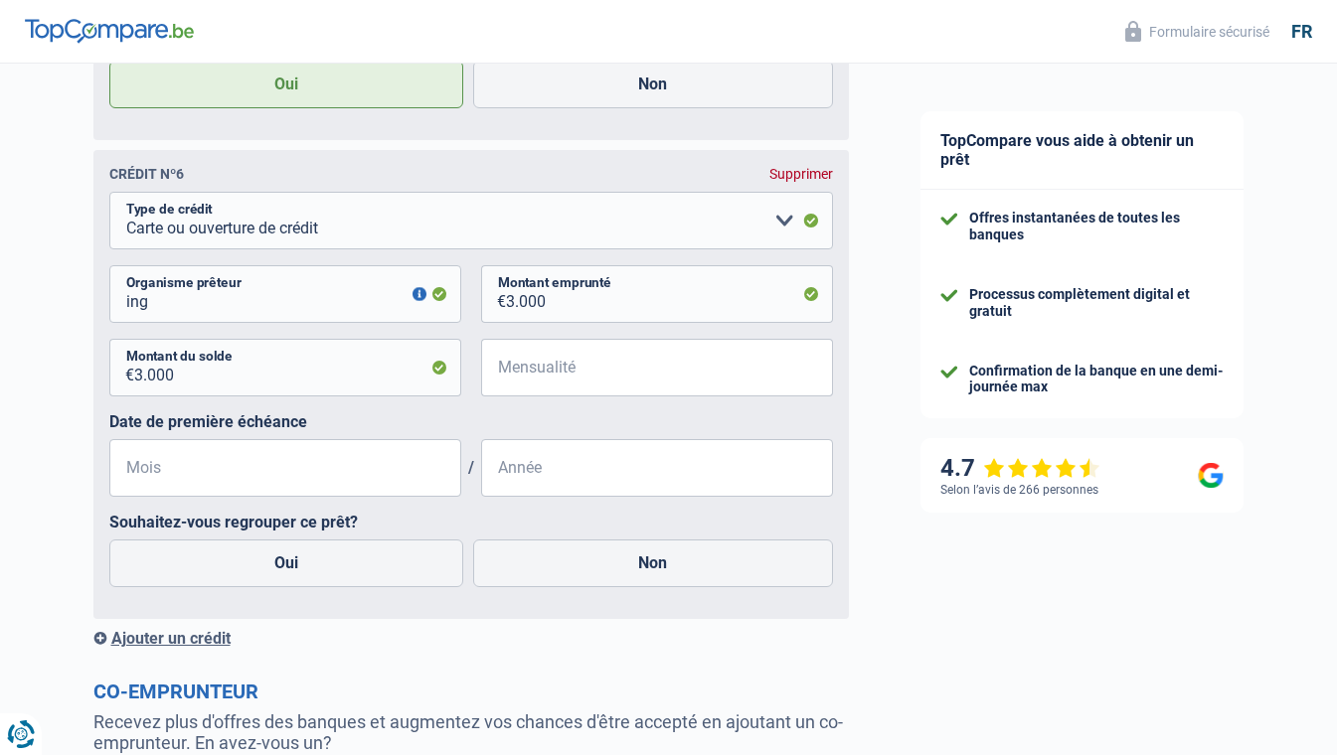
click at [389, 569] on label "Oui" at bounding box center [286, 564] width 355 height 48
click at [389, 569] on input "Oui" at bounding box center [286, 564] width 355 height 48
radio input "true"
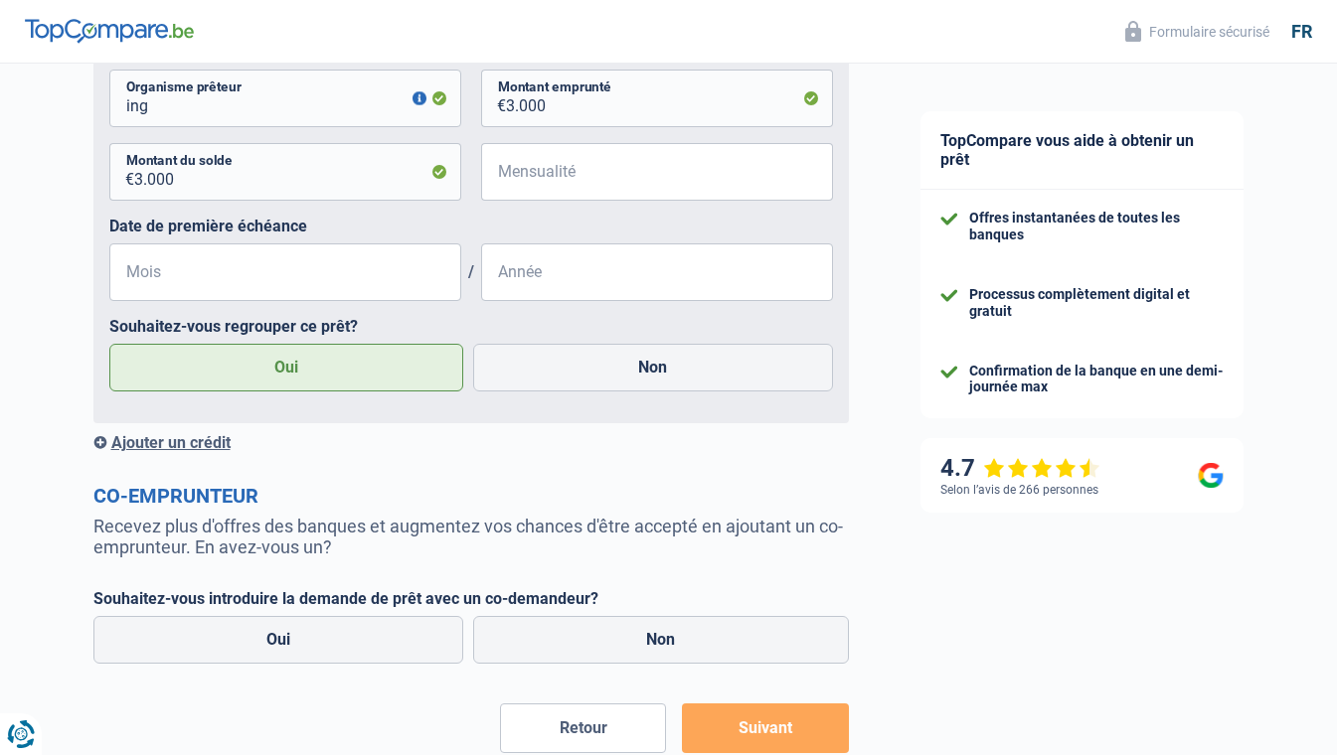
scroll to position [3795, 0]
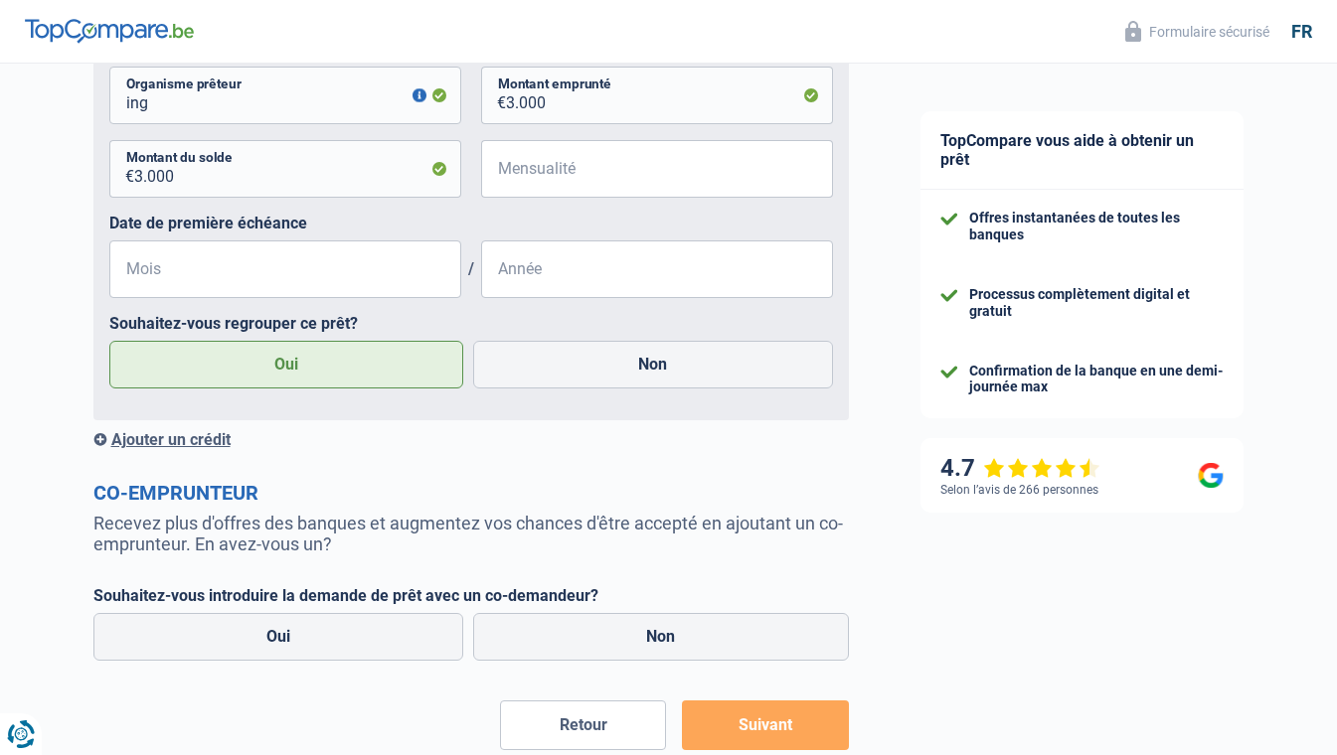
click at [189, 445] on div "Ajouter un crédit" at bounding box center [470, 439] width 755 height 19
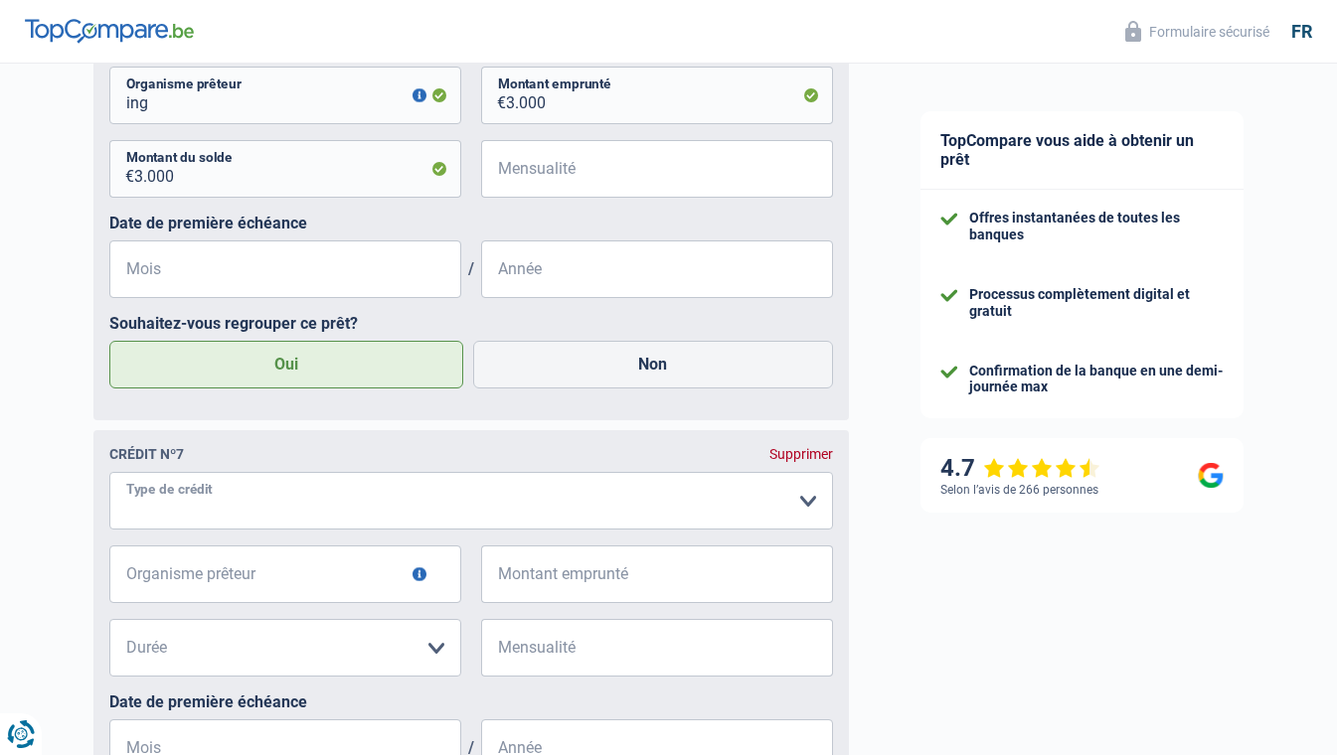
click at [202, 521] on select "Carte ou ouverture de crédit Prêt hypothécaire Vente à tempérament Prêt à tempé…" at bounding box center [471, 501] width 724 height 58
select select "carLoan"
click at [239, 595] on input "Organisme prêteur" at bounding box center [285, 575] width 352 height 58
type input "record"
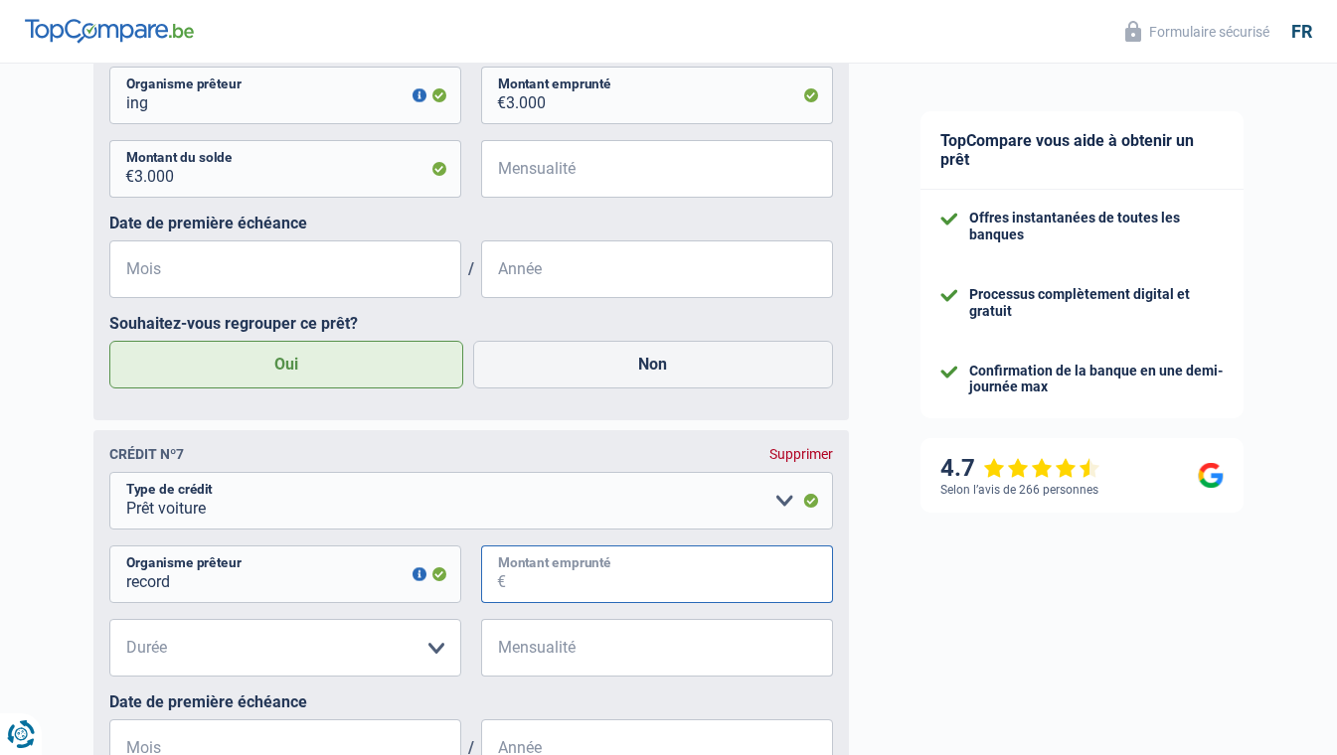
click at [654, 586] on input "Montant emprunté" at bounding box center [669, 575] width 327 height 58
type input "27.000"
click at [399, 664] on select "12 mois 18 mois 24 mois 30 mois 36 mois 42 mois 48 mois 60 mois 72 mois 84 mois…" at bounding box center [285, 648] width 352 height 58
select select "84"
click at [109, 628] on select "12 mois 18 mois 24 mois 30 mois 36 mois 42 mois 48 mois 60 mois 72 mois 84 mois…" at bounding box center [285, 648] width 352 height 58
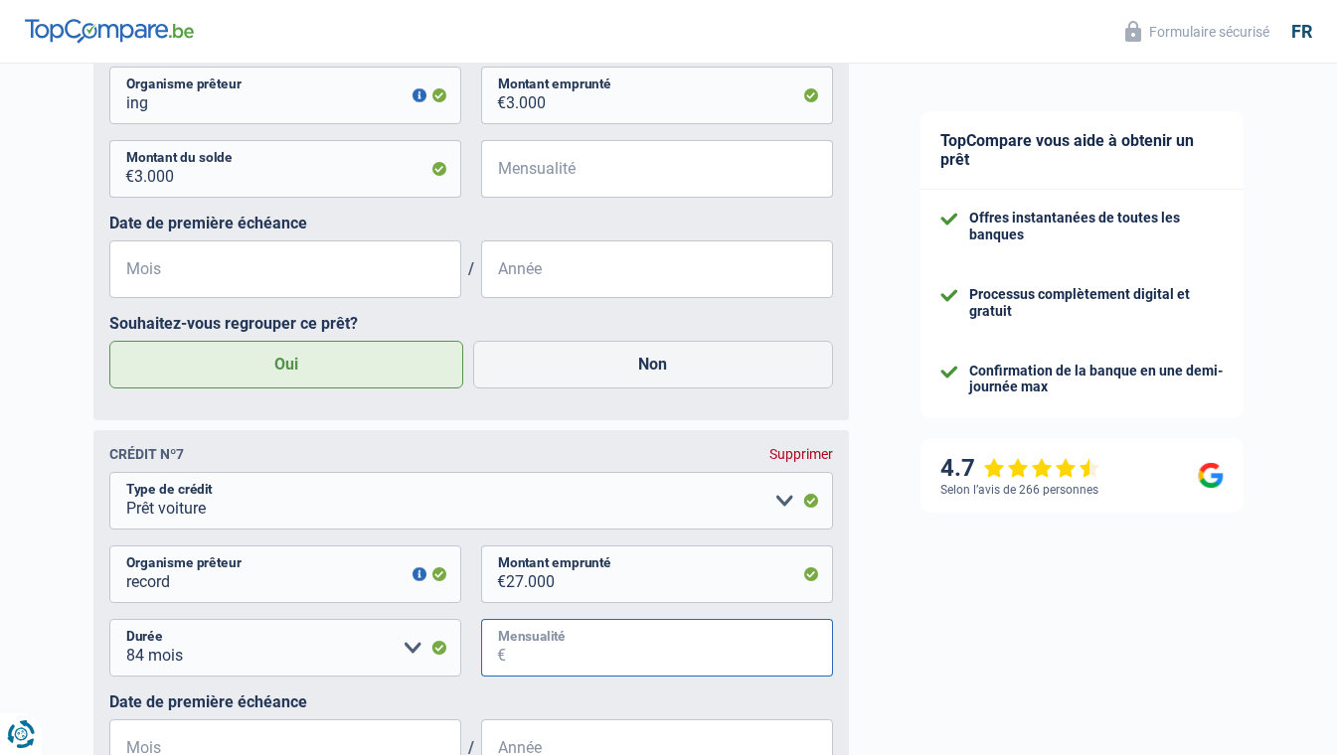
click at [522, 659] on input "Mensualité" at bounding box center [669, 648] width 327 height 58
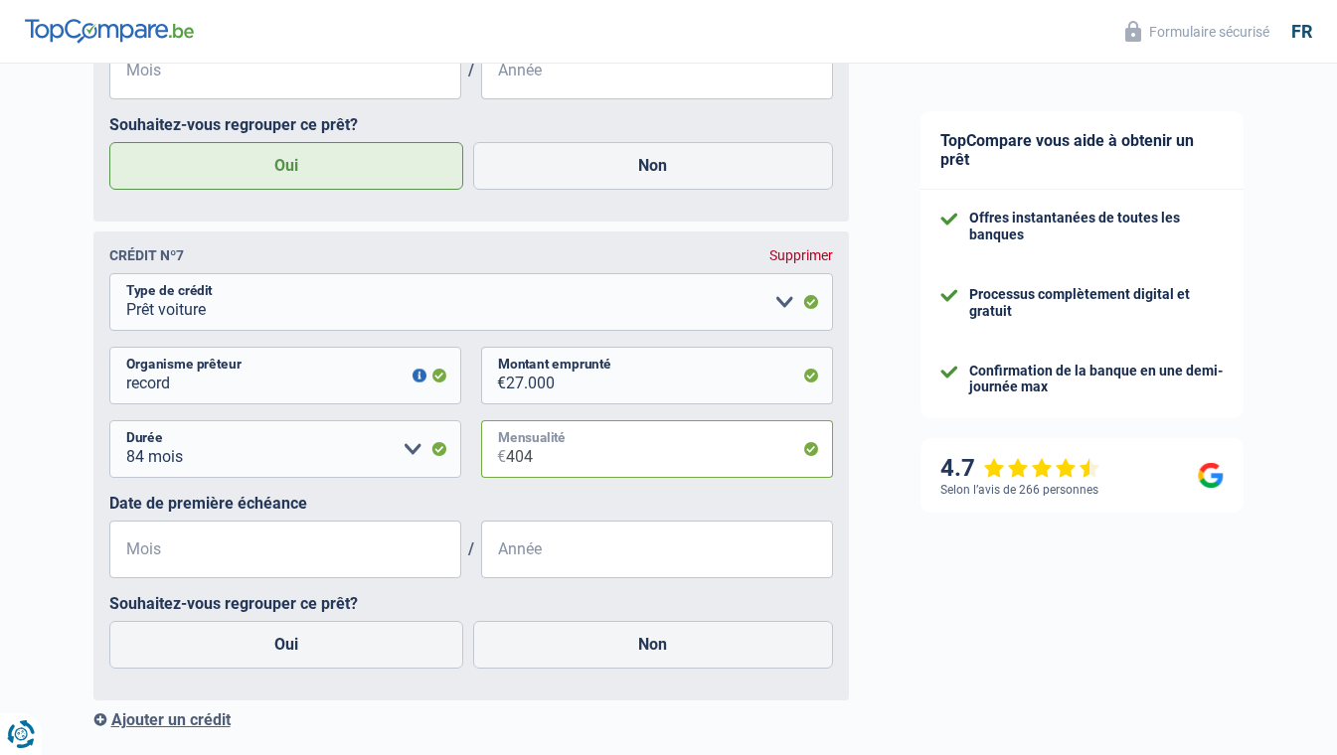
type input "404"
click at [355, 561] on input "Mois" at bounding box center [285, 550] width 352 height 58
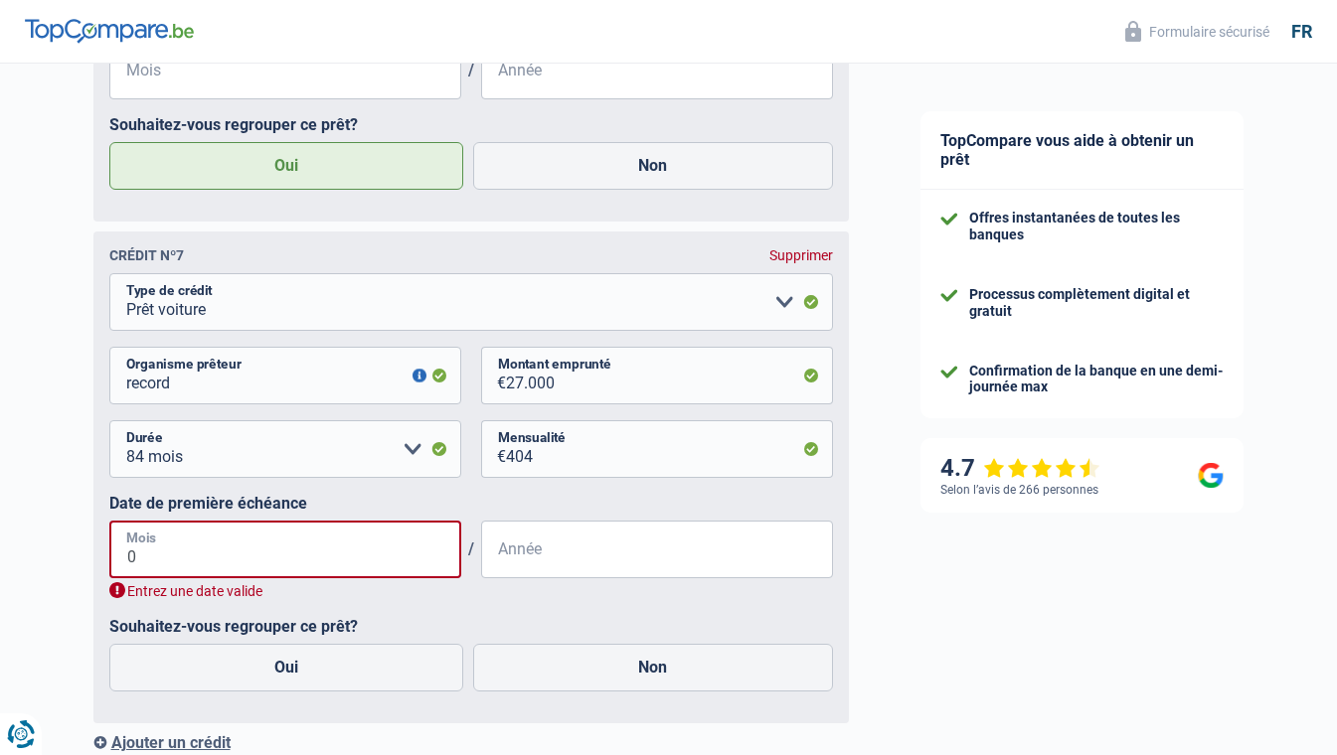
type input "01"
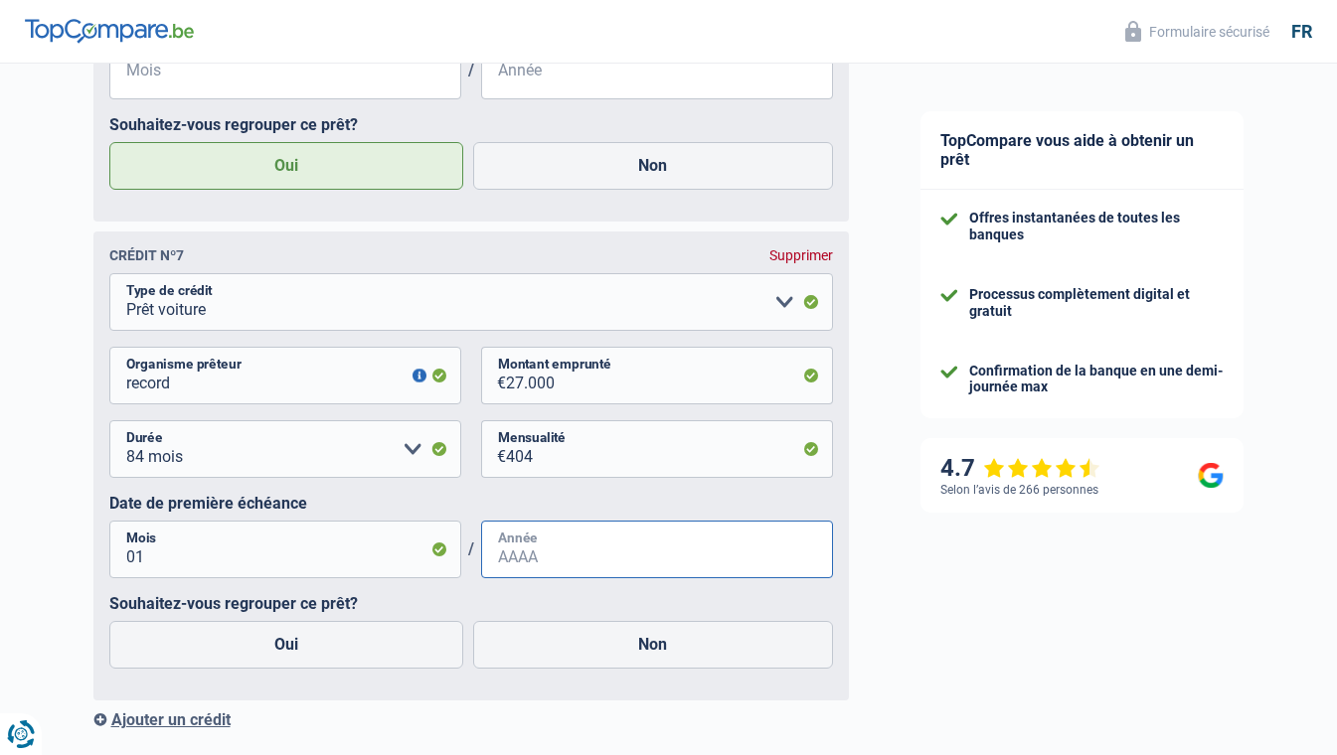
click at [622, 573] on input "Année" at bounding box center [657, 550] width 352 height 58
type input "2024"
click at [229, 572] on input "01" at bounding box center [285, 550] width 352 height 58
type input "0"
type input "12"
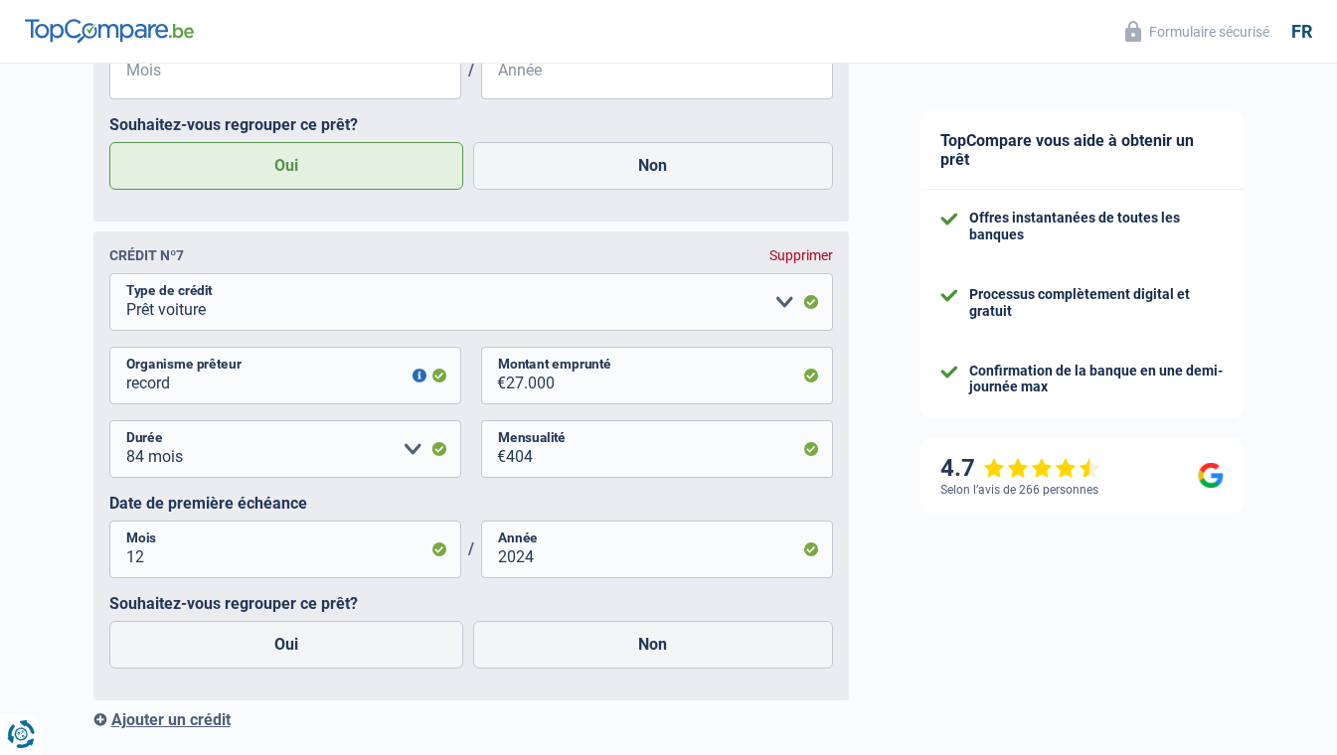
click at [672, 649] on label "Non" at bounding box center [653, 645] width 360 height 48
click at [672, 649] on input "Non" at bounding box center [653, 645] width 360 height 48
radio input "true"
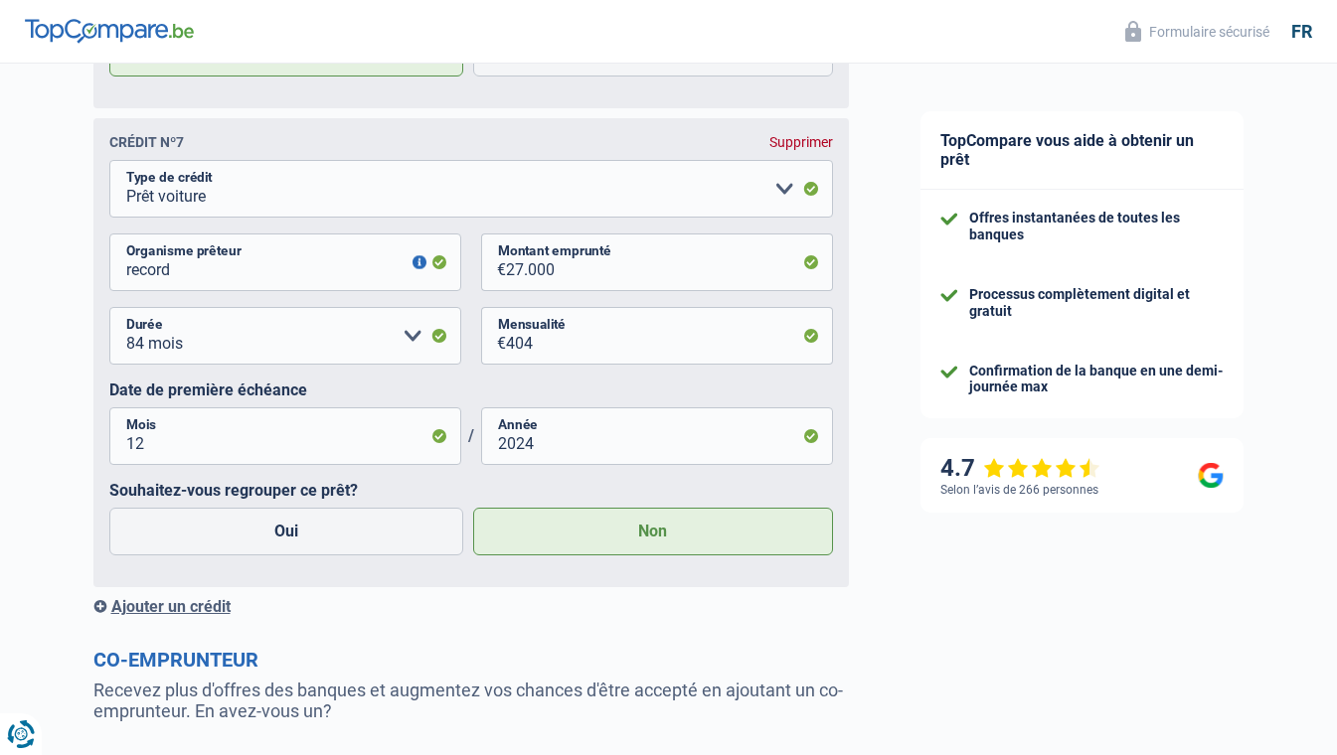
scroll to position [4292, 0]
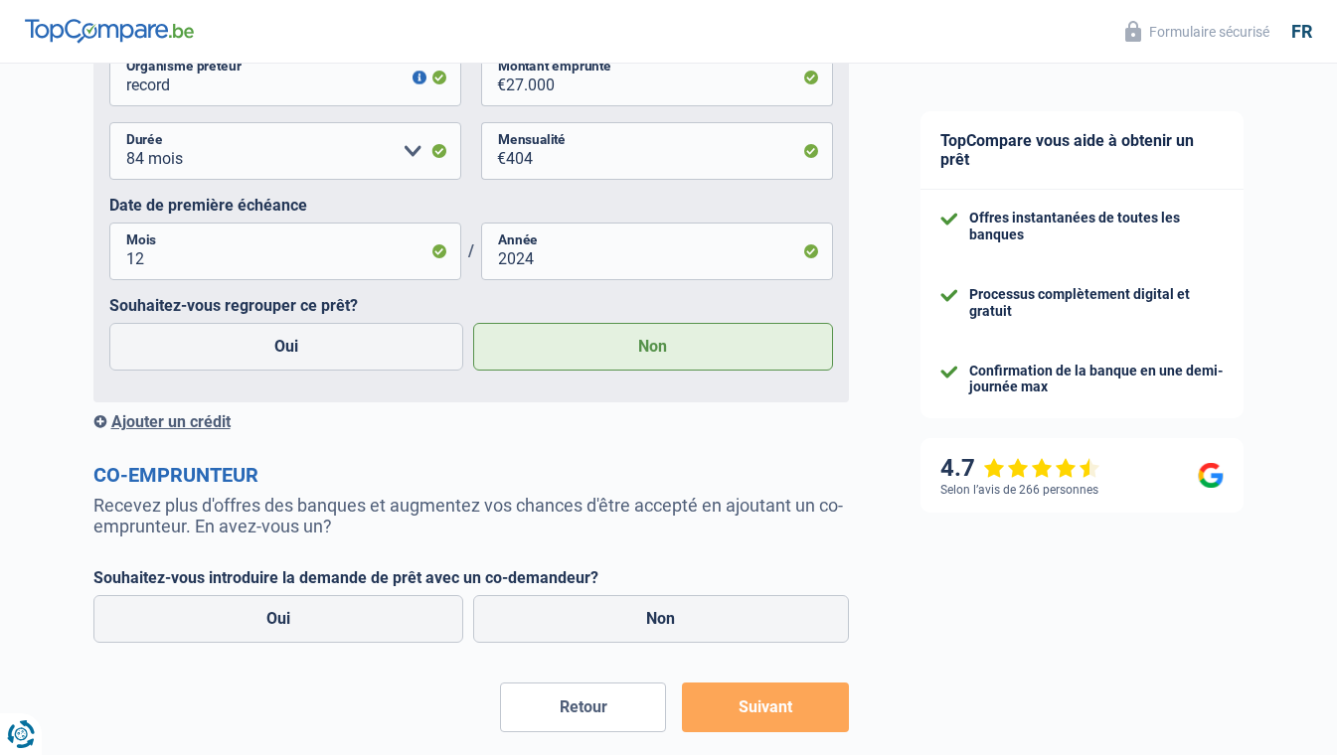
click at [171, 431] on div "Ajouter un crédit" at bounding box center [470, 422] width 755 height 19
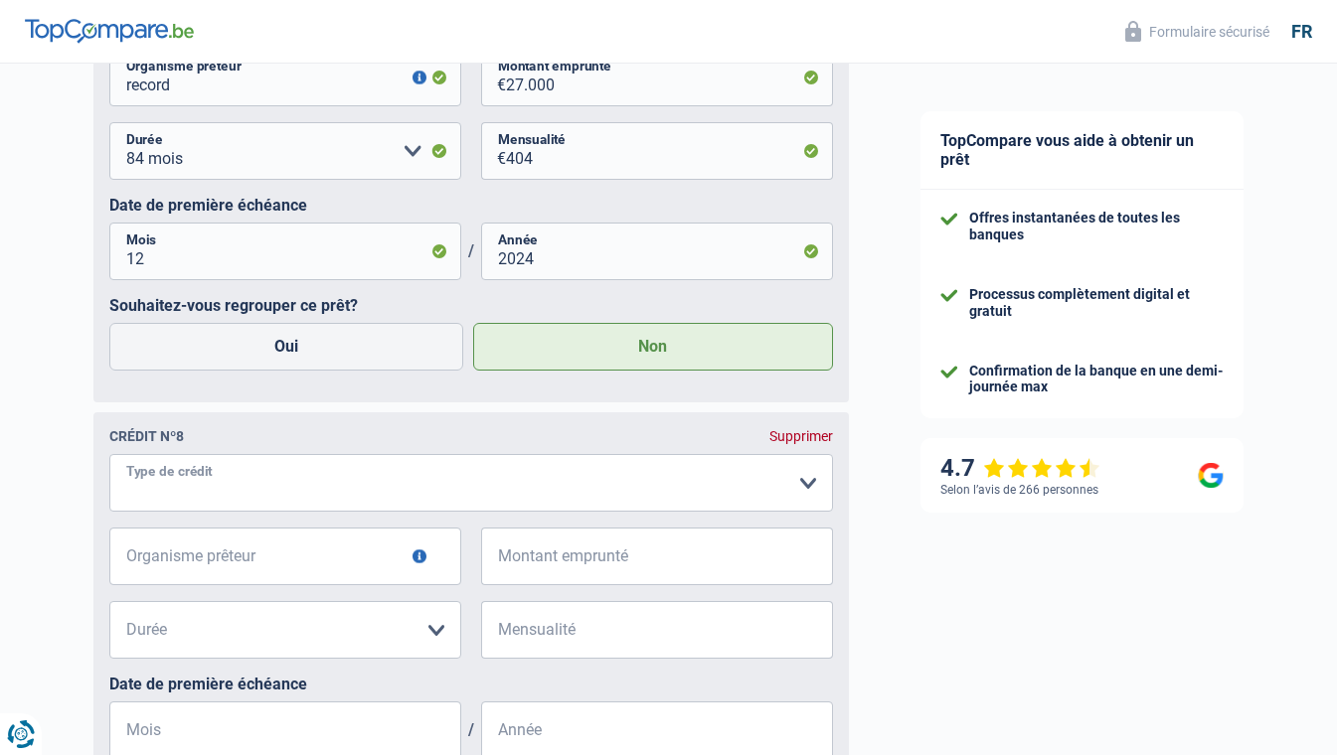
click at [186, 501] on select "Carte ou ouverture de crédit Prêt hypothécaire Vente à tempérament Prêt à tempé…" at bounding box center [471, 483] width 724 height 58
select select "personalLoan"
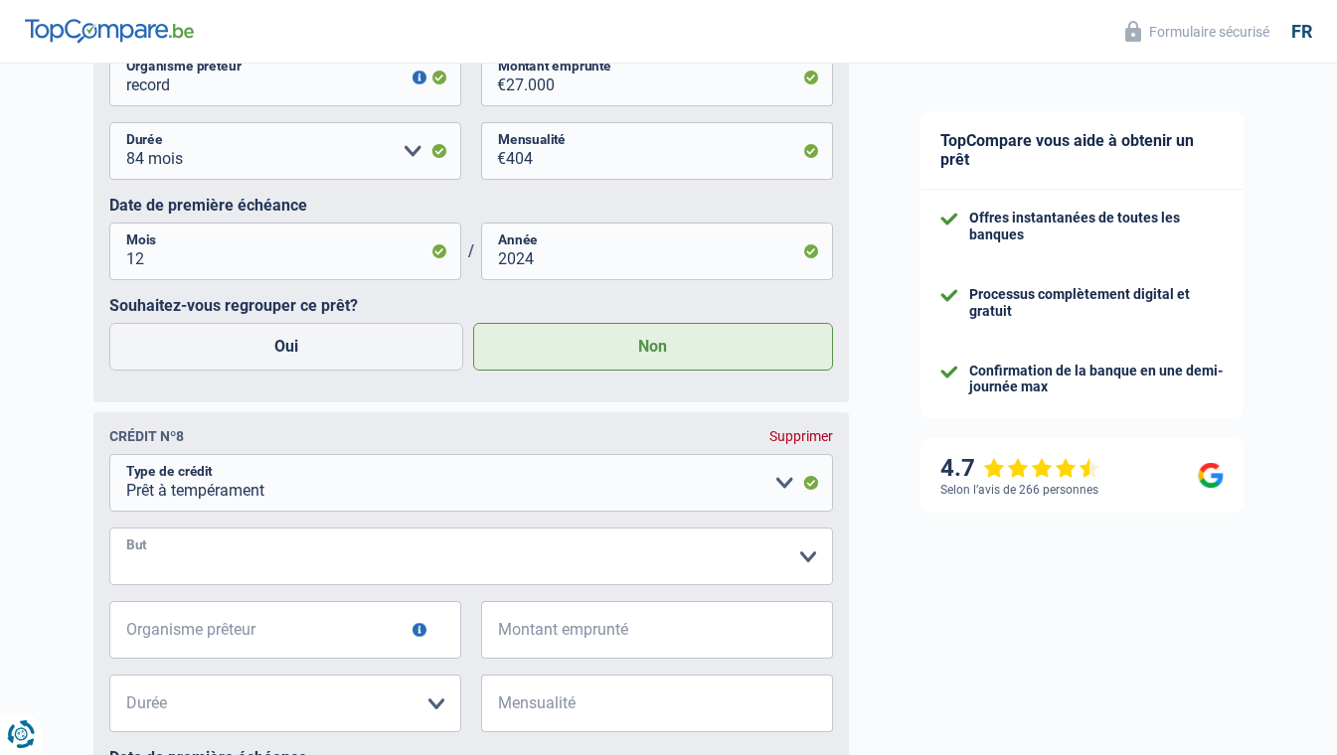
click at [205, 573] on select "Confort maison: meubles, textile, peinture, électroménager, outillage non-profe…" at bounding box center [471, 557] width 724 height 58
click at [240, 562] on select "Confort maison: meubles, textile, peinture, électroménager, outillage non-profe…" at bounding box center [471, 557] width 724 height 58
select select "familyEvent"
click at [109, 538] on select "Confort maison: meubles, textile, peinture, électroménager, outillage non-profe…" at bounding box center [471, 557] width 724 height 58
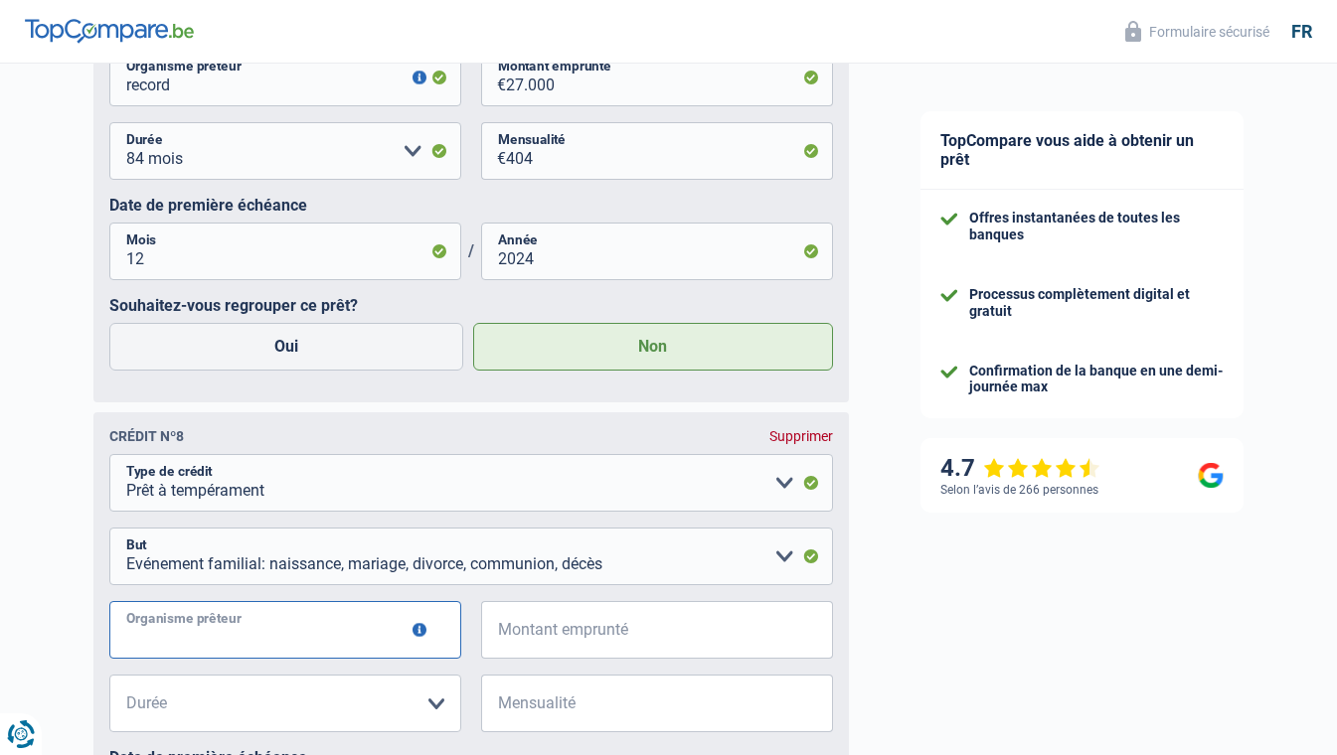
click at [223, 638] on input "Organisme prêteur" at bounding box center [285, 630] width 352 height 58
click at [240, 644] on input "ing" at bounding box center [285, 630] width 352 height 58
type input "ing"
click at [537, 647] on input "Montant emprunté" at bounding box center [669, 630] width 327 height 58
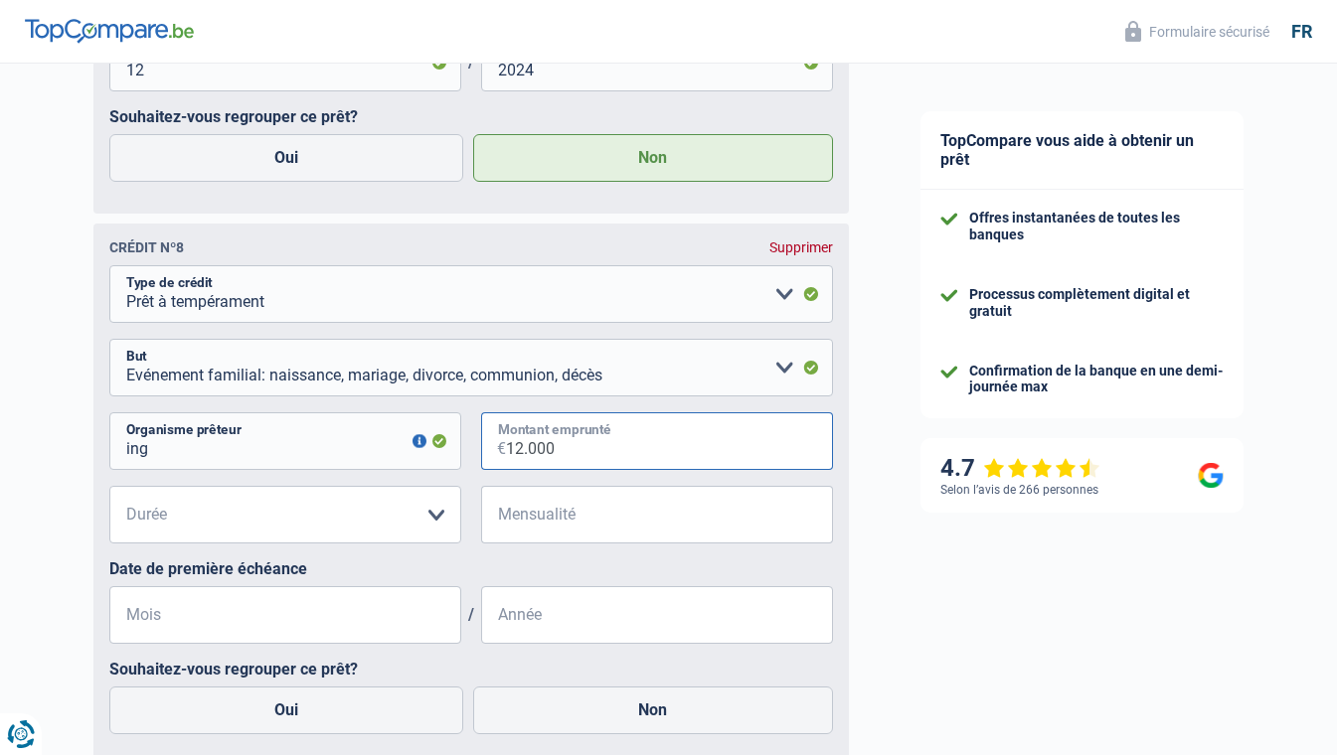
scroll to position [4491, 0]
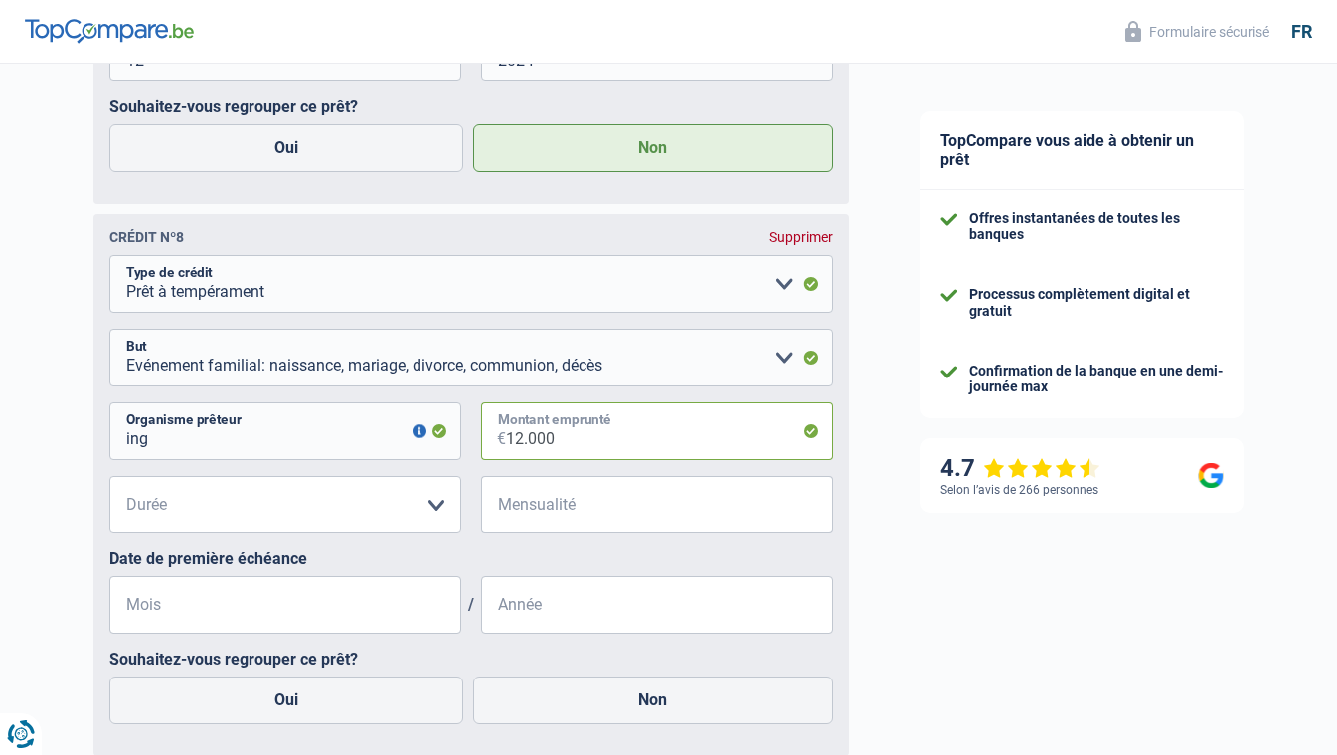
type input "12.000"
click at [362, 520] on select "12 mois 18 mois 24 mois 30 mois 36 mois 42 mois 48 mois 60 mois Veuillez sélect…" at bounding box center [285, 505] width 352 height 58
select select "60"
click at [109, 486] on select "12 mois 18 mois 24 mois 30 mois 36 mois 42 mois 48 mois 60 mois Veuillez sélect…" at bounding box center [285, 505] width 352 height 58
click at [540, 522] on input "Mensualité" at bounding box center [669, 505] width 327 height 58
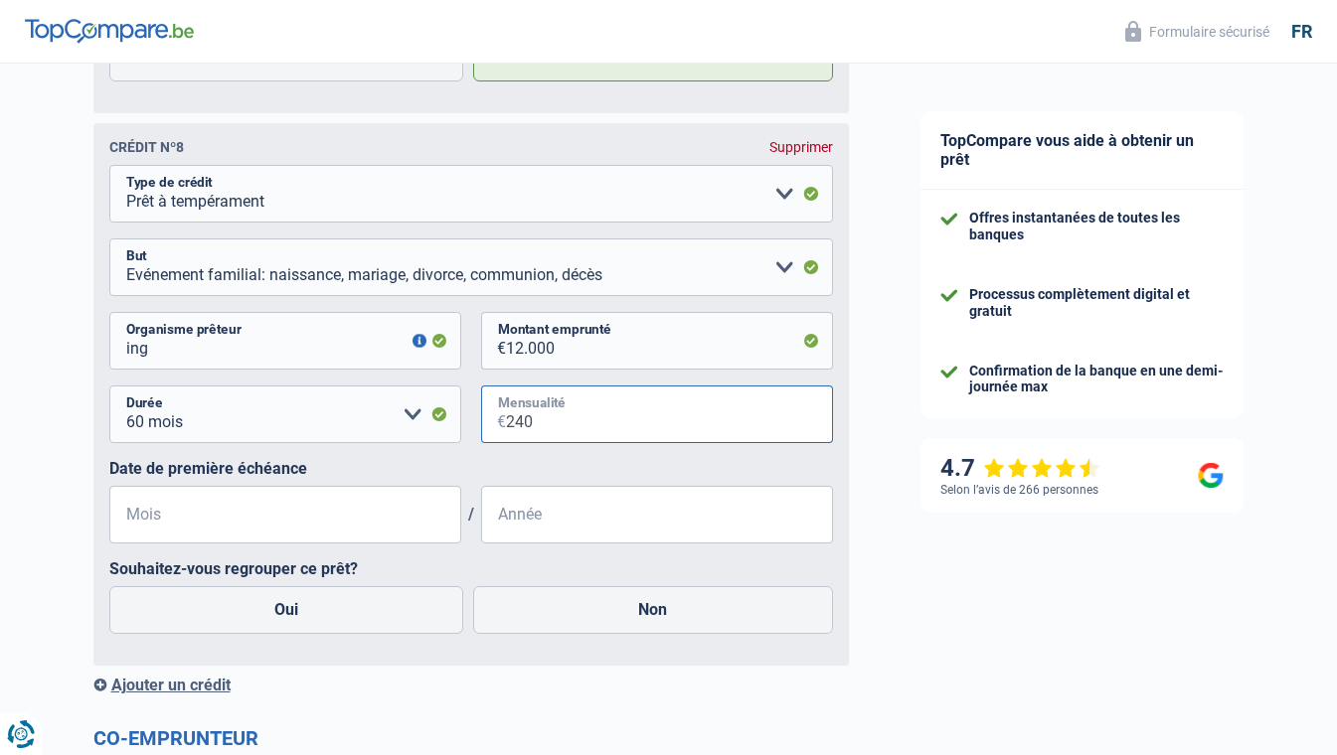
scroll to position [4690, 0]
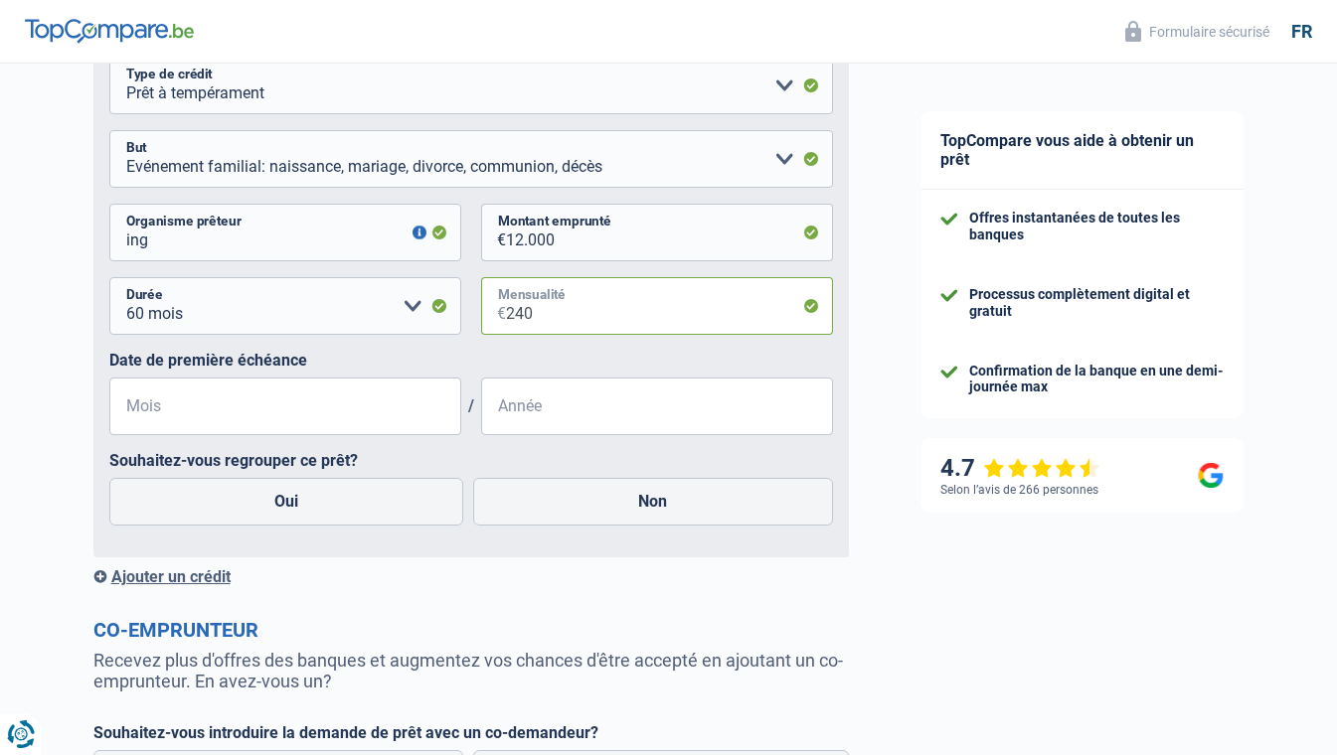
type input "240"
click at [303, 423] on input "Mois" at bounding box center [285, 407] width 352 height 58
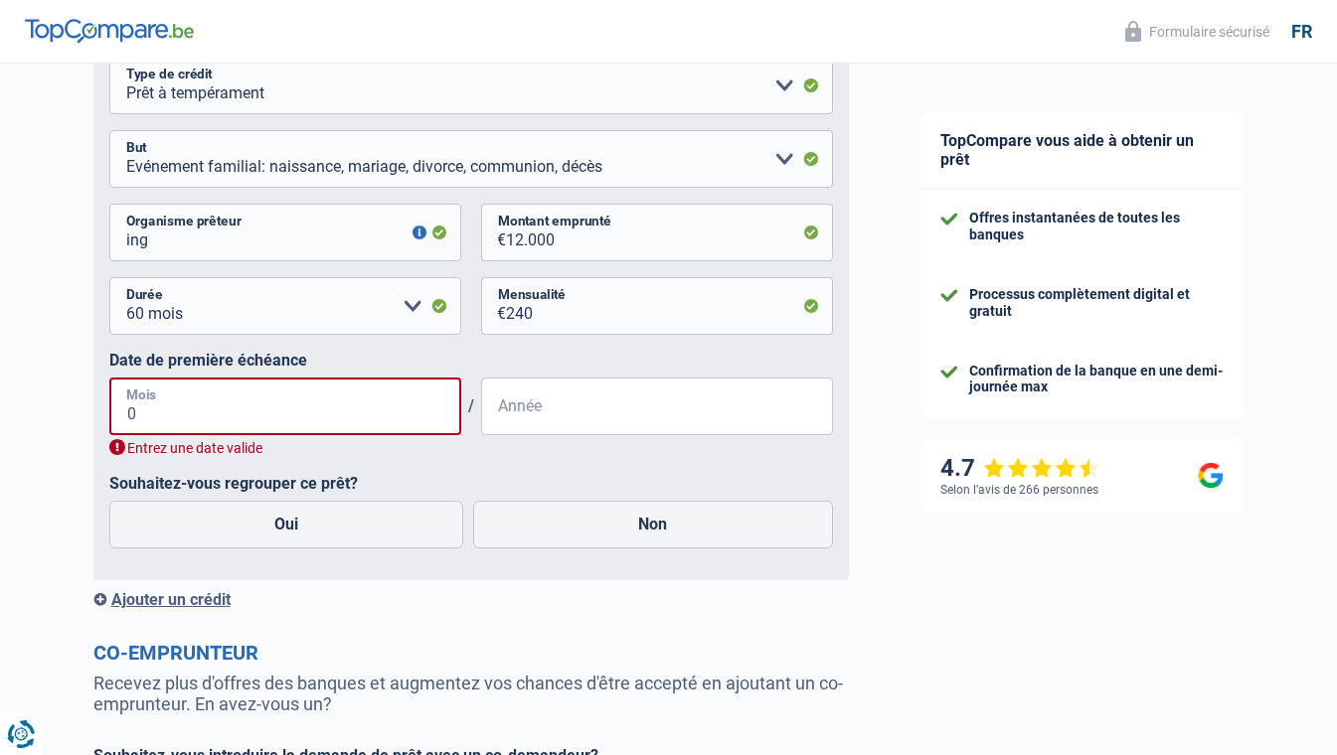
type input "02"
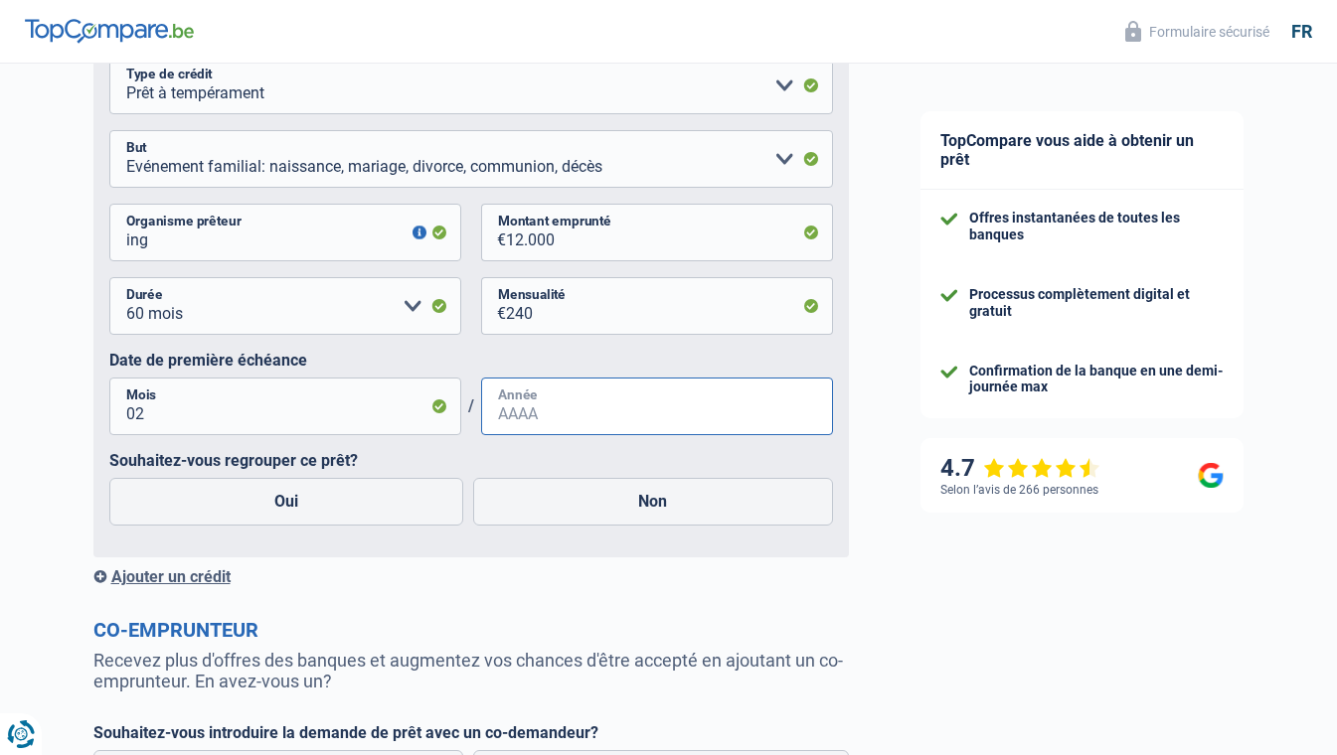
click at [626, 427] on input "Année" at bounding box center [657, 407] width 352 height 58
type input "2025"
click at [625, 517] on label "Non" at bounding box center [653, 502] width 360 height 48
click at [625, 517] on input "Non" at bounding box center [653, 502] width 360 height 48
radio input "true"
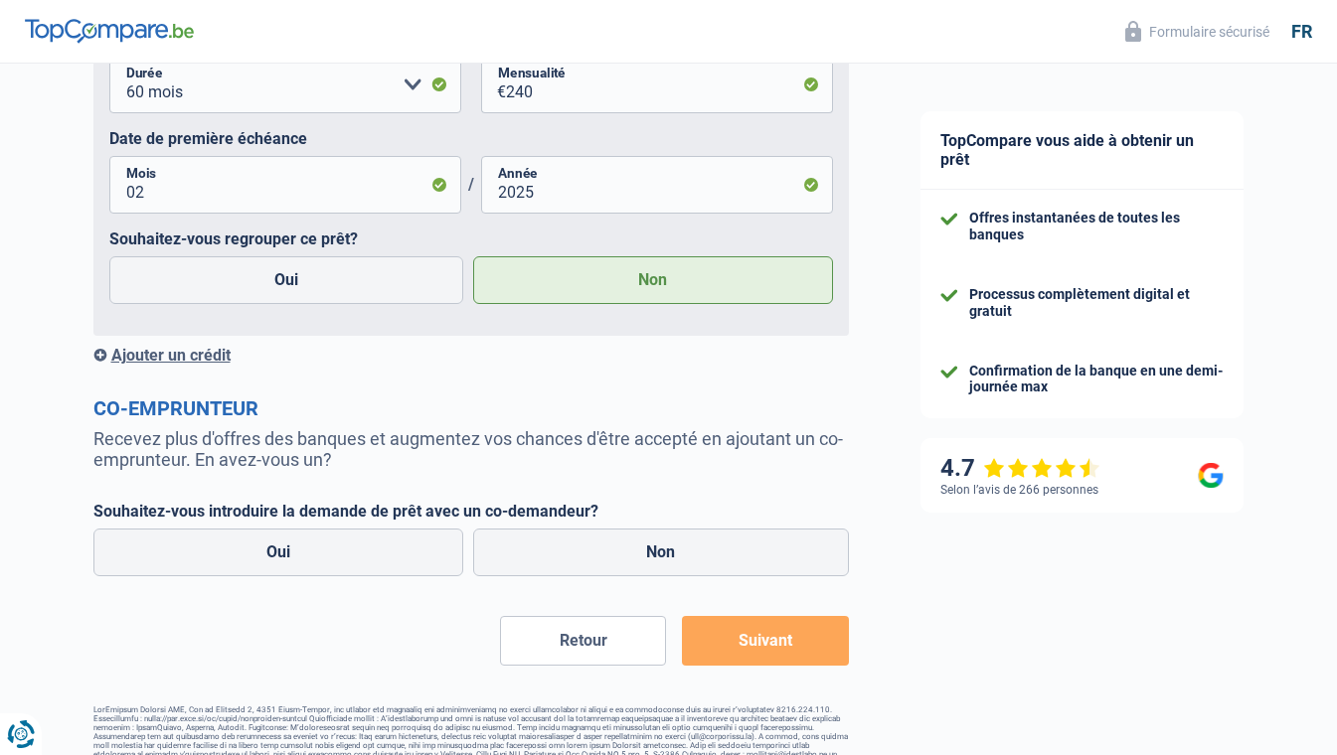
scroll to position [4946, 0]
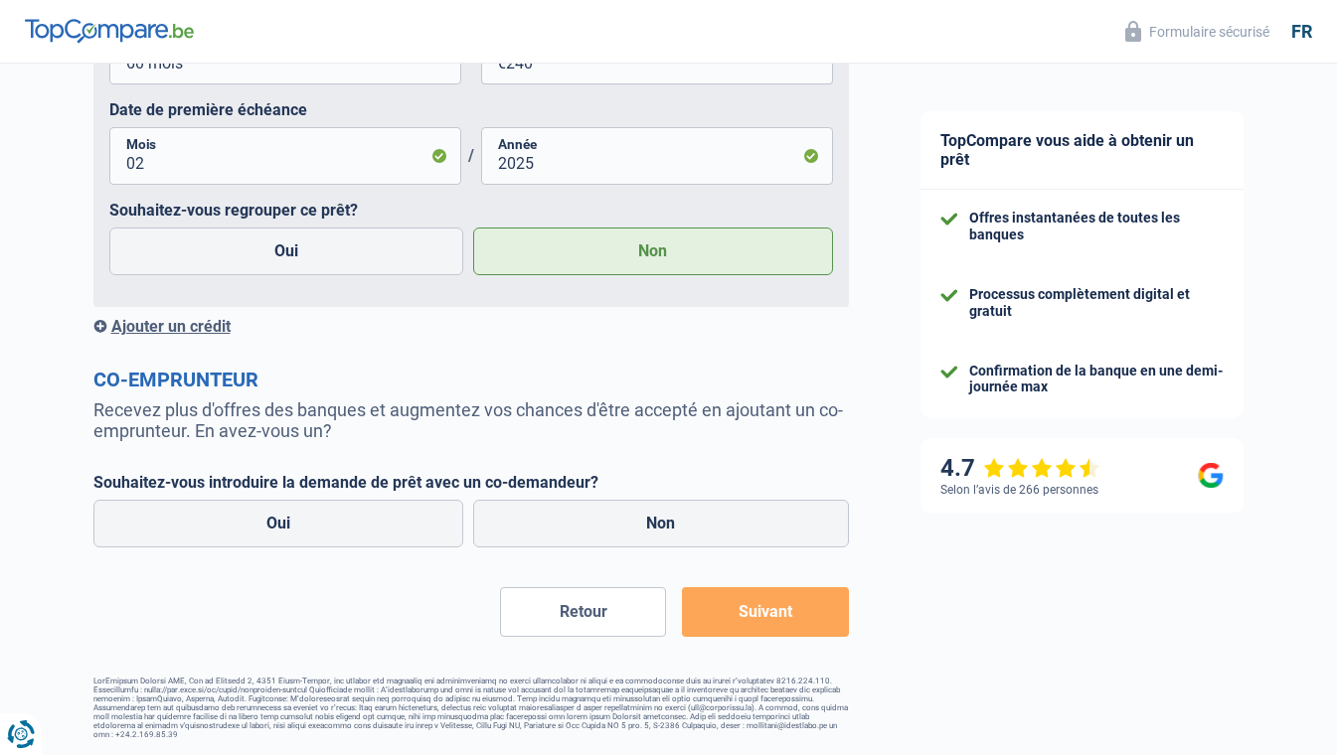
click at [708, 537] on label "Non" at bounding box center [661, 524] width 376 height 48
click at [708, 537] on input "Non" at bounding box center [661, 524] width 376 height 48
radio input "true"
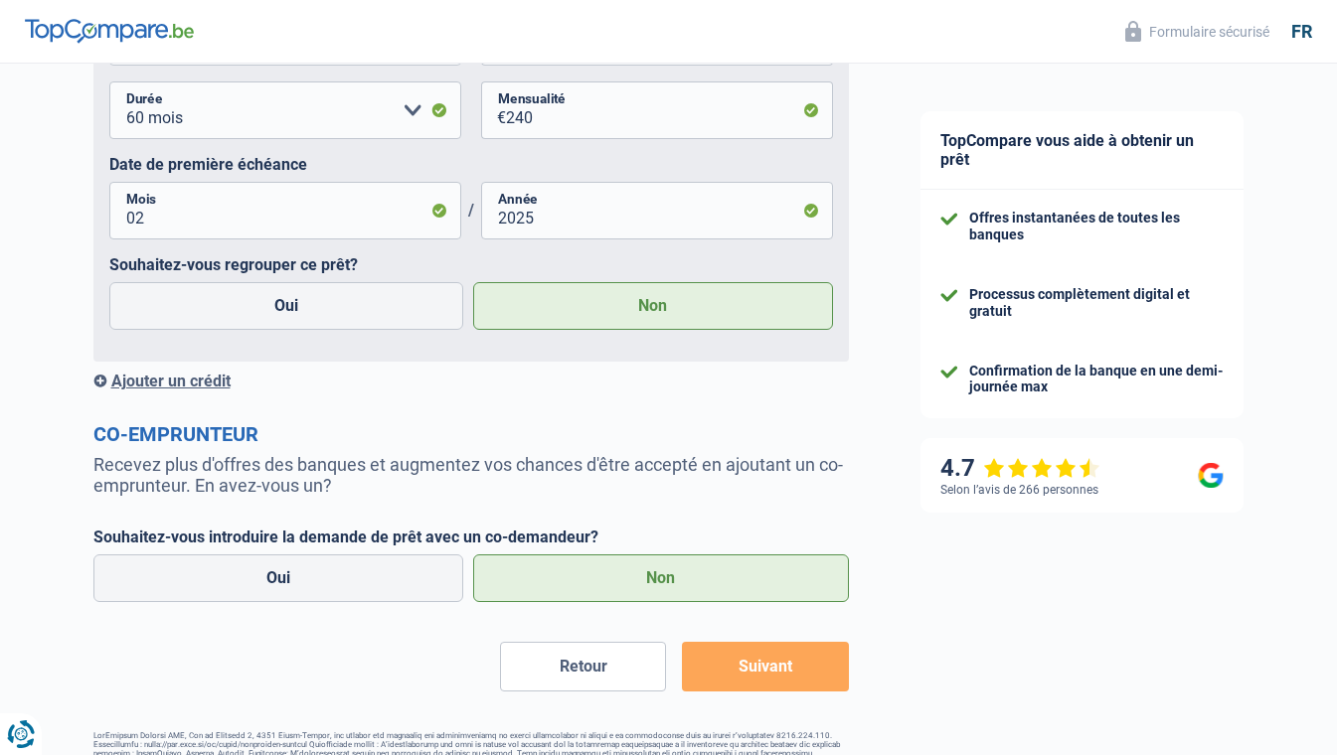
scroll to position [5007, 0]
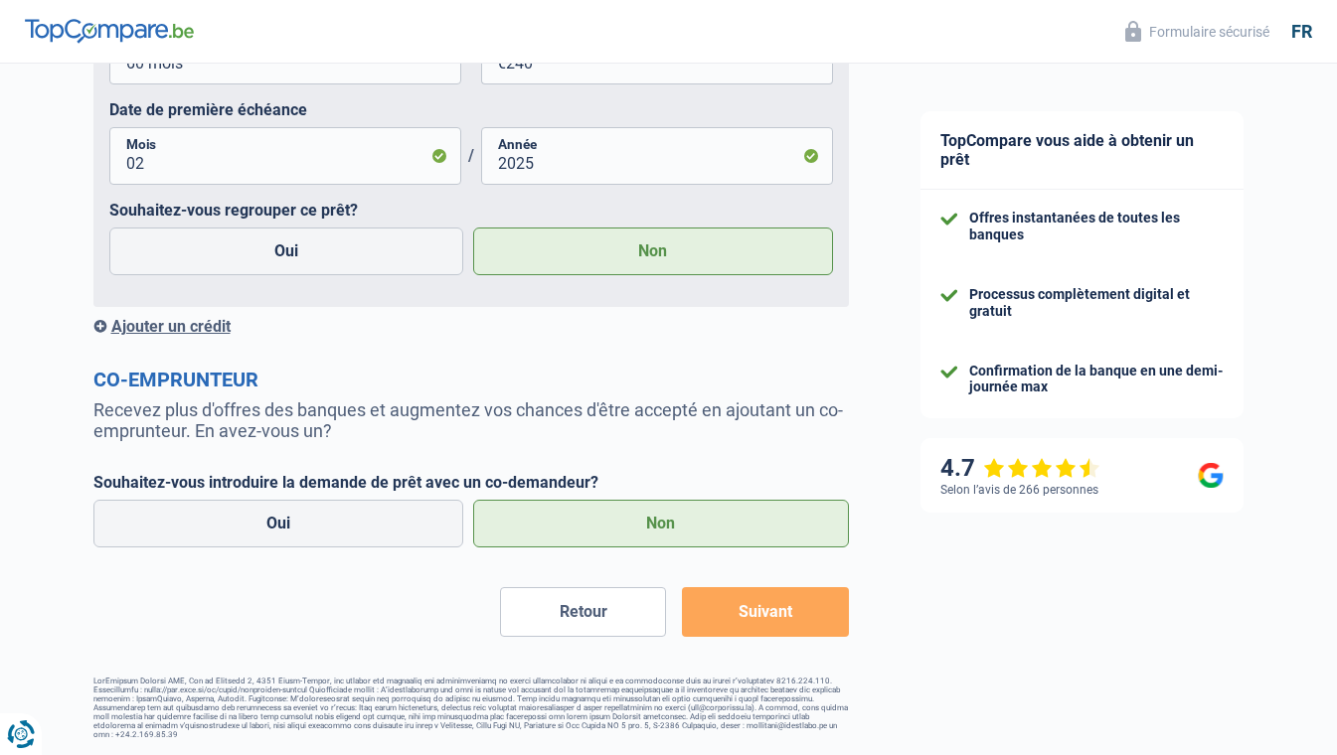
click at [766, 622] on button "Suivant" at bounding box center [765, 612] width 166 height 50
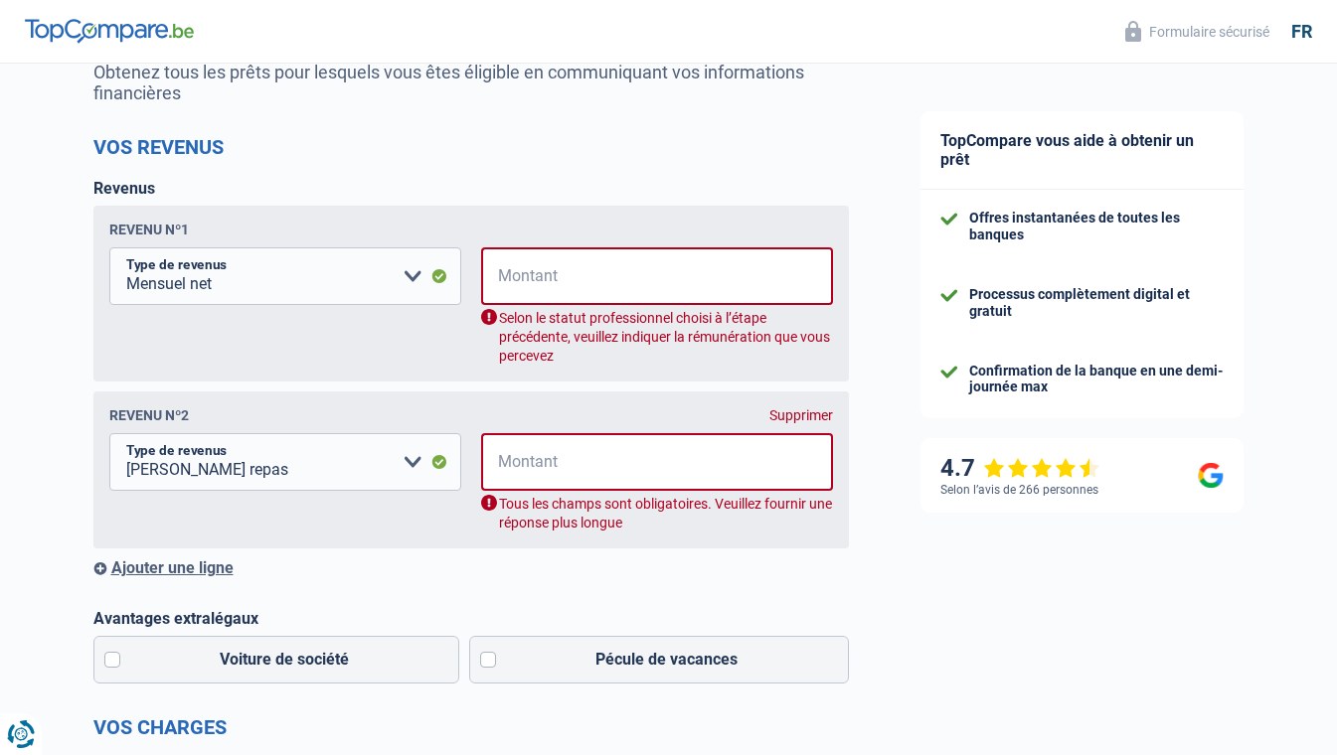
scroll to position [122, 0]
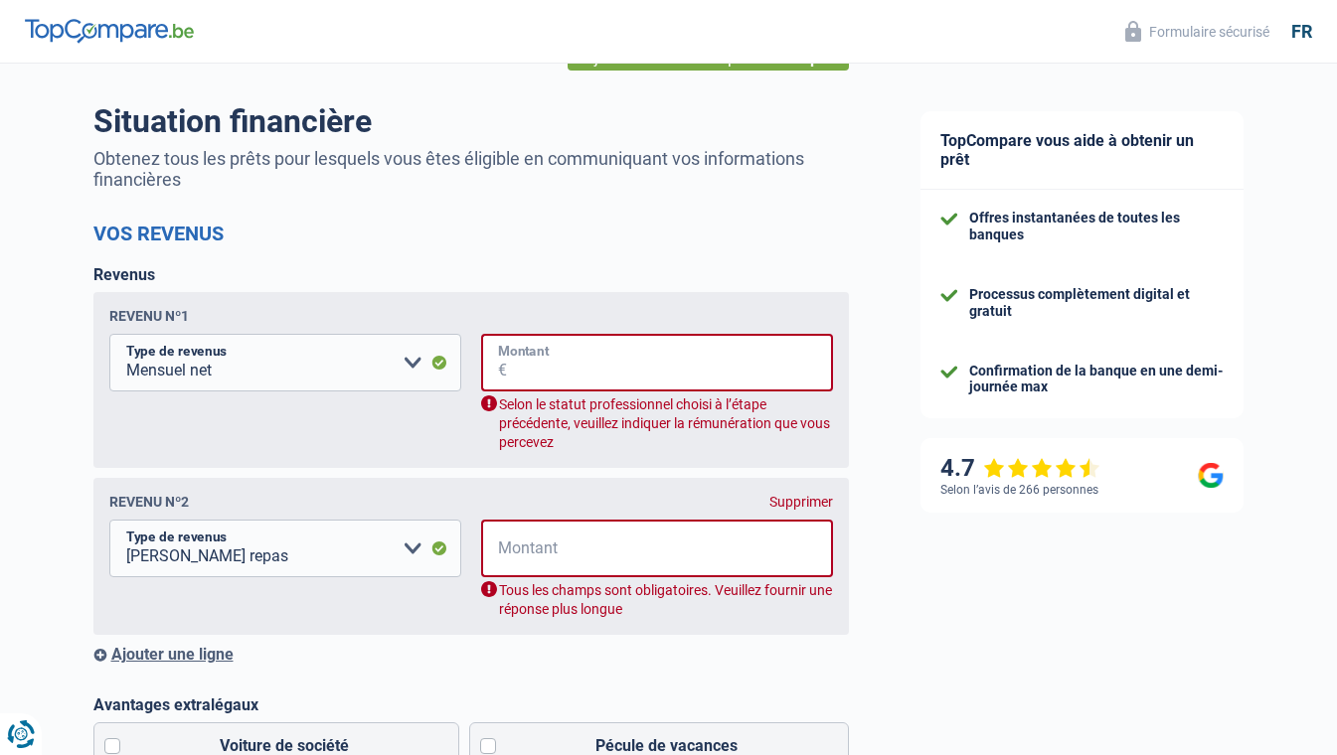
click at [542, 372] on input "Montant" at bounding box center [670, 363] width 326 height 58
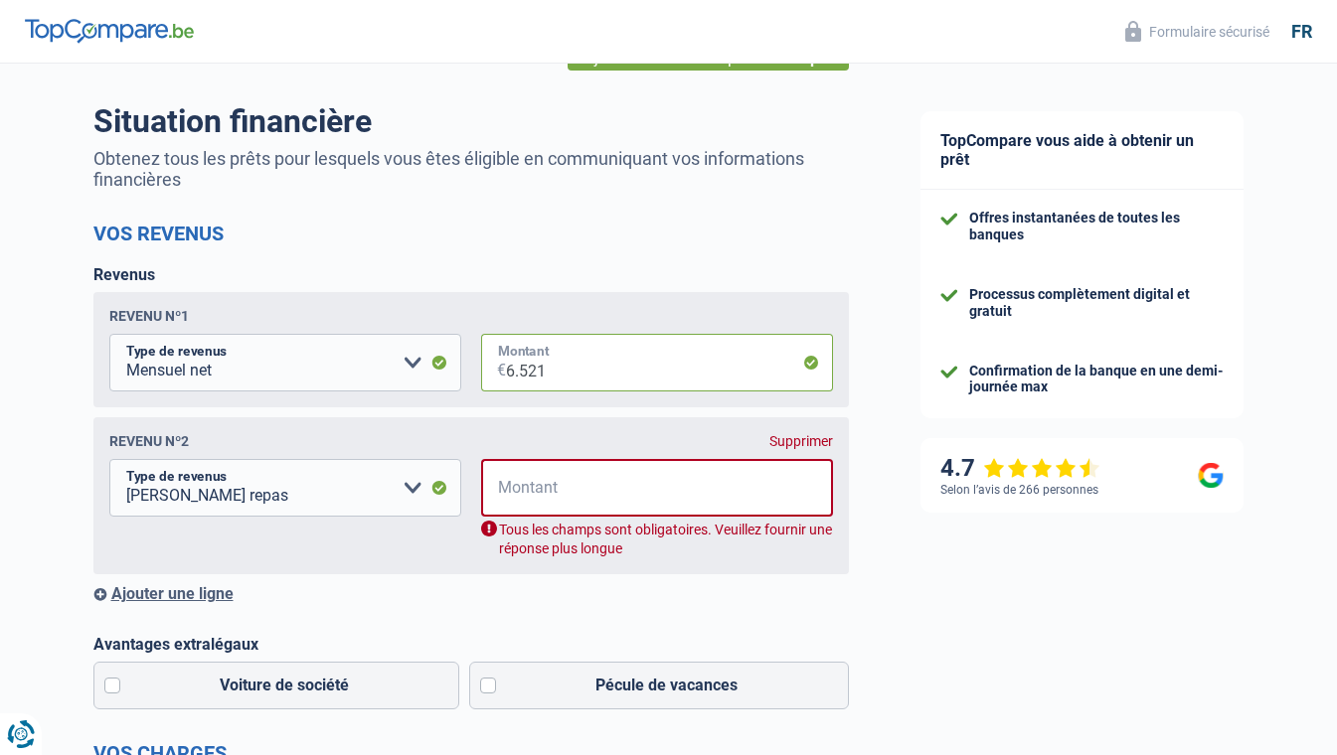
type input "6.521"
click at [384, 485] on select "Allocation d'handicap Allocations chômage Allocations familiales Chèques repas …" at bounding box center [285, 488] width 352 height 58
click at [555, 485] on input "Montant" at bounding box center [670, 488] width 326 height 58
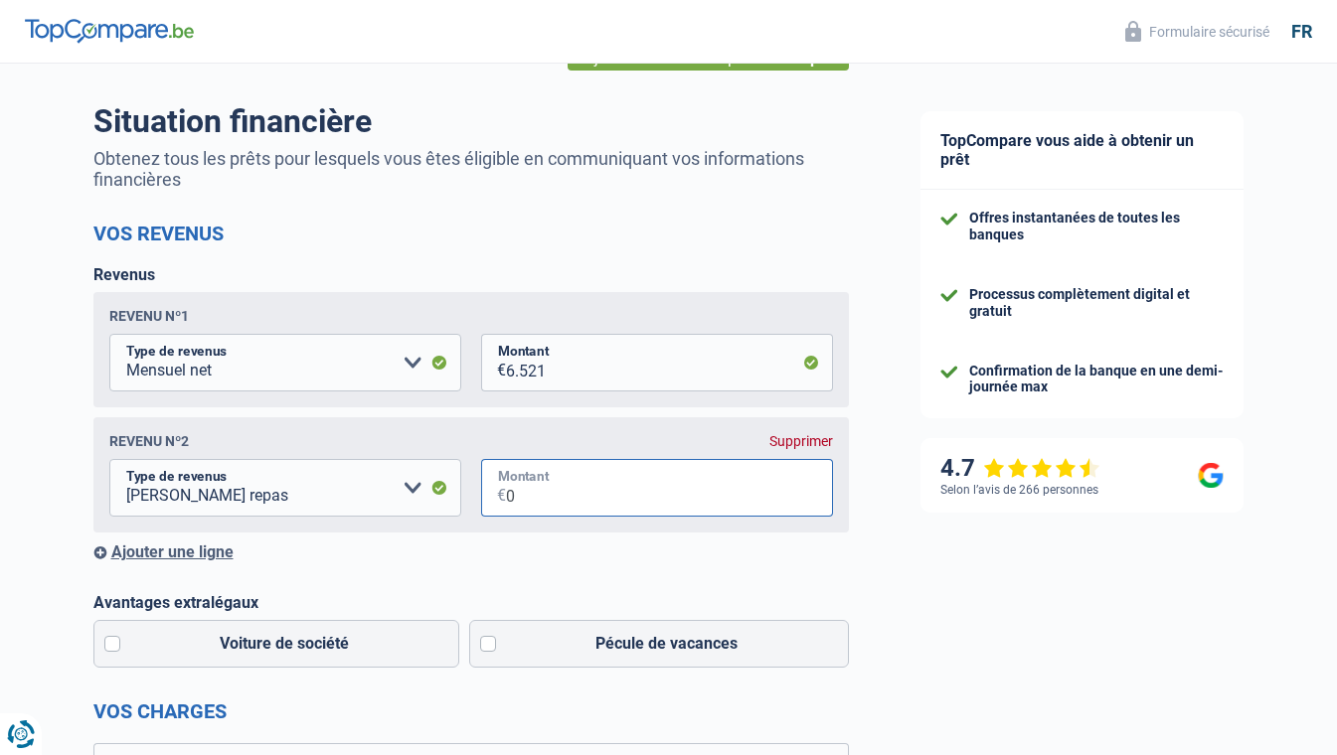
type input "0"
click at [548, 533] on div "Revenu nº2 Supprimer Allocation d'handicap Allocations chômage Allocations fami…" at bounding box center [470, 474] width 755 height 115
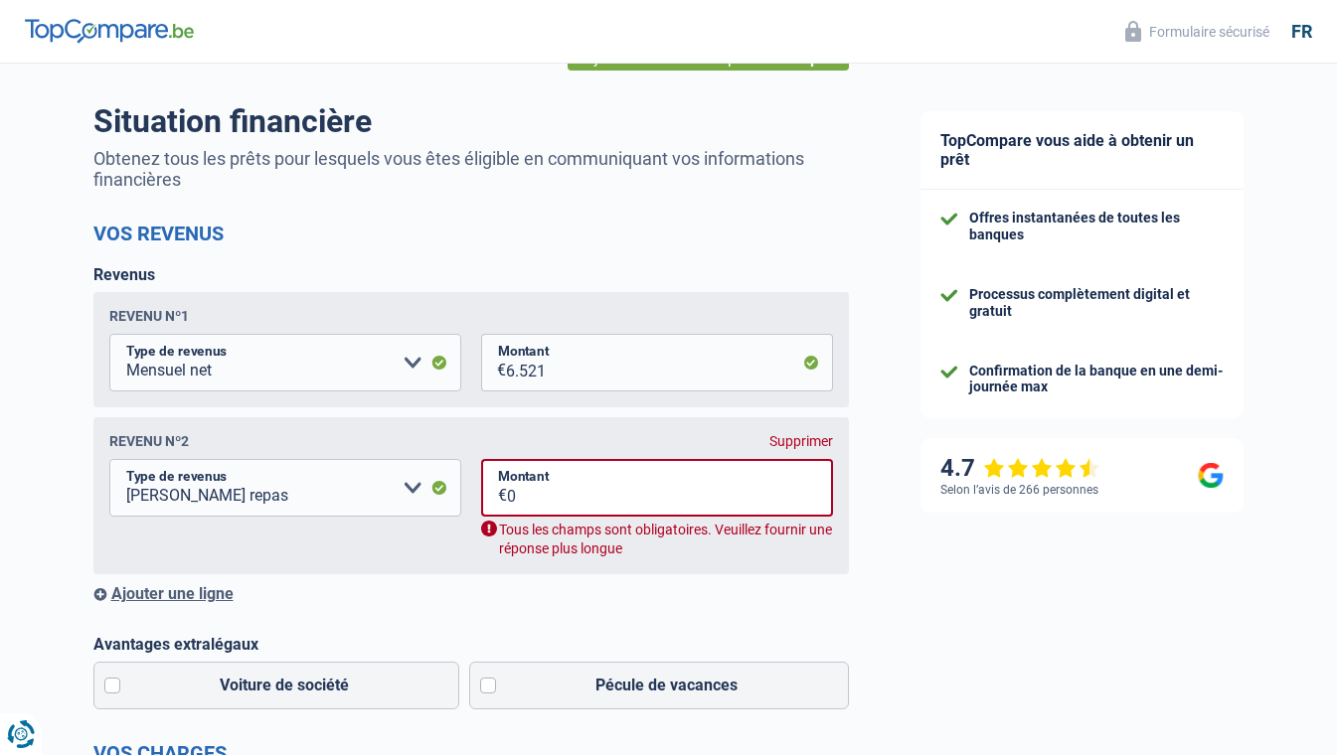
click at [526, 582] on div "Revenus Revenu nº1 Allocation d'handicap Allocations chômage Allocations famili…" at bounding box center [470, 434] width 755 height 338
click at [792, 437] on div "Supprimer" at bounding box center [801, 441] width 64 height 16
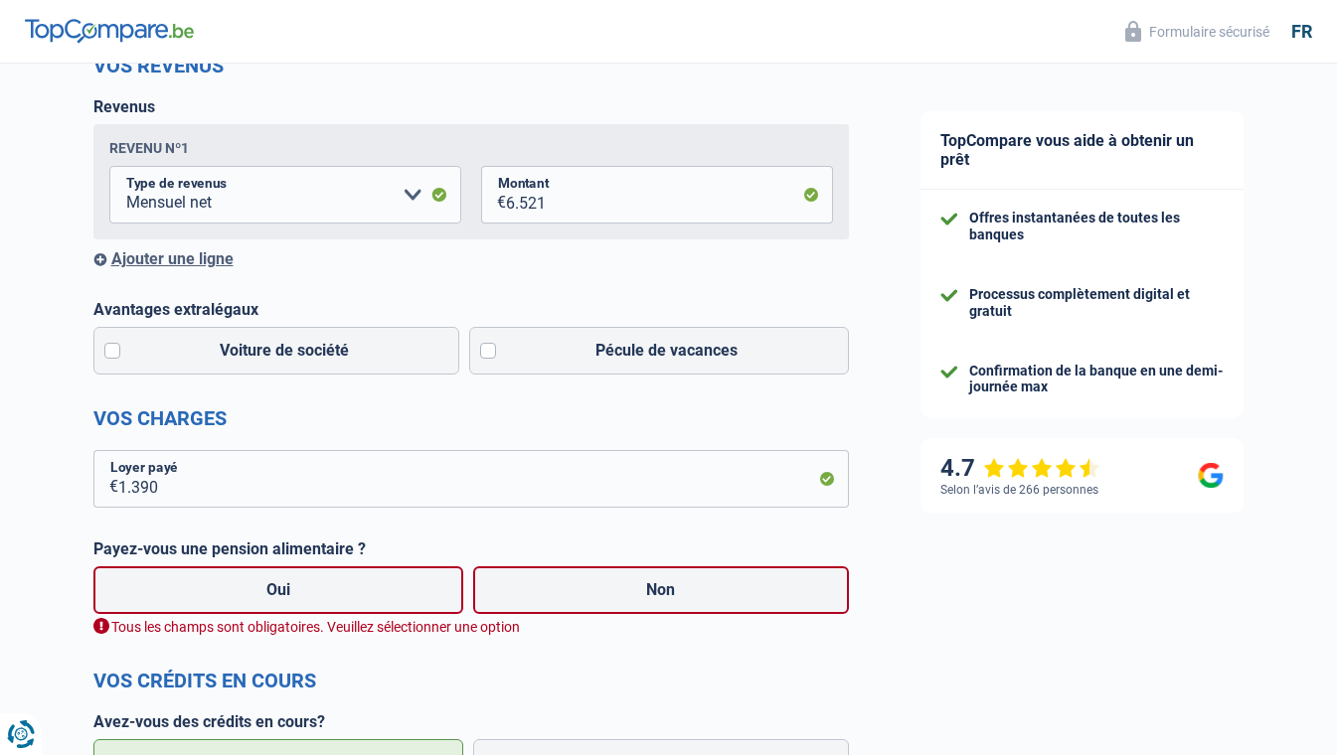
scroll to position [321, 0]
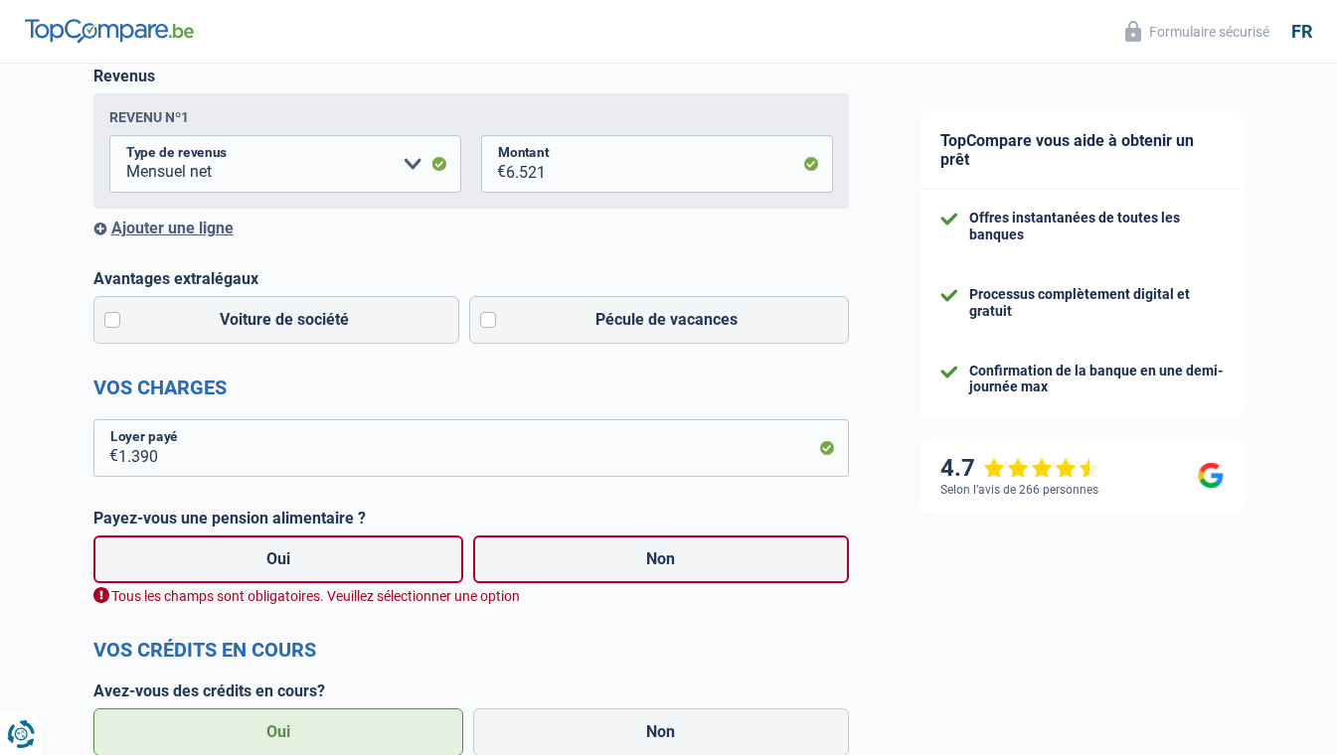
click at [638, 564] on label "Non" at bounding box center [661, 560] width 376 height 48
click at [638, 564] on input "Non" at bounding box center [661, 560] width 376 height 48
radio input "true"
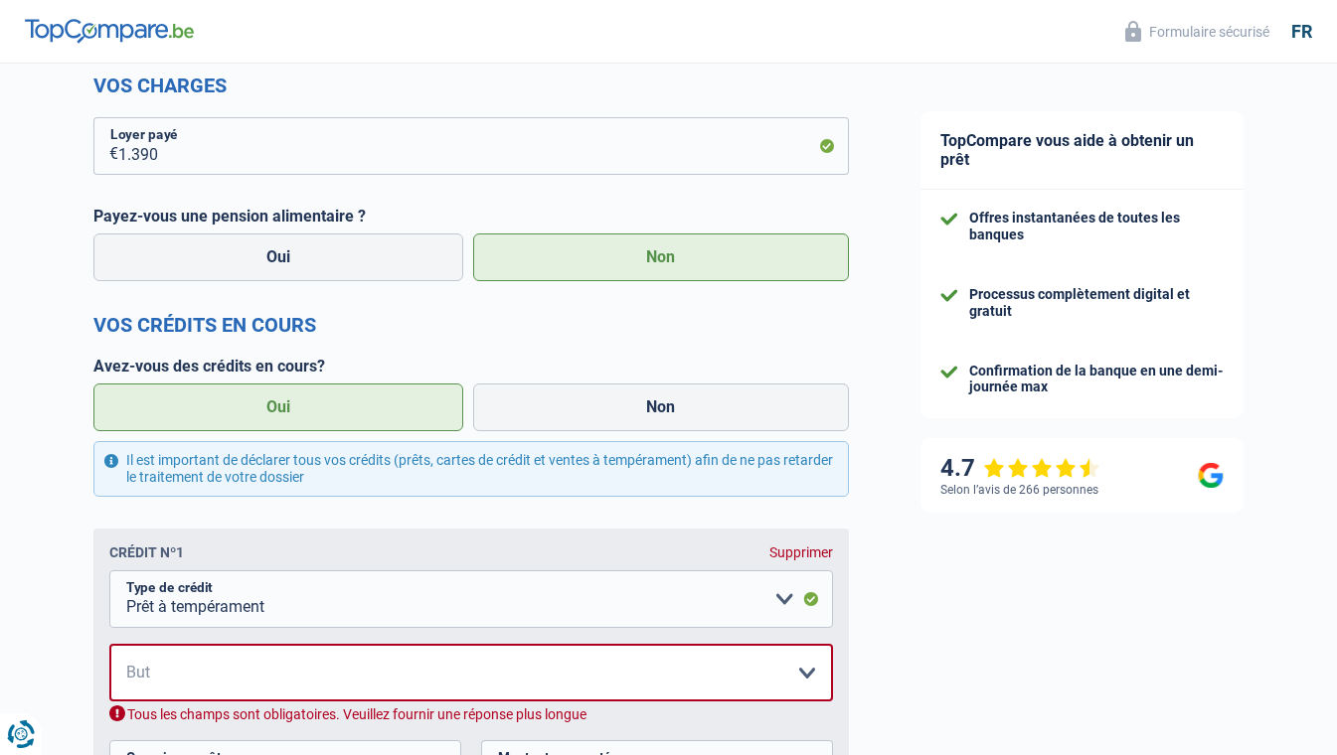
scroll to position [719, 0]
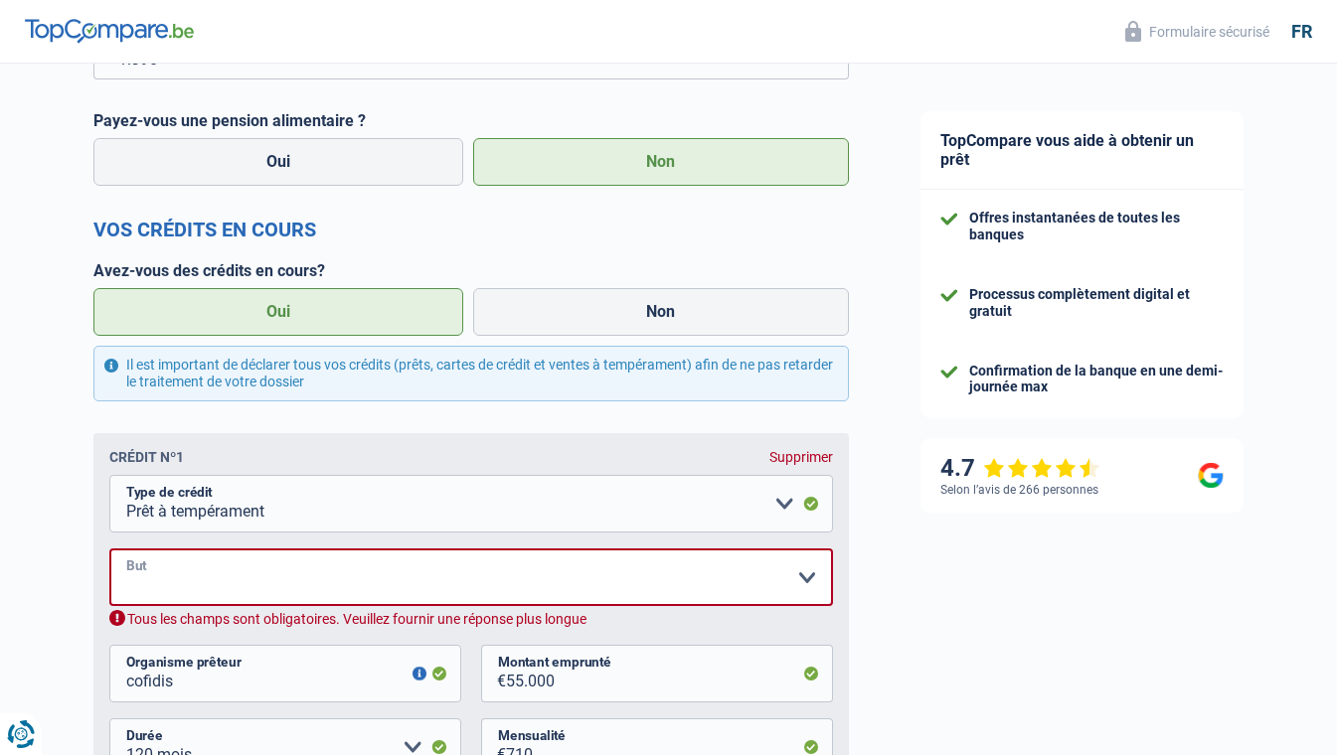
click at [468, 580] on select "Confort maison: meubles, textile, peinture, électroménager, outillage non-profe…" at bounding box center [471, 578] width 724 height 58
click at [267, 507] on select "Carte ou ouverture de crédit Prêt hypothécaire Vente à tempérament Prêt à tempé…" at bounding box center [471, 504] width 724 height 58
select select "creditConsolidation"
click at [109, 477] on select "Carte ou ouverture de crédit Prêt hypothécaire Vente à tempérament Prêt à tempé…" at bounding box center [471, 504] width 724 height 58
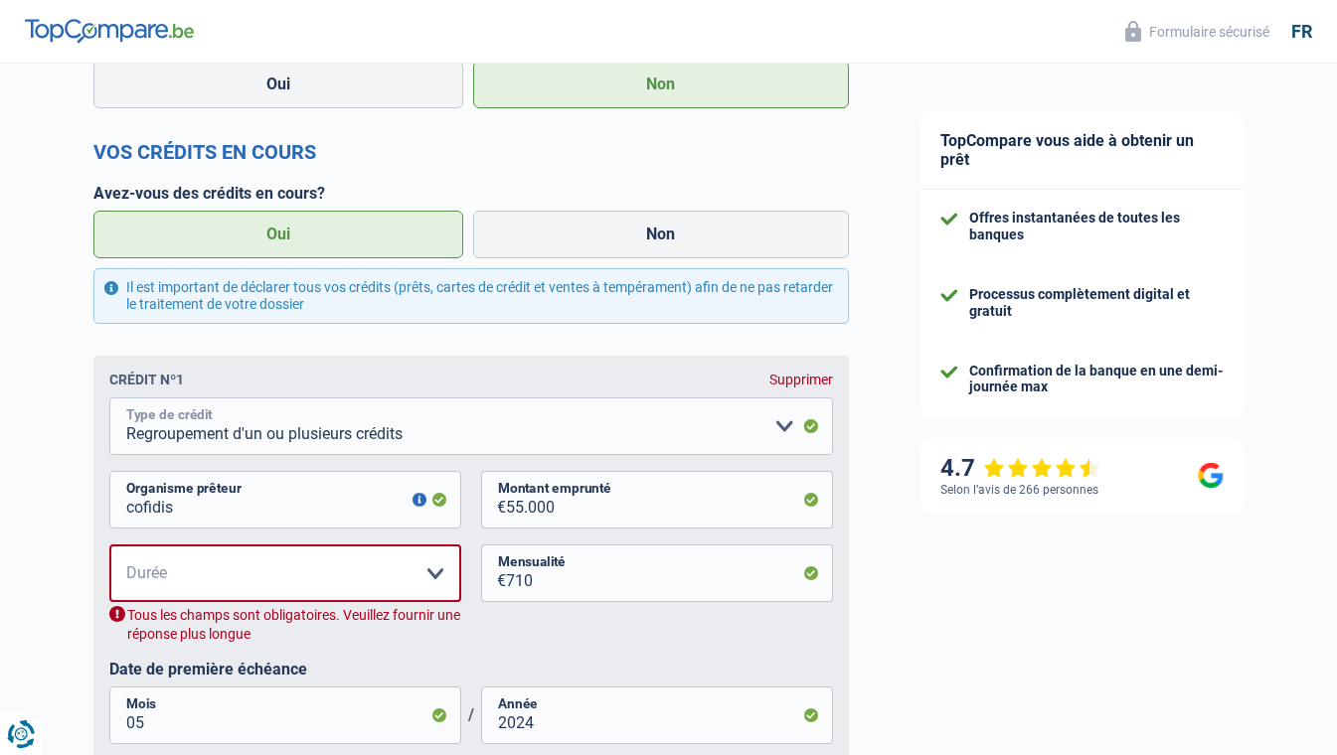
scroll to position [818, 0]
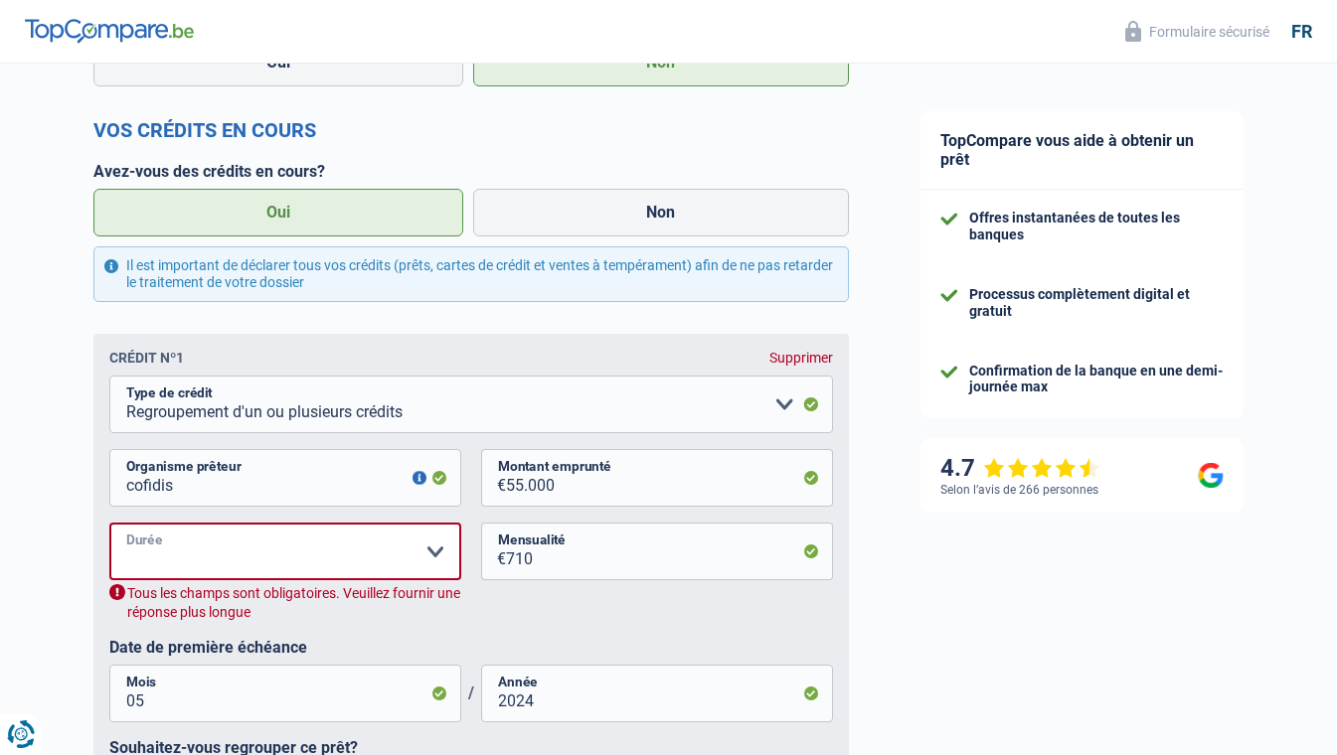
click at [362, 550] on select "12 mois 18 mois 24 mois 30 mois 36 mois 42 mois 48 mois 60 mois 72 mois 84 mois…" at bounding box center [285, 552] width 352 height 58
select select "120"
click at [109, 525] on select "12 mois 18 mois 24 mois 30 mois 36 mois 42 mois 48 mois 60 mois 72 mois 84 mois…" at bounding box center [285, 552] width 352 height 58
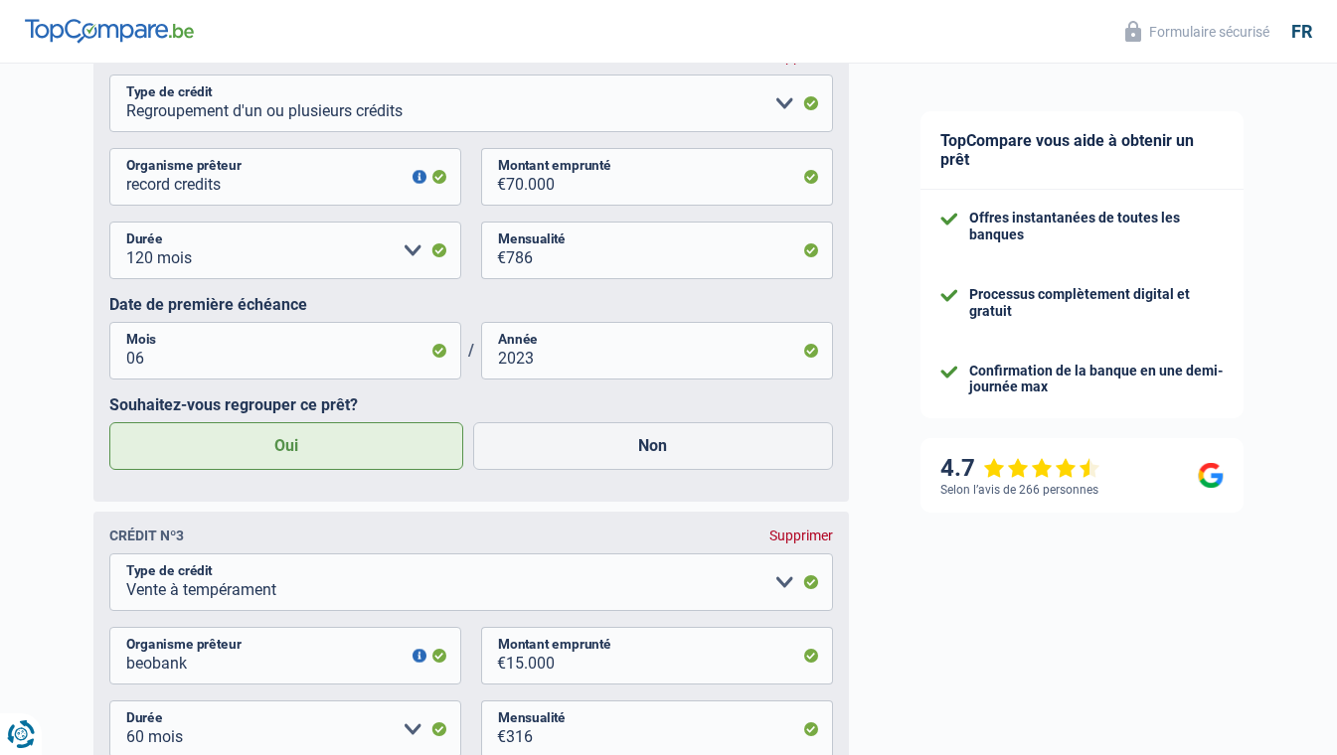
scroll to position [1713, 0]
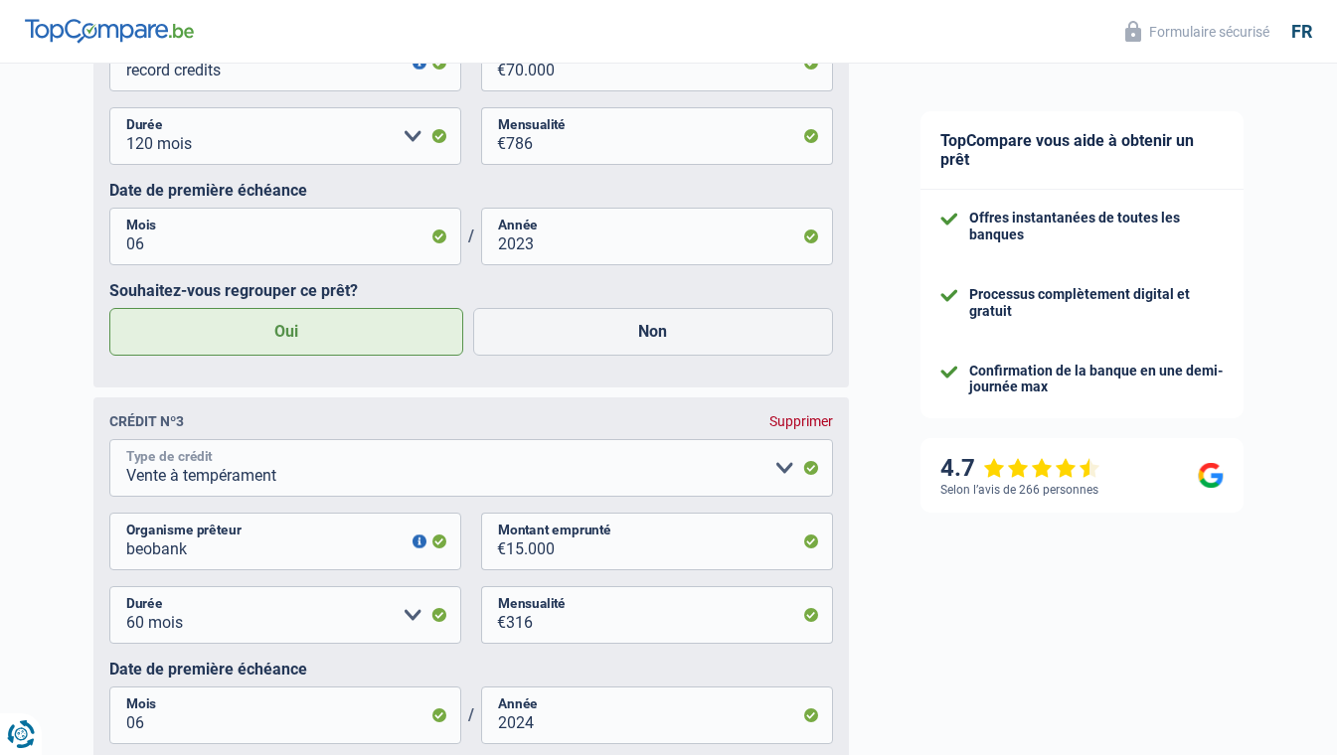
click at [370, 467] on select "Carte ou ouverture de crédit Prêt hypothécaire Vente à tempérament Prêt à tempé…" at bounding box center [471, 468] width 724 height 58
select select "personalLoan"
select select
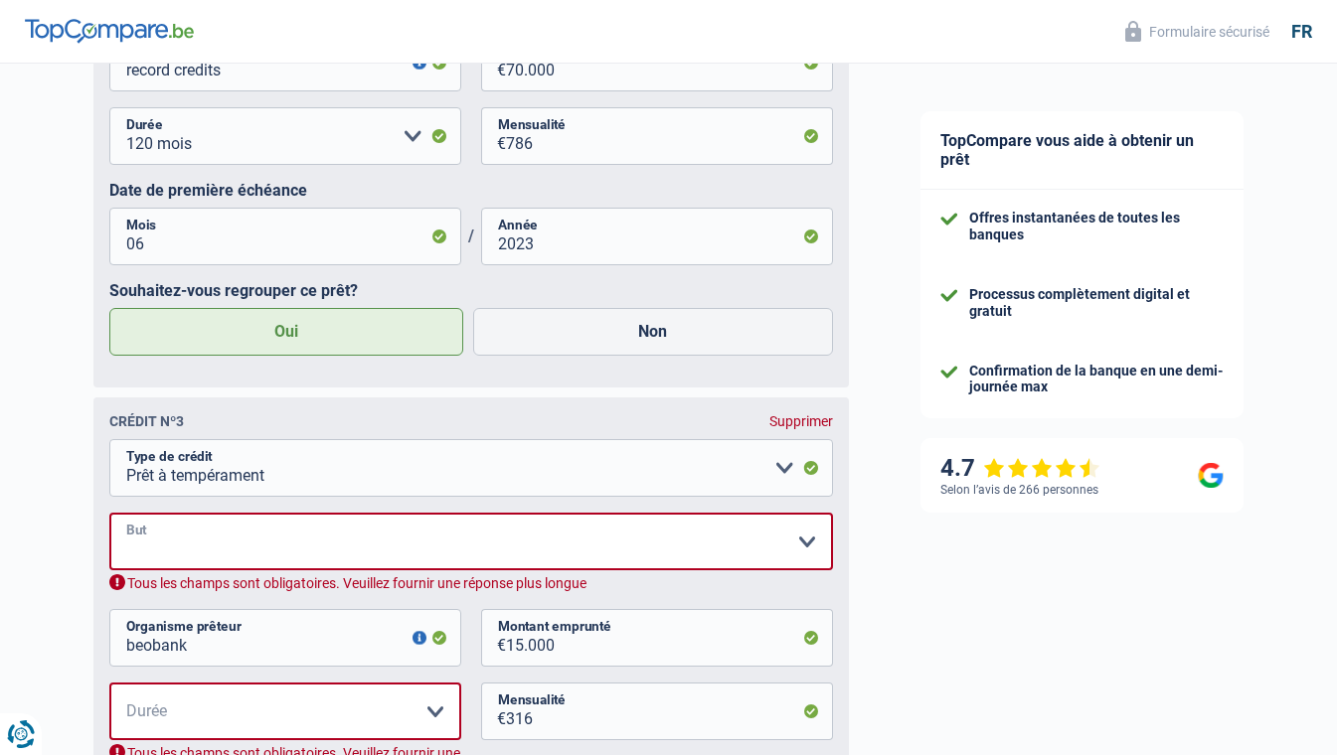
click at [316, 546] on select "Confort maison: meubles, textile, peinture, électroménager, outillage non-profe…" at bounding box center [471, 542] width 724 height 58
select select "familyEvent"
click at [109, 517] on select "Confort maison: meubles, textile, peinture, électroménager, outillage non-profe…" at bounding box center [471, 542] width 724 height 58
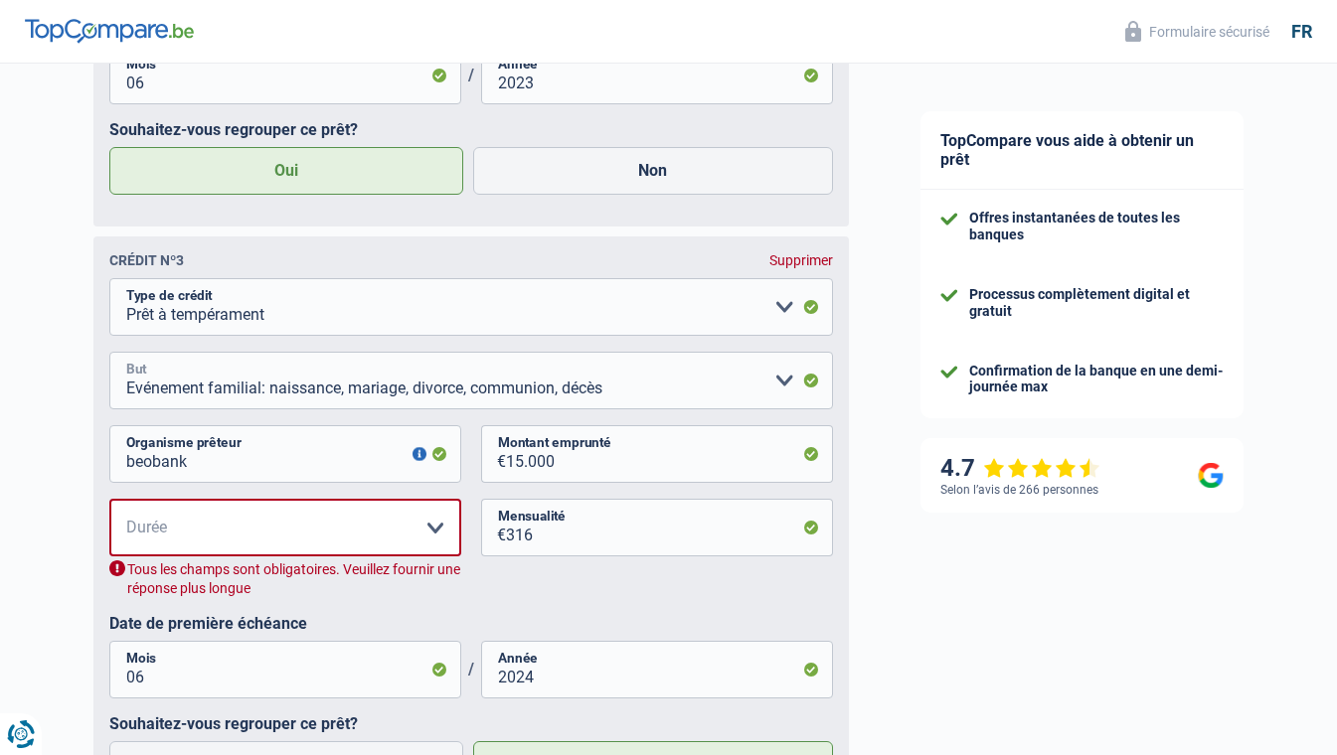
scroll to position [1911, 0]
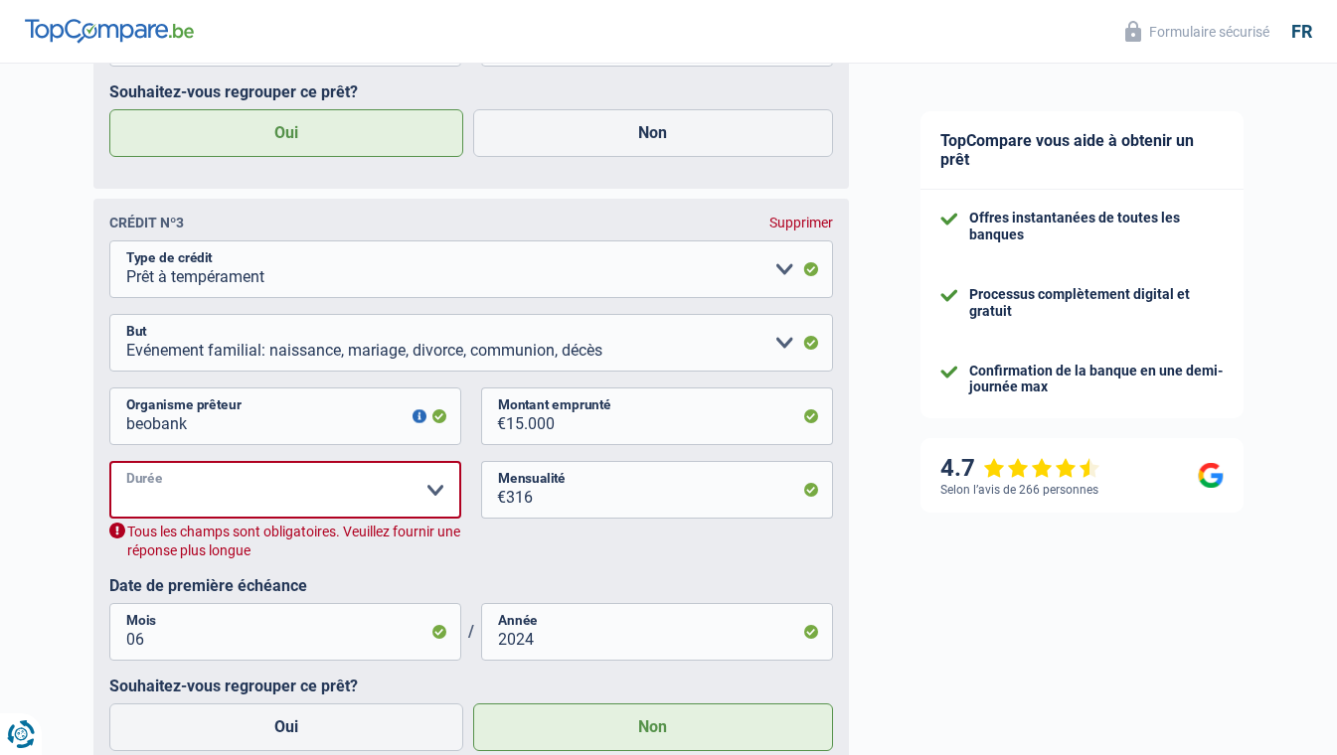
click at [323, 493] on select "12 mois 18 mois 24 mois 30 mois 36 mois 42 mois 48 mois 60 mois Veuillez sélect…" at bounding box center [285, 490] width 352 height 58
select select "60"
click at [109, 465] on select "12 mois 18 mois 24 mois 30 mois 36 mois 42 mois 48 mois 60 mois Veuillez sélect…" at bounding box center [285, 490] width 352 height 58
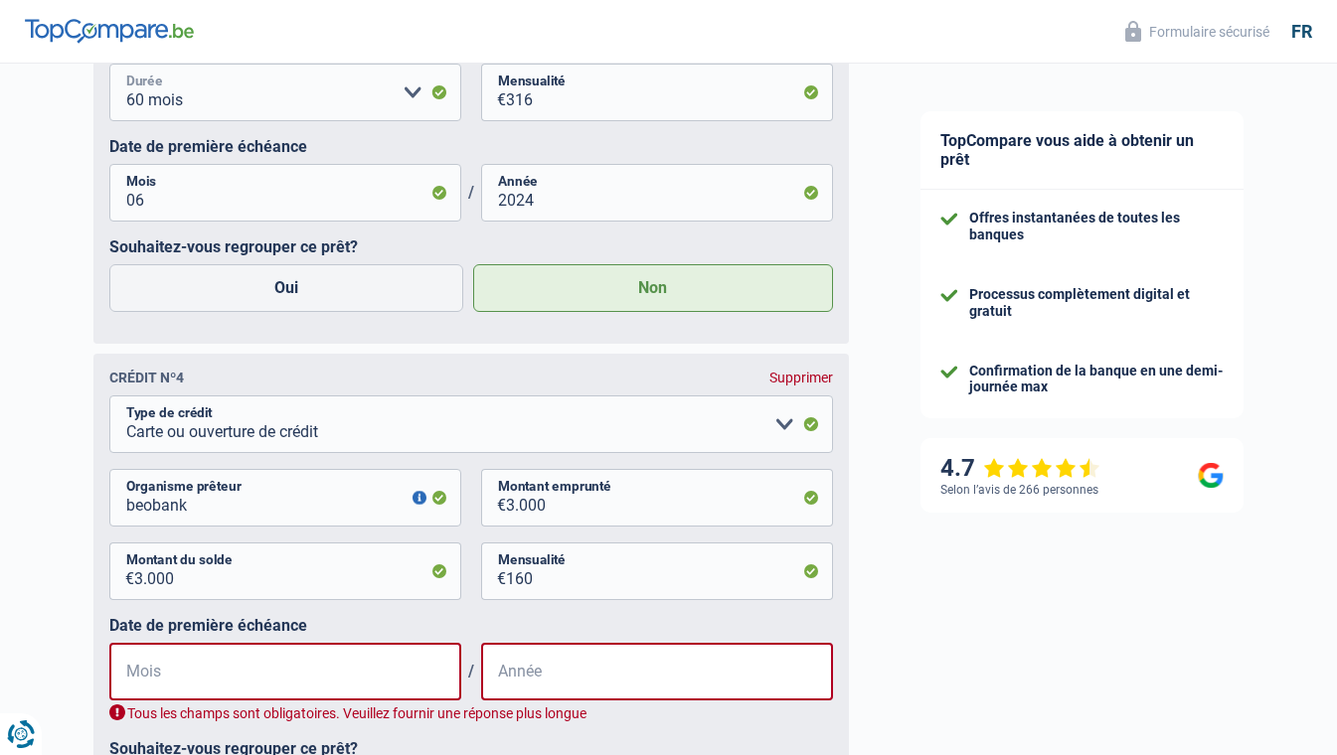
scroll to position [2408, 0]
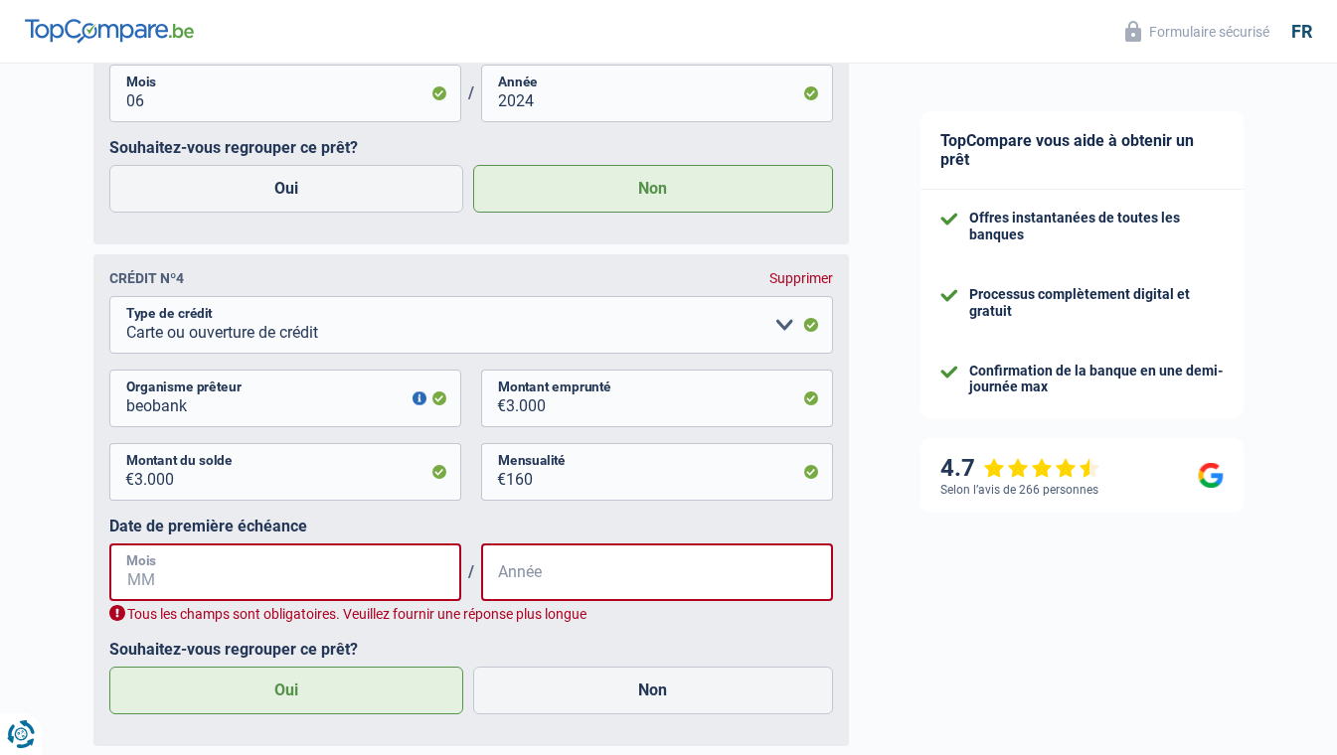
click at [256, 579] on input "Mois" at bounding box center [285, 573] width 352 height 58
type input "06"
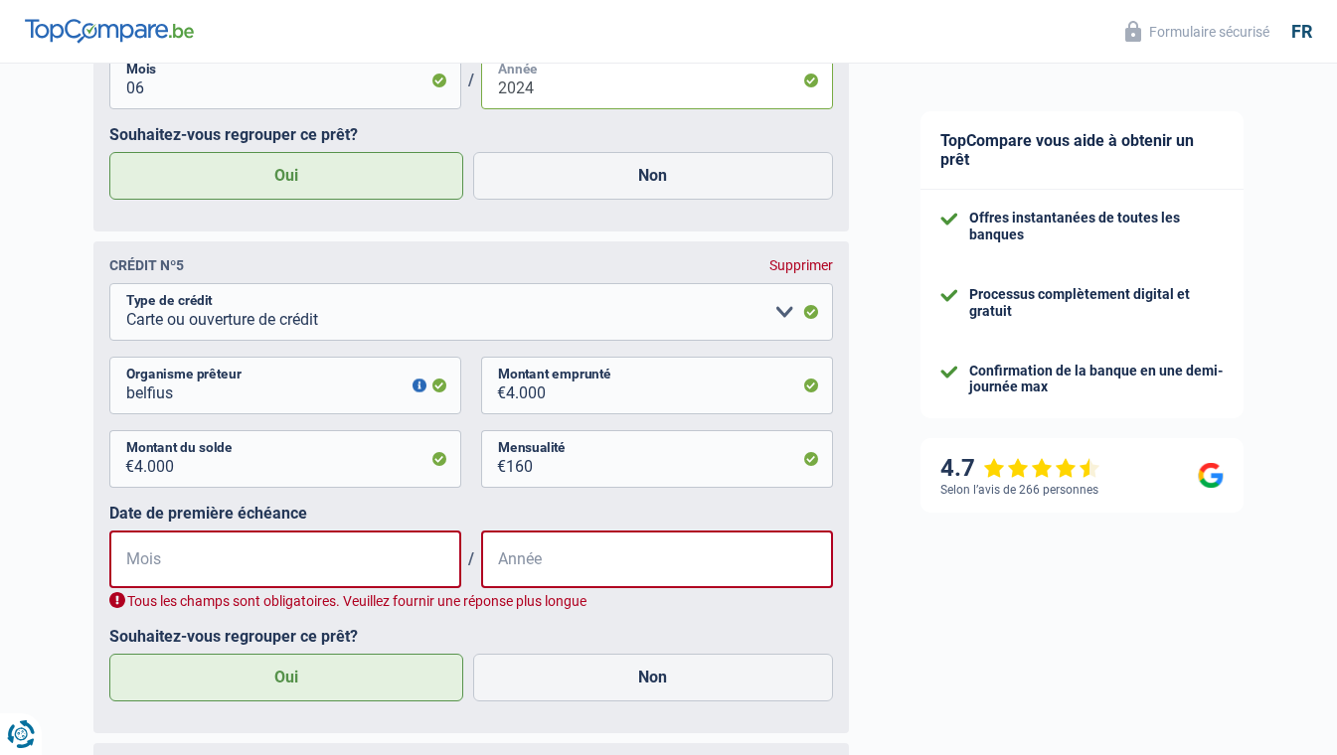
scroll to position [2905, 0]
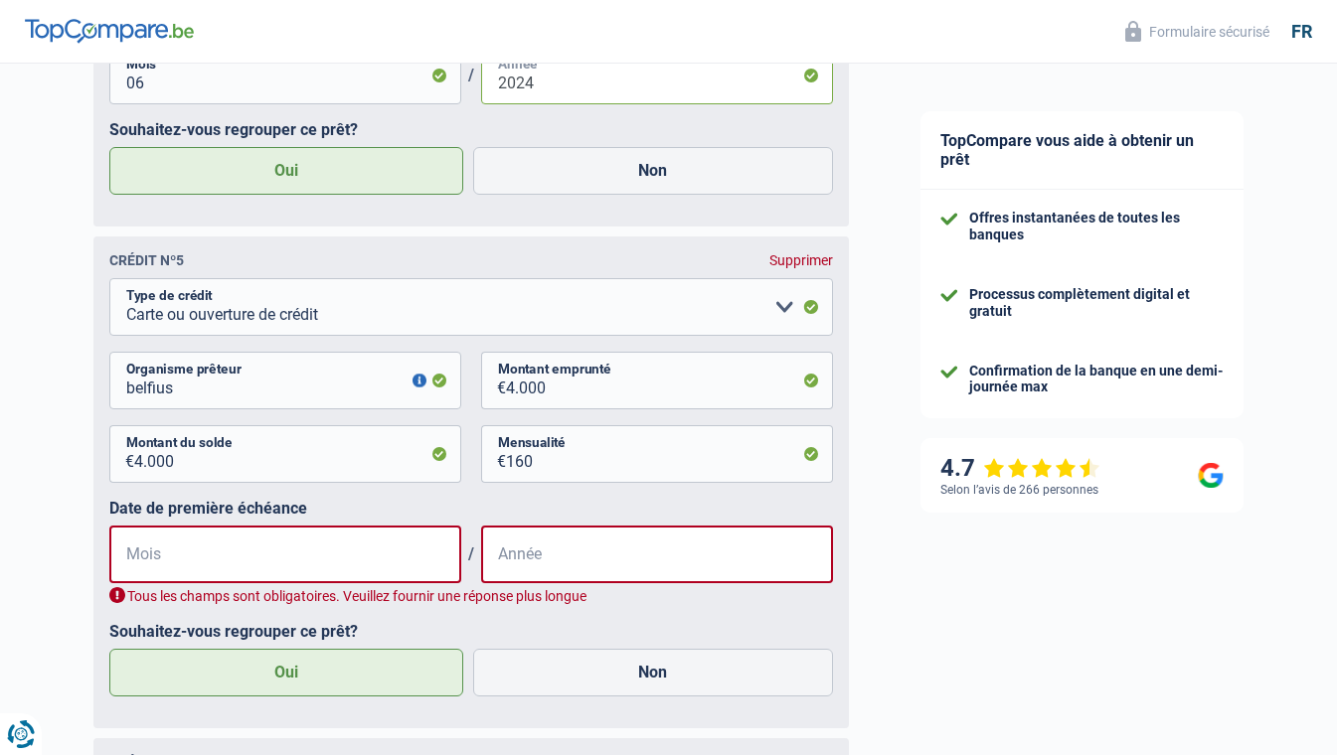
type input "2024"
click at [421, 574] on input "Mois" at bounding box center [285, 555] width 352 height 58
type input "06"
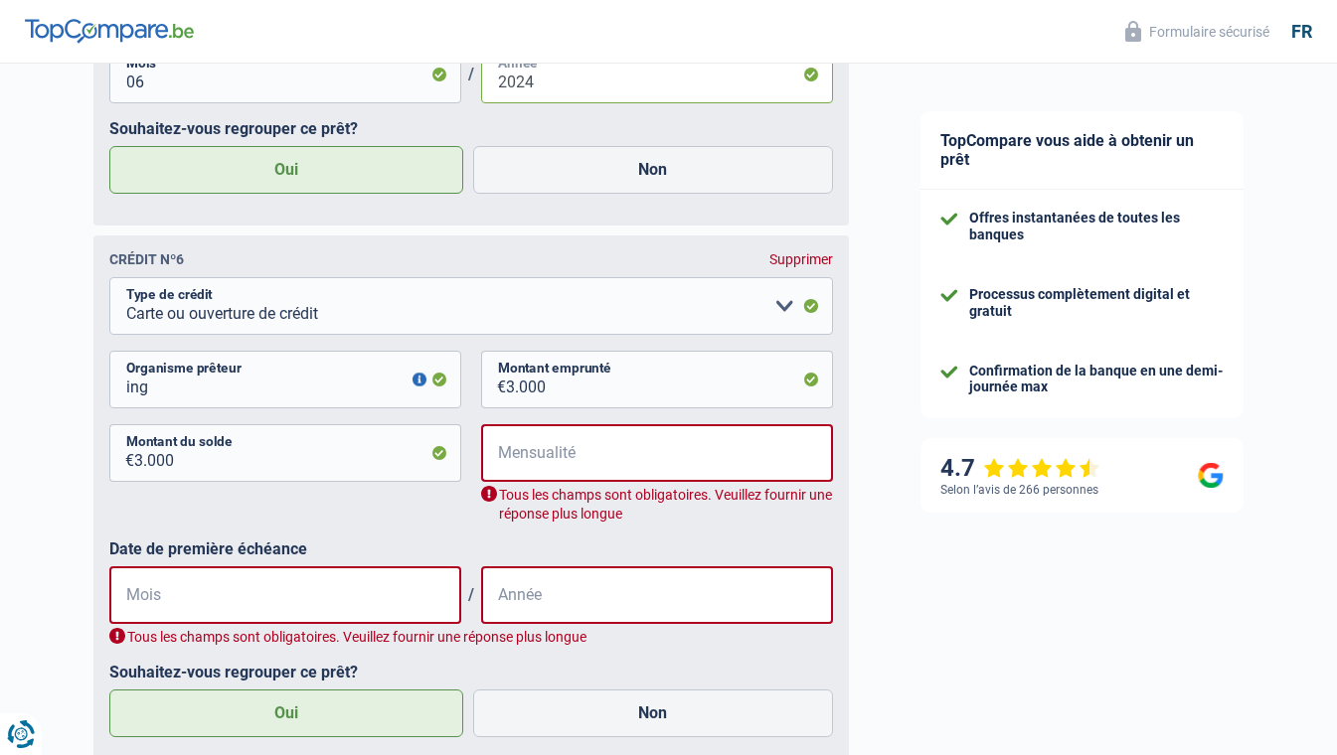
scroll to position [3402, 0]
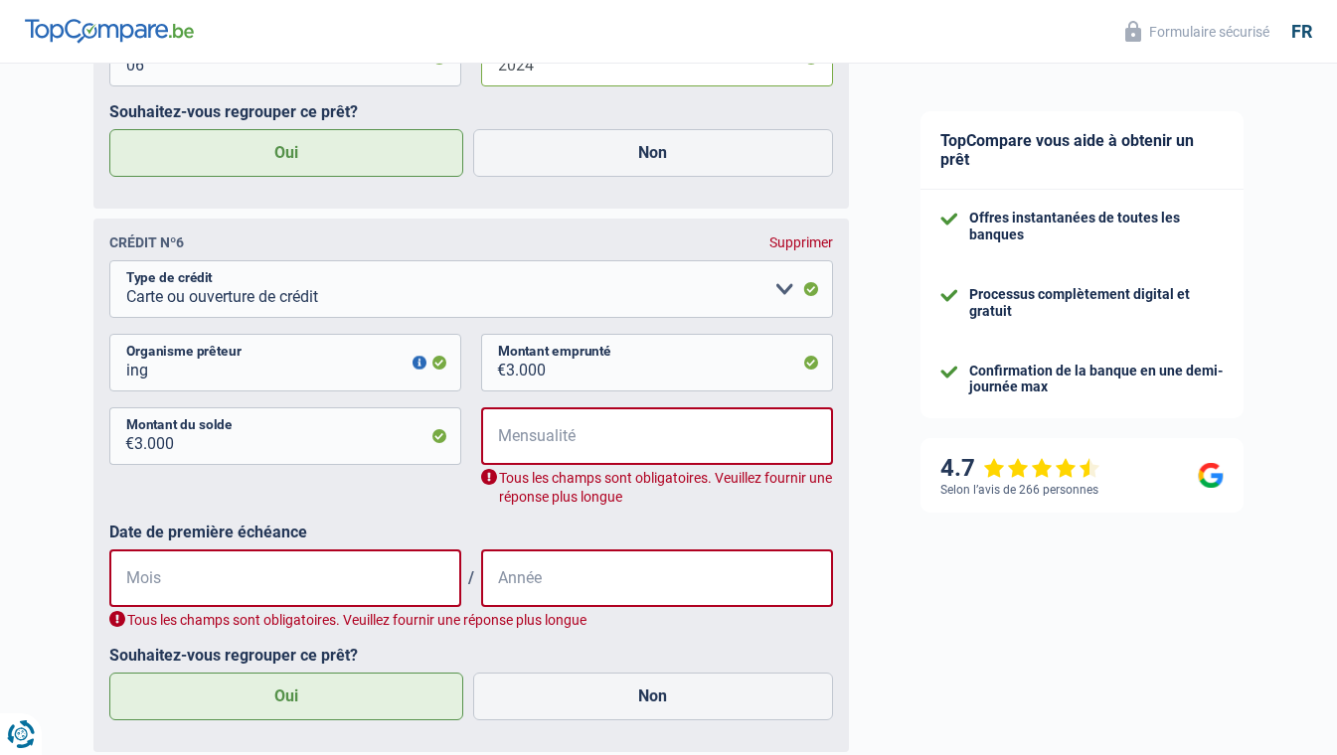
type input "2024"
click at [552, 450] on input "Mensualité" at bounding box center [670, 437] width 326 height 58
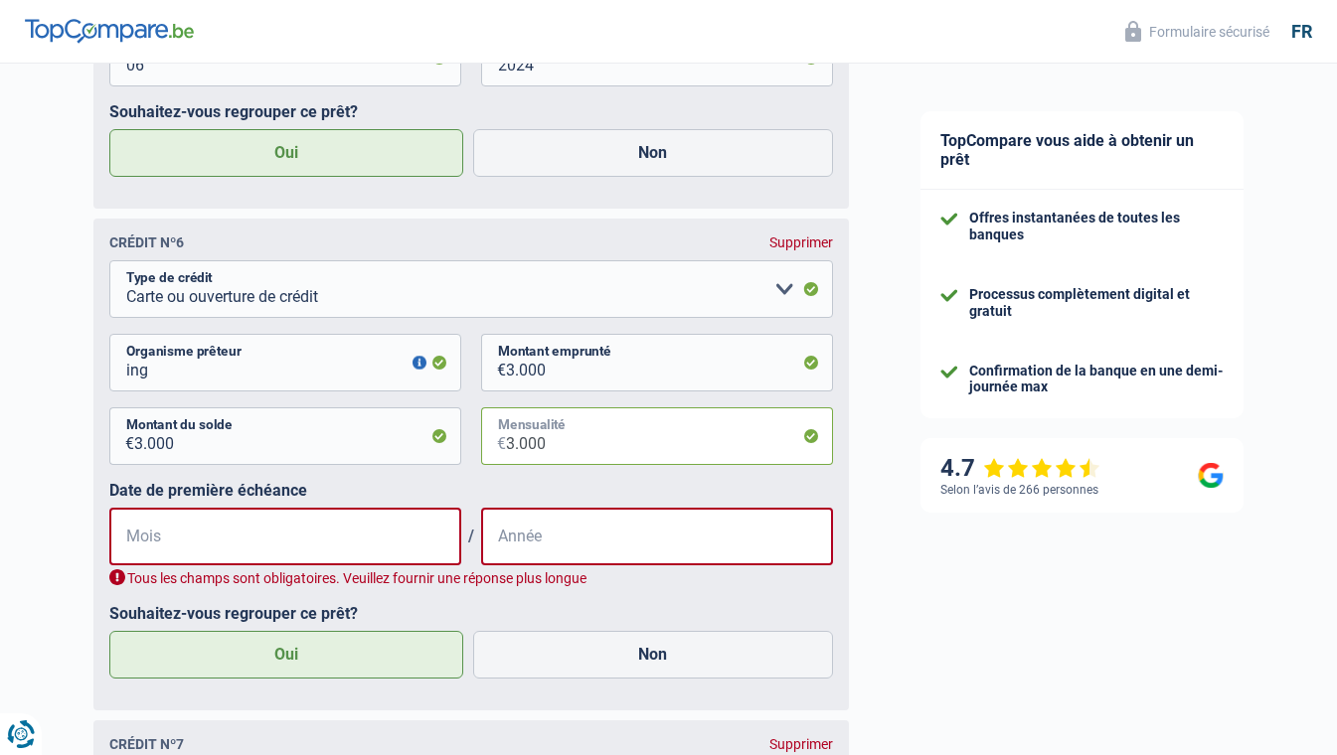
type input "3.000"
click at [227, 542] on input "Mois" at bounding box center [285, 537] width 352 height 58
drag, startPoint x: 227, startPoint y: 541, endPoint x: 210, endPoint y: 546, distance: 17.6
click at [210, 546] on input "Mois" at bounding box center [285, 537] width 352 height 58
type input "03"
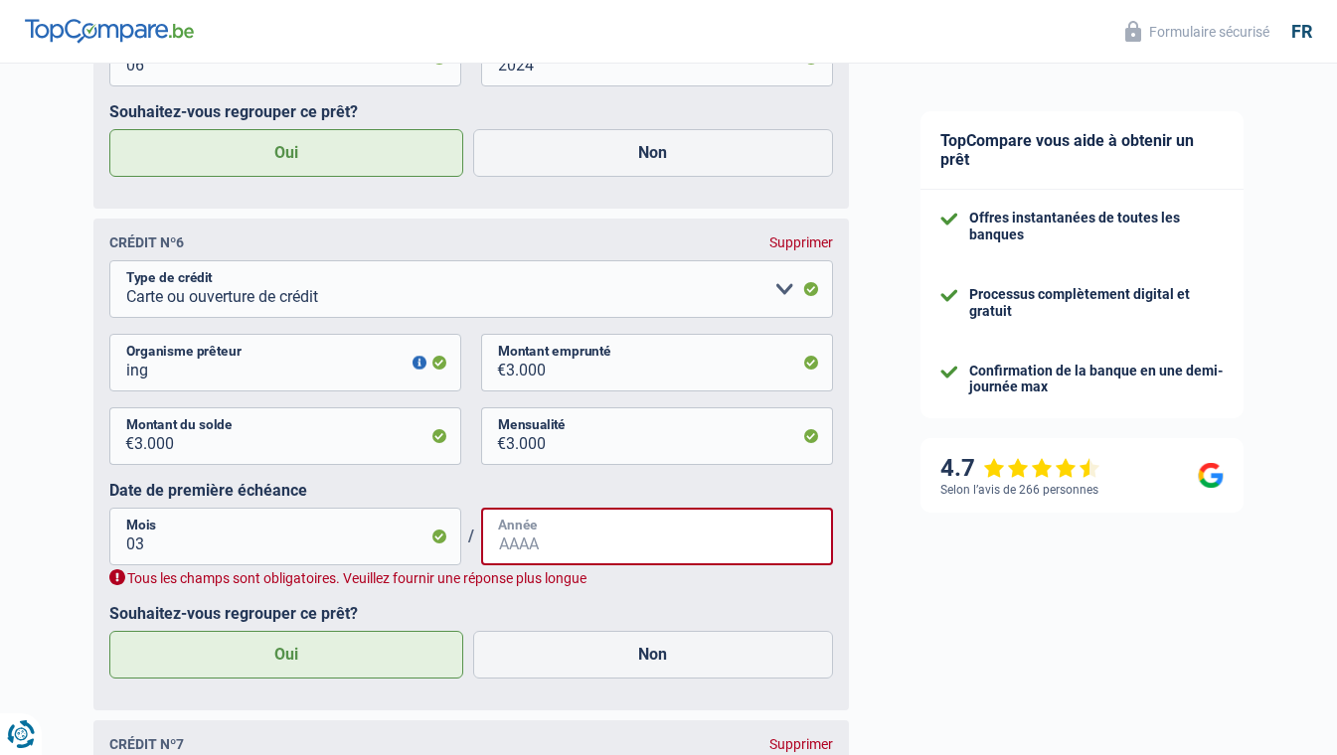
click at [556, 557] on input "Année" at bounding box center [657, 537] width 352 height 58
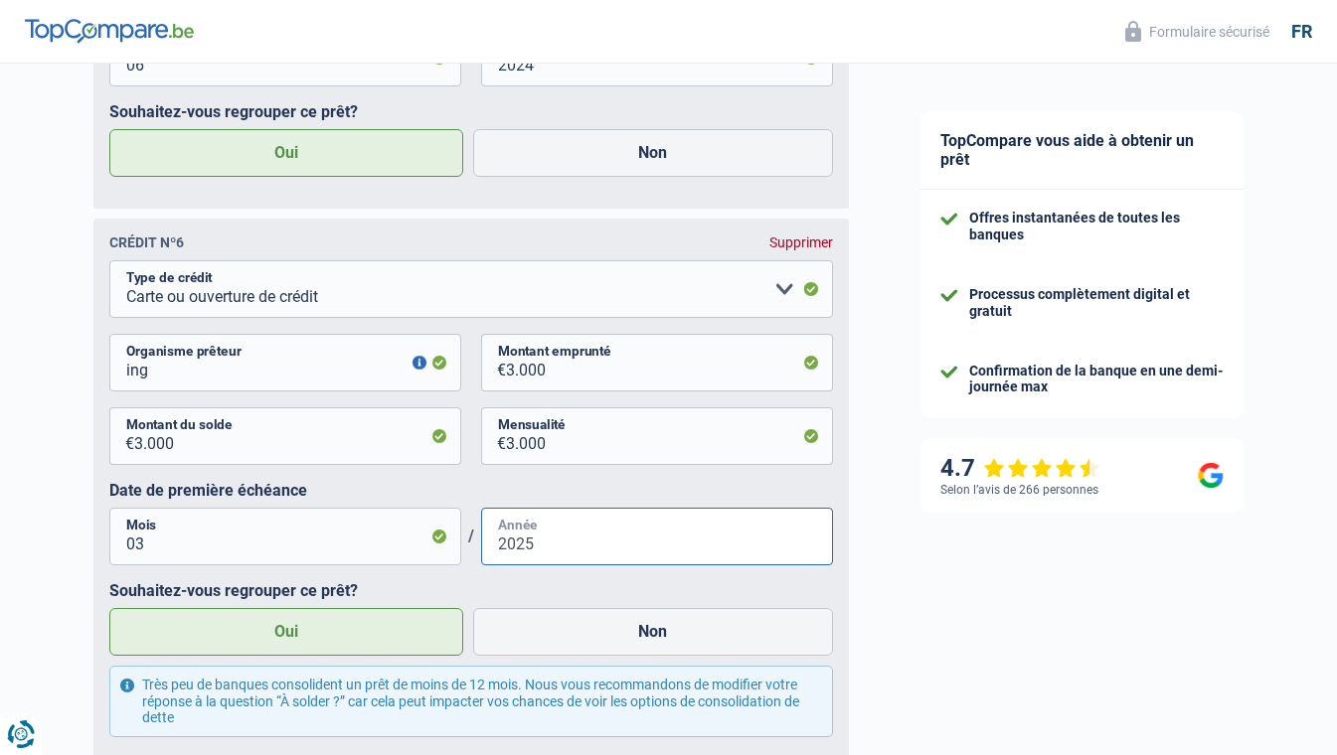
type input "2025"
click at [480, 619] on label "Non" at bounding box center [653, 632] width 360 height 48
click at [480, 619] on input "Non" at bounding box center [653, 632] width 360 height 48
radio input "true"
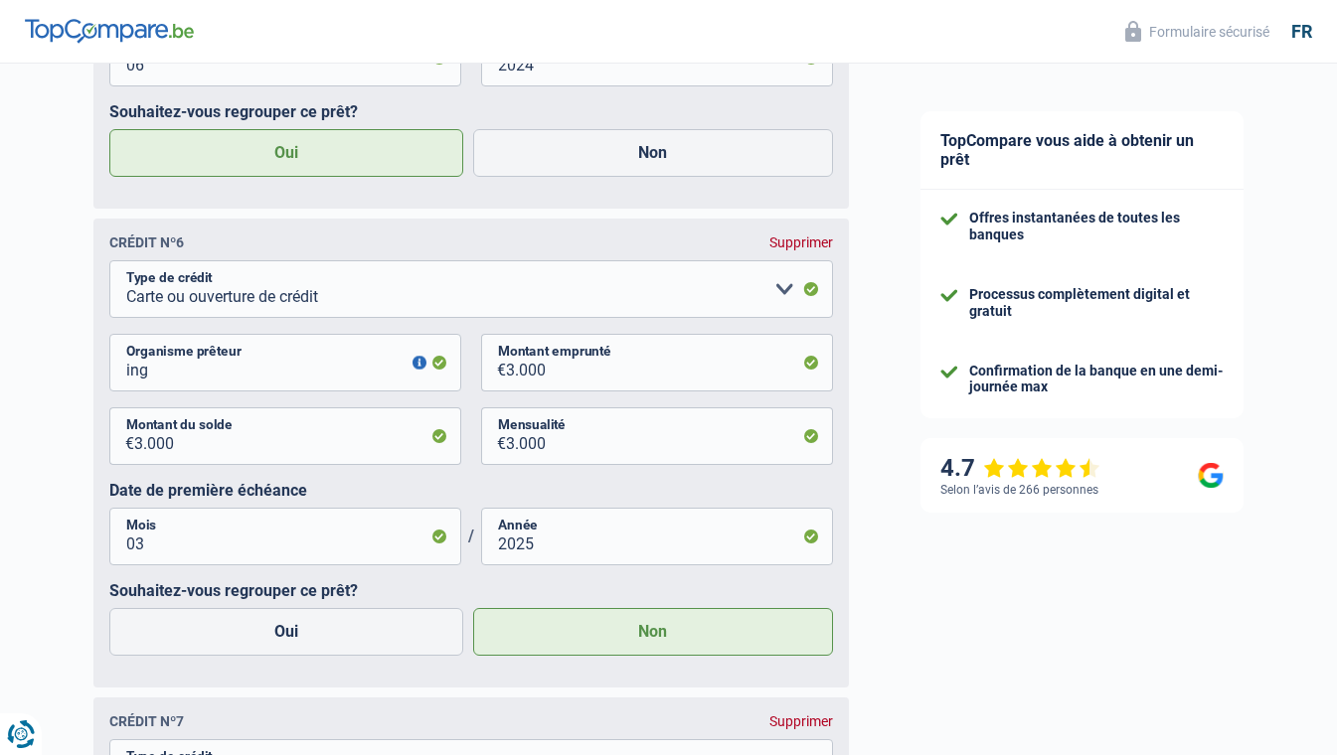
click at [368, 641] on label "Oui" at bounding box center [286, 632] width 355 height 48
click at [368, 641] on input "Oui" at bounding box center [286, 632] width 355 height 48
radio input "true"
radio input "false"
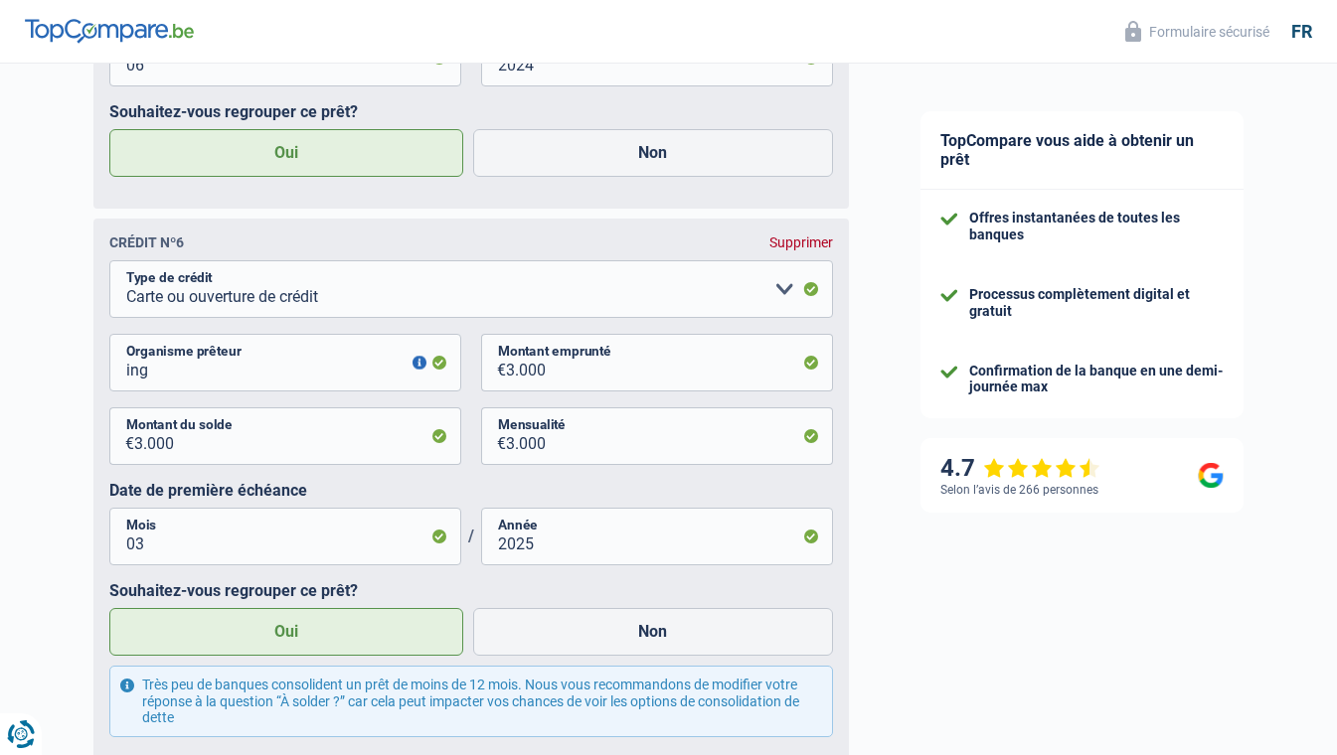
click at [804, 243] on div "Supprimer" at bounding box center [801, 243] width 64 height 16
select select "carLoan"
type input "record"
type input "27.000"
type input "404"
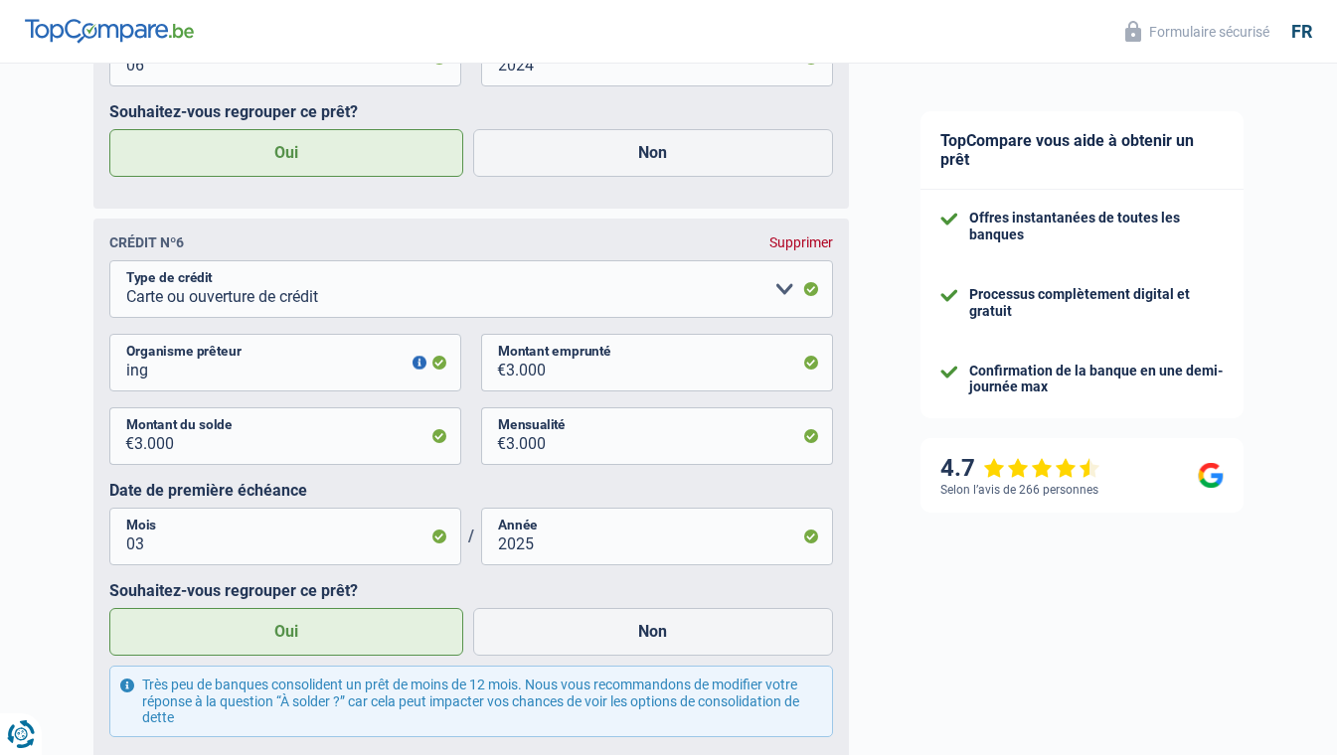
type input "12"
type input "2024"
radio input "false"
radio input "true"
select select "personalLoan"
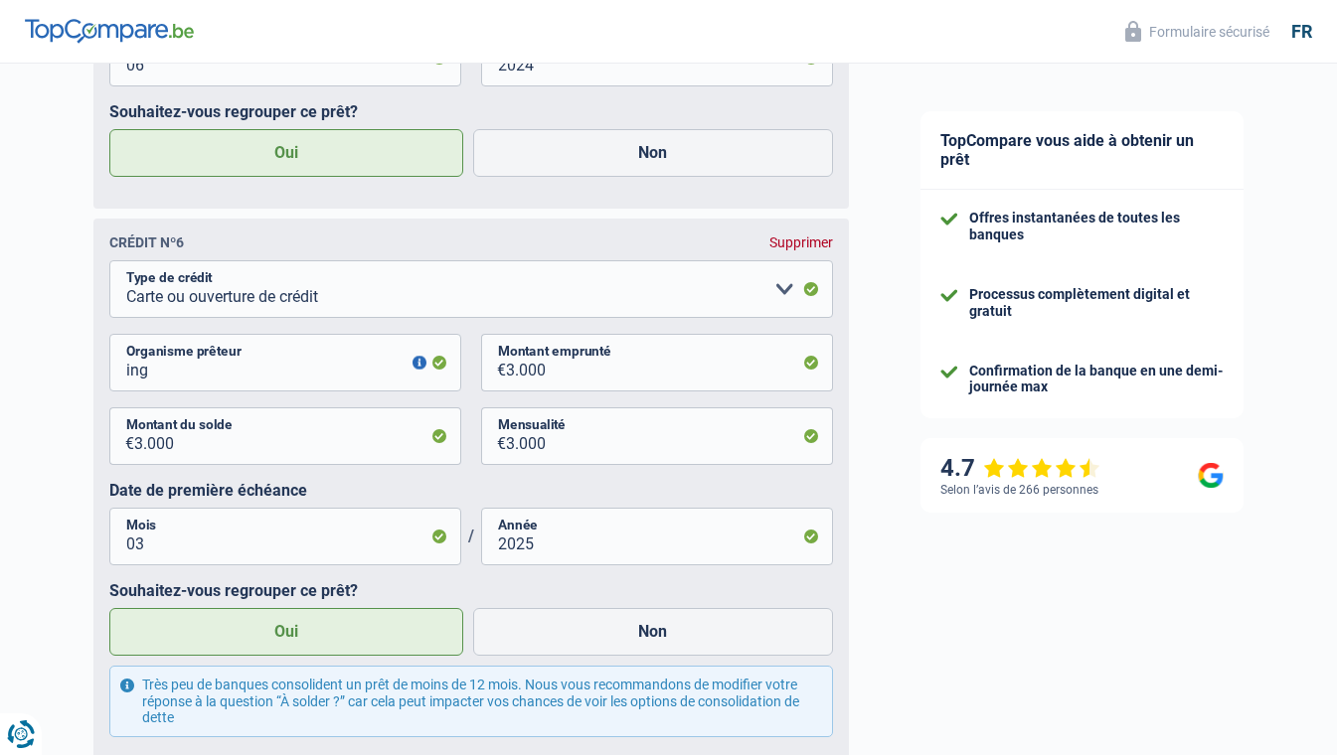
type input "ing"
type input "12.000"
select select "60"
type input "240"
type input "02"
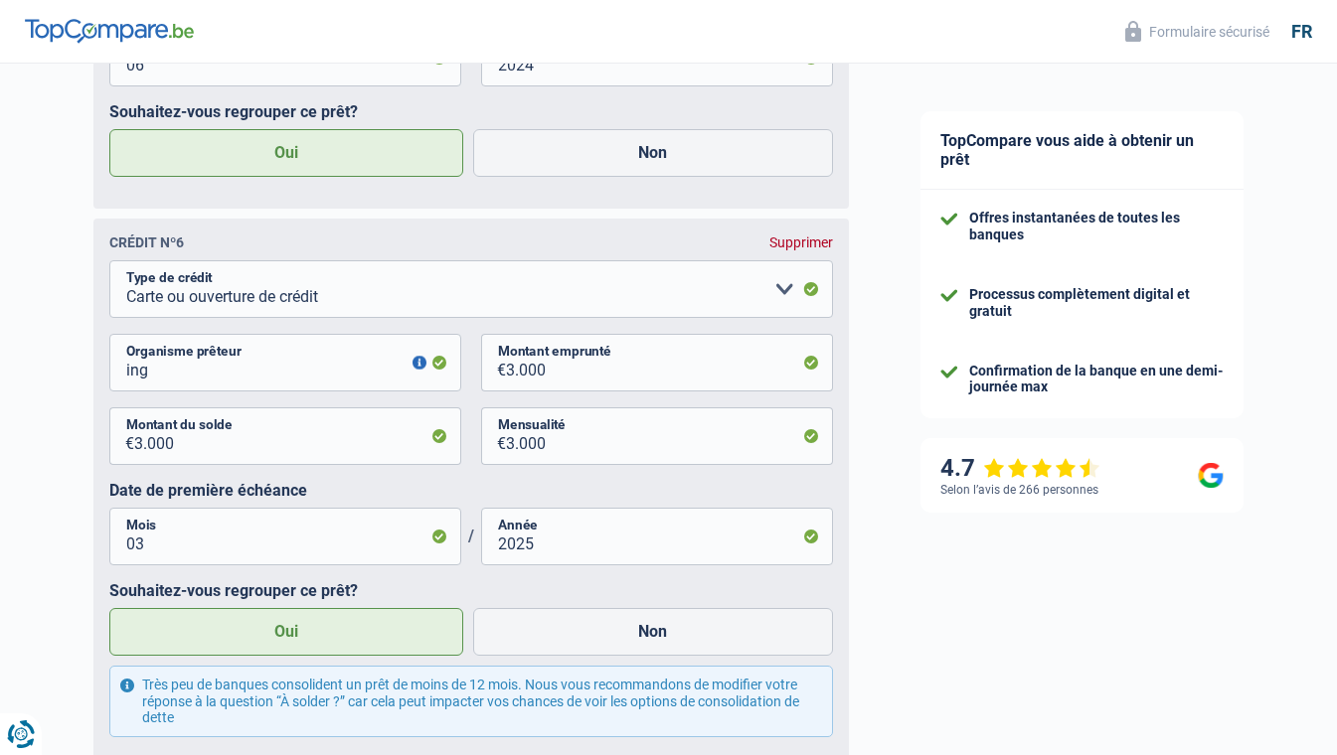
type input "2025"
select select "84"
select select "familyEvent"
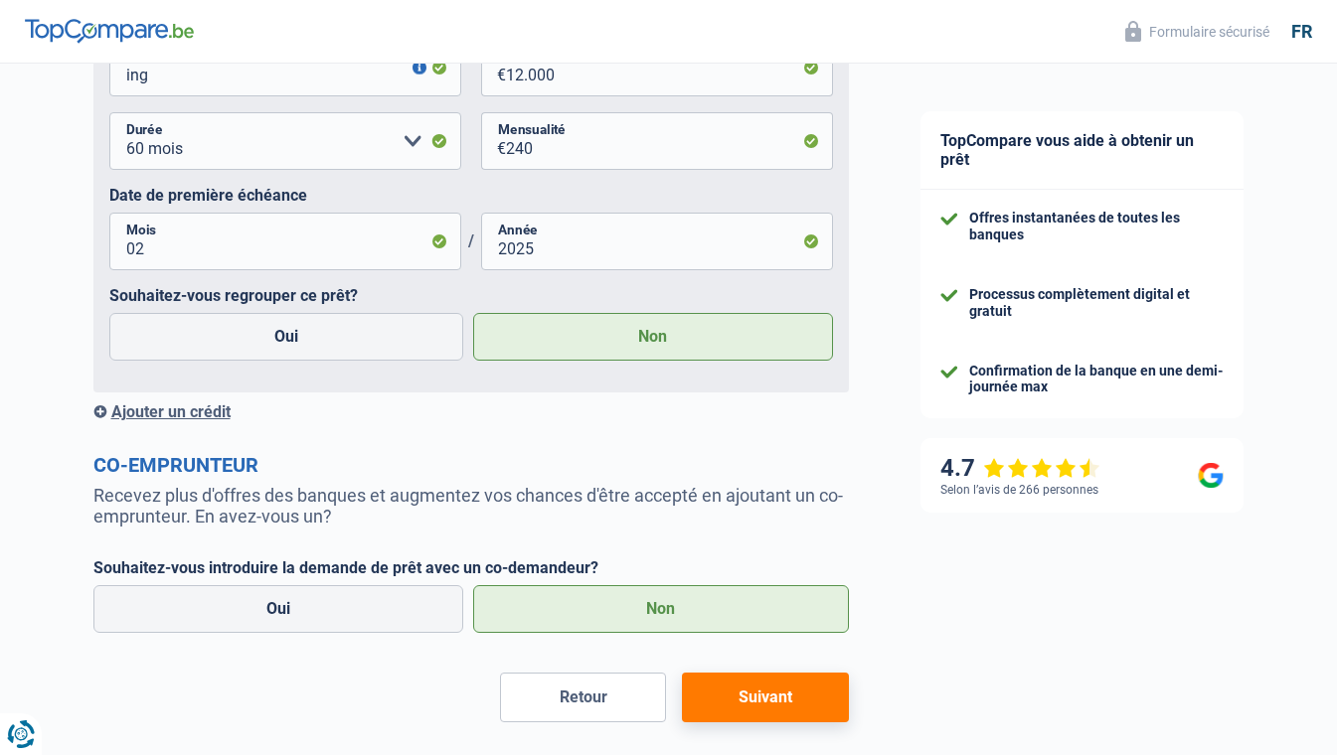
scroll to position [4340, 0]
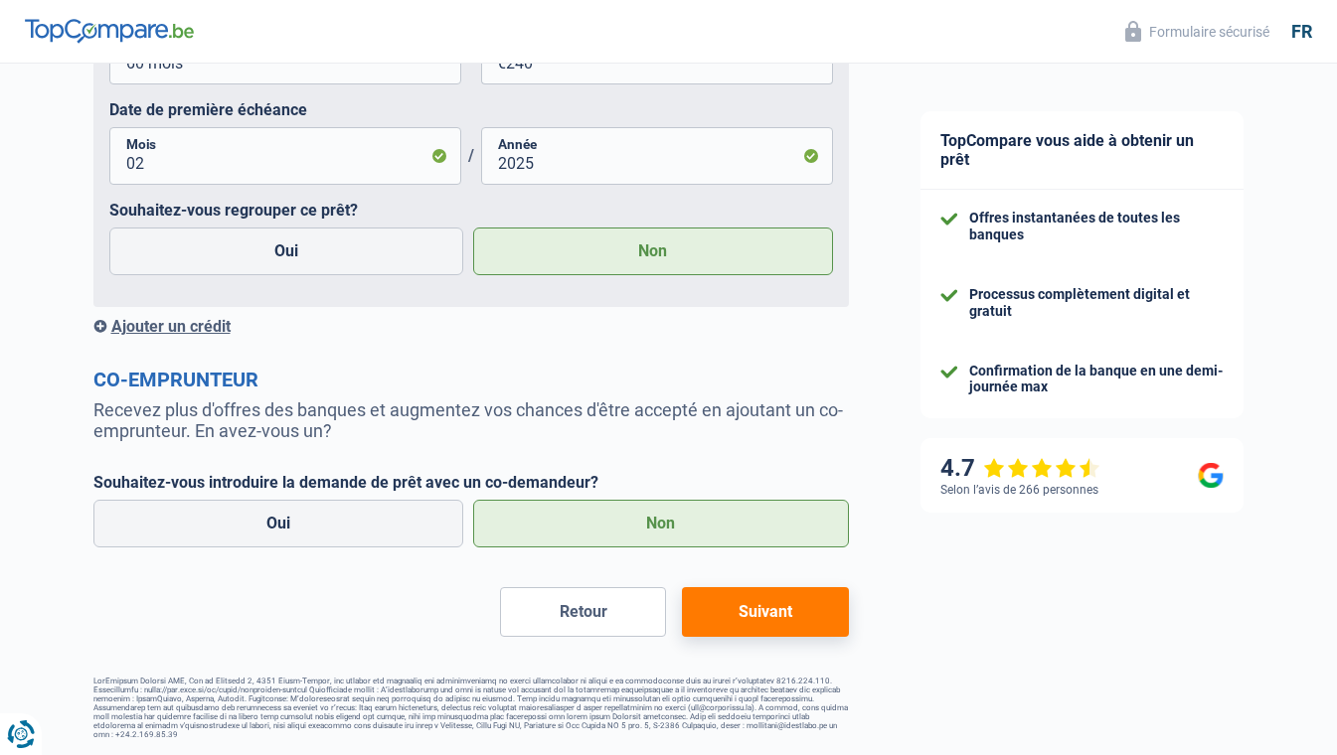
click at [782, 622] on button "Suivant" at bounding box center [765, 612] width 166 height 50
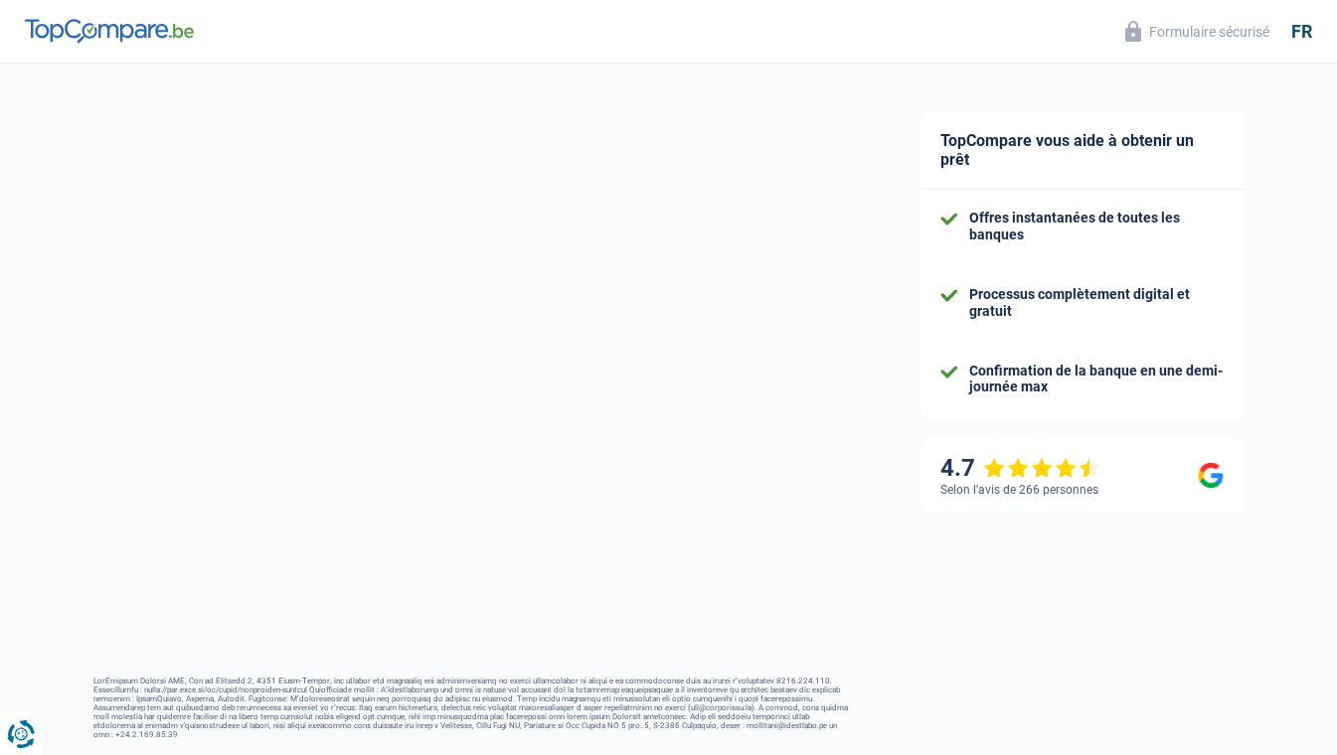
select select "refinancing"
select select "120"
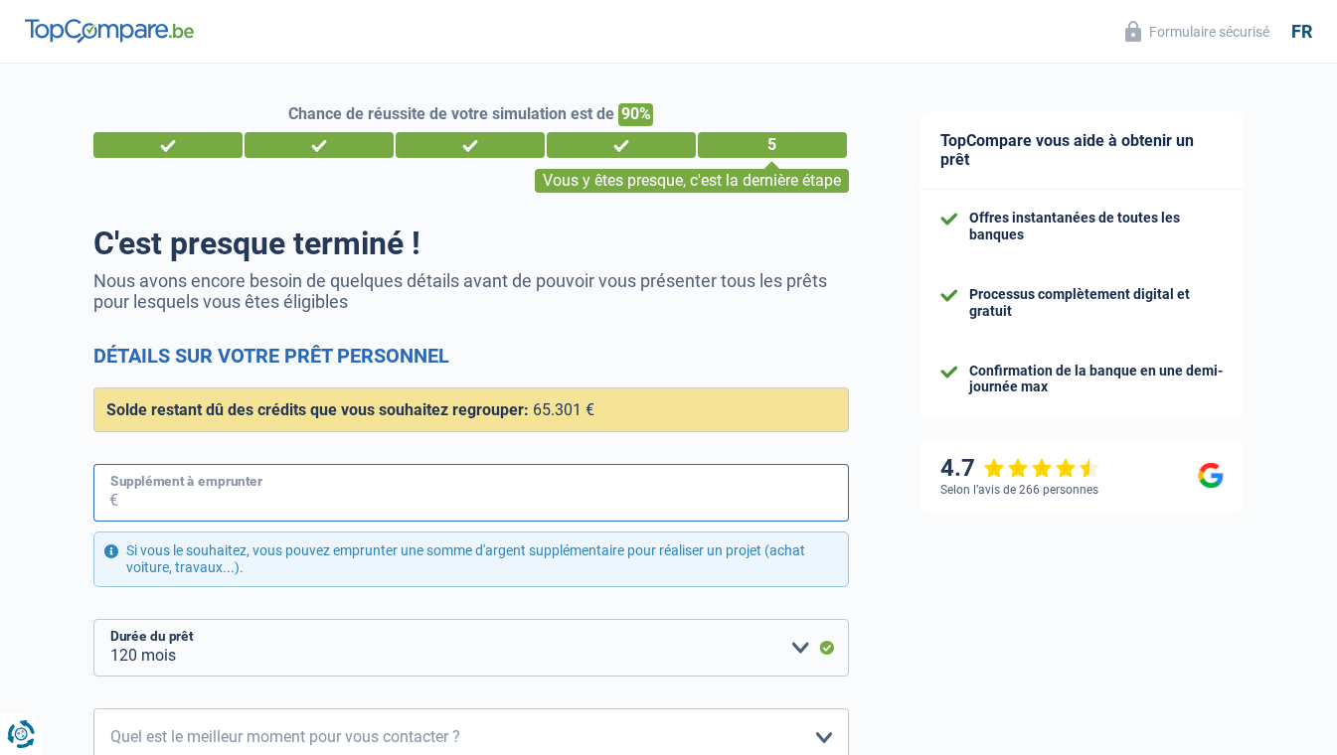
click at [362, 497] on input "Supplément à emprunter" at bounding box center [483, 493] width 731 height 58
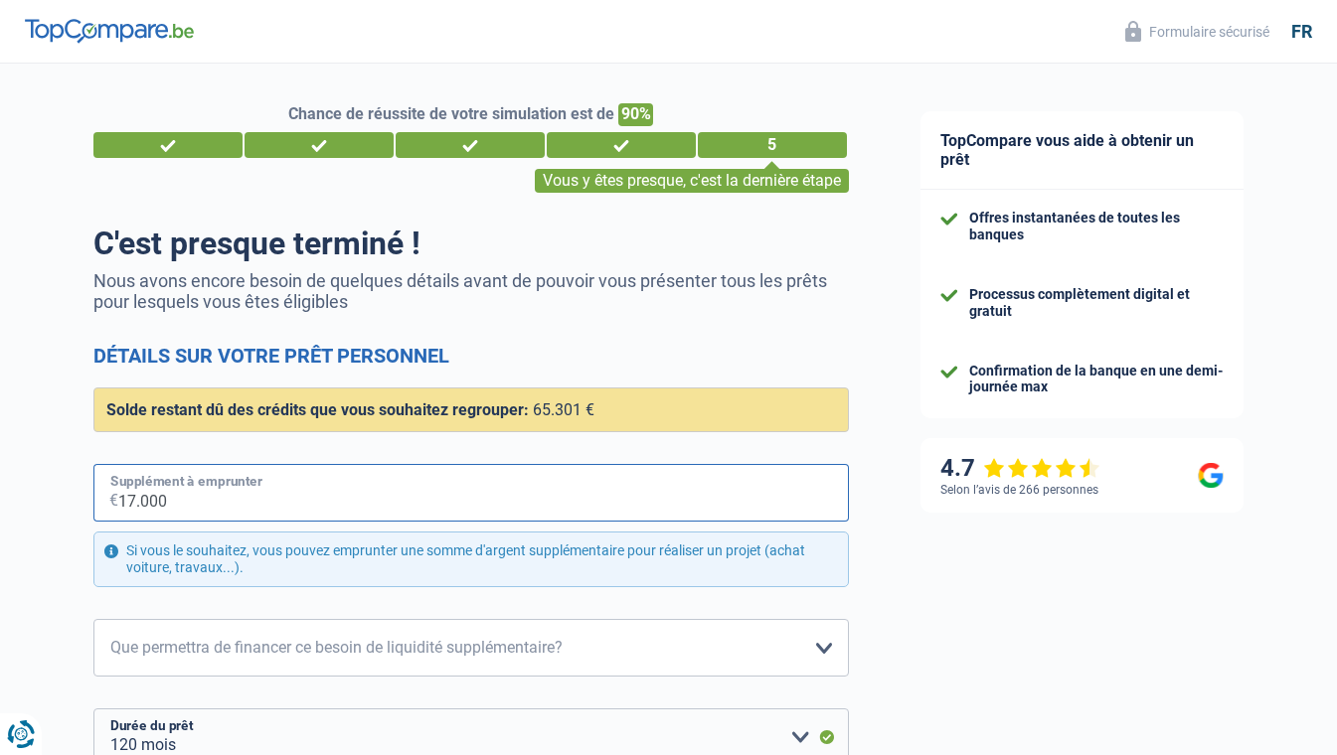
scroll to position [99, 0]
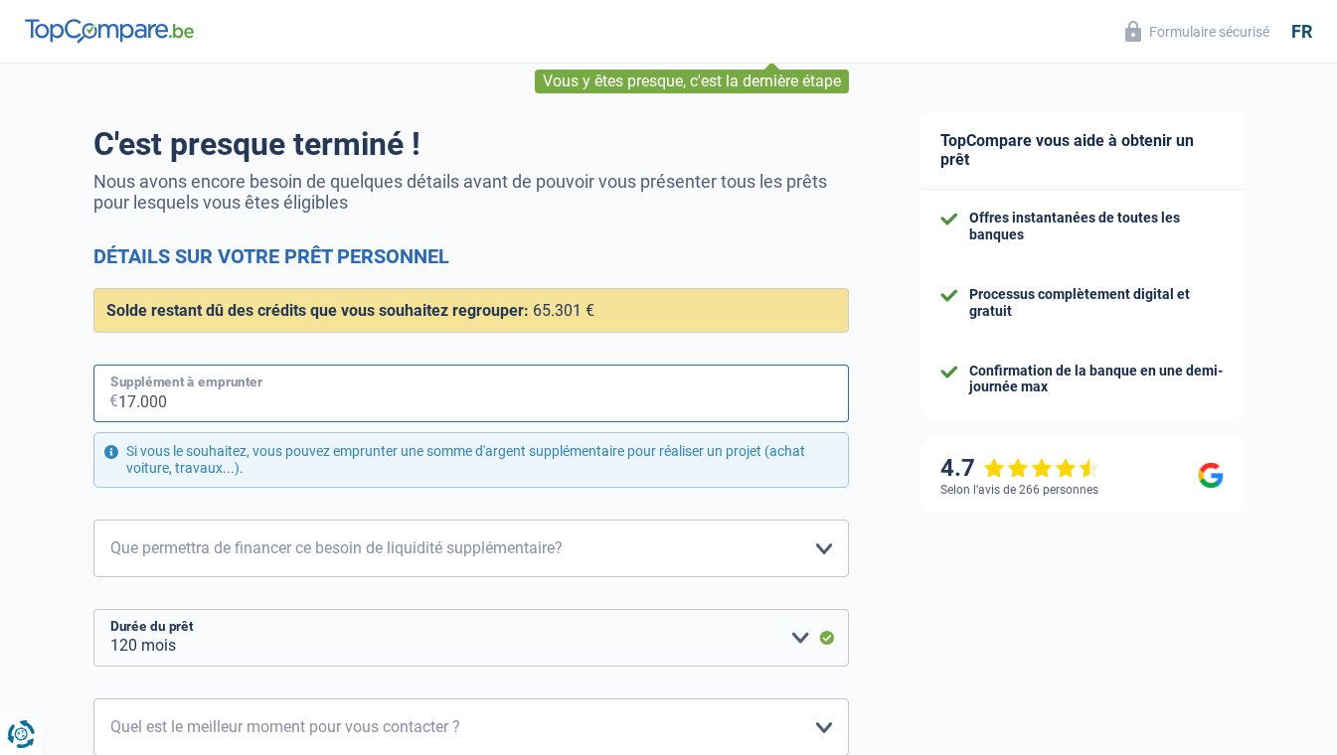
type input "17.000"
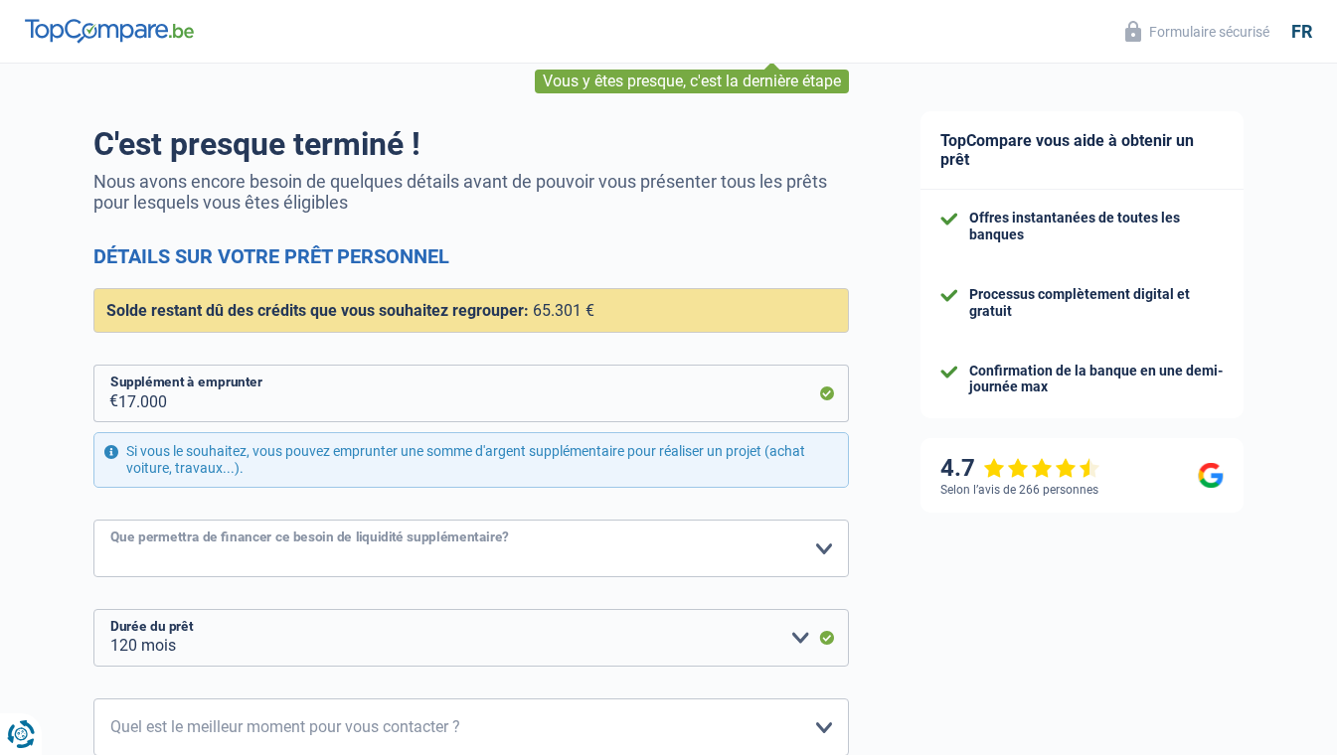
click at [339, 556] on select "Confort maison: meubles, textile, peinture, électroménager, outillage non-profe…" at bounding box center [470, 549] width 755 height 58
select select "study"
click at [93, 520] on select "Confort maison: meubles, textile, peinture, électroménager, outillage non-profe…" at bounding box center [470, 549] width 755 height 58
click at [269, 596] on div "Confort maison: meubles, textile, peinture, électroménager, outillage non-profe…" at bounding box center [470, 477] width 755 height 379
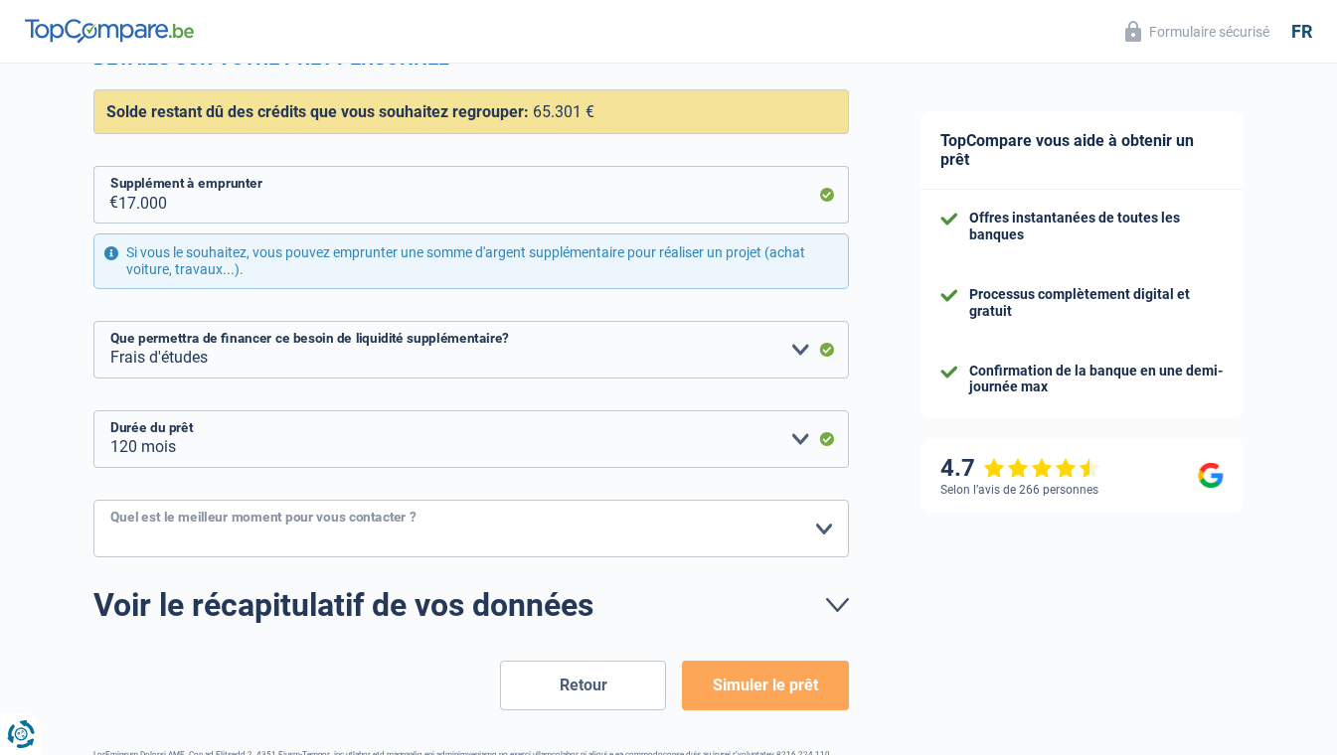
click at [224, 523] on select "10h-12h 12h-14h 14h-16h 16h-18h Veuillez sélectionner une option" at bounding box center [470, 529] width 755 height 58
click at [305, 475] on form "C'est presque terminé ! Nous avons encore besoin de quelques détails avant de p…" at bounding box center [470, 318] width 755 height 784
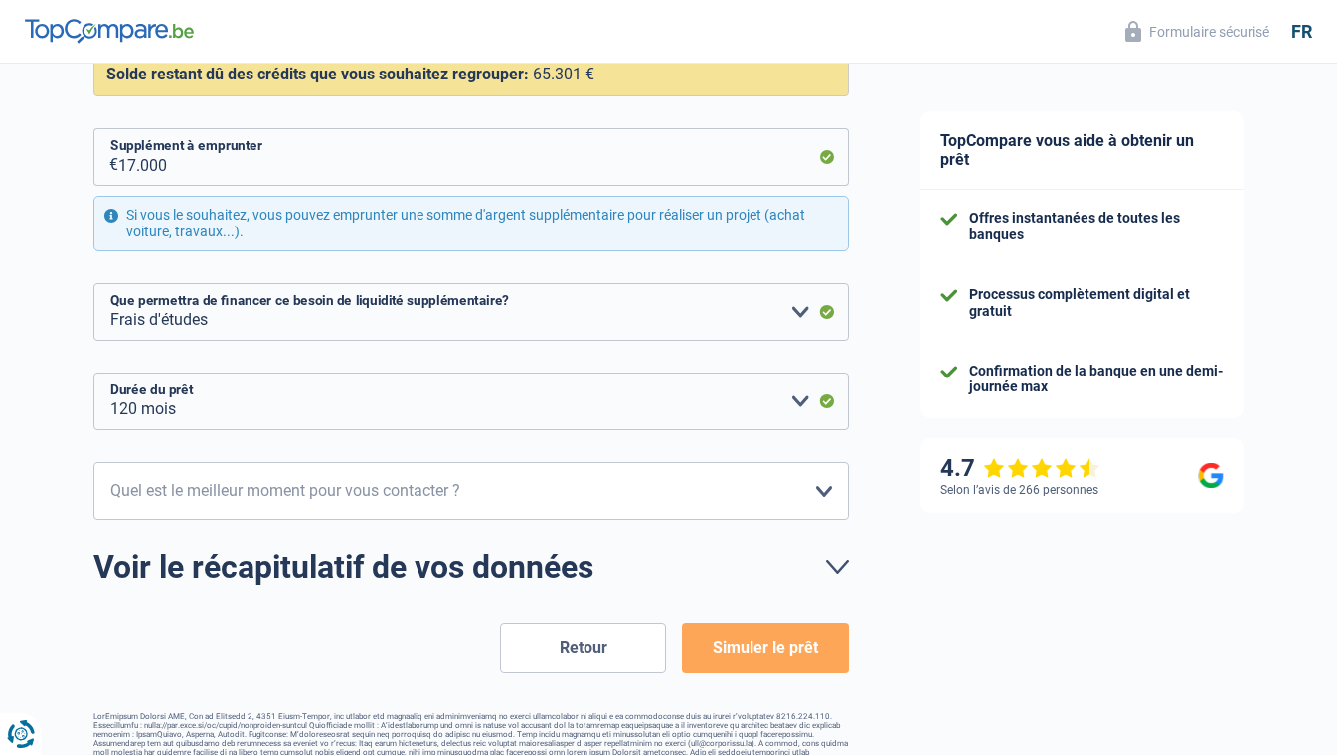
scroll to position [367, 0]
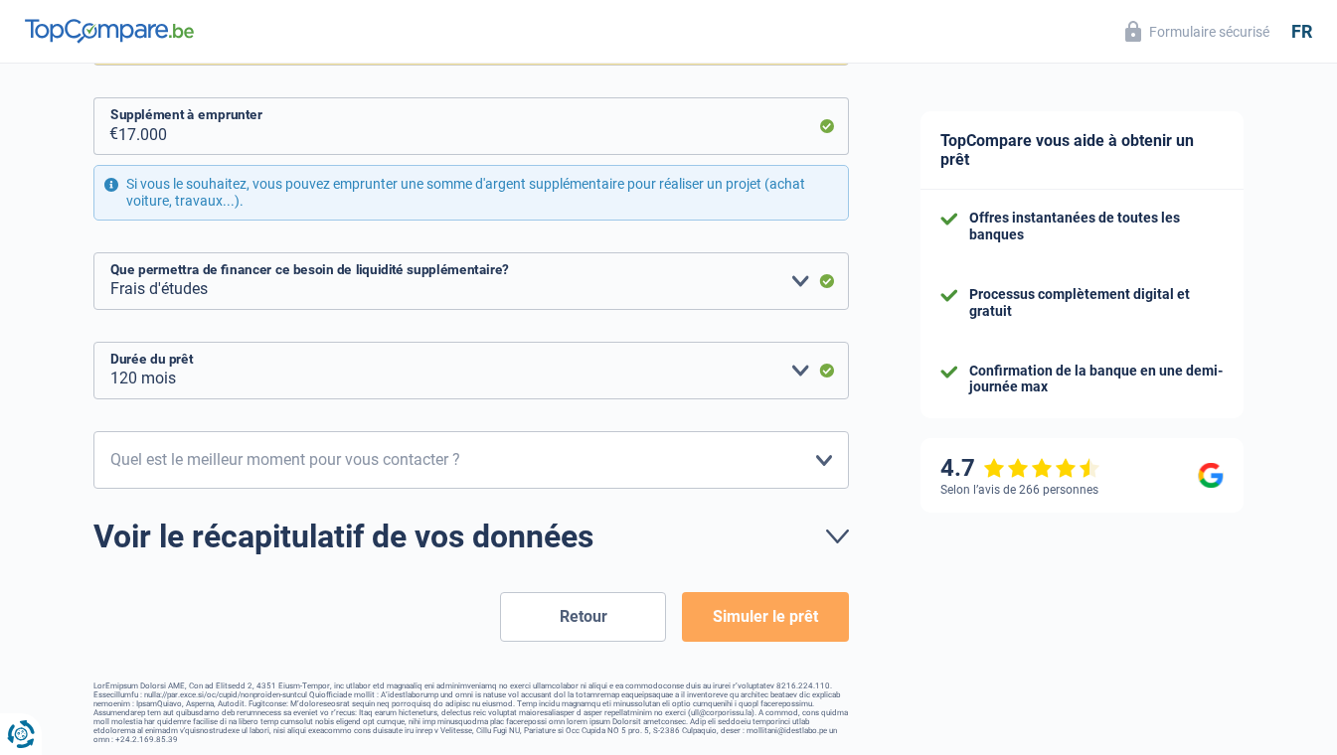
click at [770, 618] on button "Simuler le prêt" at bounding box center [765, 617] width 166 height 50
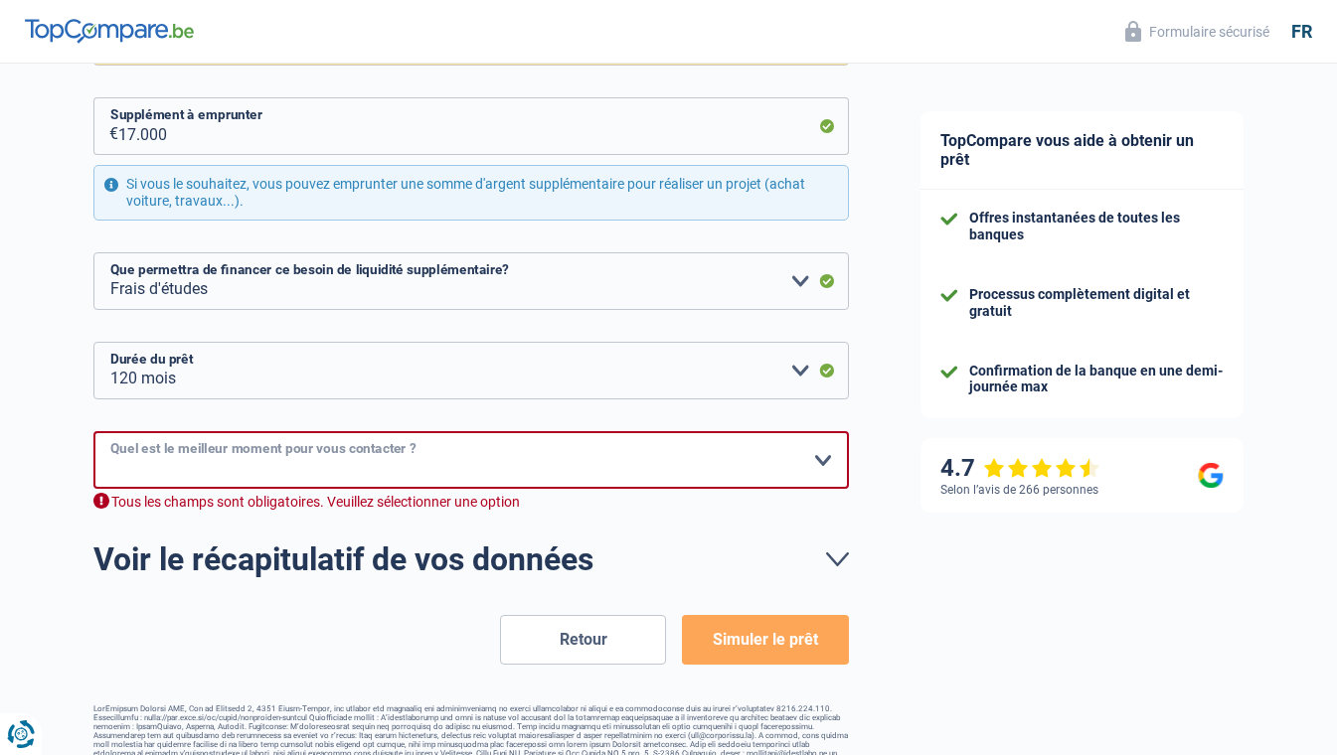
click at [341, 443] on select "10h-12h 12h-14h 14h-16h 16h-18h Veuillez sélectionner une option" at bounding box center [470, 460] width 755 height 58
select select "10-12"
click at [93, 431] on select "10h-12h 12h-14h 14h-16h 16h-18h Veuillez sélectionner une option" at bounding box center [470, 460] width 755 height 58
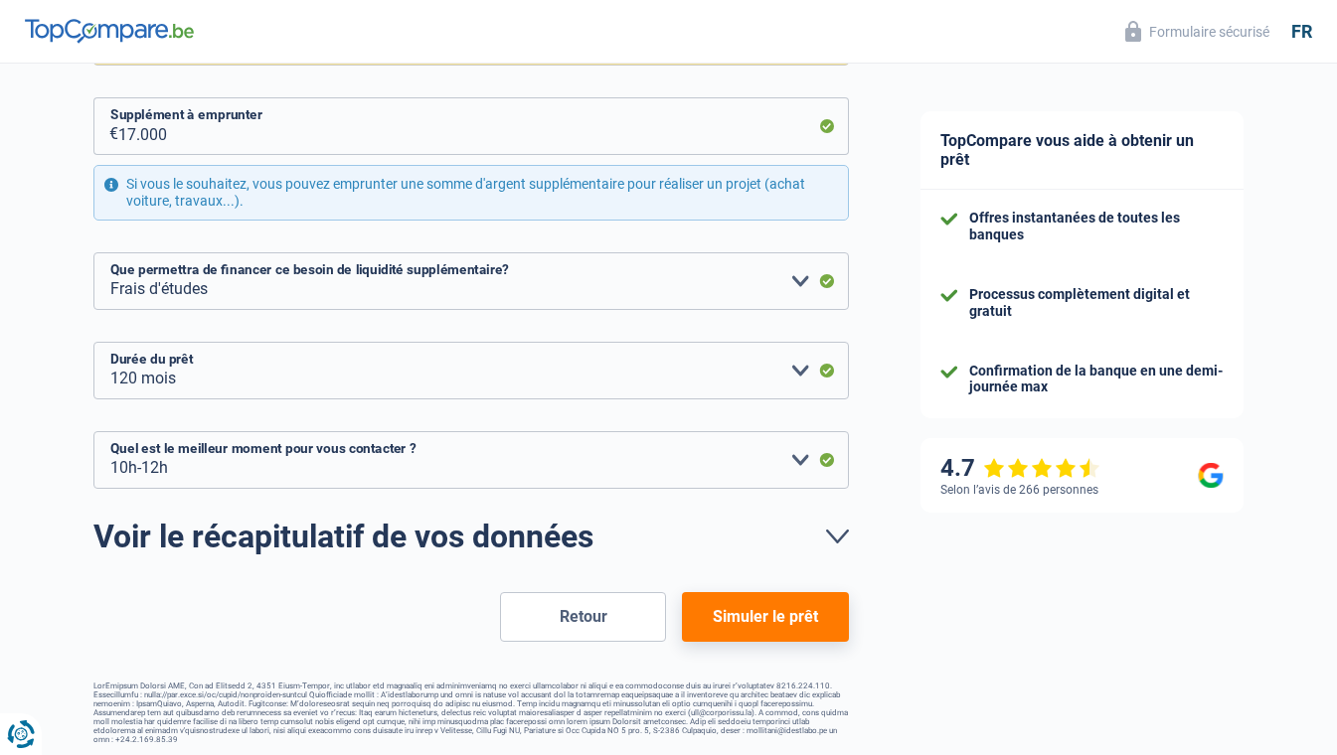
click at [793, 622] on button "Simuler le prêt" at bounding box center [765, 617] width 166 height 50
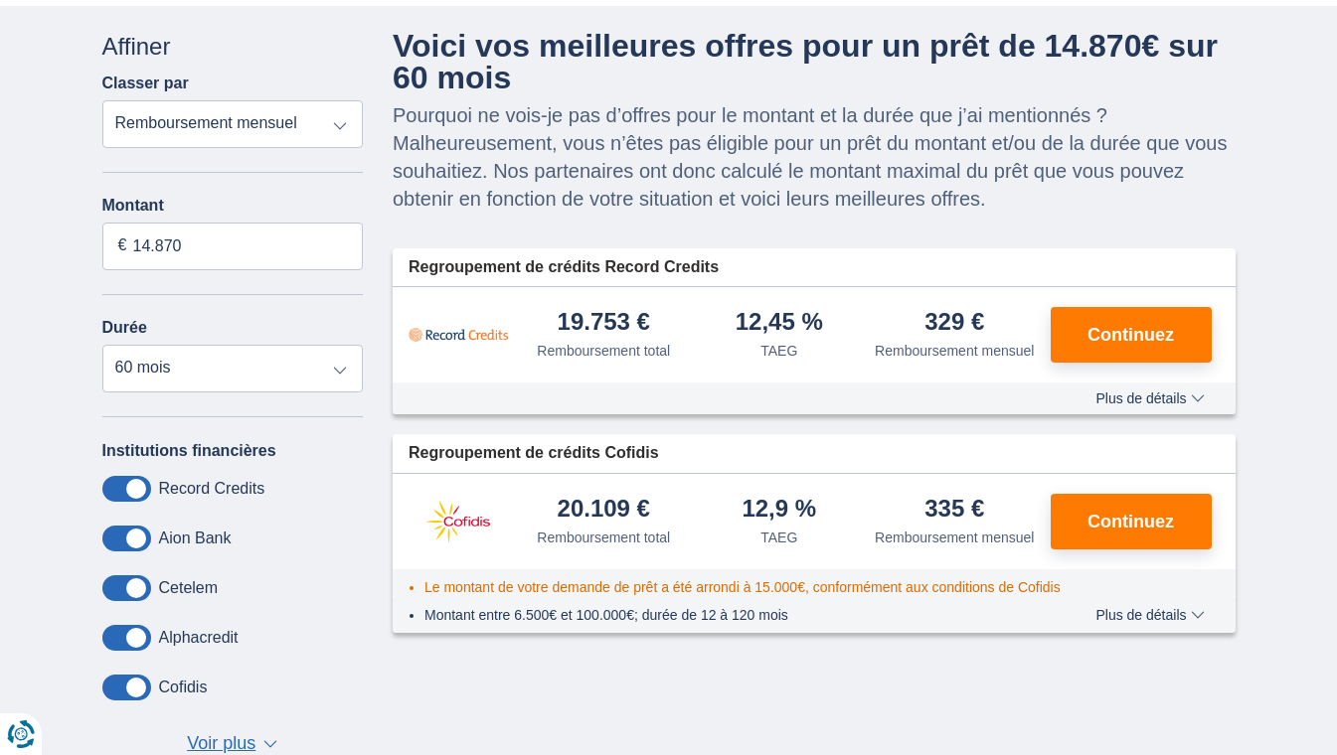
scroll to position [99, 0]
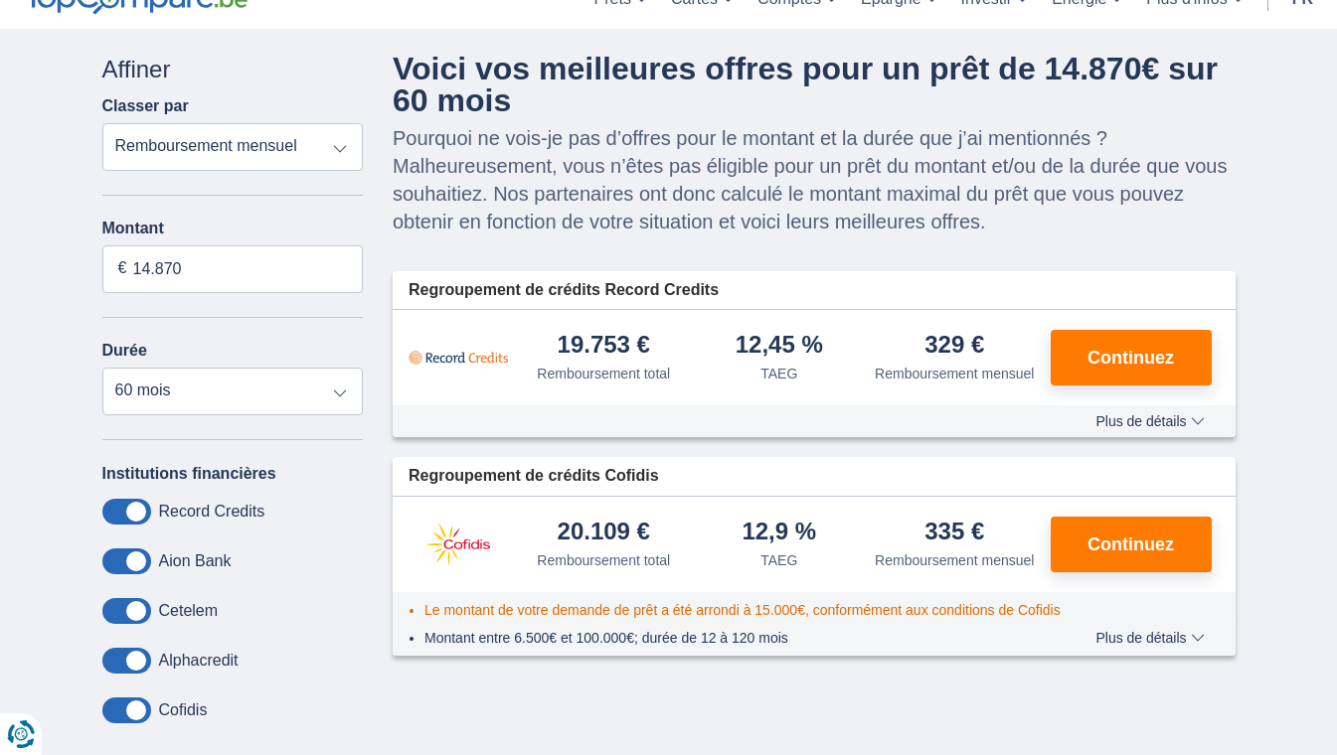
click at [1135, 352] on span "Continuez" at bounding box center [1130, 358] width 86 height 18
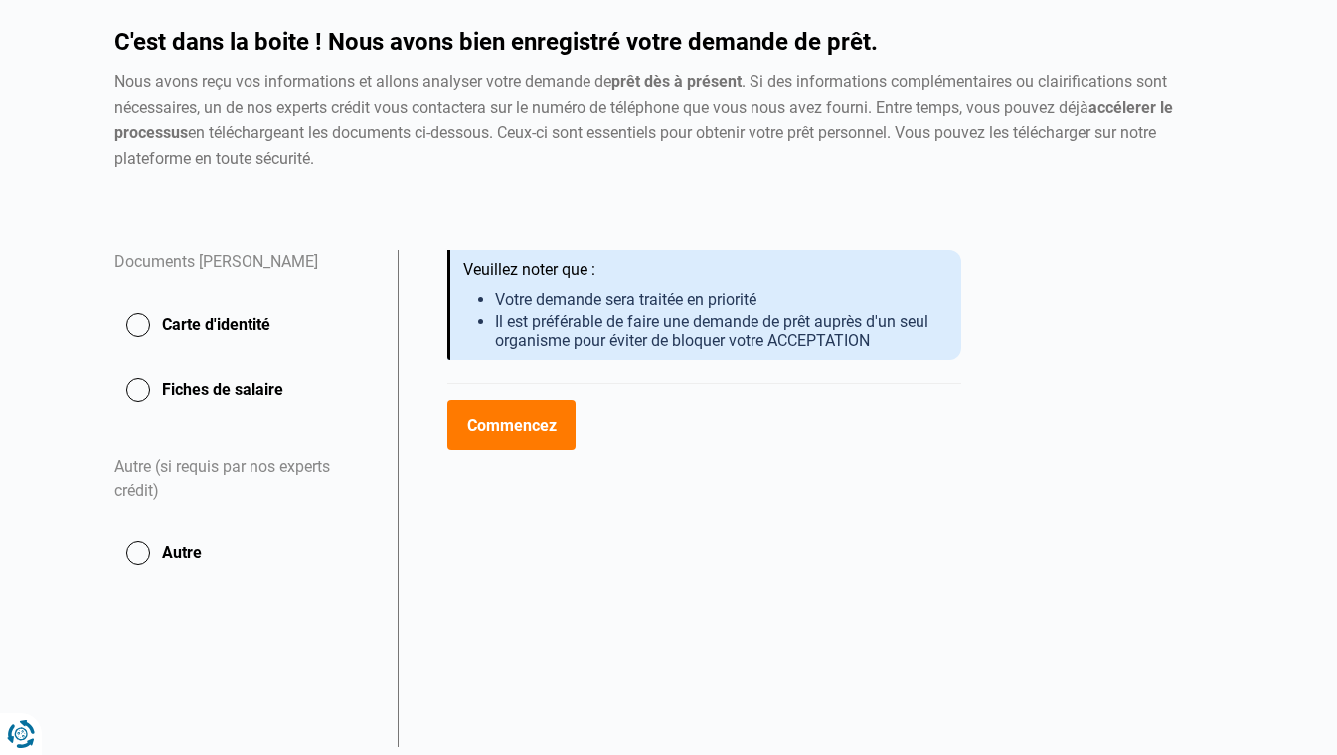
scroll to position [199, 0]
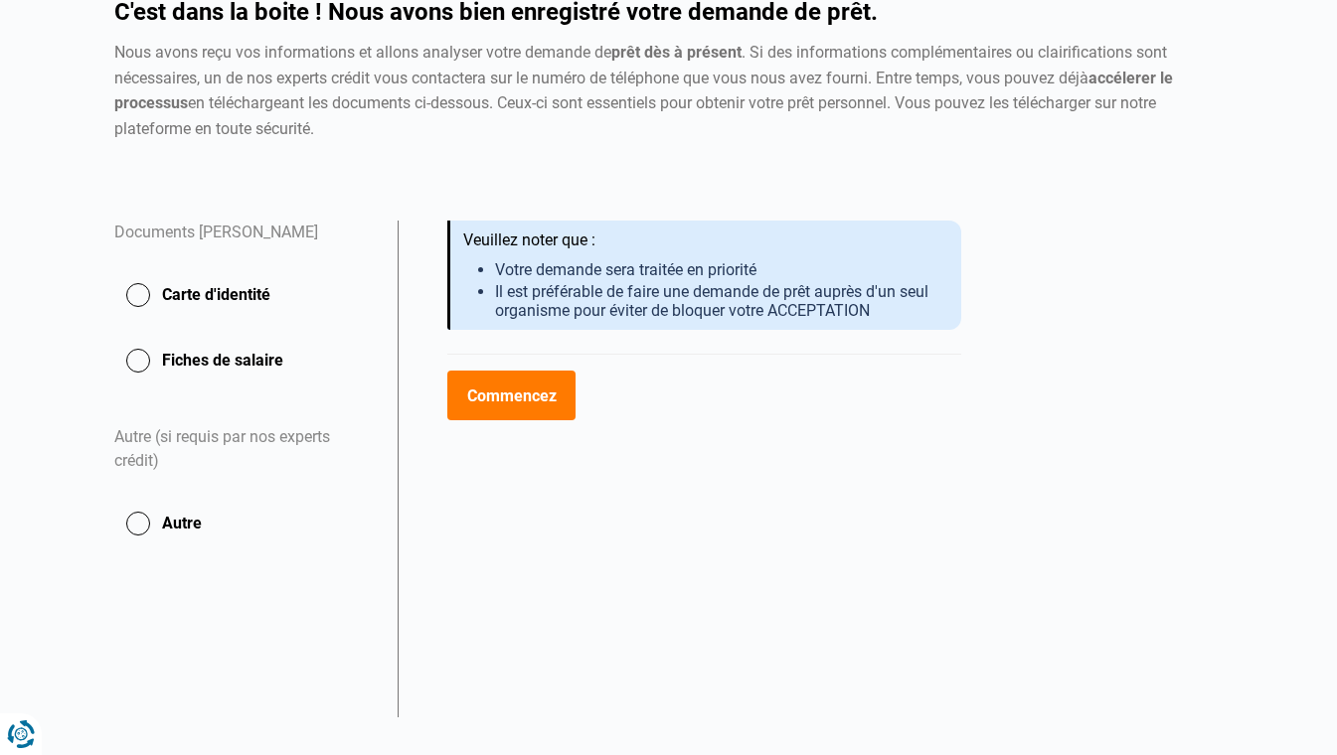
click at [511, 392] on button "Commencez" at bounding box center [511, 396] width 128 height 50
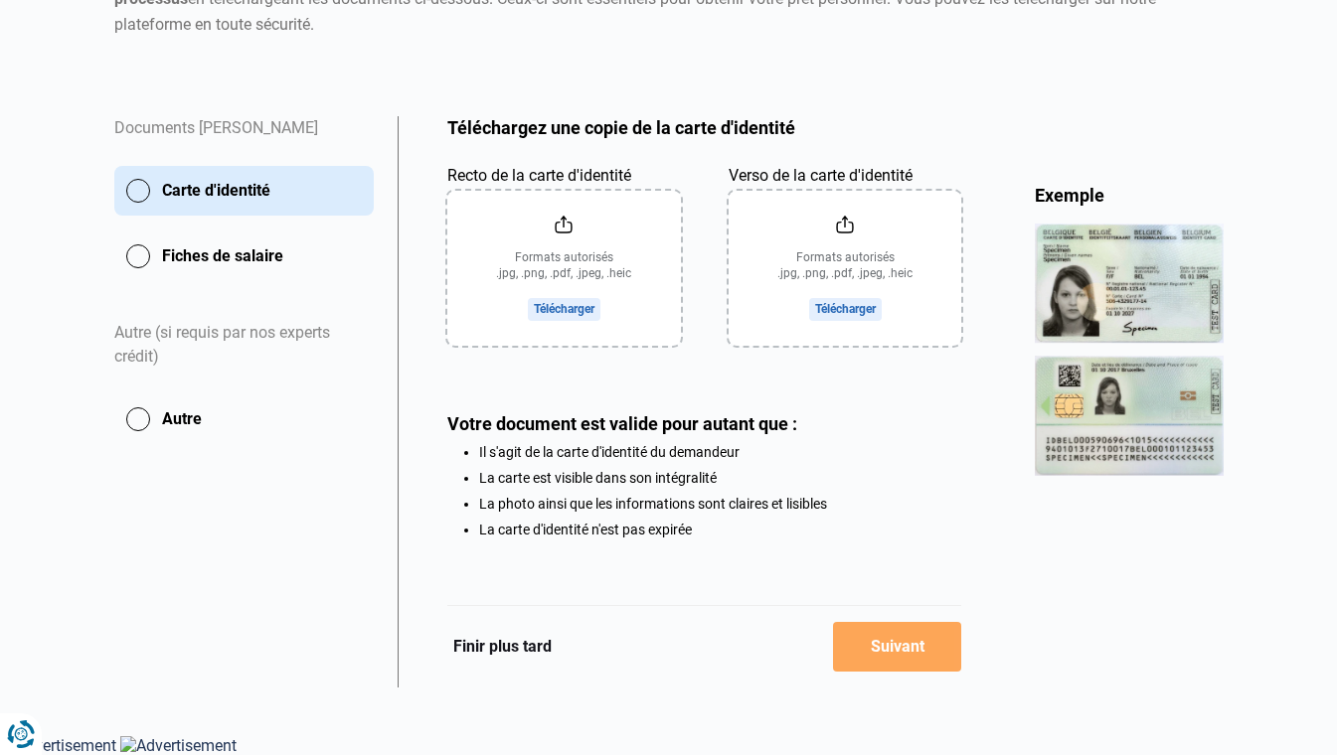
scroll to position [306, 0]
click at [576, 310] on input "Recto de la carte d'identité" at bounding box center [564, 268] width 234 height 155
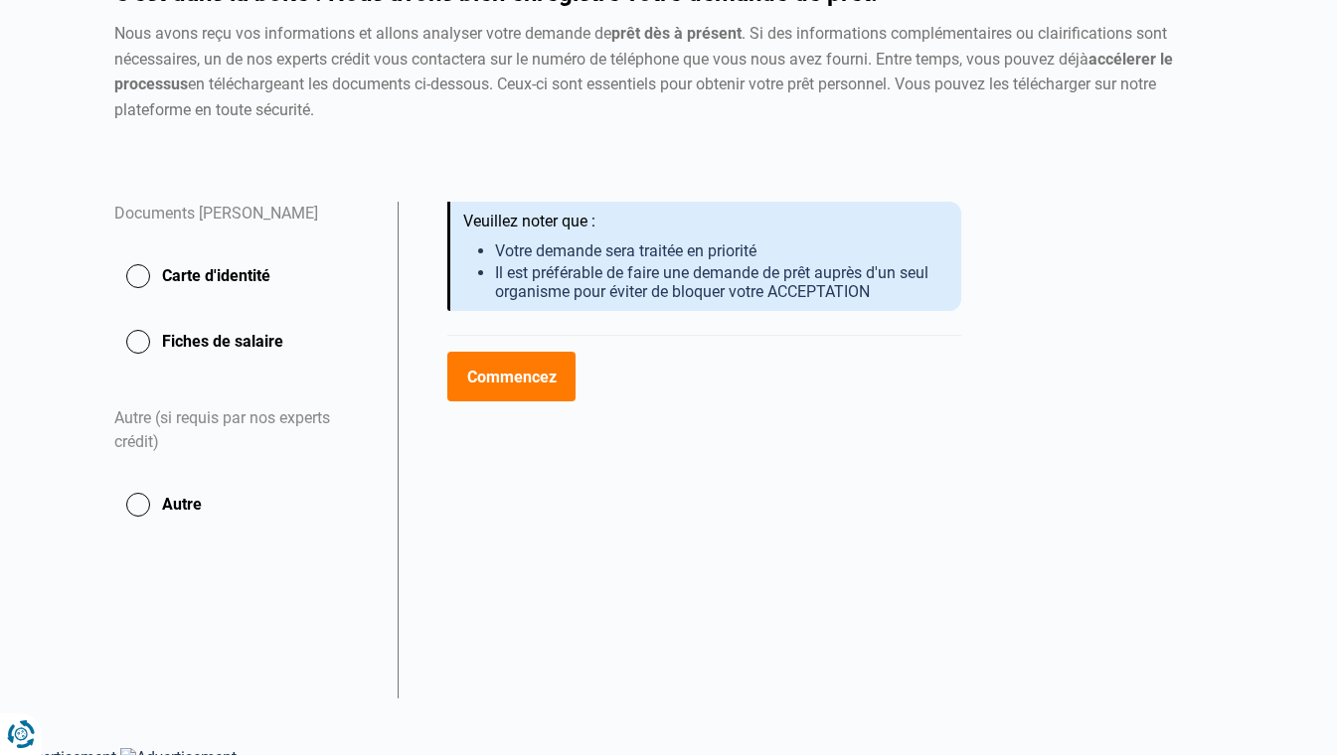
scroll to position [228, 0]
